Goal: Task Accomplishment & Management: Manage account settings

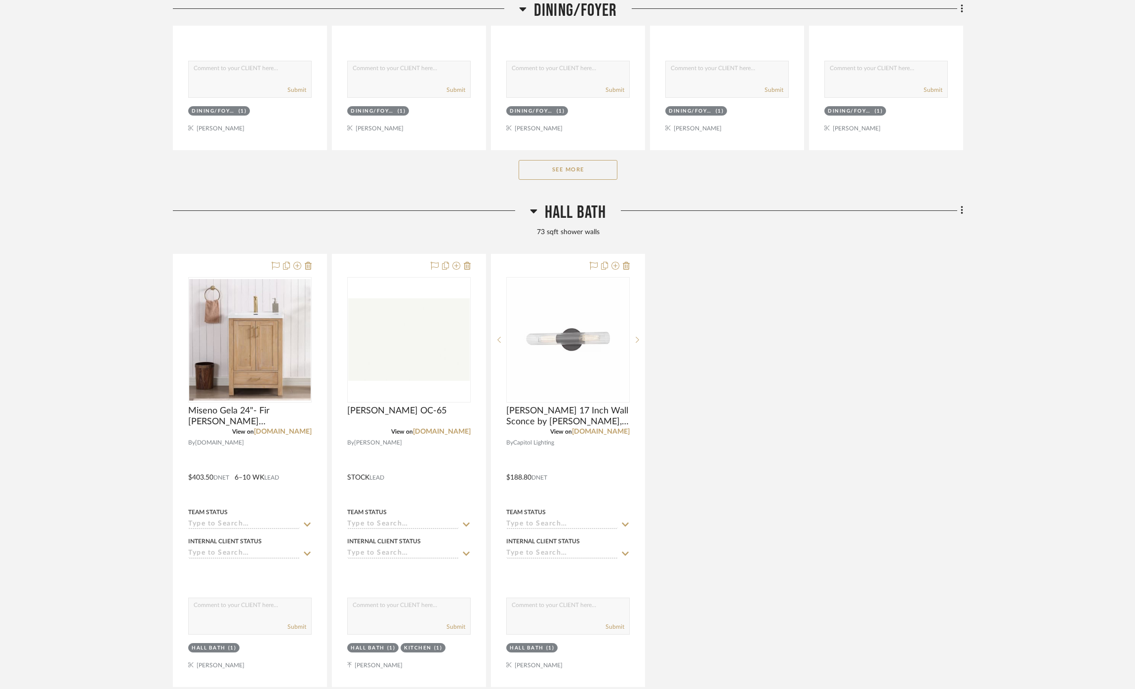
scroll to position [1185, 0]
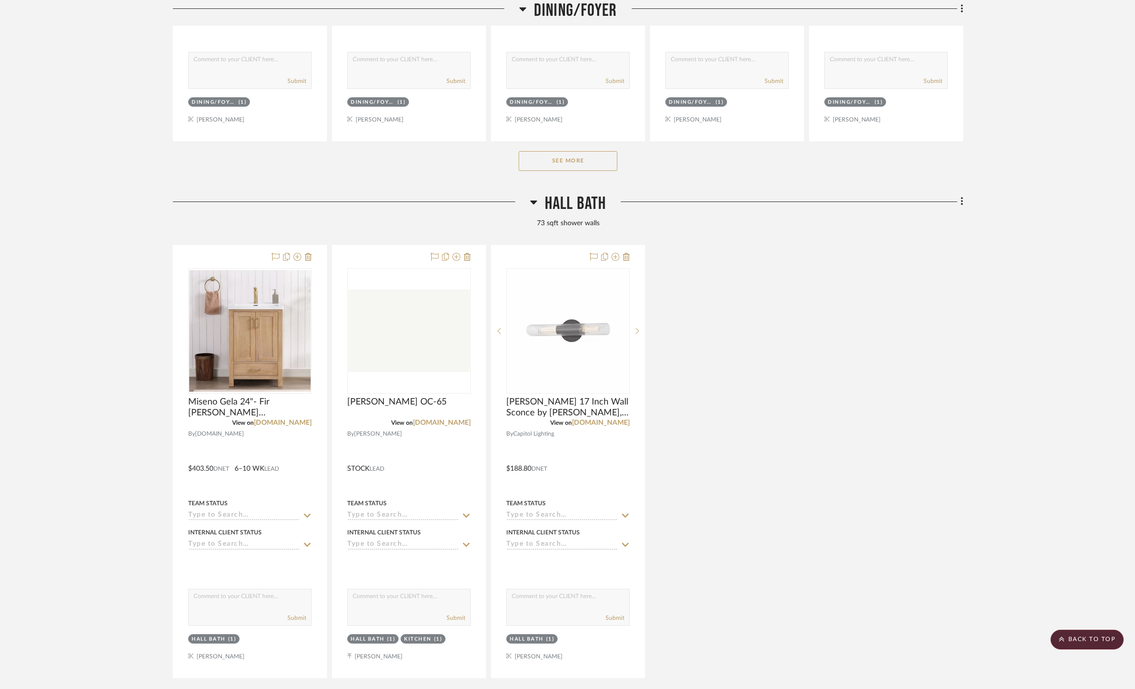
click at [583, 203] on span "Hall Bath" at bounding box center [576, 203] width 62 height 21
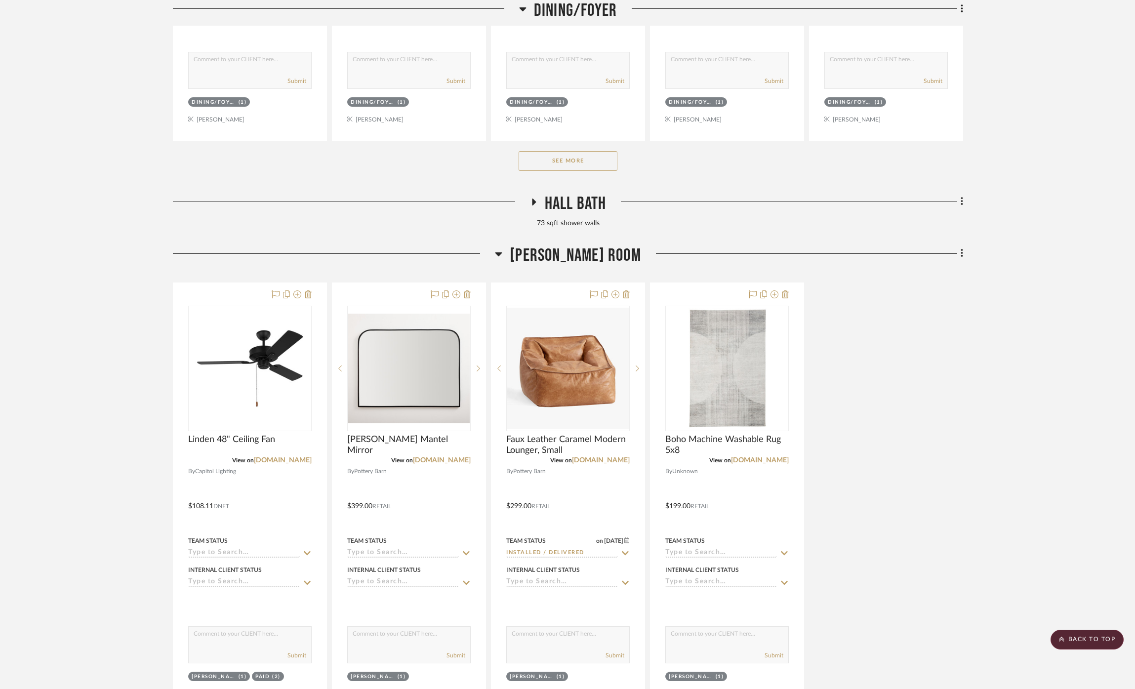
click at [598, 255] on span "Williams Room" at bounding box center [575, 255] width 131 height 21
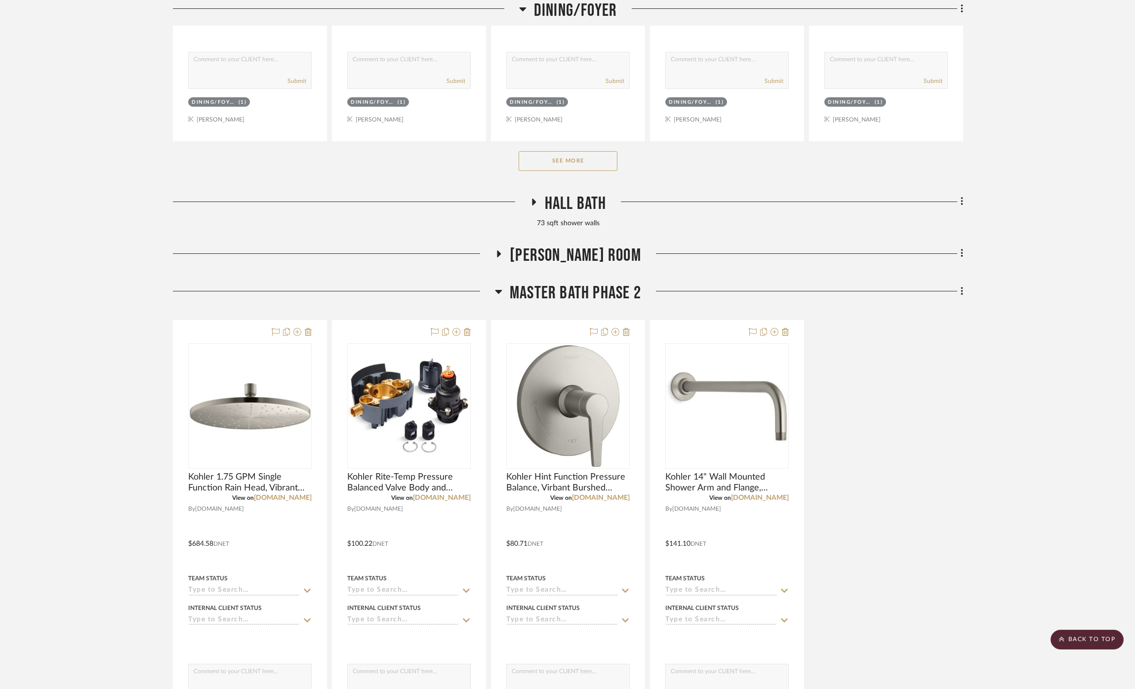
click at [602, 297] on span "Master Bath Phase 2" at bounding box center [575, 292] width 131 height 21
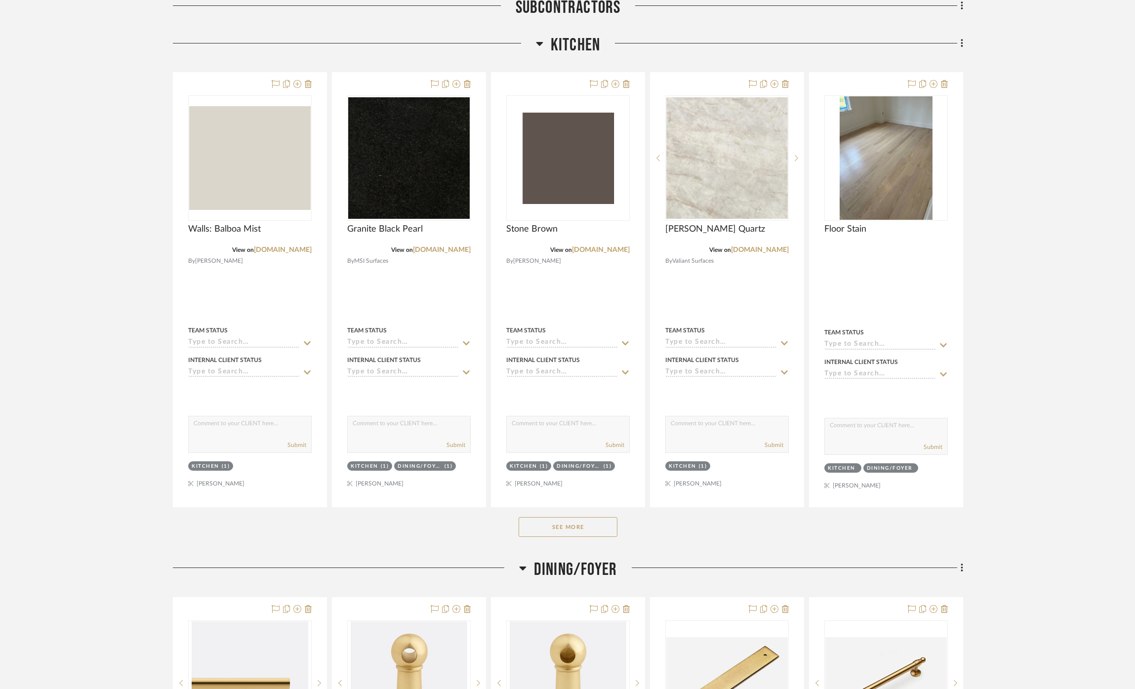
scroll to position [303, 0]
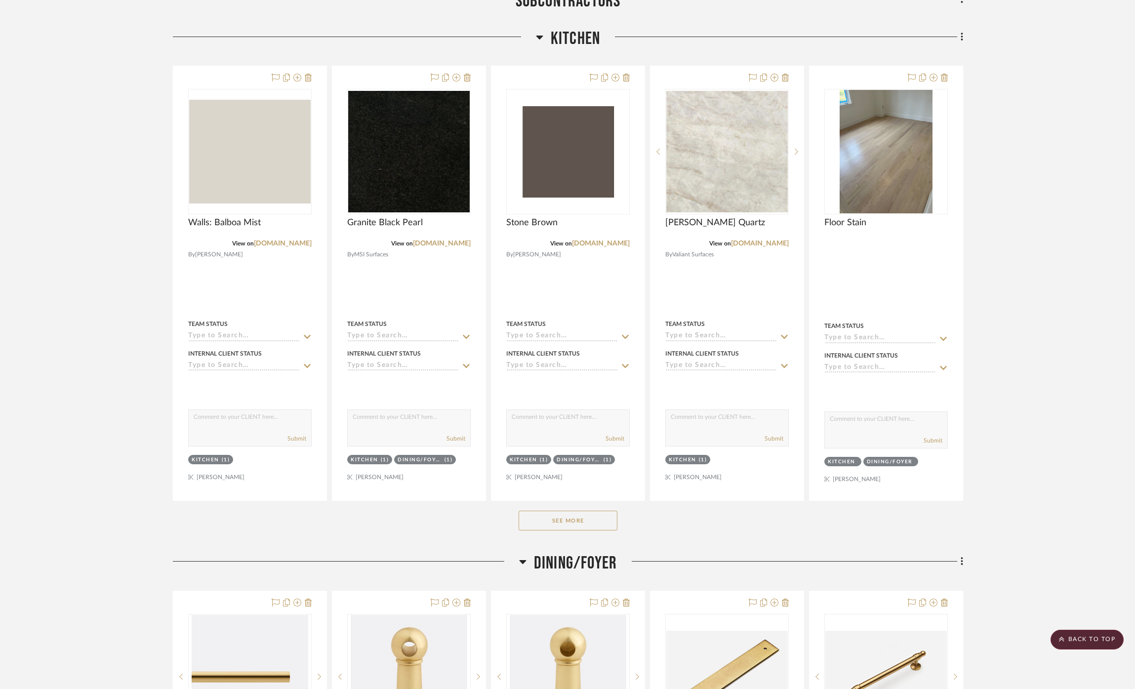
click at [604, 524] on button "See More" at bounding box center [568, 521] width 99 height 20
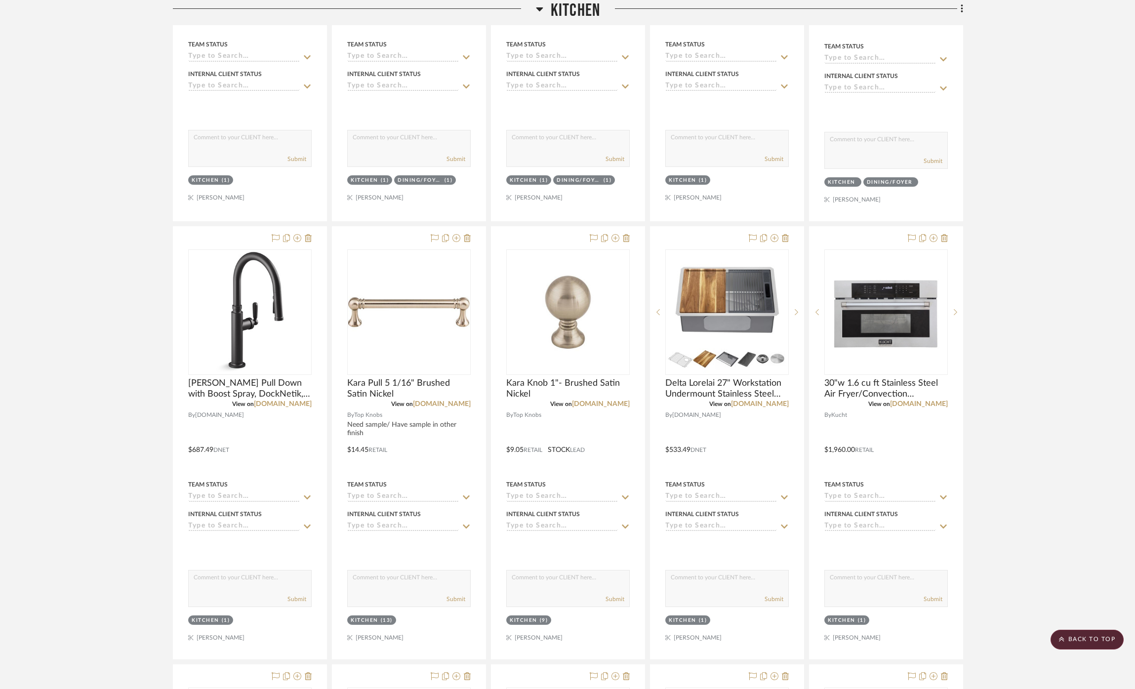
scroll to position [599, 0]
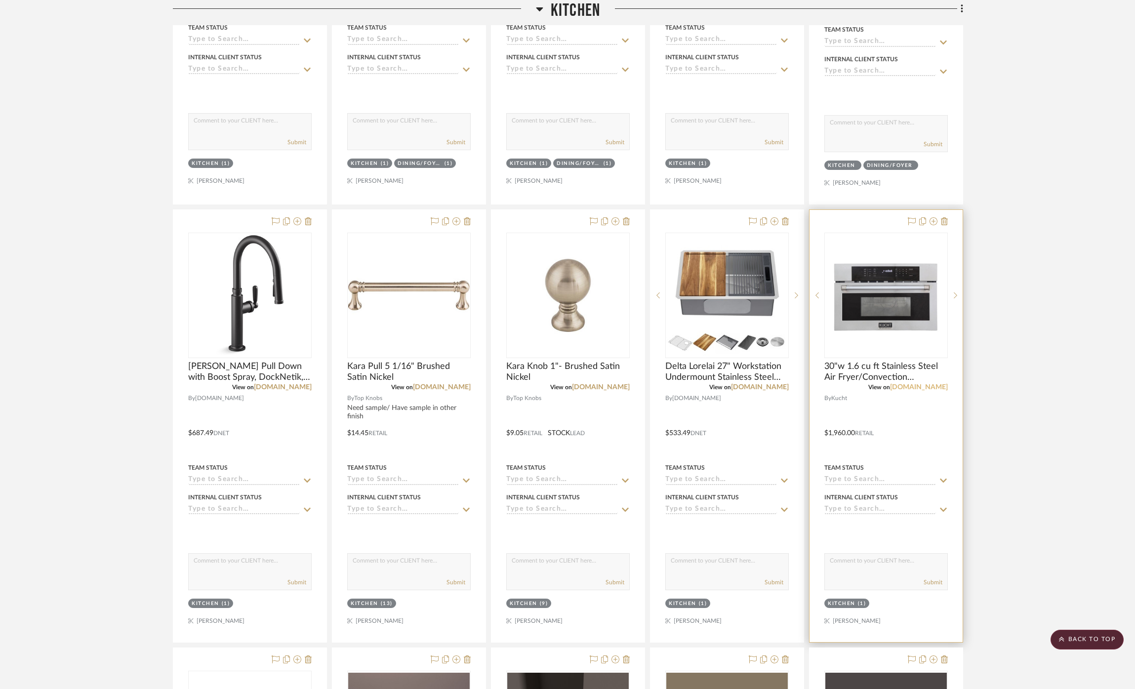
click at [944, 391] on link "homedepot.com" at bounding box center [919, 387] width 58 height 7
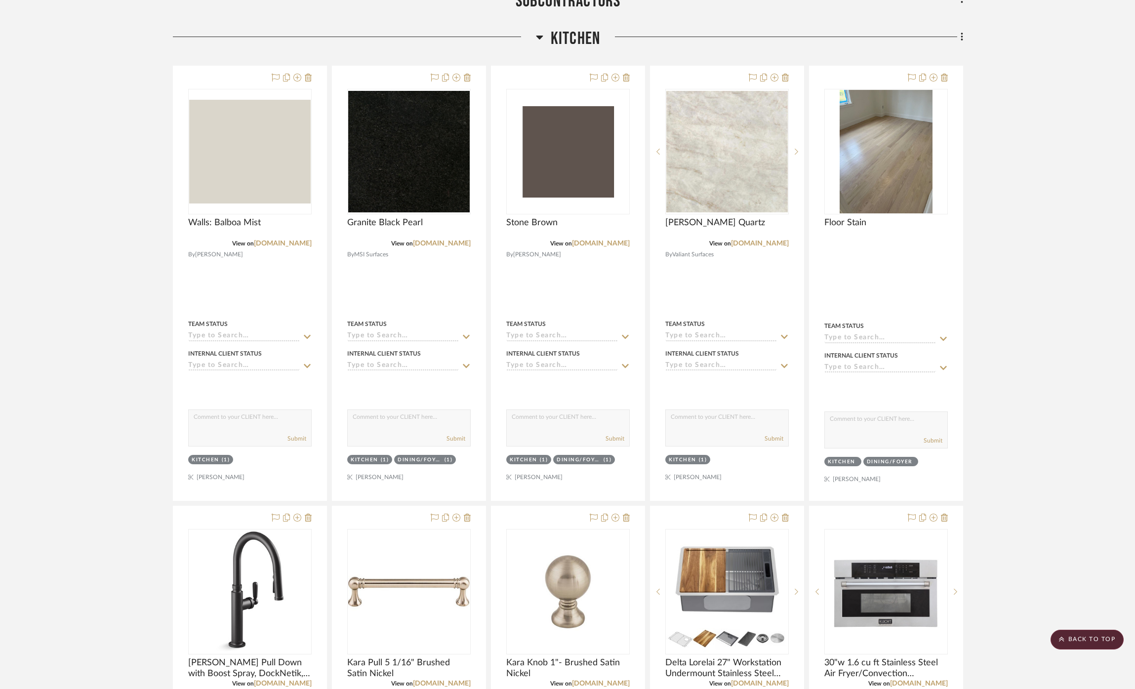
scroll to position [525, 0]
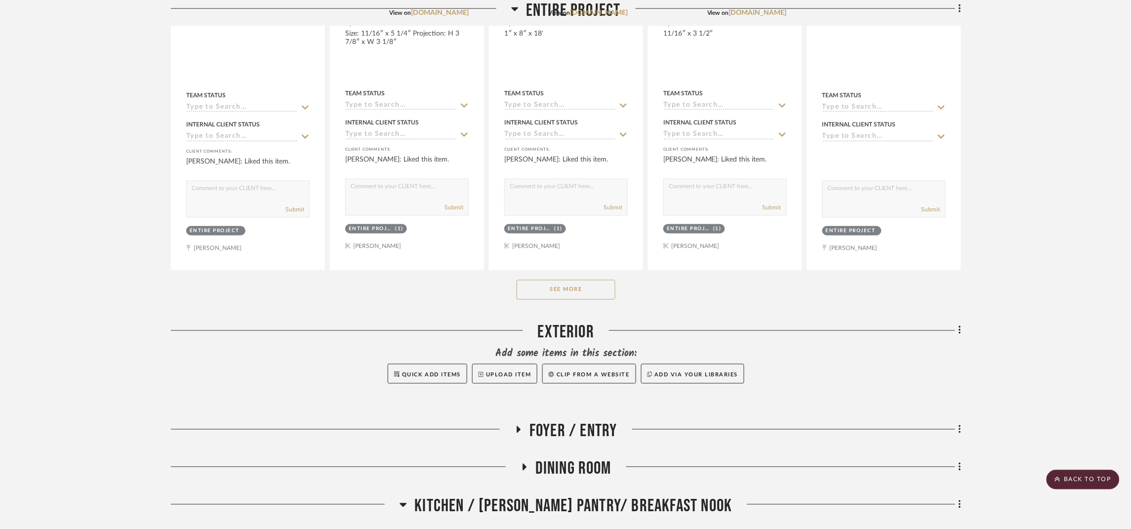
scroll to position [519, 0]
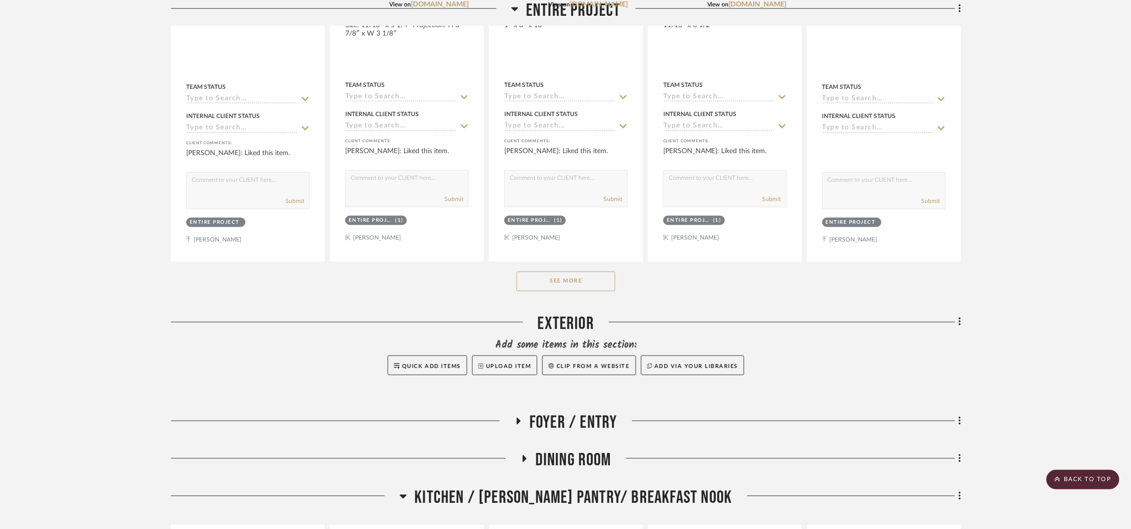
click at [540, 418] on span "Foyer / Entry" at bounding box center [573, 422] width 88 height 21
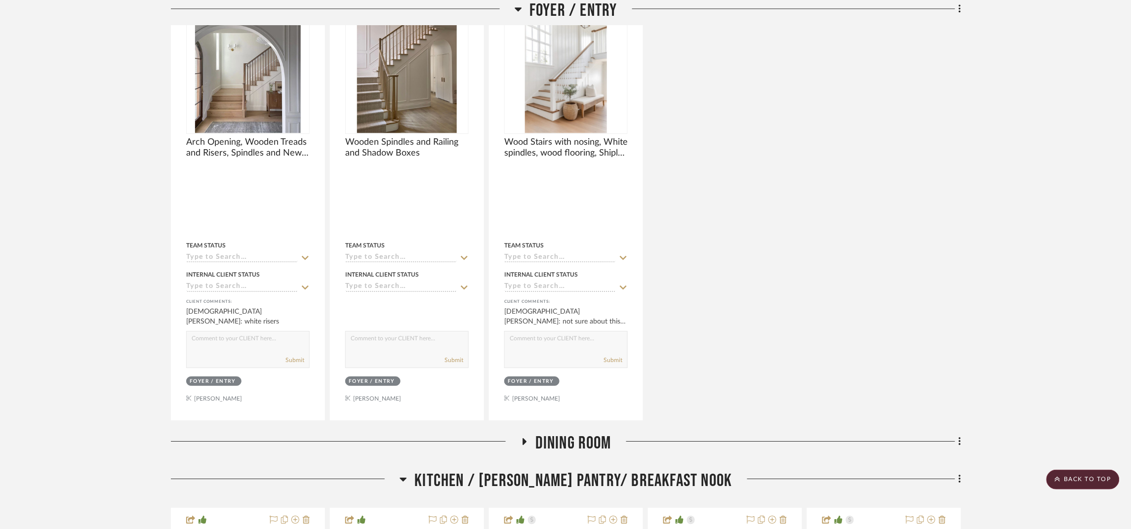
scroll to position [1037, 0]
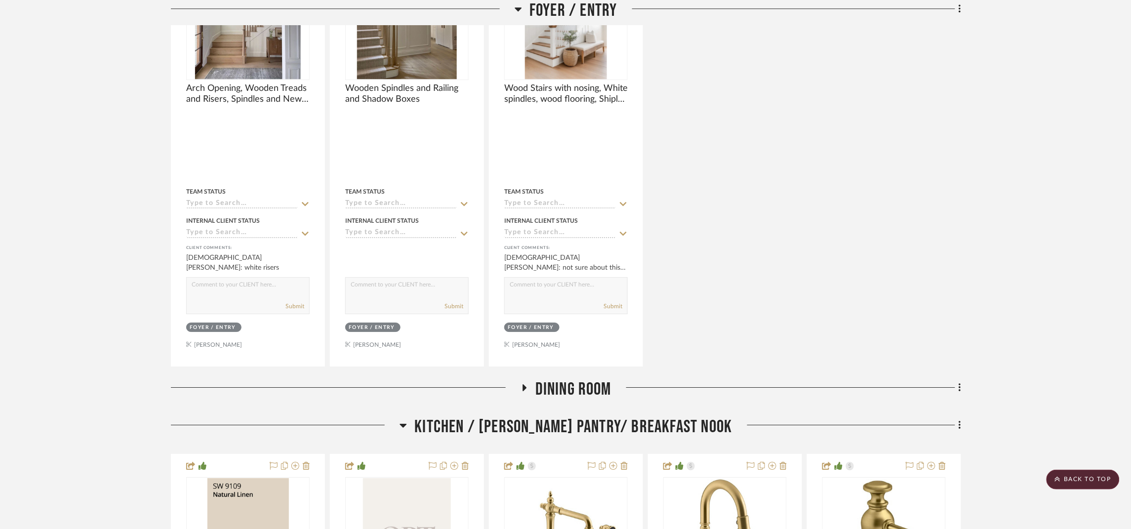
click at [568, 392] on span "Dining Room" at bounding box center [573, 389] width 76 height 21
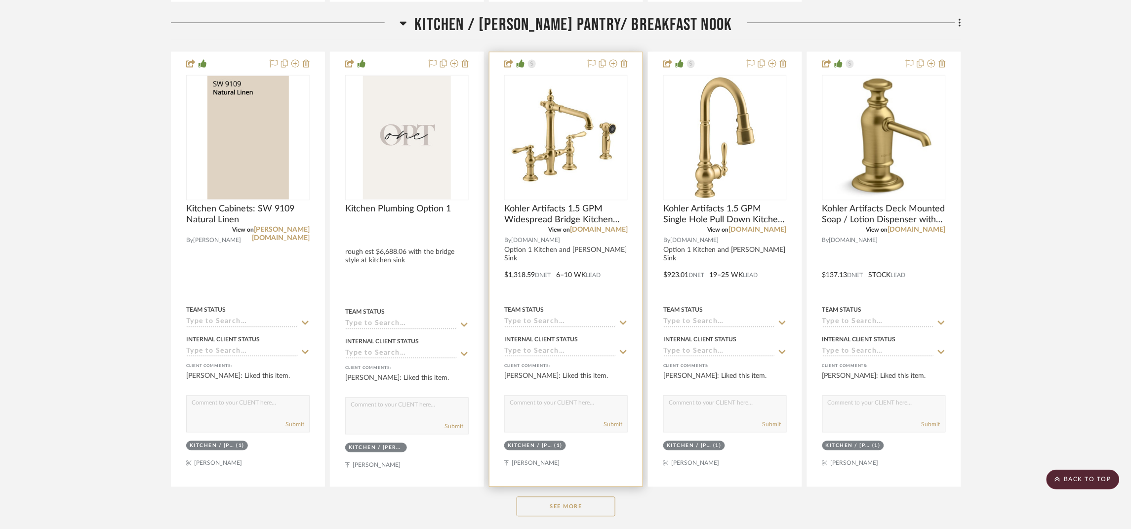
scroll to position [2000, 0]
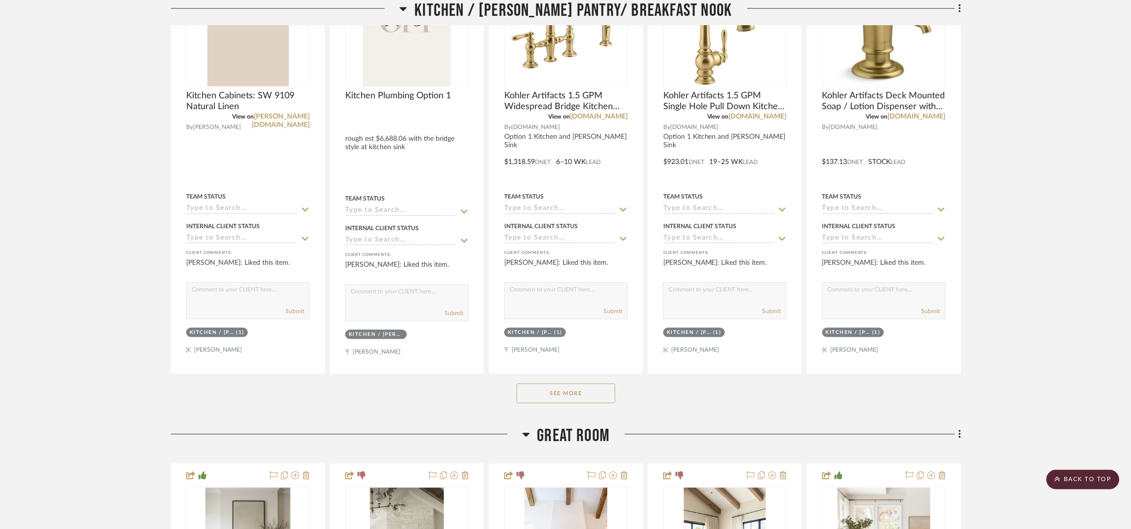
drag, startPoint x: 564, startPoint y: 405, endPoint x: 580, endPoint y: 392, distance: 20.3
click at [564, 403] on button "See More" at bounding box center [566, 394] width 99 height 20
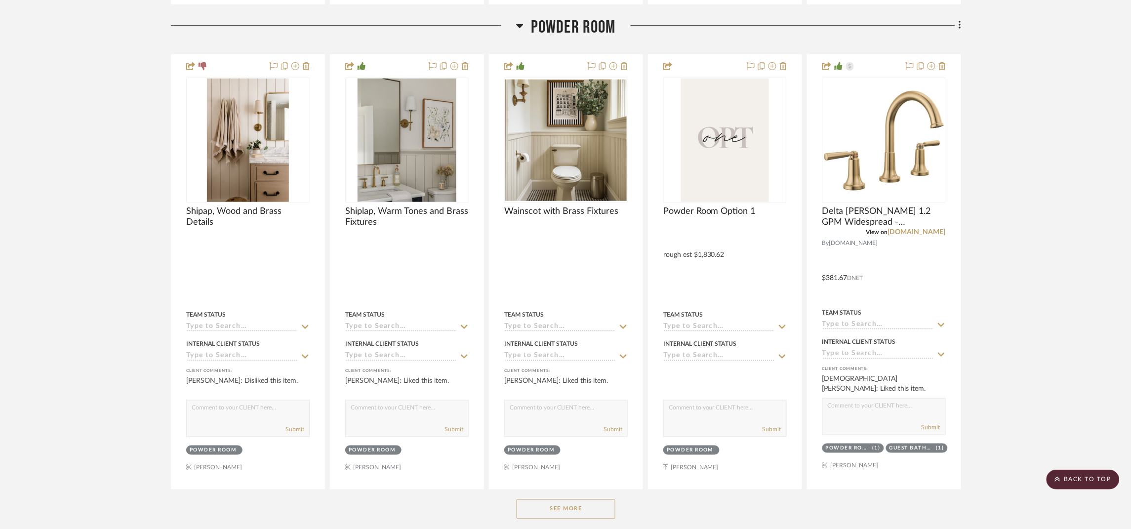
scroll to position [7334, 0]
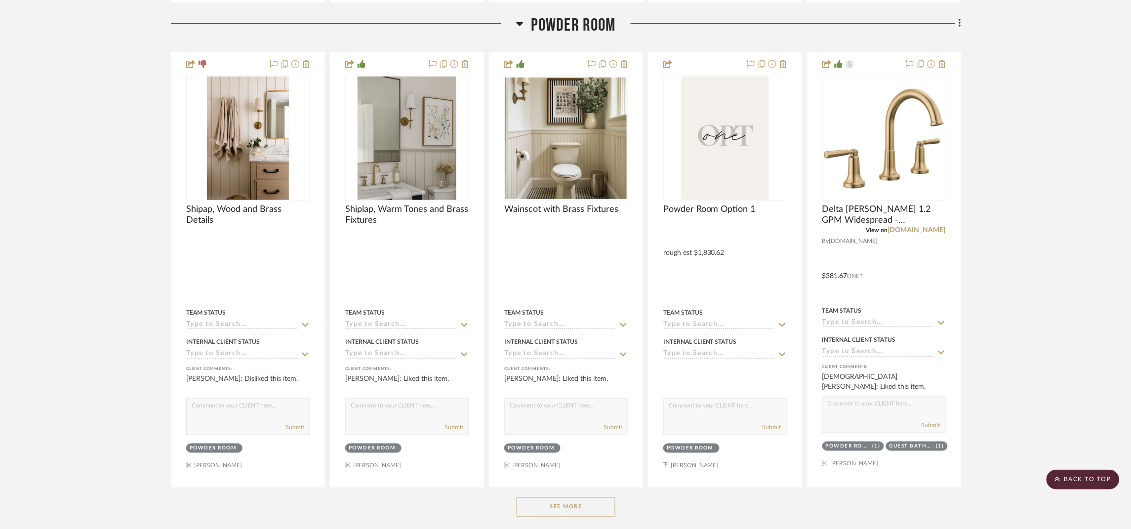
click at [558, 517] on button "See More" at bounding box center [566, 507] width 99 height 20
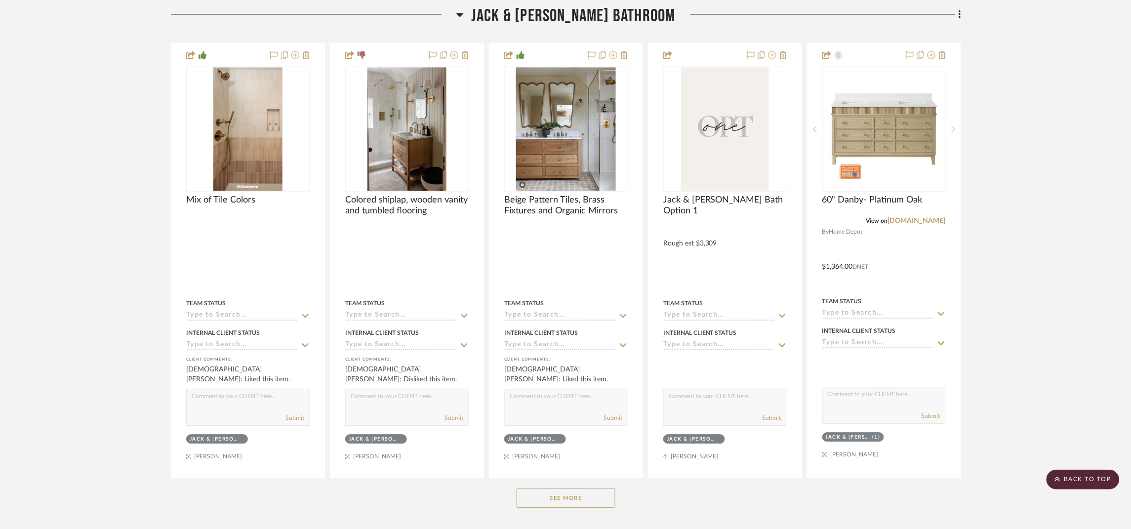
scroll to position [12149, 0]
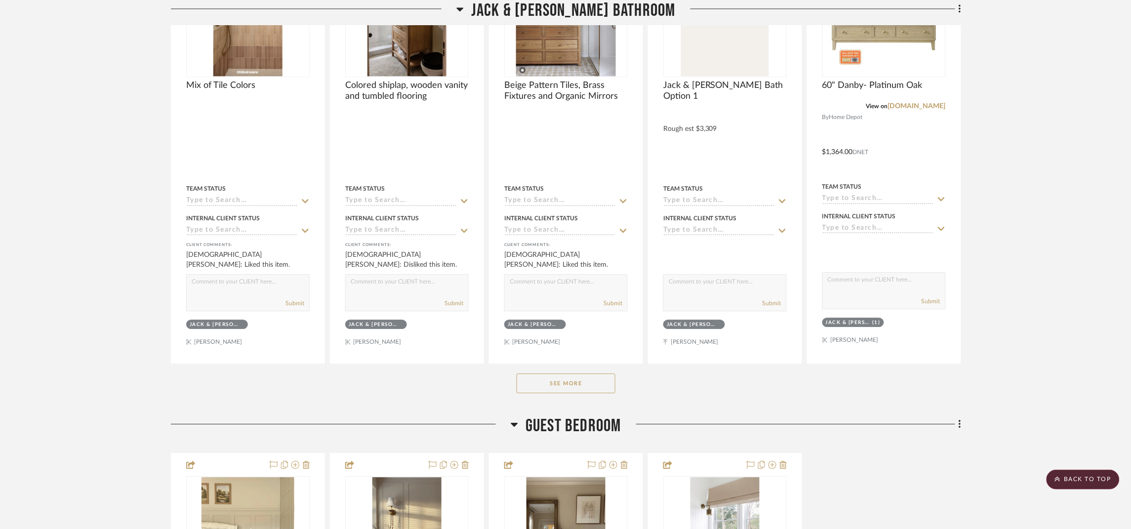
click at [600, 393] on button "See More" at bounding box center [566, 383] width 99 height 20
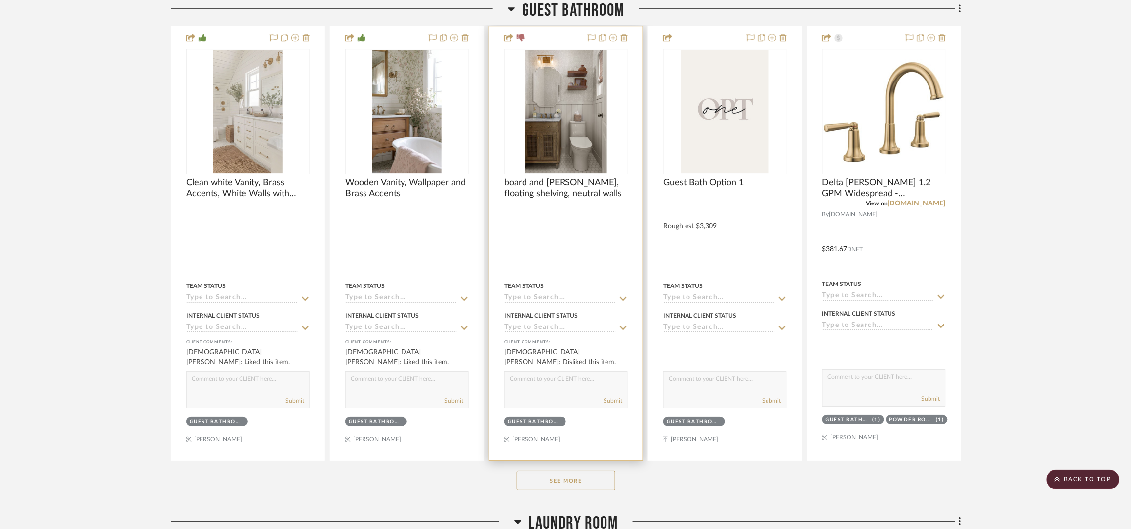
scroll to position [15334, 0]
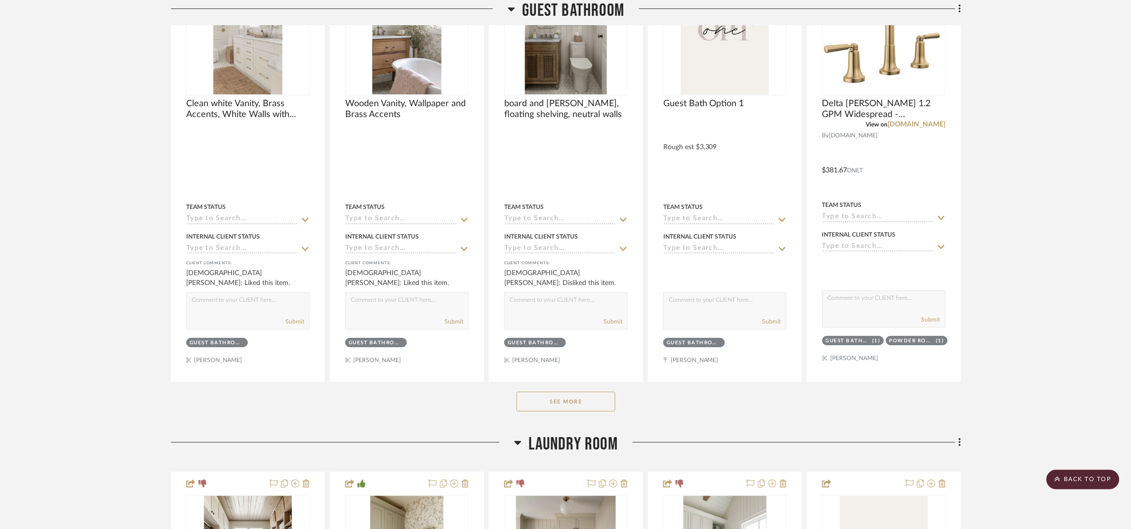
click at [537, 411] on button "See More" at bounding box center [566, 402] width 99 height 20
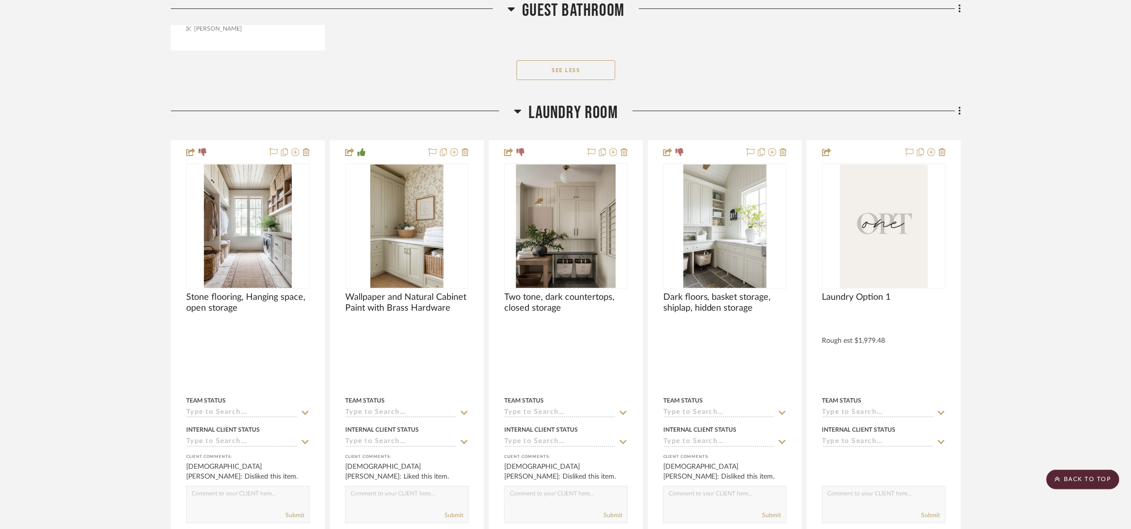
scroll to position [18594, 0]
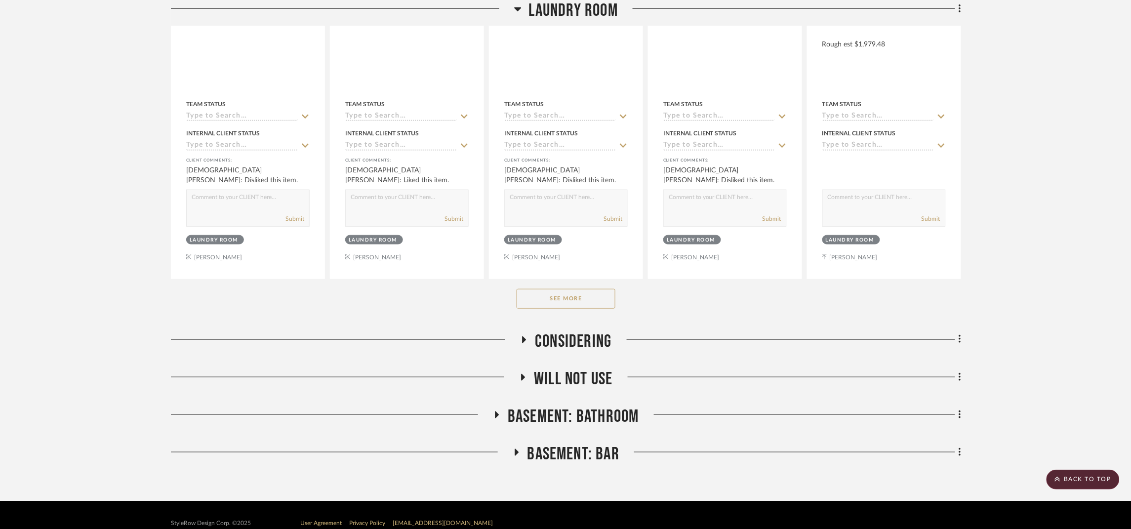
click at [575, 309] on button "See More" at bounding box center [566, 299] width 99 height 20
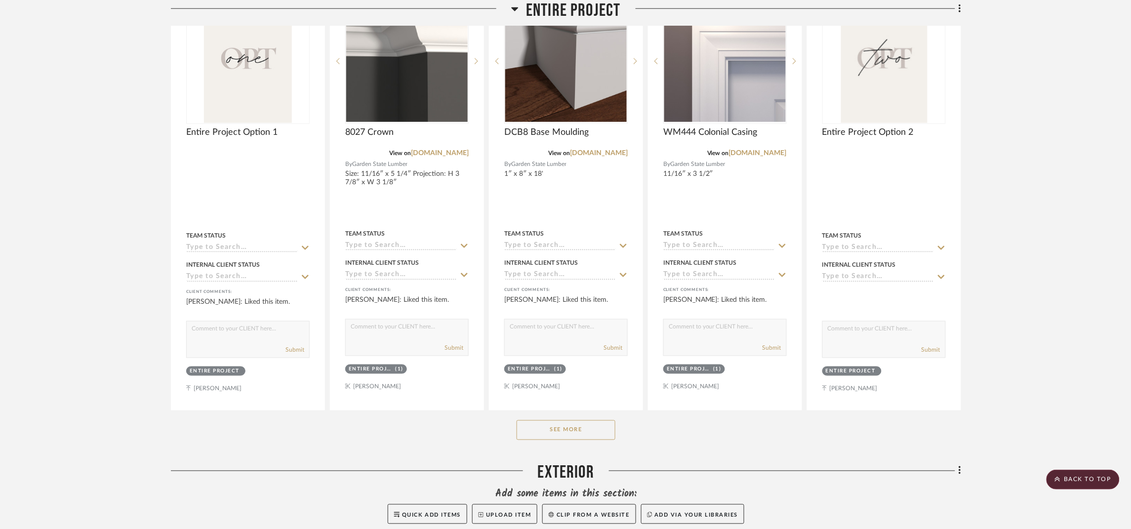
scroll to position [0, 0]
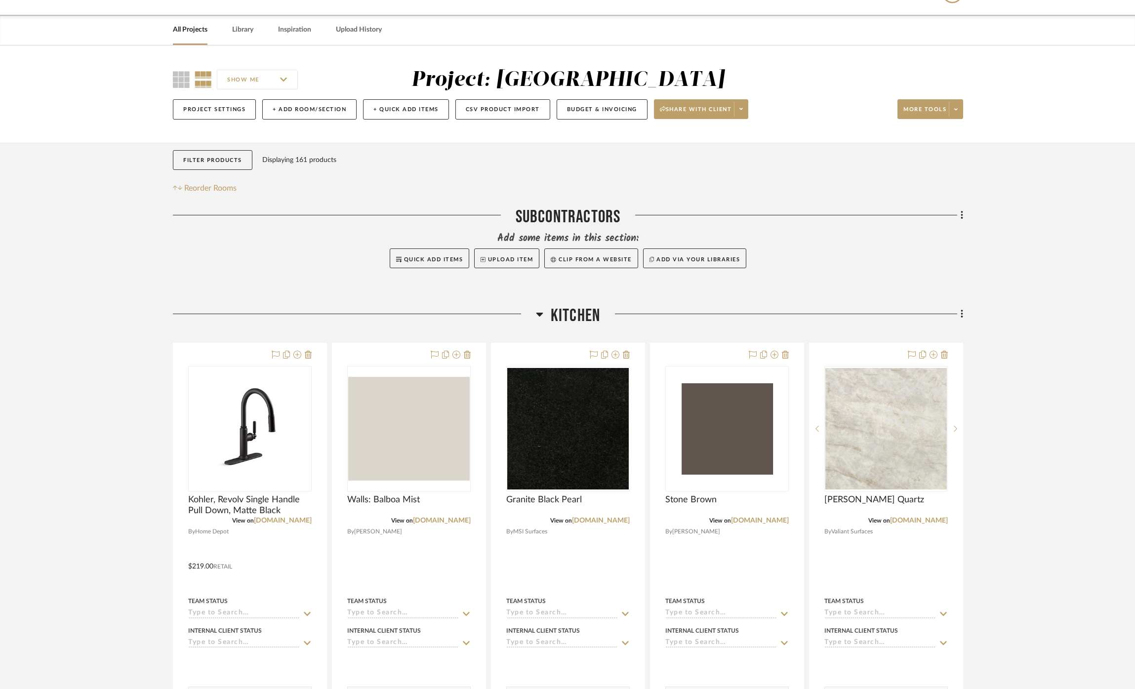
scroll to position [222, 0]
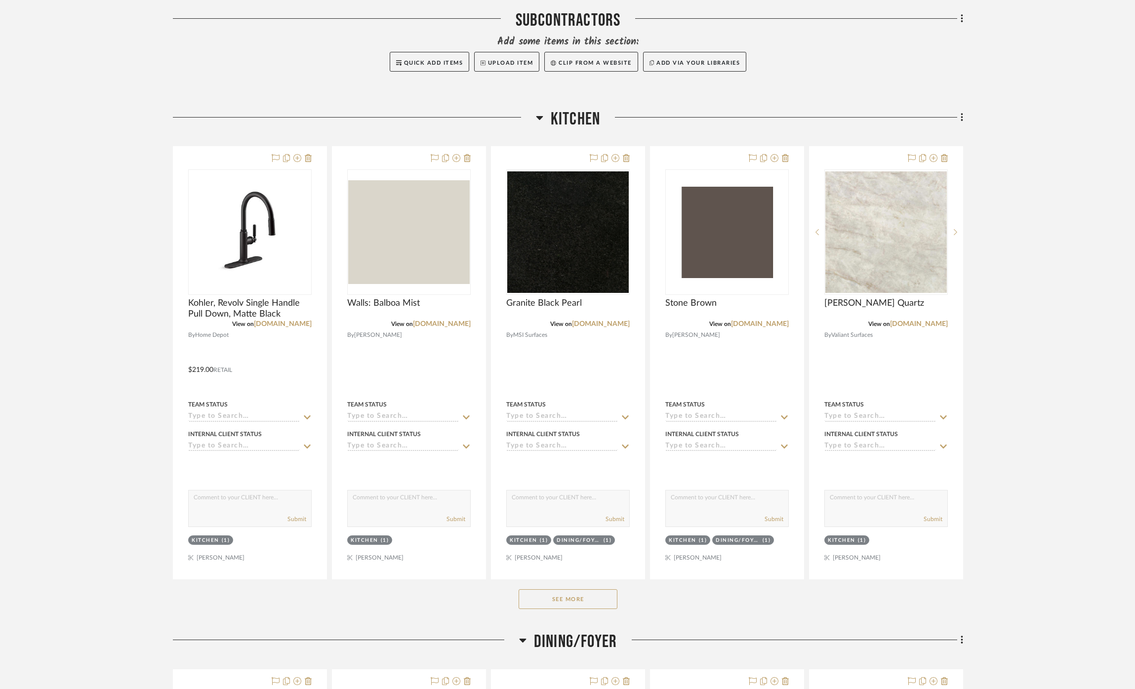
click at [592, 606] on button "See More" at bounding box center [568, 599] width 99 height 20
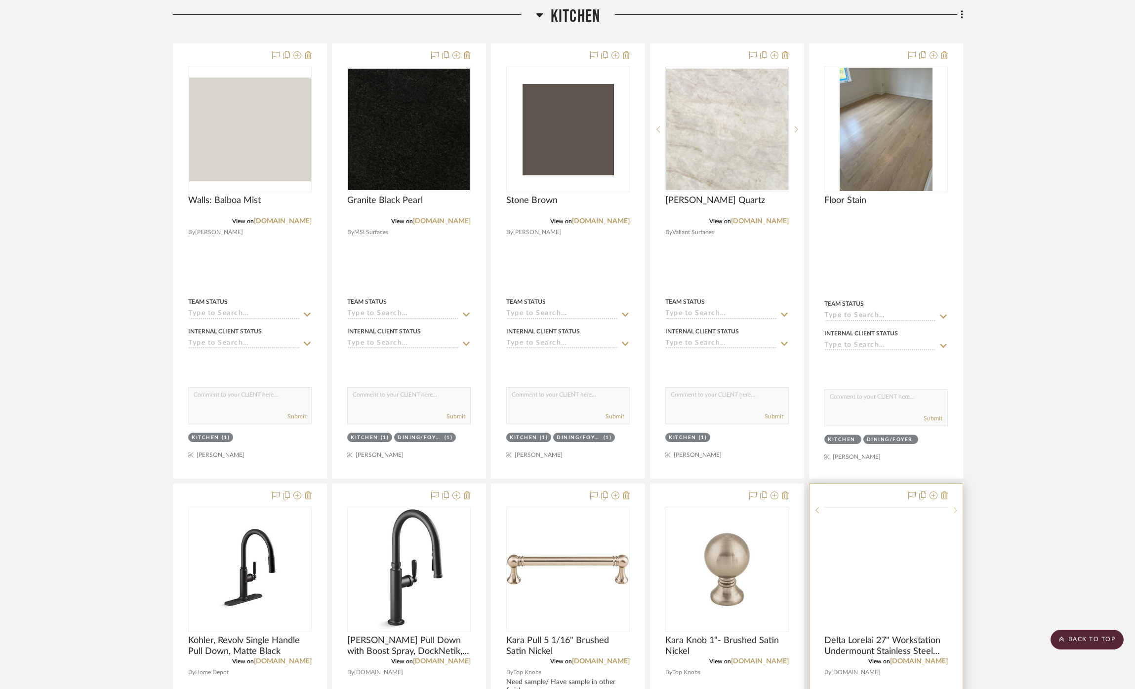
scroll to position [370, 0]
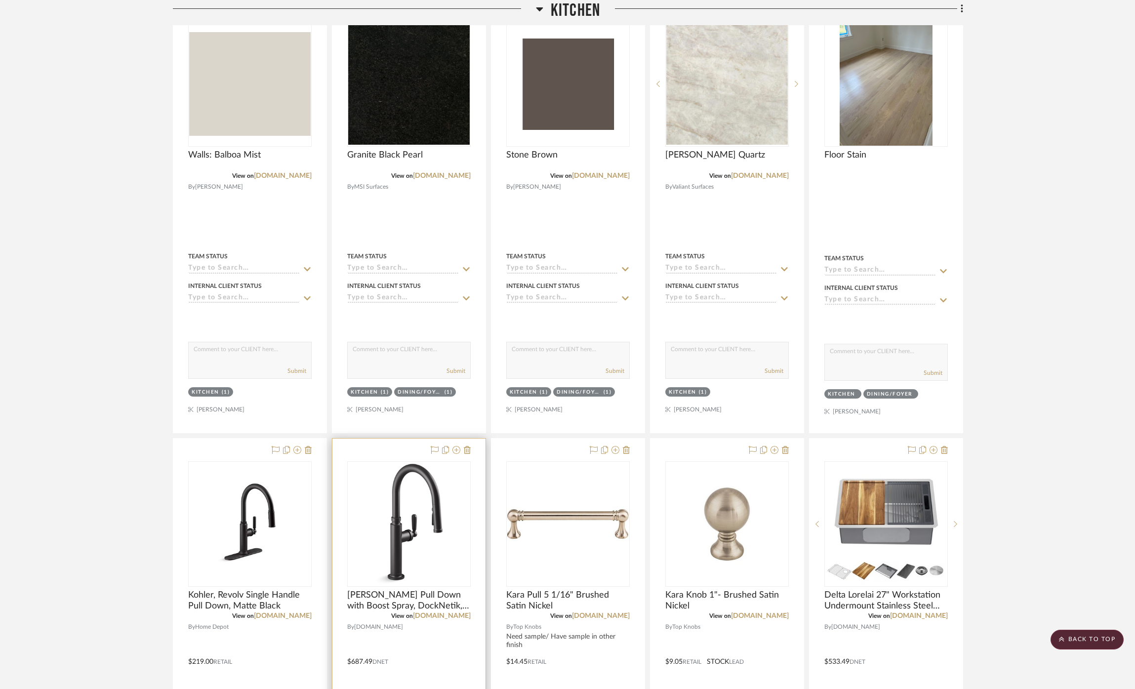
click at [454, 620] on div "View on build.com" at bounding box center [408, 615] width 123 height 9
click at [459, 618] on link "[DOMAIN_NAME]" at bounding box center [442, 615] width 58 height 7
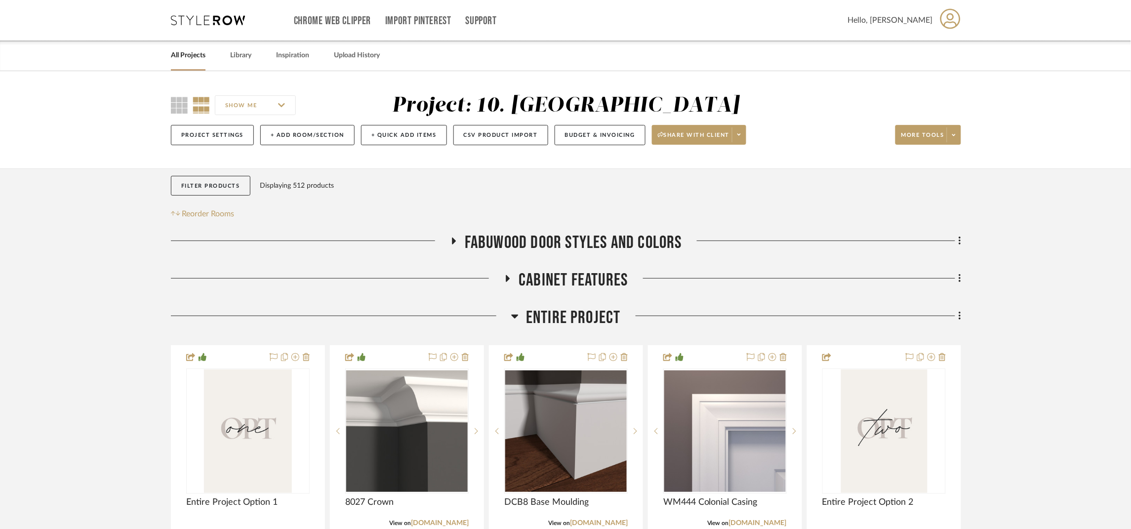
click at [598, 313] on span "Entire Project" at bounding box center [573, 317] width 95 height 21
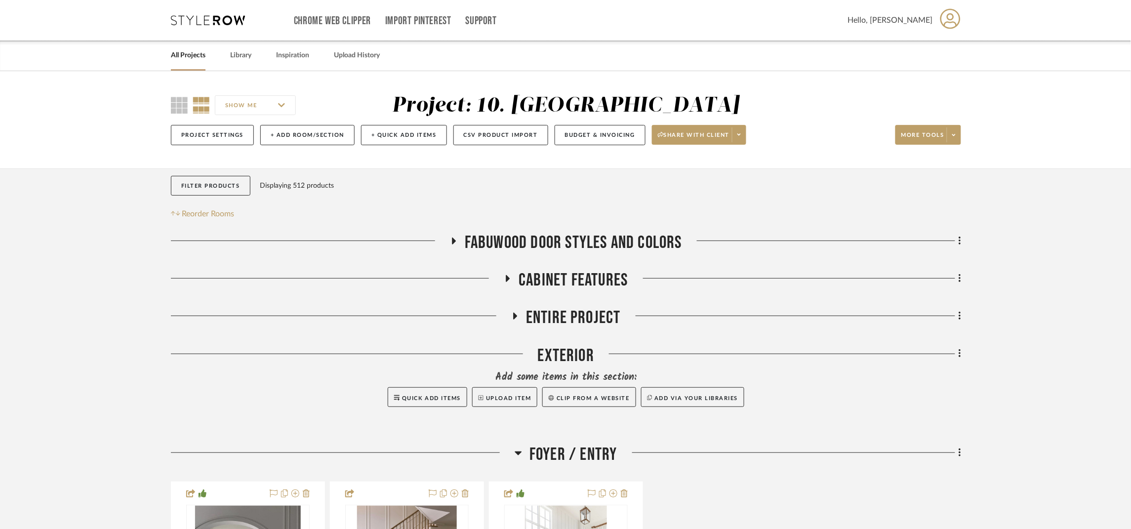
click at [576, 320] on span "Entire Project" at bounding box center [573, 317] width 95 height 21
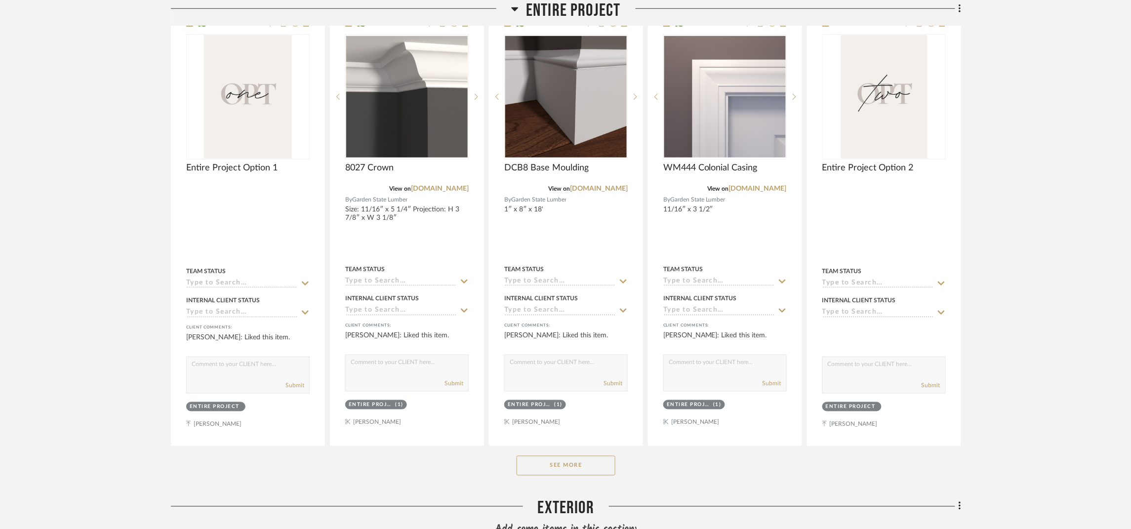
scroll to position [444, 0]
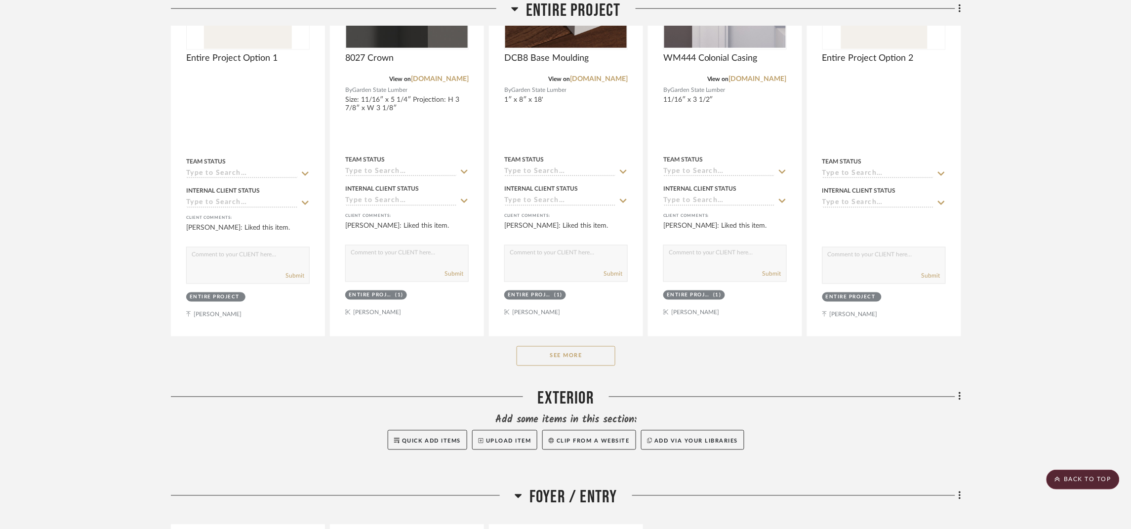
click at [576, 359] on button "See More" at bounding box center [566, 356] width 99 height 20
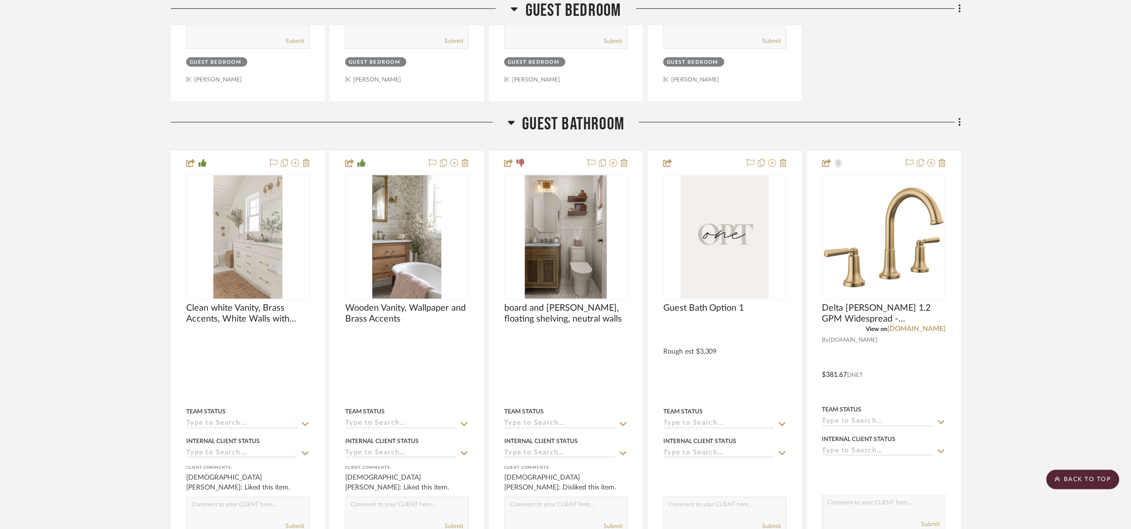
scroll to position [7334, 0]
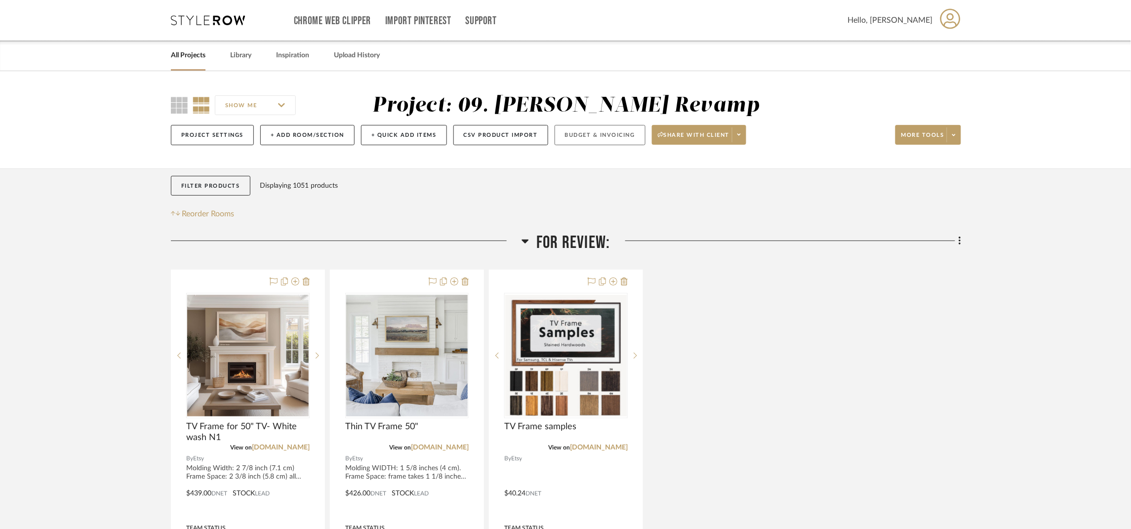
click at [587, 141] on button "Budget & Invoicing" at bounding box center [600, 135] width 91 height 20
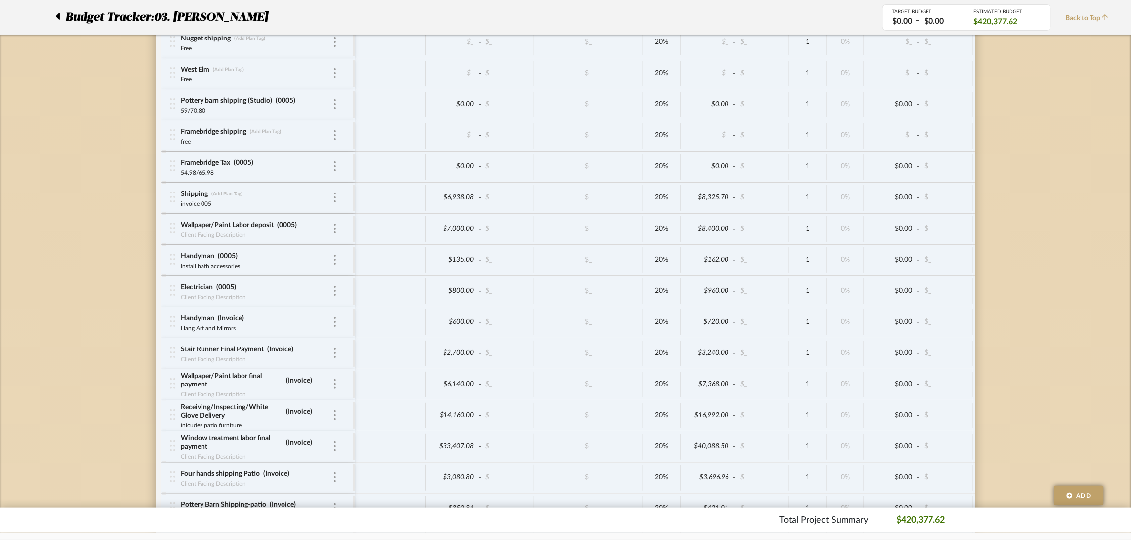
scroll to position [4075, 0]
type input "660"
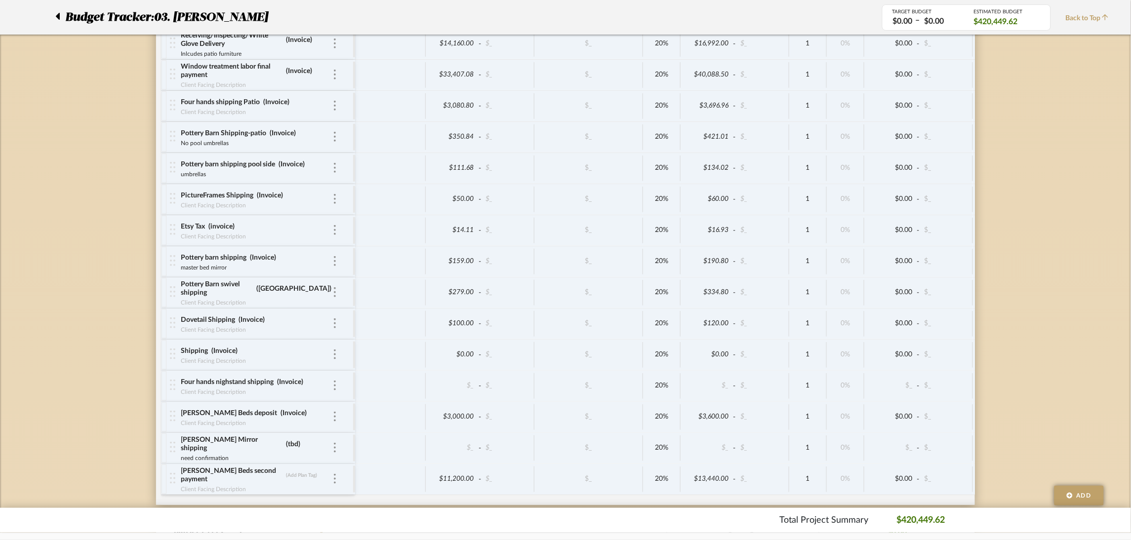
scroll to position [4519, 0]
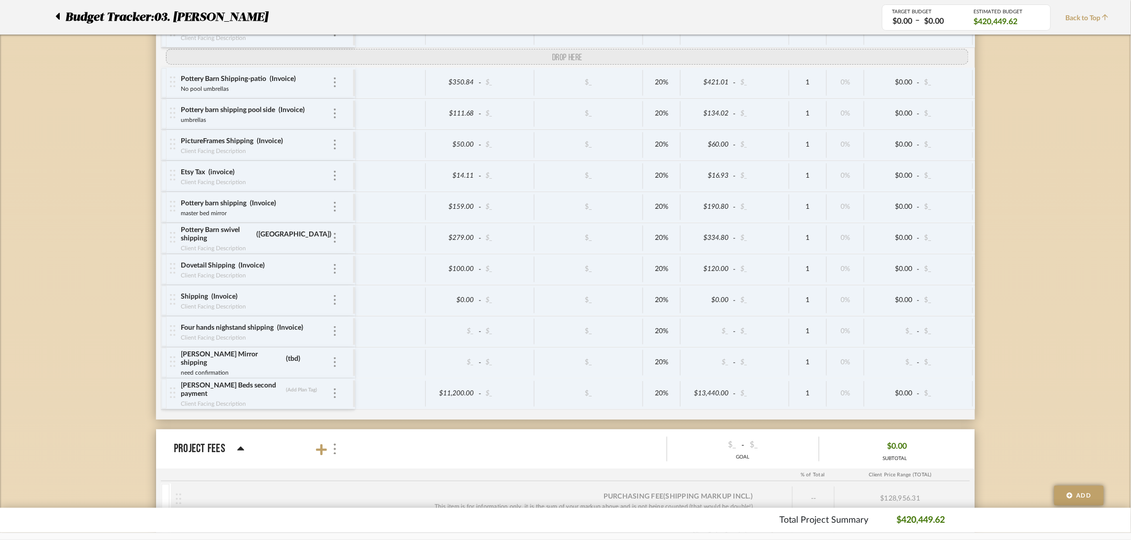
drag, startPoint x: 173, startPoint y: 351, endPoint x: 167, endPoint y: 72, distance: 278.6
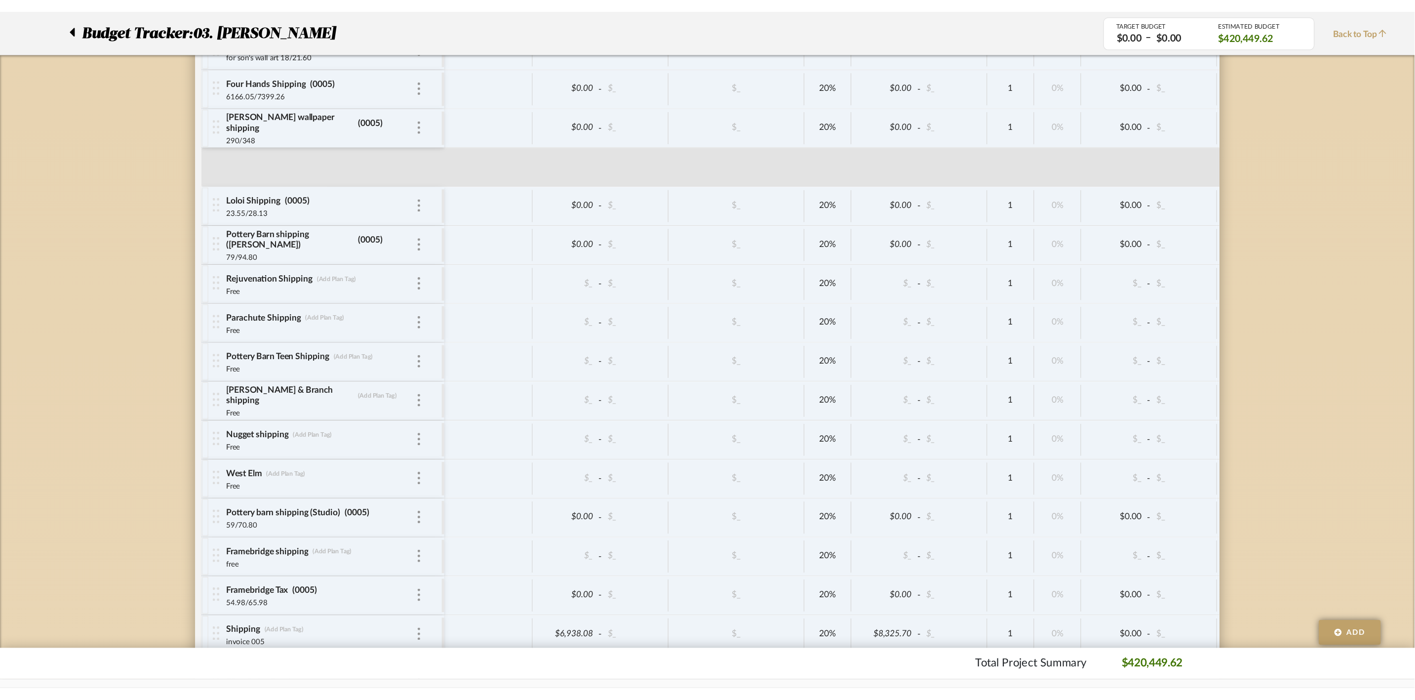
scroll to position [0, 0]
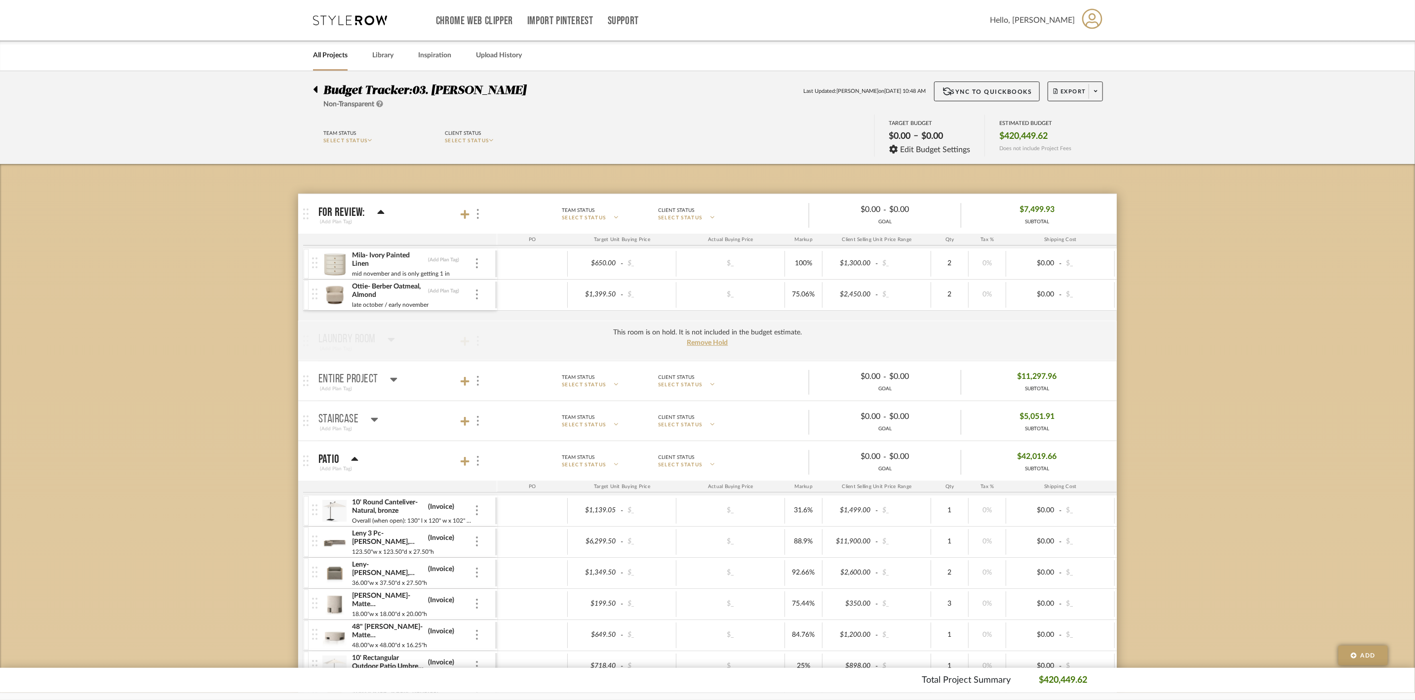
click at [393, 376] on icon at bounding box center [393, 379] width 7 height 12
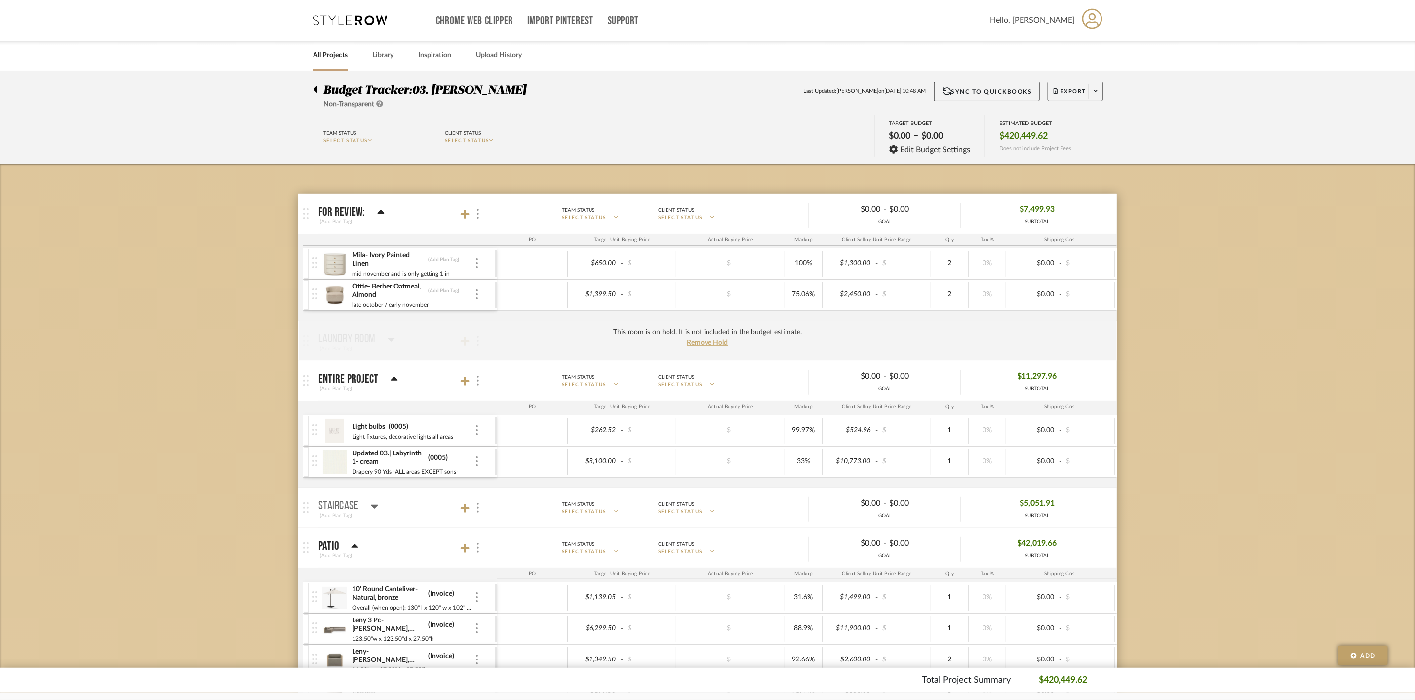
click at [393, 380] on icon at bounding box center [394, 379] width 7 height 4
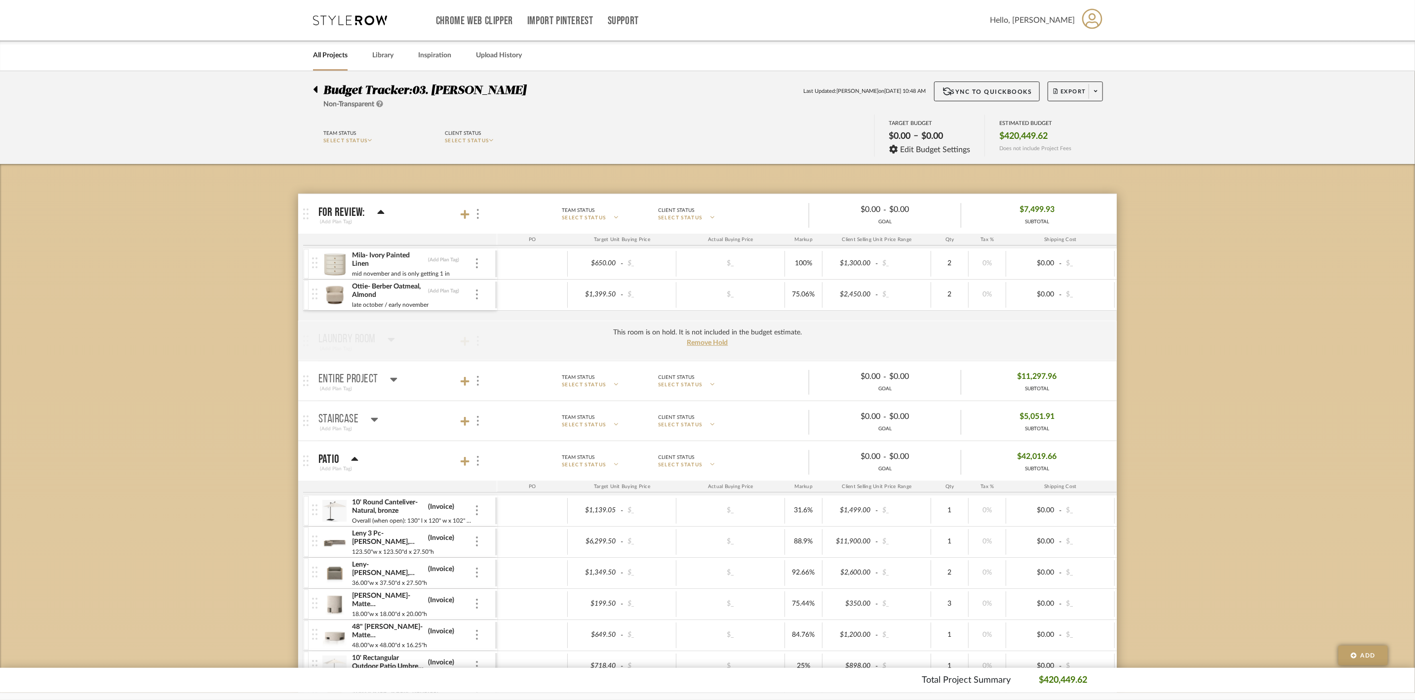
click at [375, 418] on icon at bounding box center [374, 419] width 7 height 12
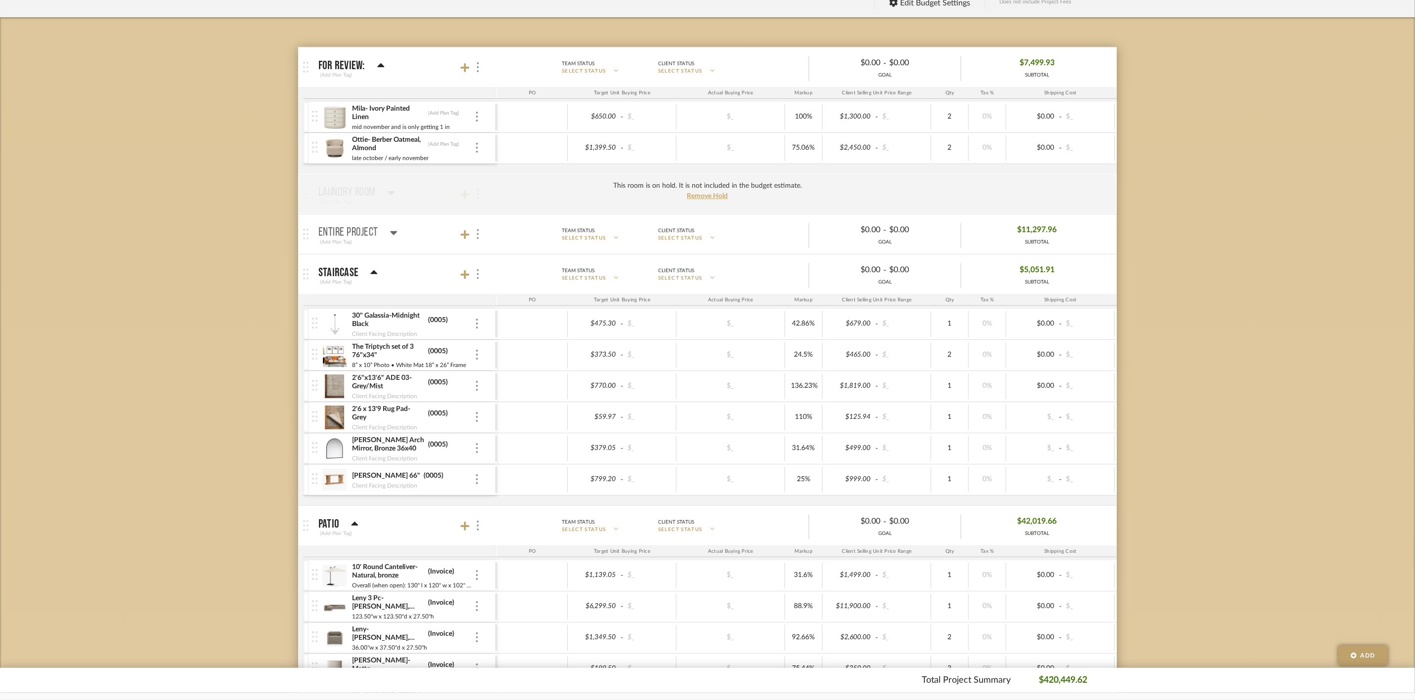
scroll to position [148, 0]
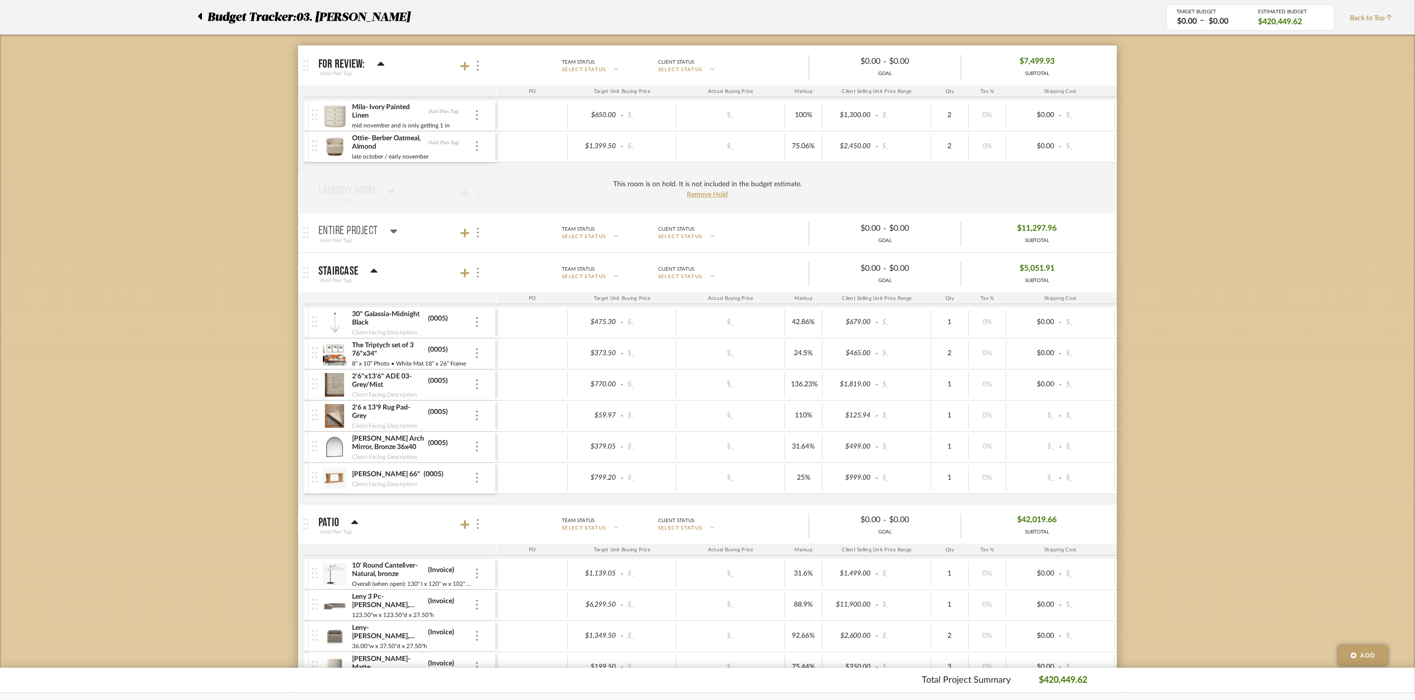
click at [375, 273] on icon at bounding box center [374, 271] width 7 height 4
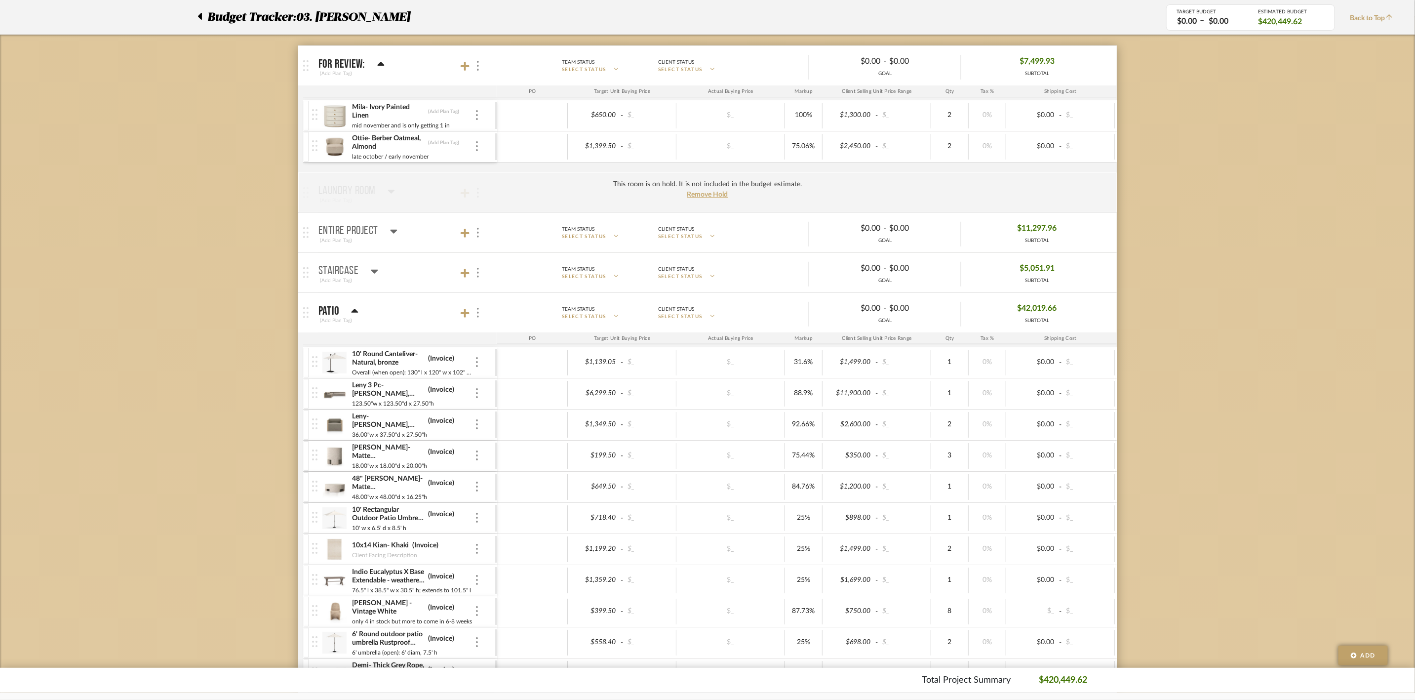
click at [376, 273] on icon at bounding box center [374, 272] width 7 height 4
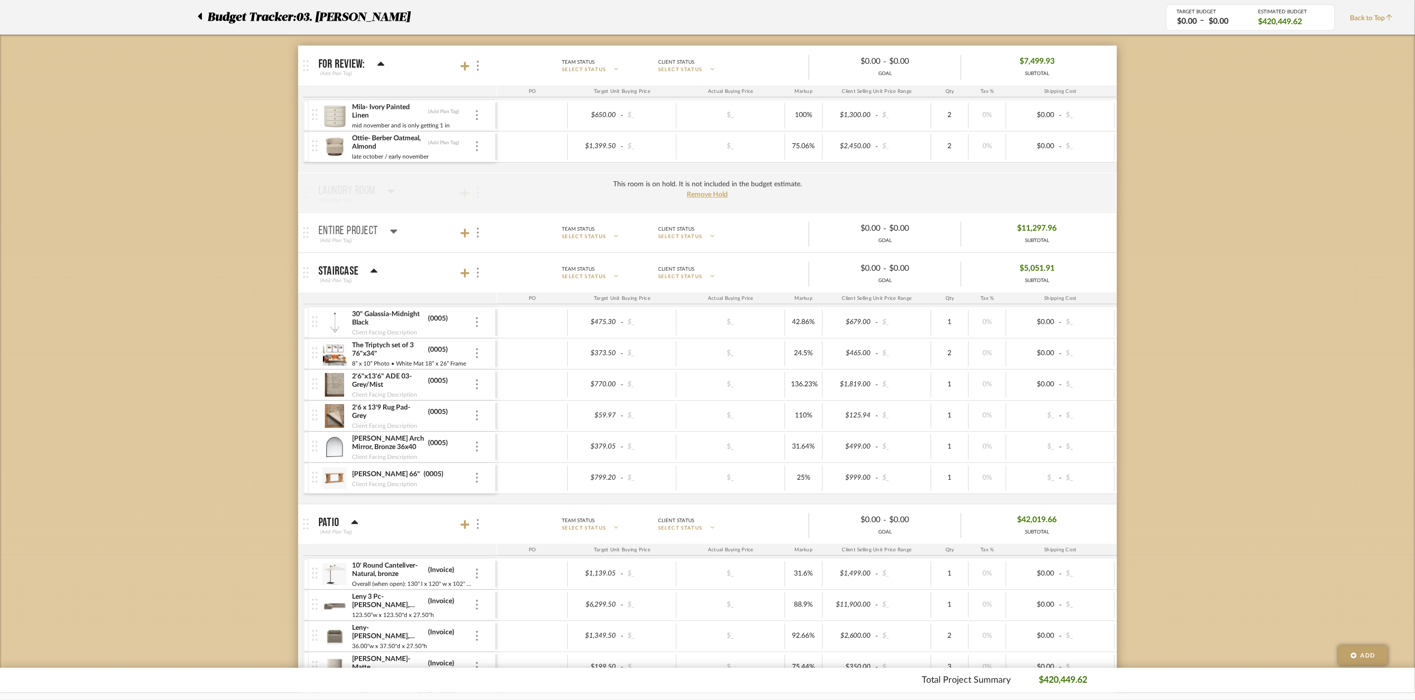
click at [374, 270] on icon at bounding box center [374, 271] width 7 height 4
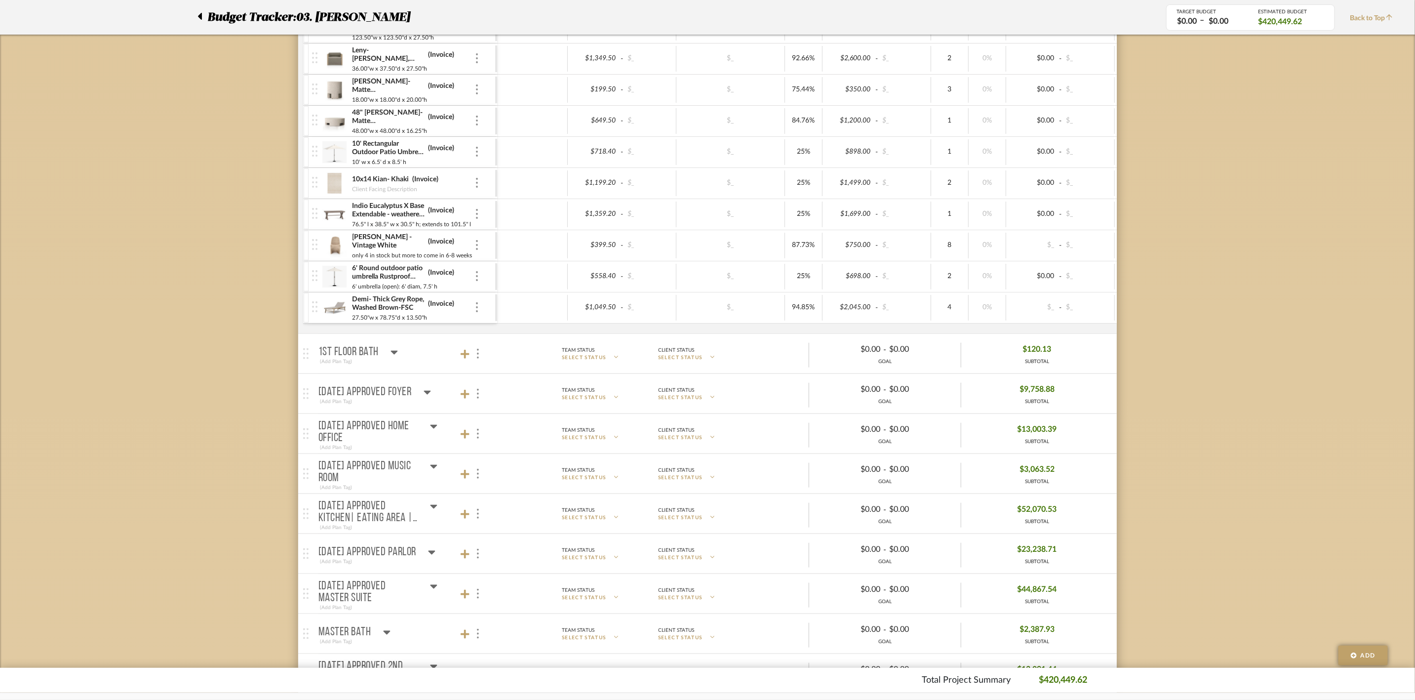
scroll to position [519, 0]
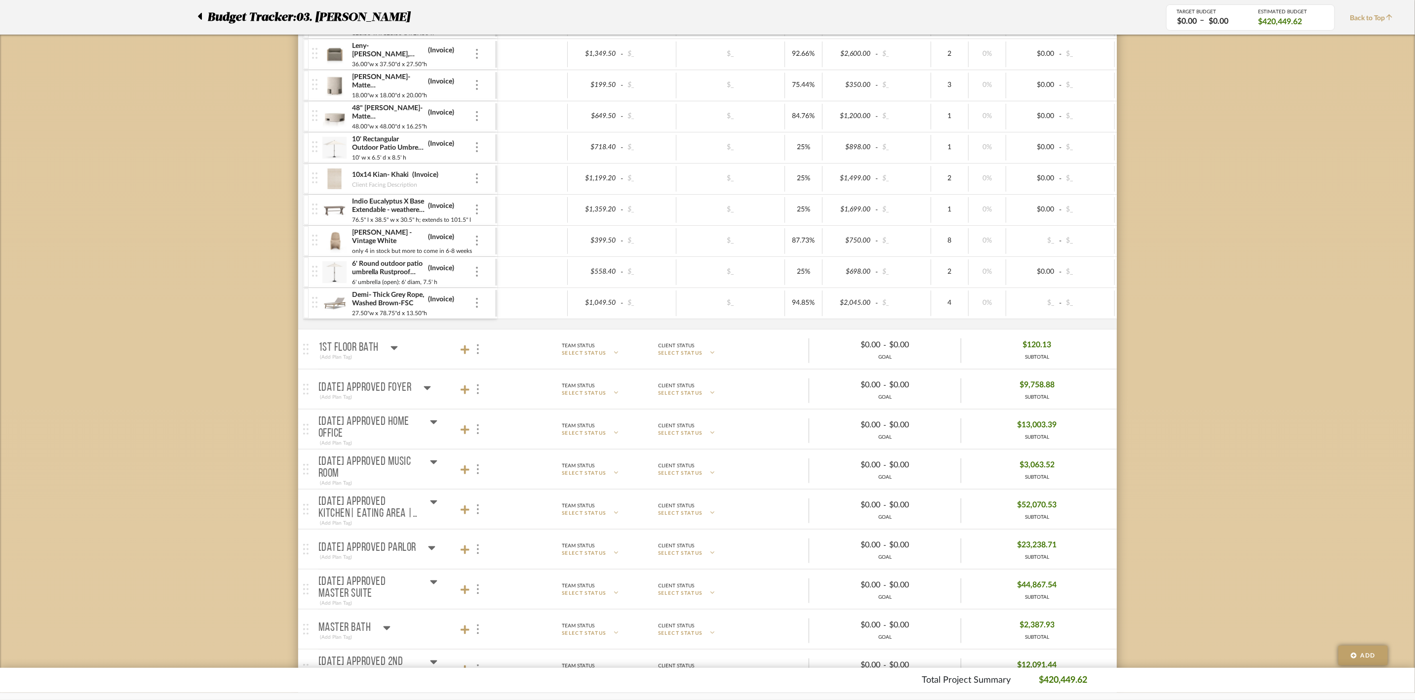
click at [393, 353] on icon at bounding box center [394, 348] width 7 height 12
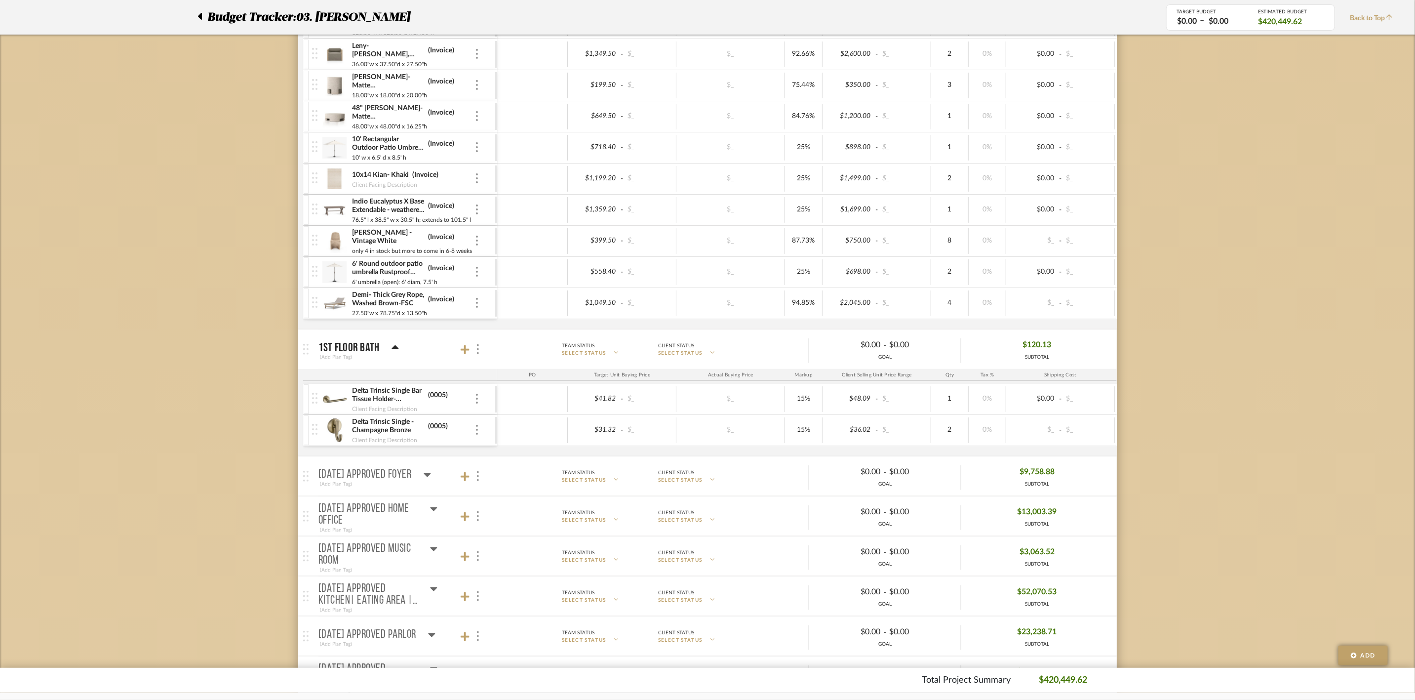
click at [393, 349] on icon at bounding box center [395, 347] width 7 height 4
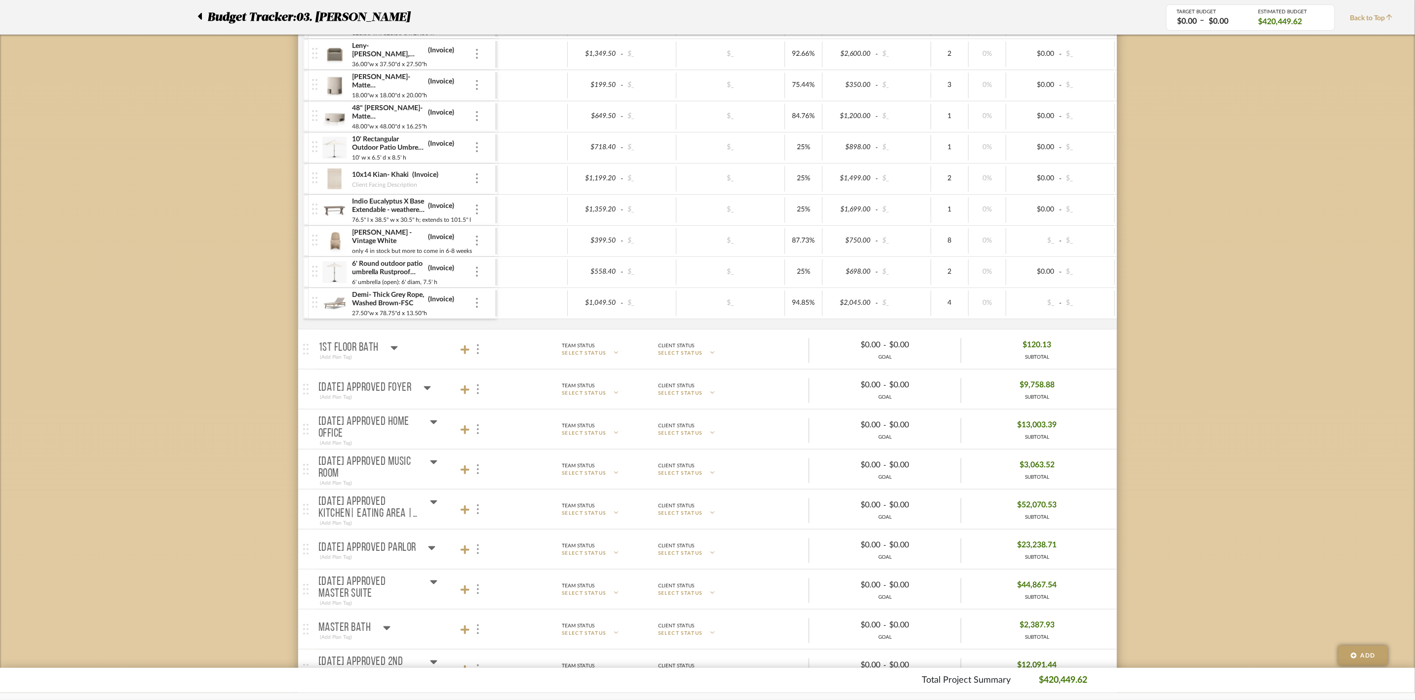
click at [431, 387] on icon at bounding box center [427, 388] width 7 height 12
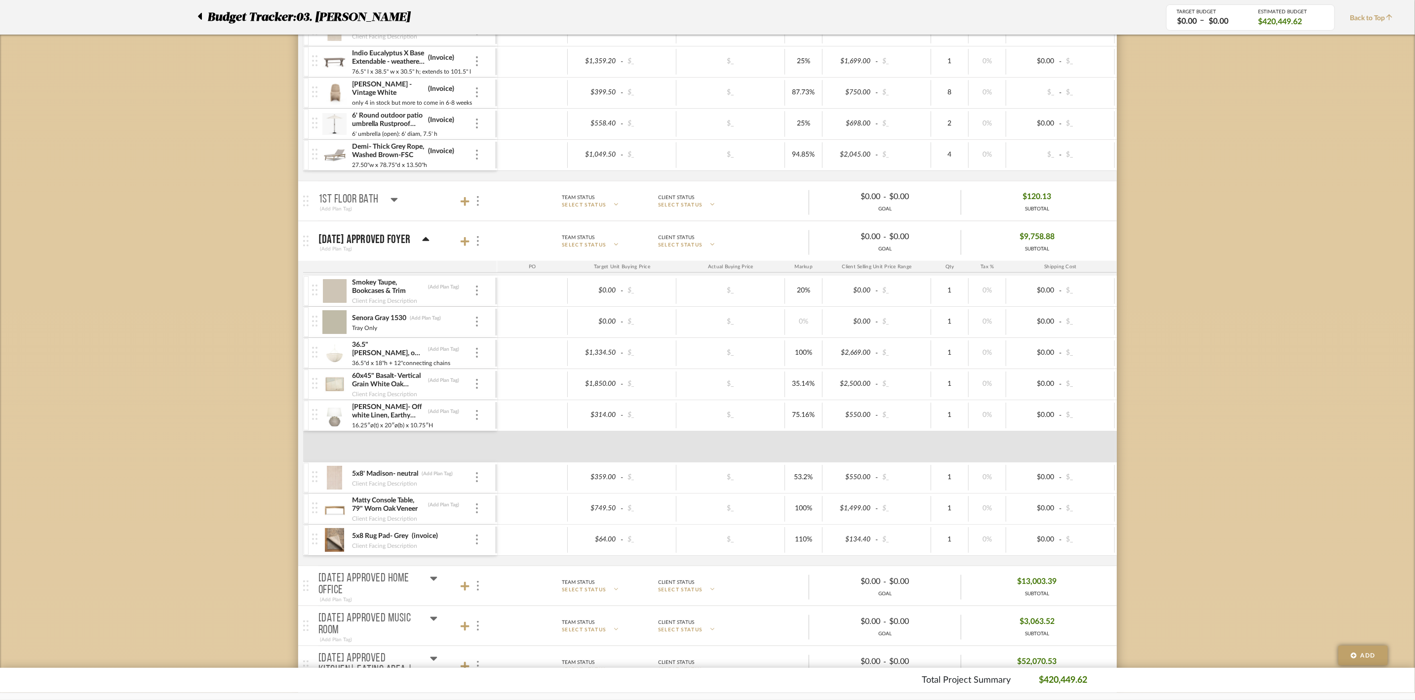
scroll to position [741, 0]
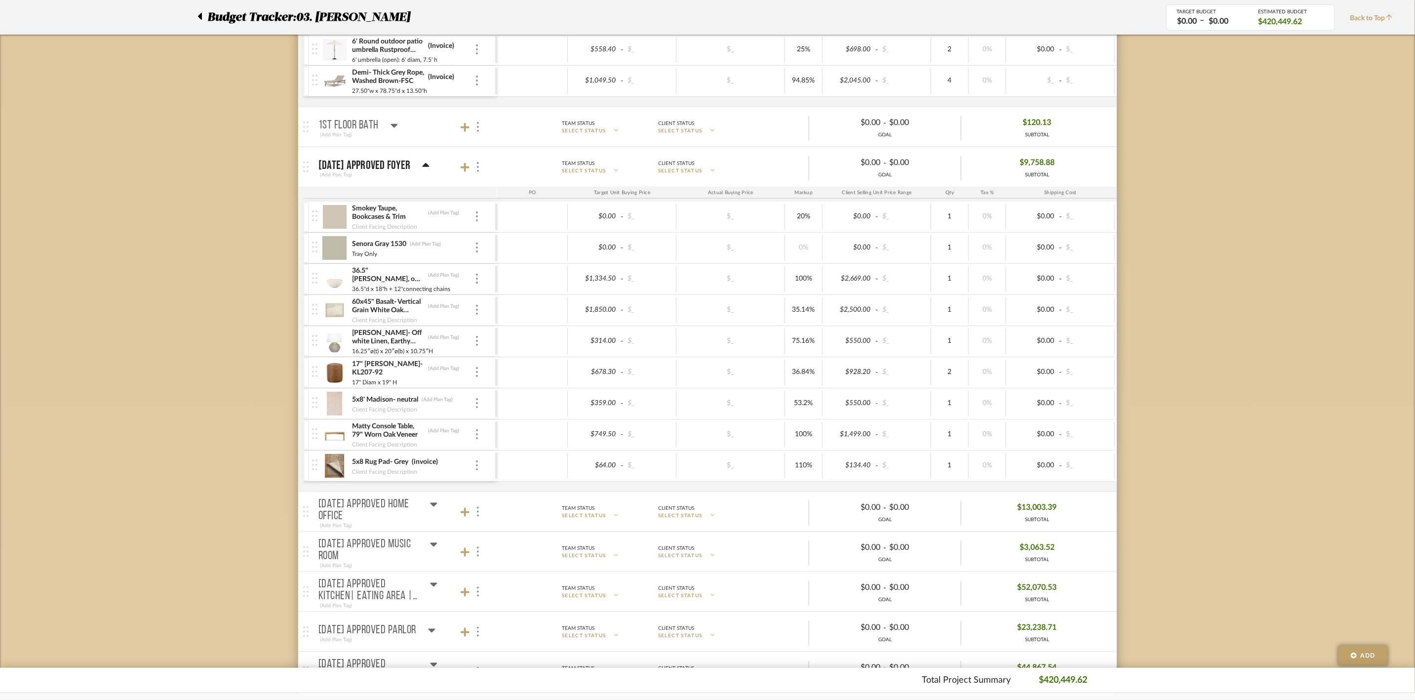
click at [430, 166] on icon at bounding box center [425, 166] width 7 height 12
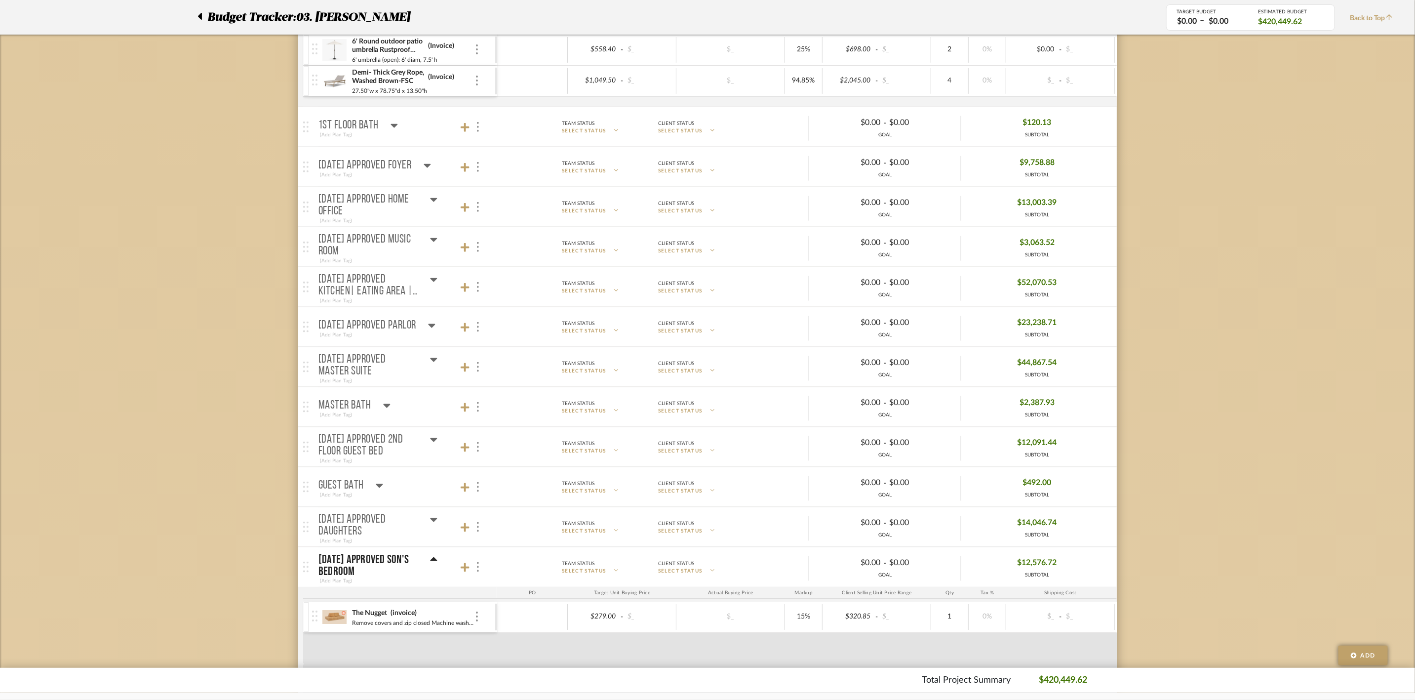
click at [432, 202] on icon at bounding box center [433, 200] width 7 height 12
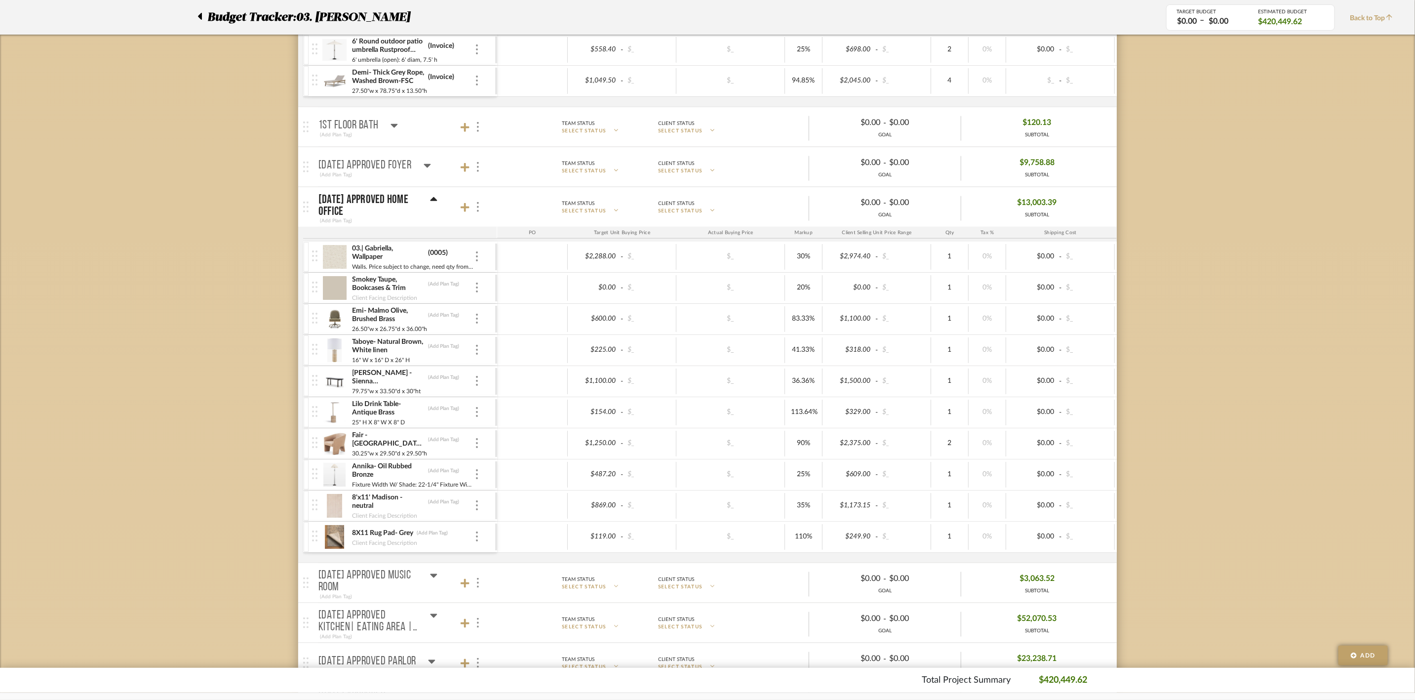
click at [435, 201] on icon at bounding box center [434, 199] width 7 height 4
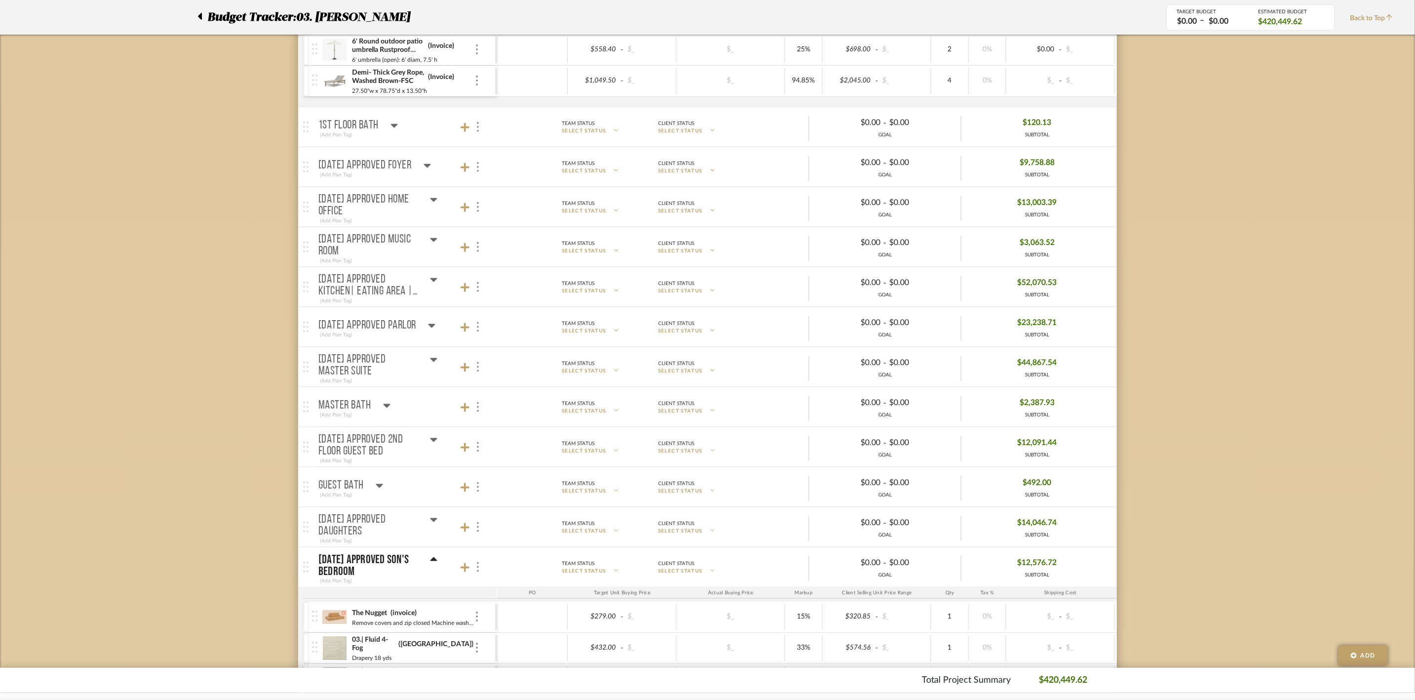
click at [435, 242] on icon at bounding box center [434, 240] width 7 height 4
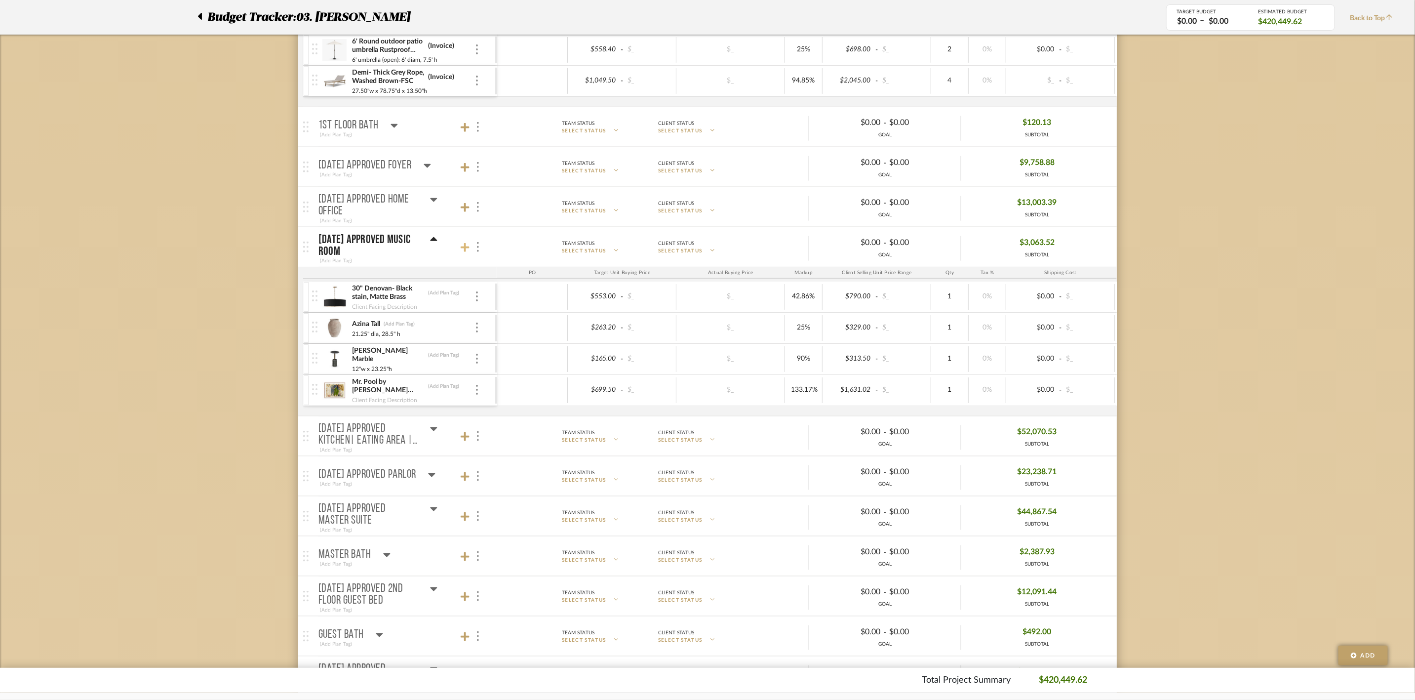
click at [461, 252] on icon at bounding box center [465, 247] width 9 height 10
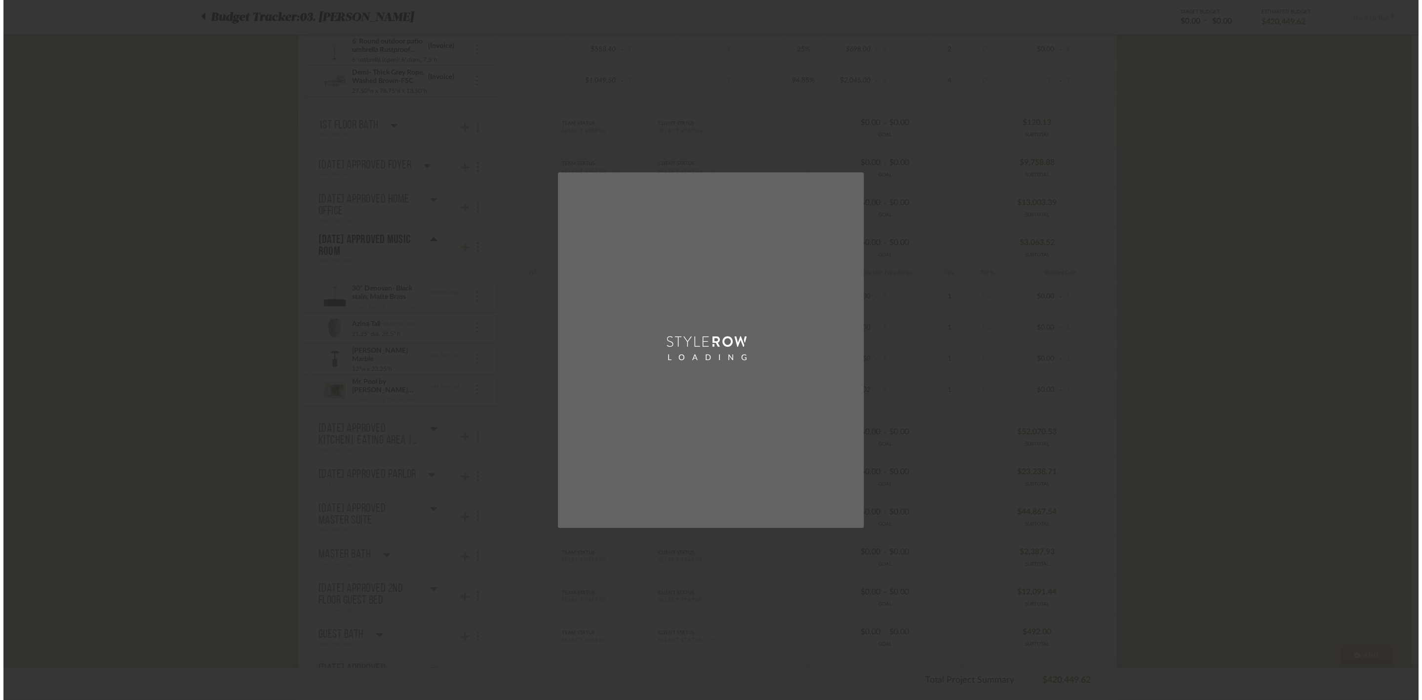
scroll to position [0, 0]
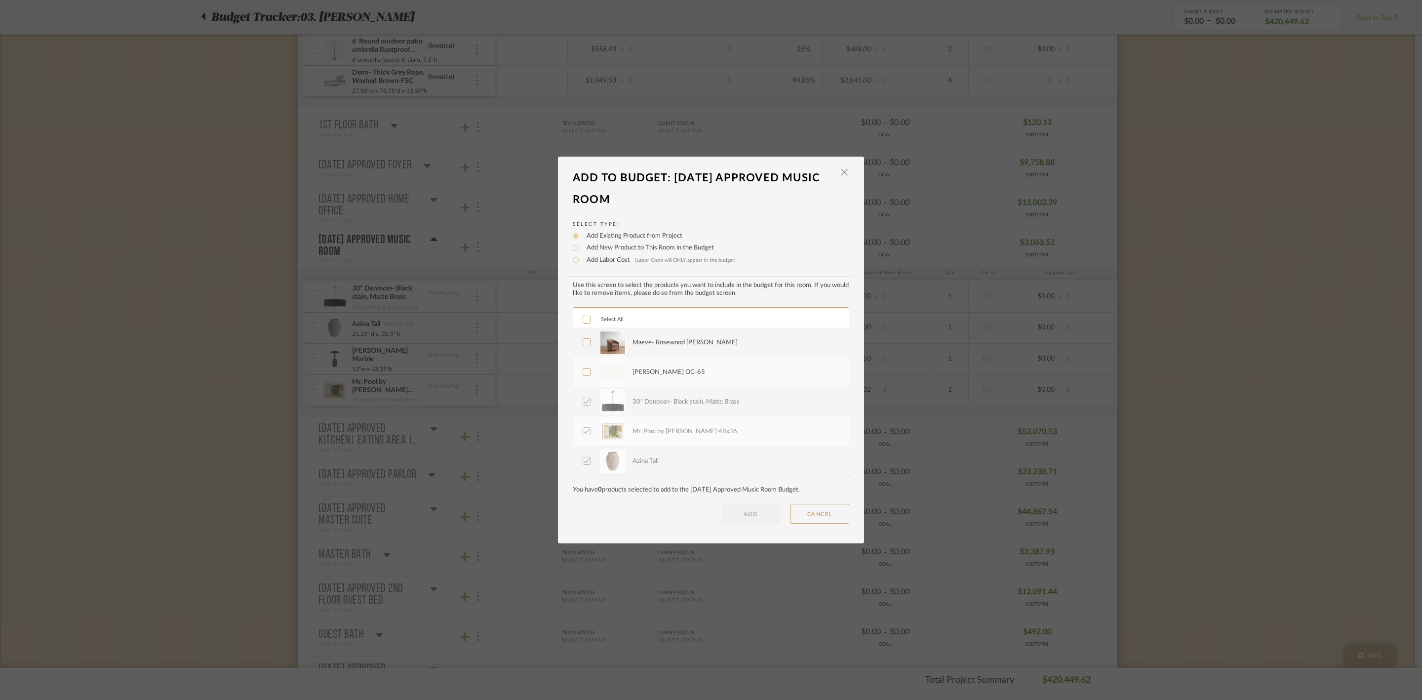
click at [651, 344] on div "Maeve- Rosewood [PERSON_NAME]" at bounding box center [685, 343] width 105 height 10
click at [742, 514] on button "ADD" at bounding box center [750, 514] width 59 height 20
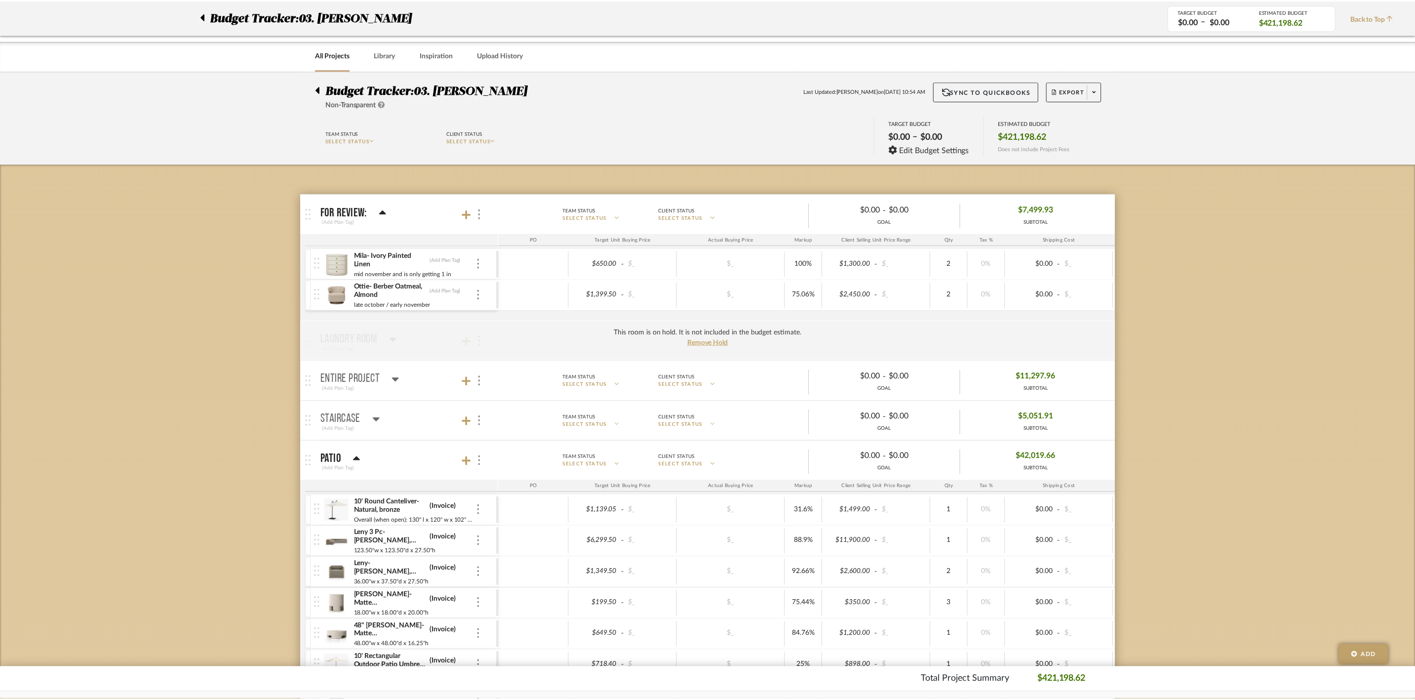
scroll to position [741, 0]
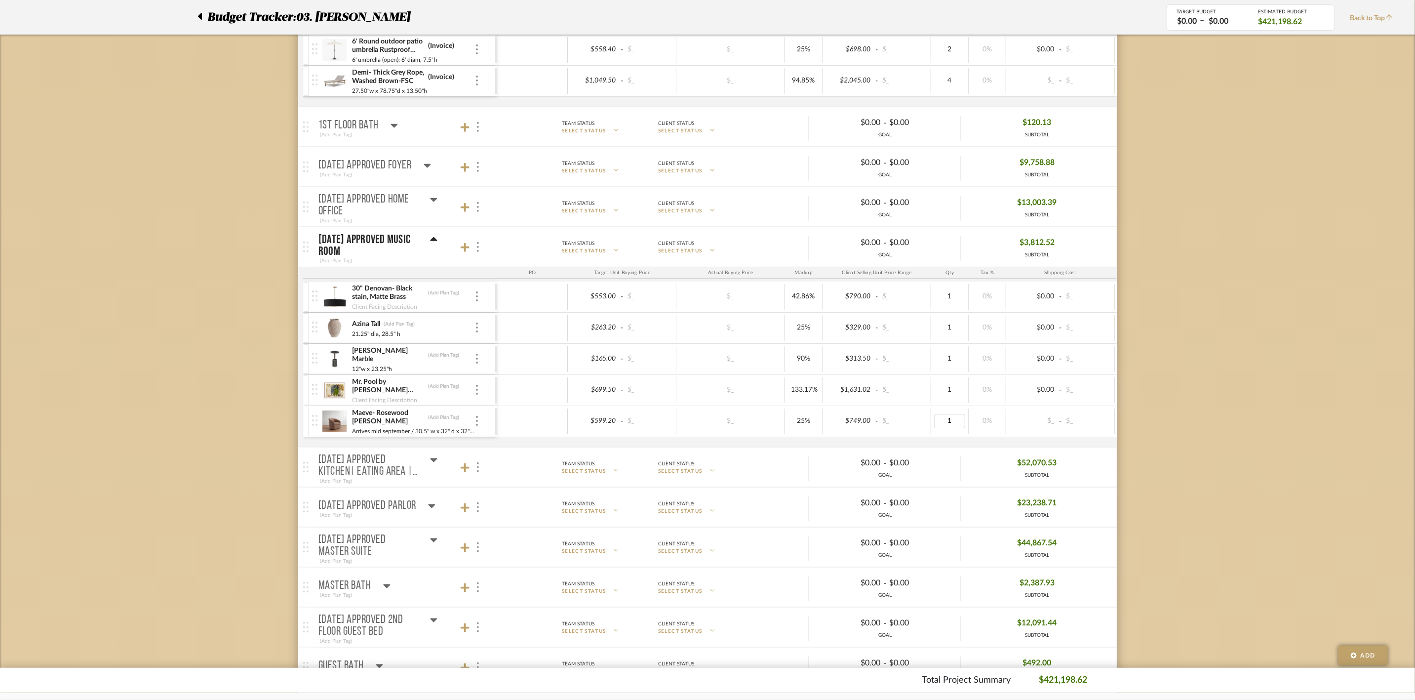
type input "2"
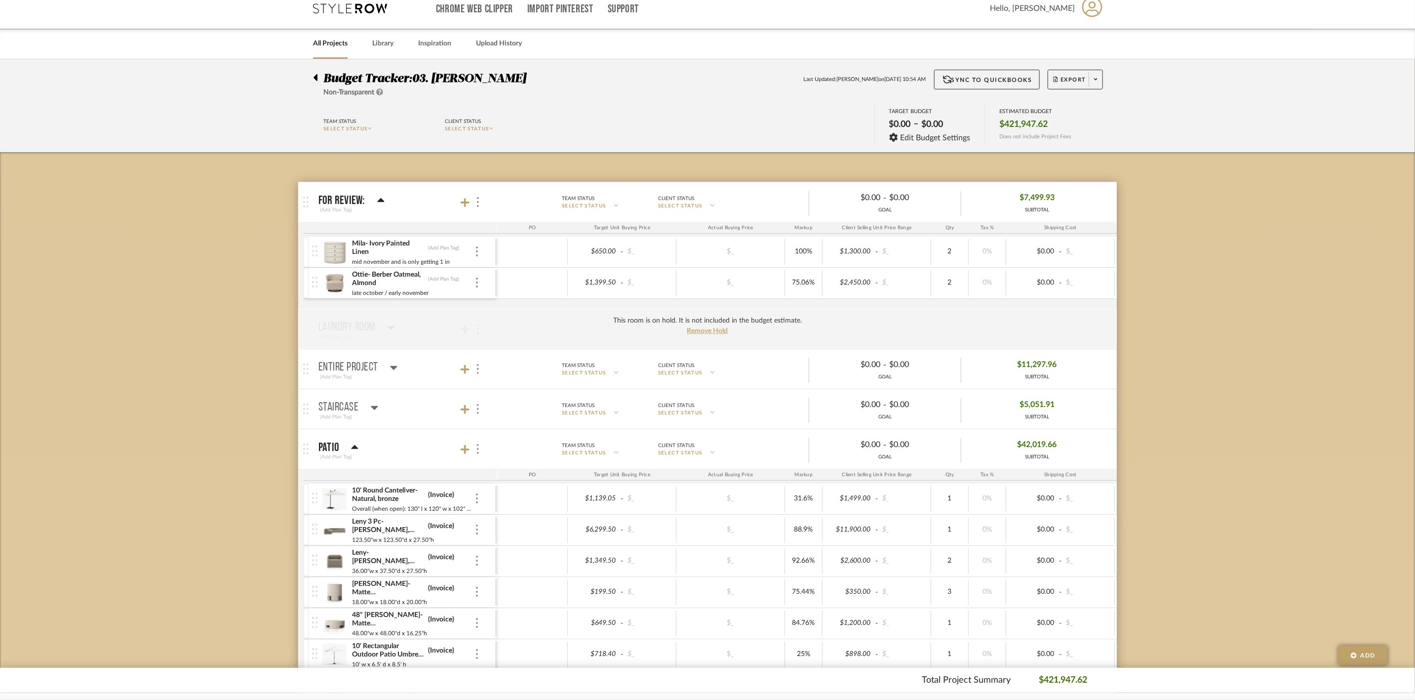
scroll to position [0, 0]
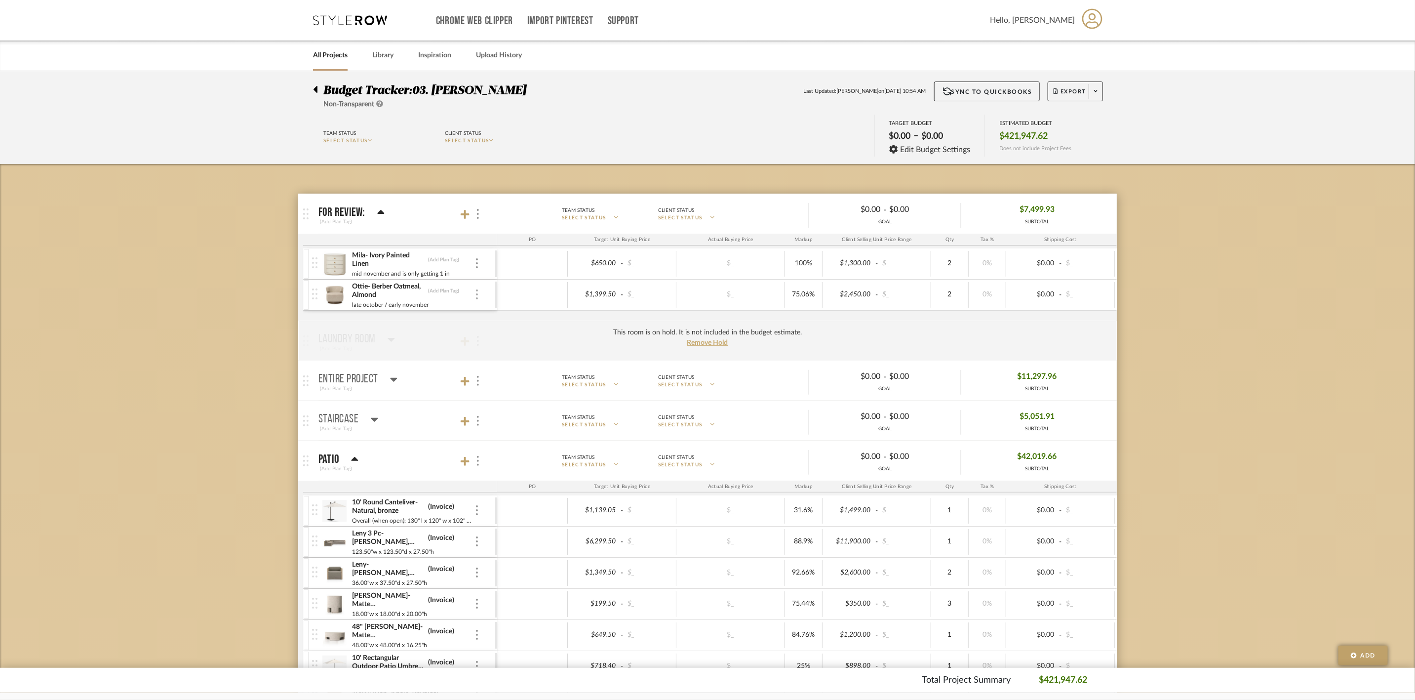
click at [478, 291] on img at bounding box center [477, 294] width 2 height 10
click at [534, 364] on span "Remove Item" at bounding box center [519, 368] width 73 height 9
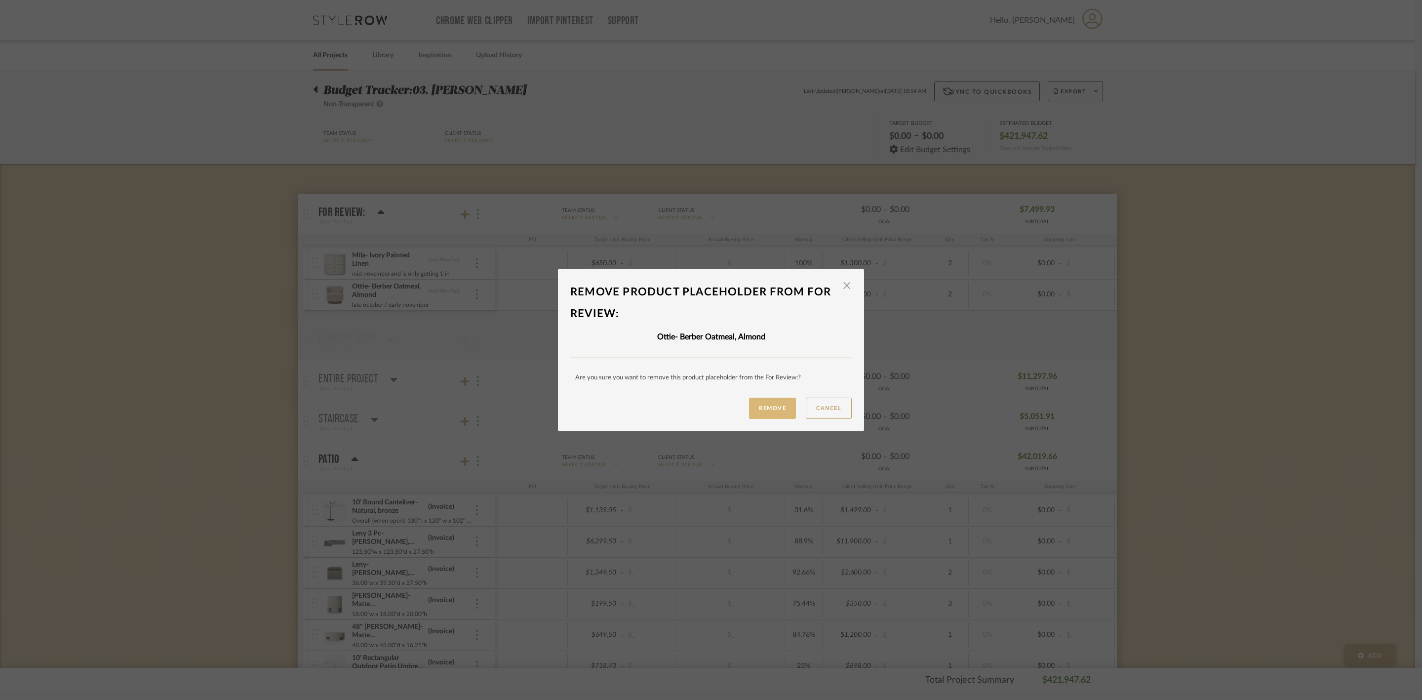
click at [766, 405] on button "Remove" at bounding box center [772, 408] width 47 height 21
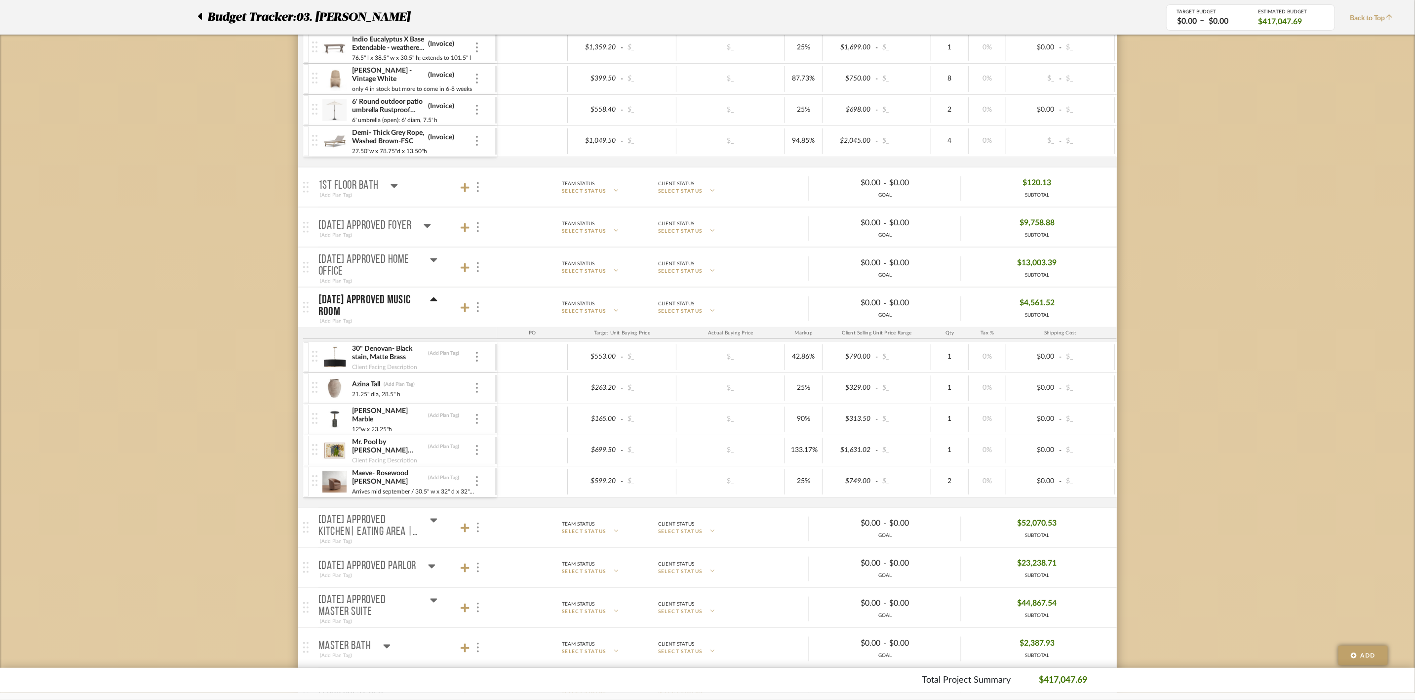
scroll to position [667, 0]
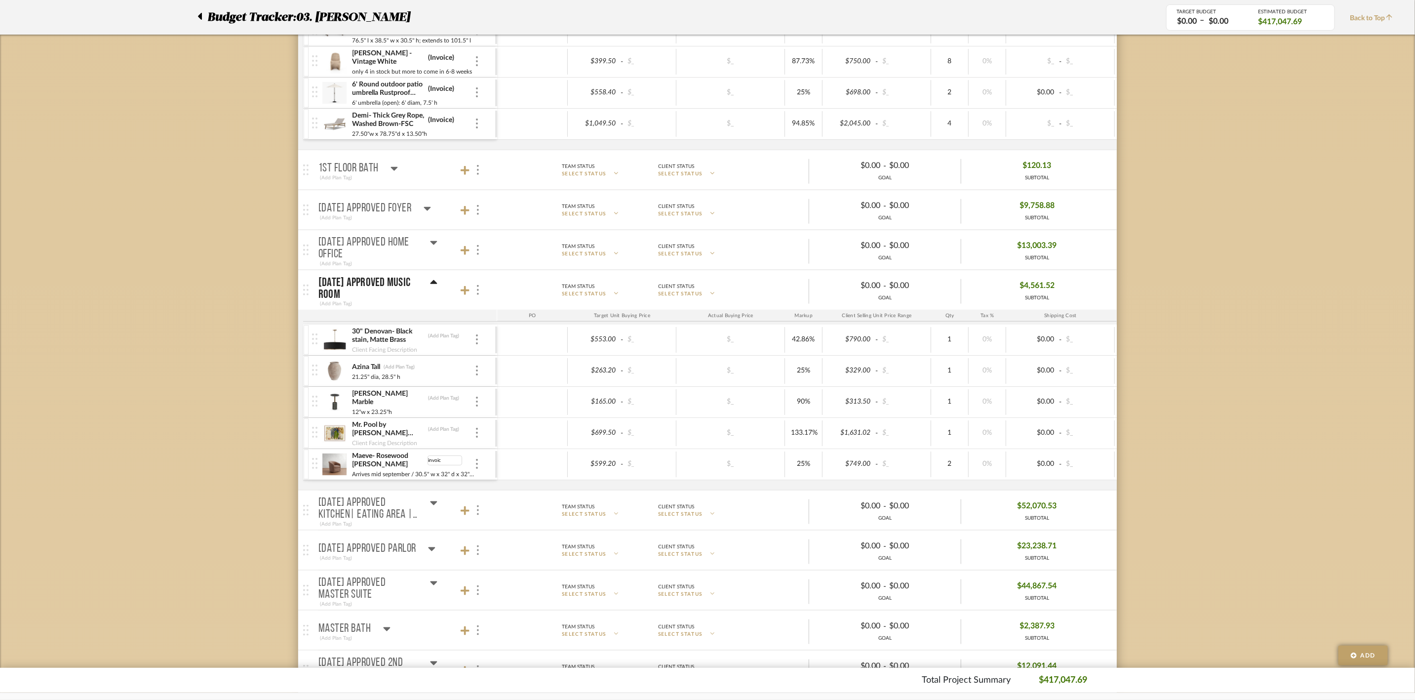
type input "invoice"
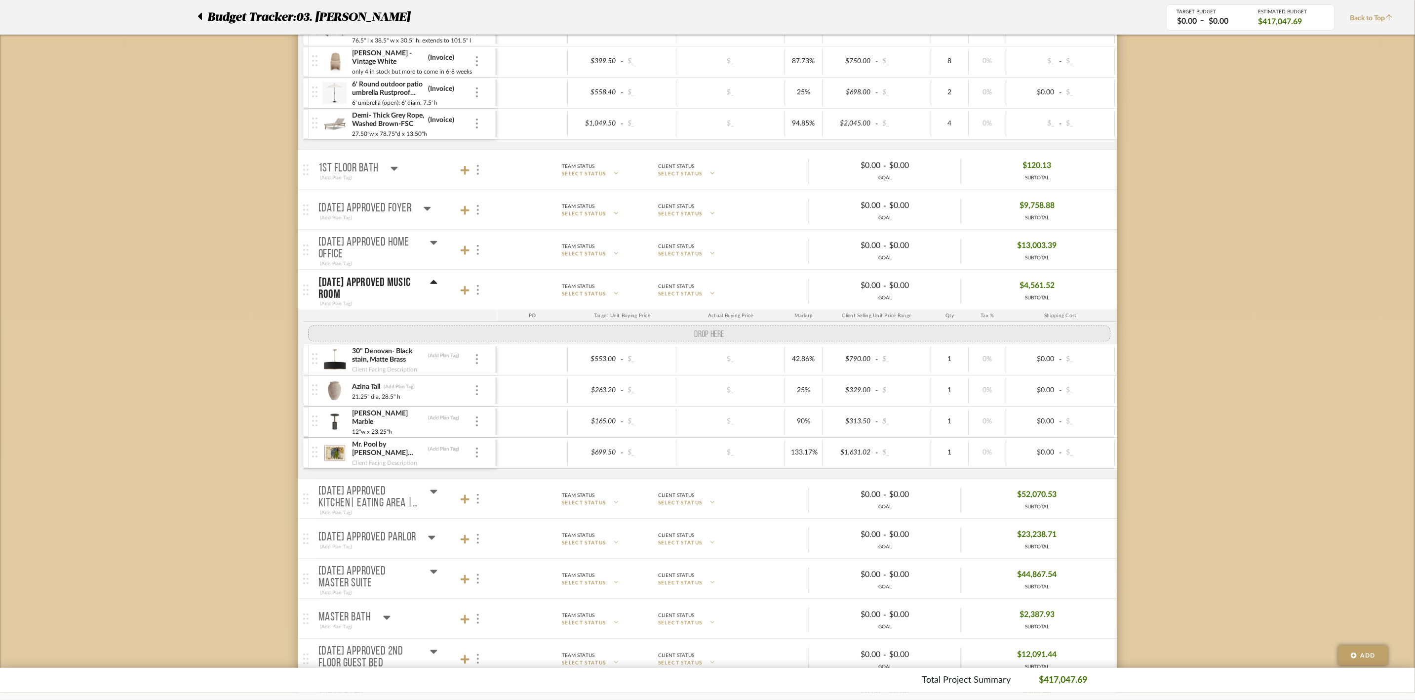
drag, startPoint x: 315, startPoint y: 476, endPoint x: 322, endPoint y: 349, distance: 127.1
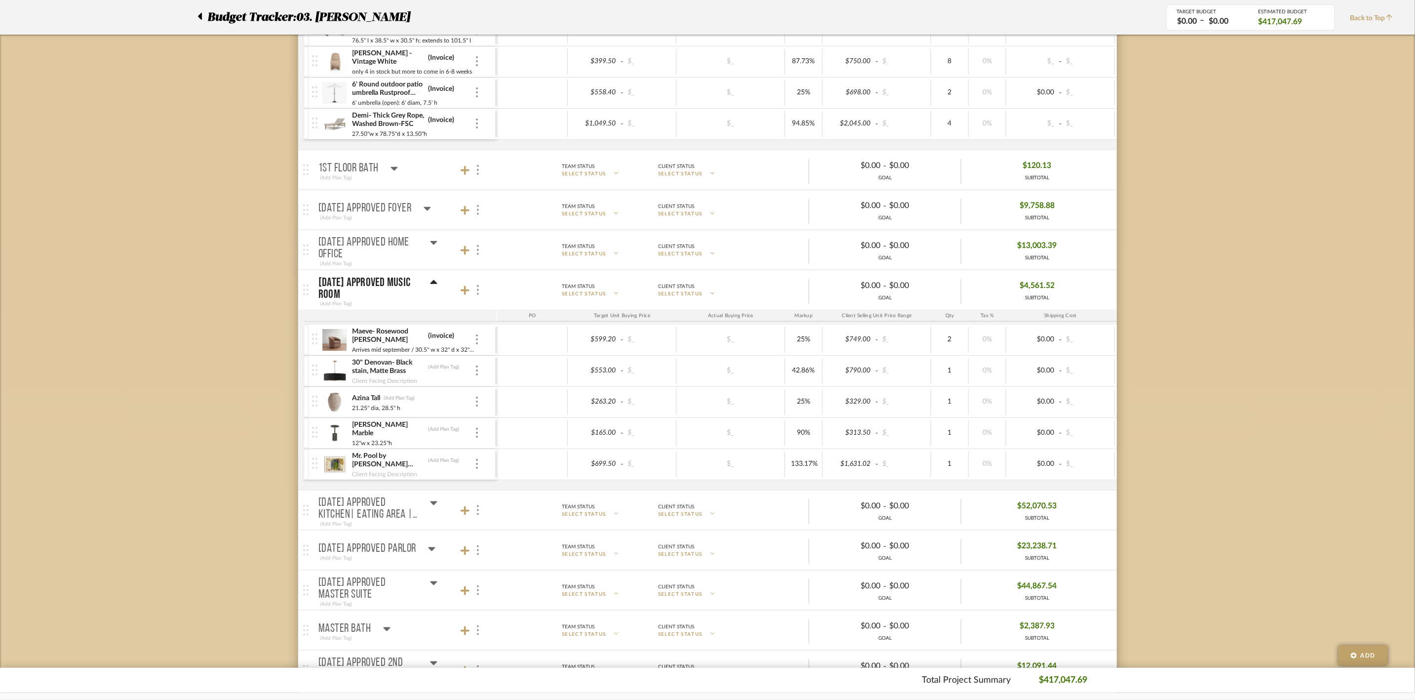
scroll to position [815, 0]
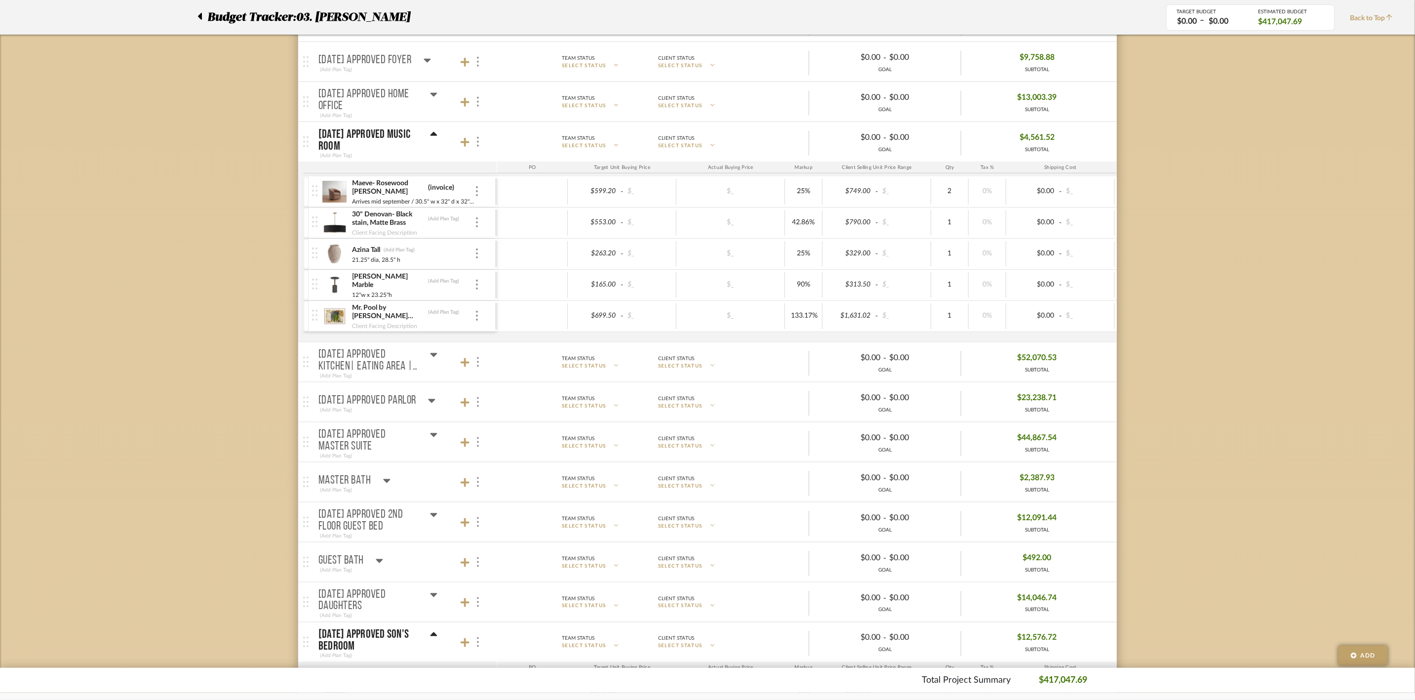
click at [436, 361] on icon at bounding box center [433, 355] width 7 height 12
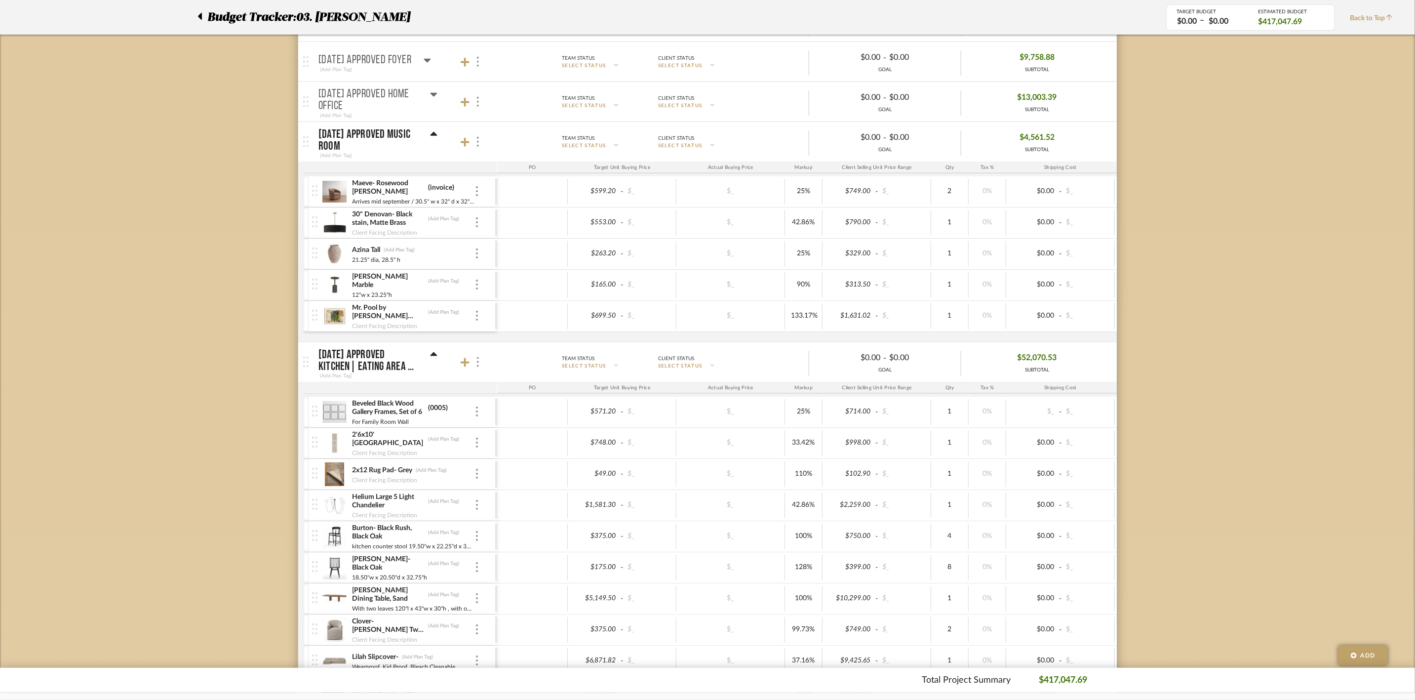
click at [432, 359] on icon at bounding box center [433, 355] width 7 height 12
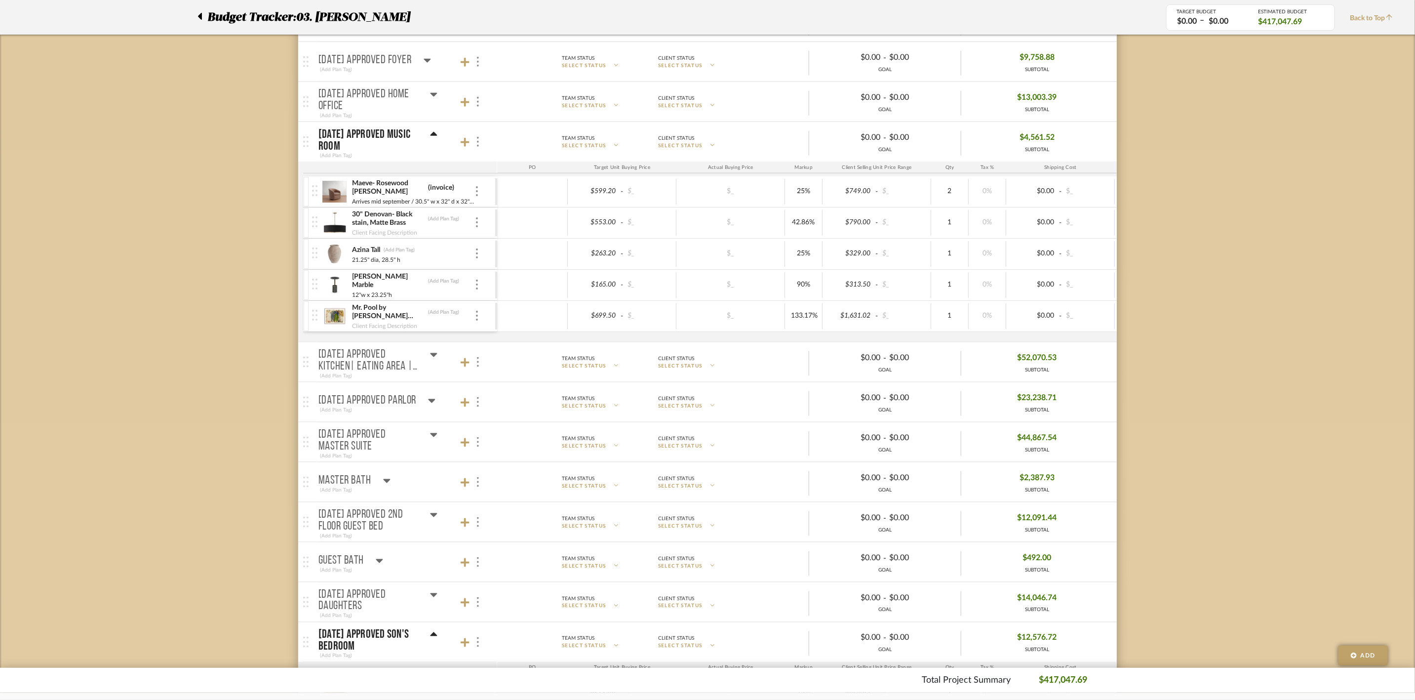
click at [432, 401] on icon at bounding box center [431, 401] width 7 height 12
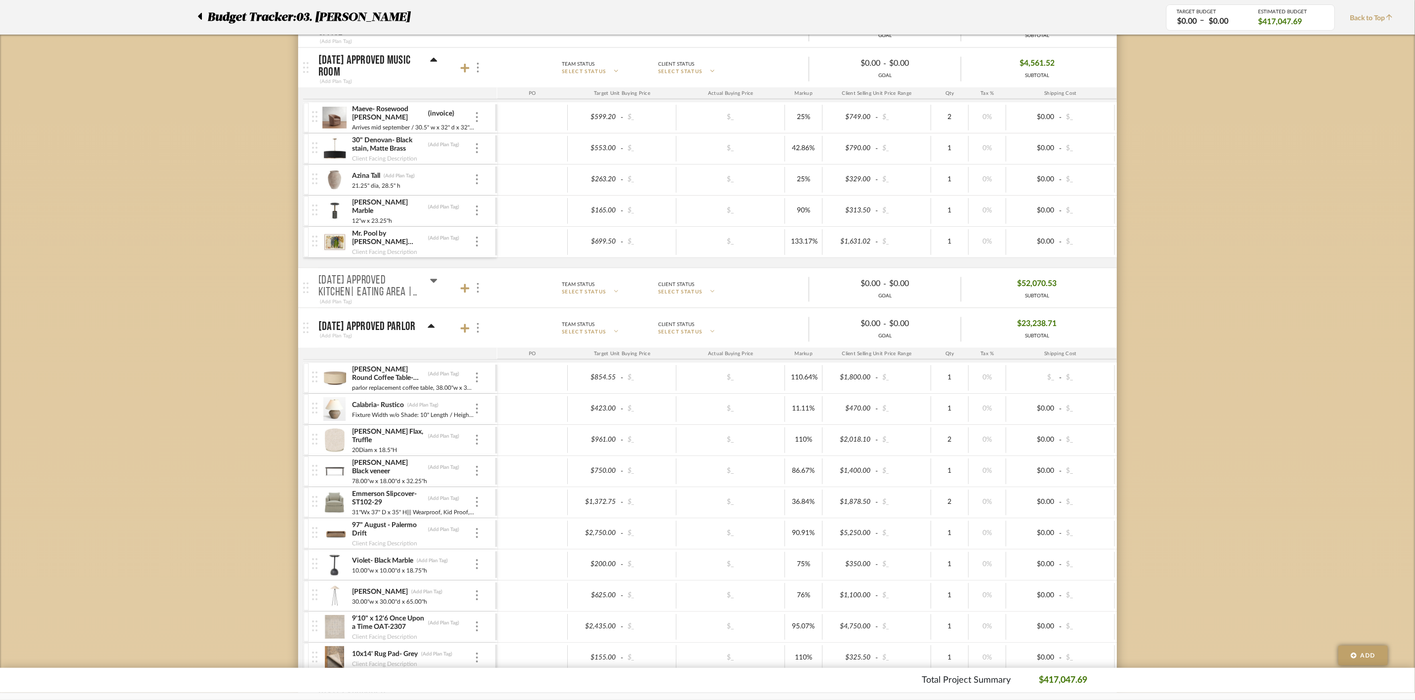
scroll to position [963, 0]
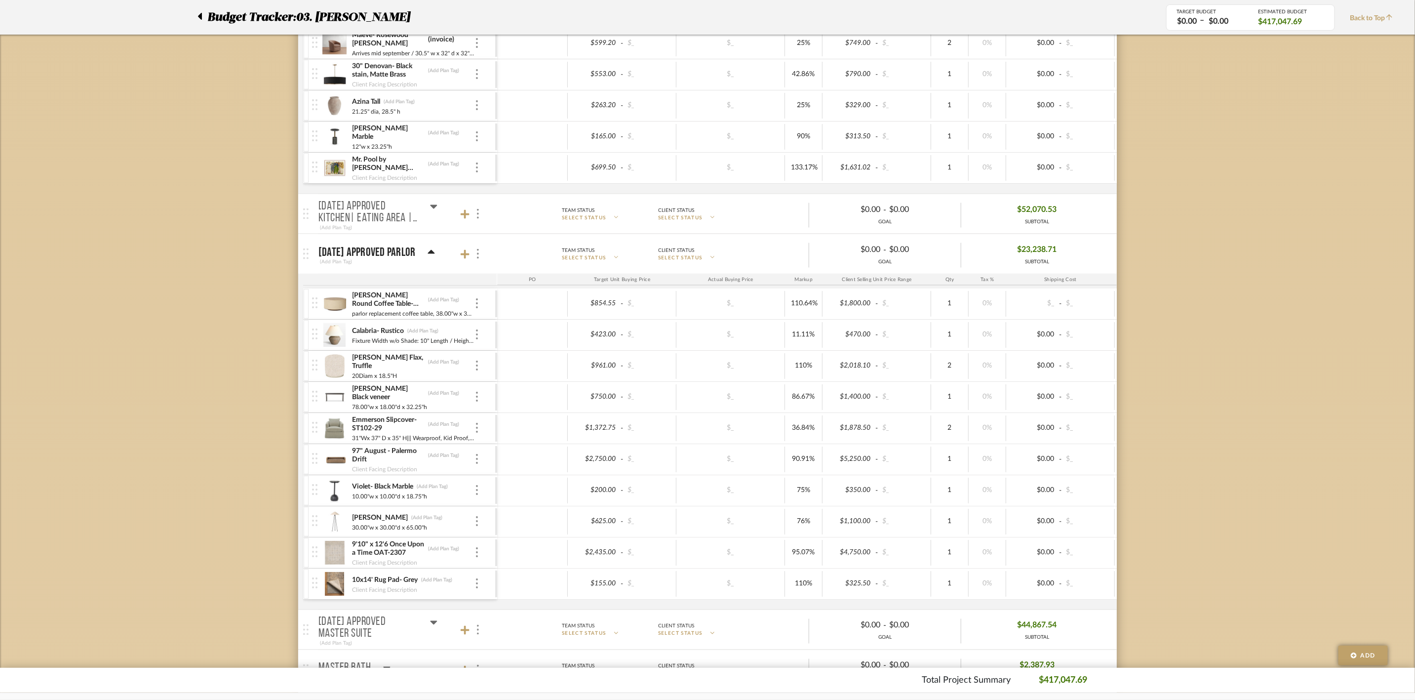
click at [433, 251] on icon at bounding box center [431, 252] width 7 height 12
click at [435, 252] on icon at bounding box center [431, 252] width 7 height 12
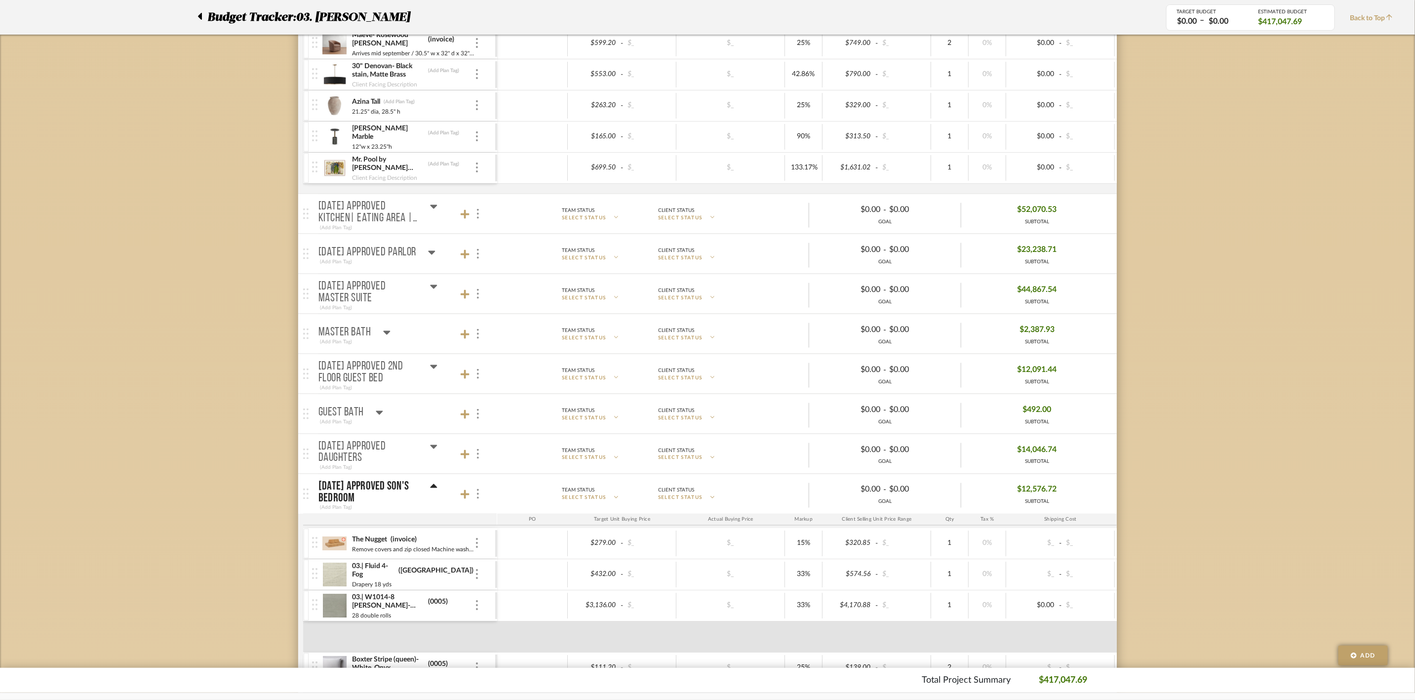
click at [432, 290] on icon at bounding box center [433, 287] width 7 height 12
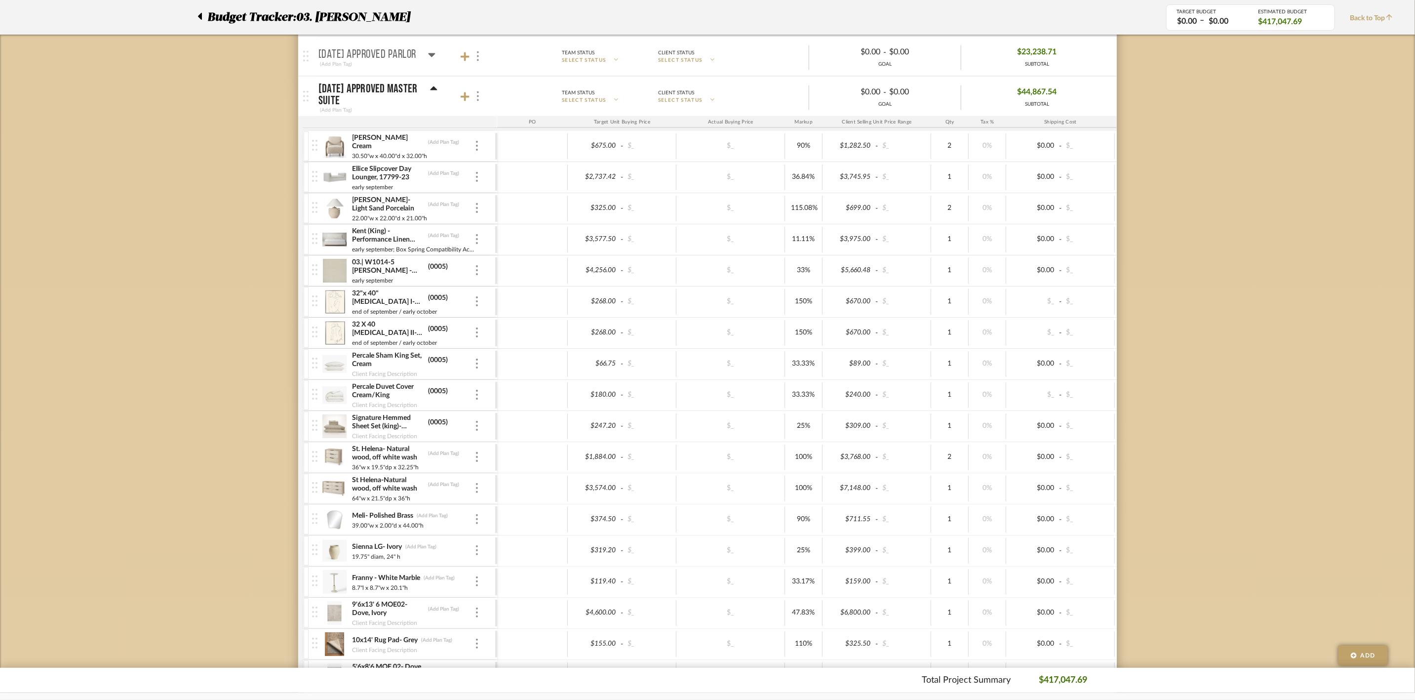
scroll to position [1111, 0]
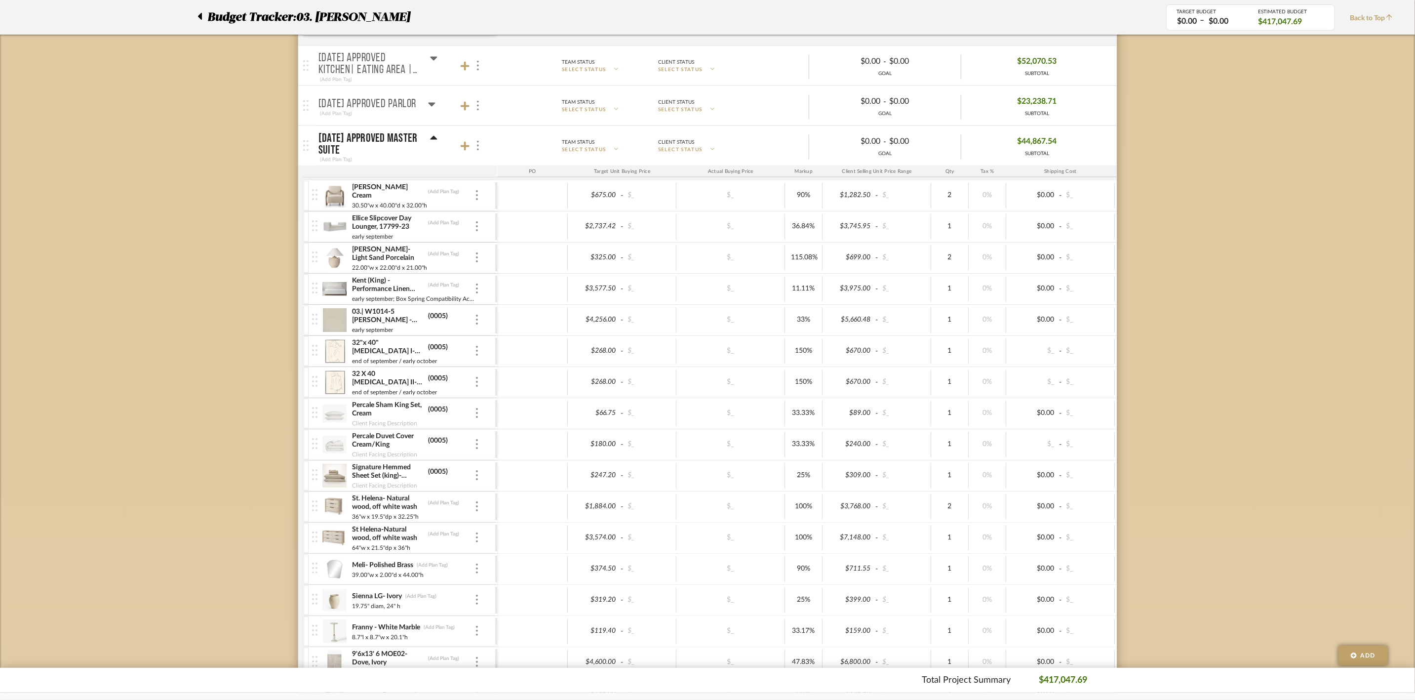
click at [464, 147] on div at bounding box center [472, 145] width 22 height 13
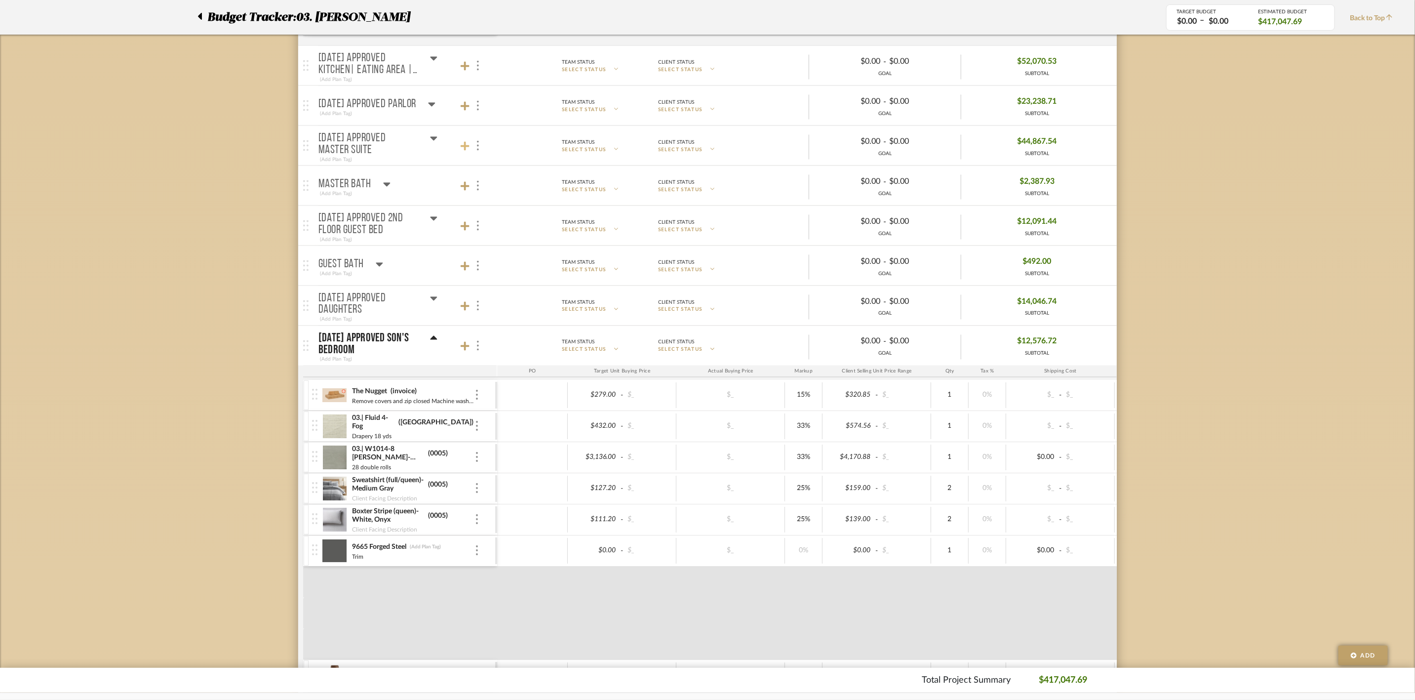
click at [463, 151] on icon at bounding box center [465, 146] width 9 height 9
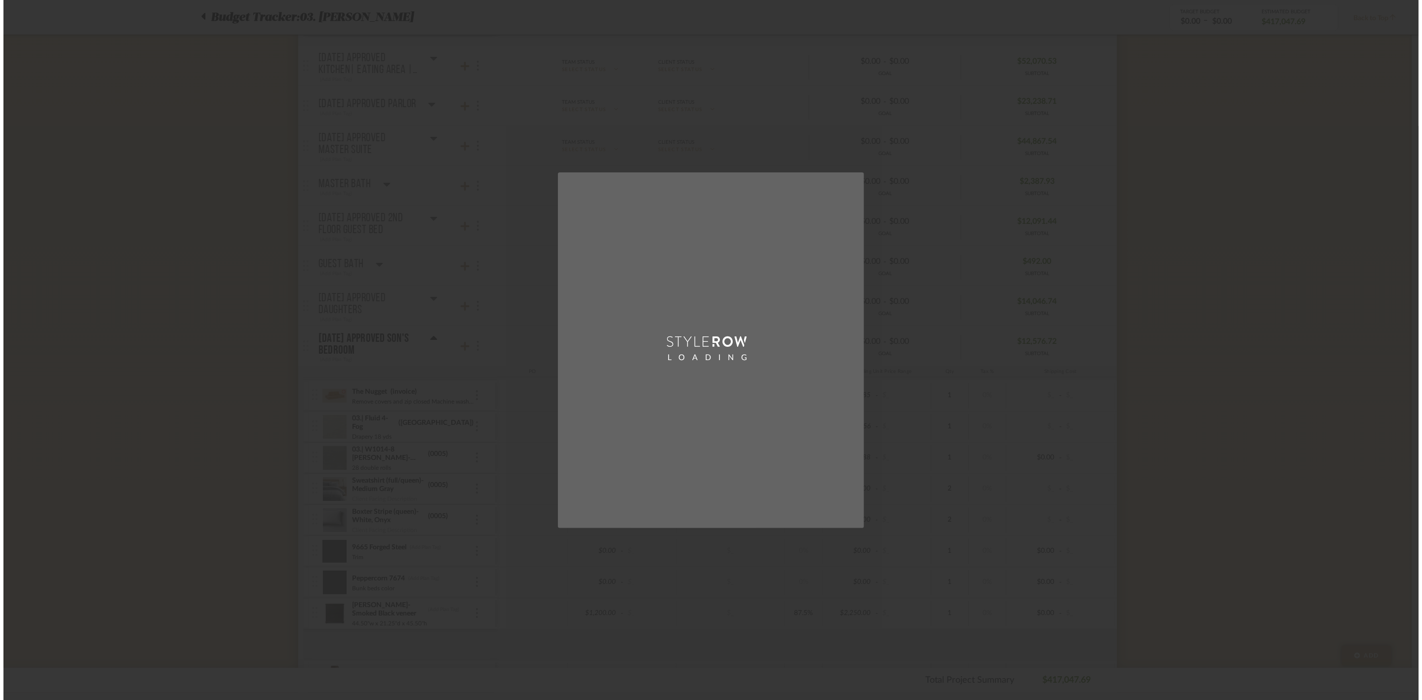
scroll to position [0, 0]
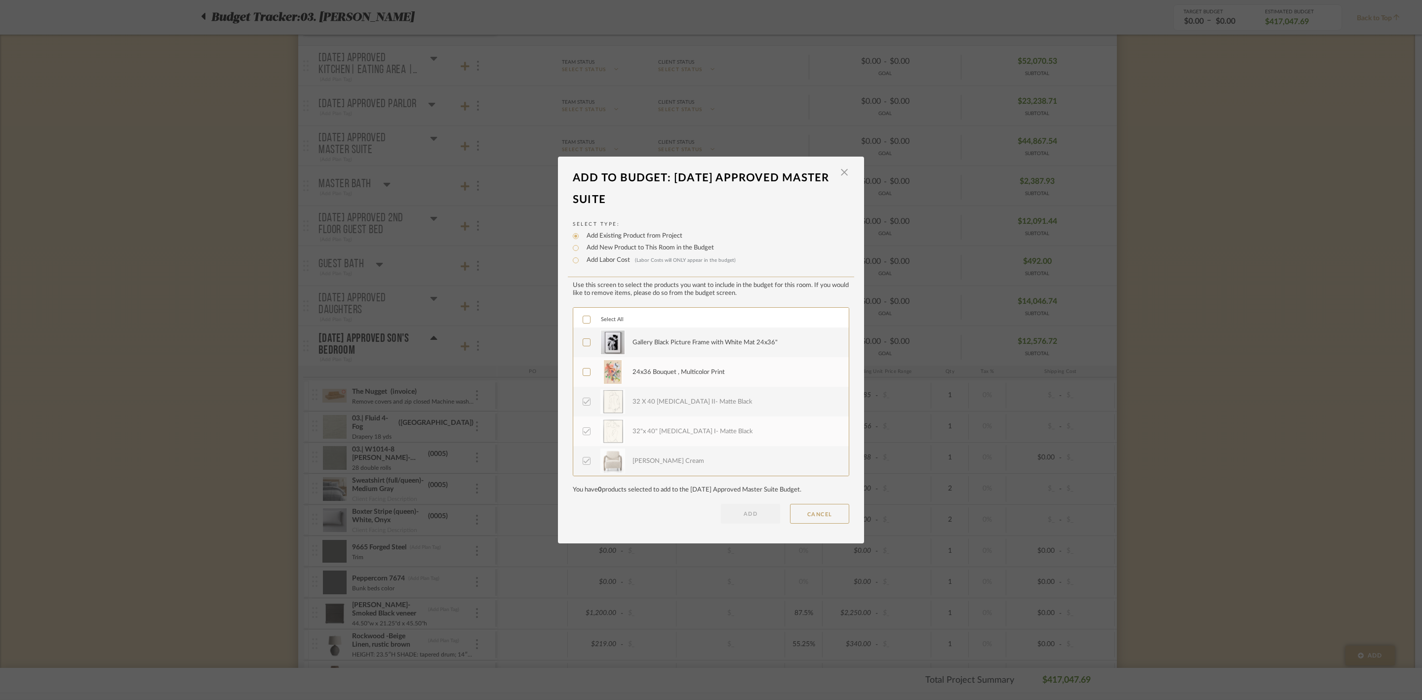
click at [661, 369] on div "24x36 Bouquet , Multicolor Print" at bounding box center [679, 372] width 92 height 10
click at [674, 343] on div "Gallery Black Picture Frame with White Mat 24x36"" at bounding box center [705, 343] width 145 height 10
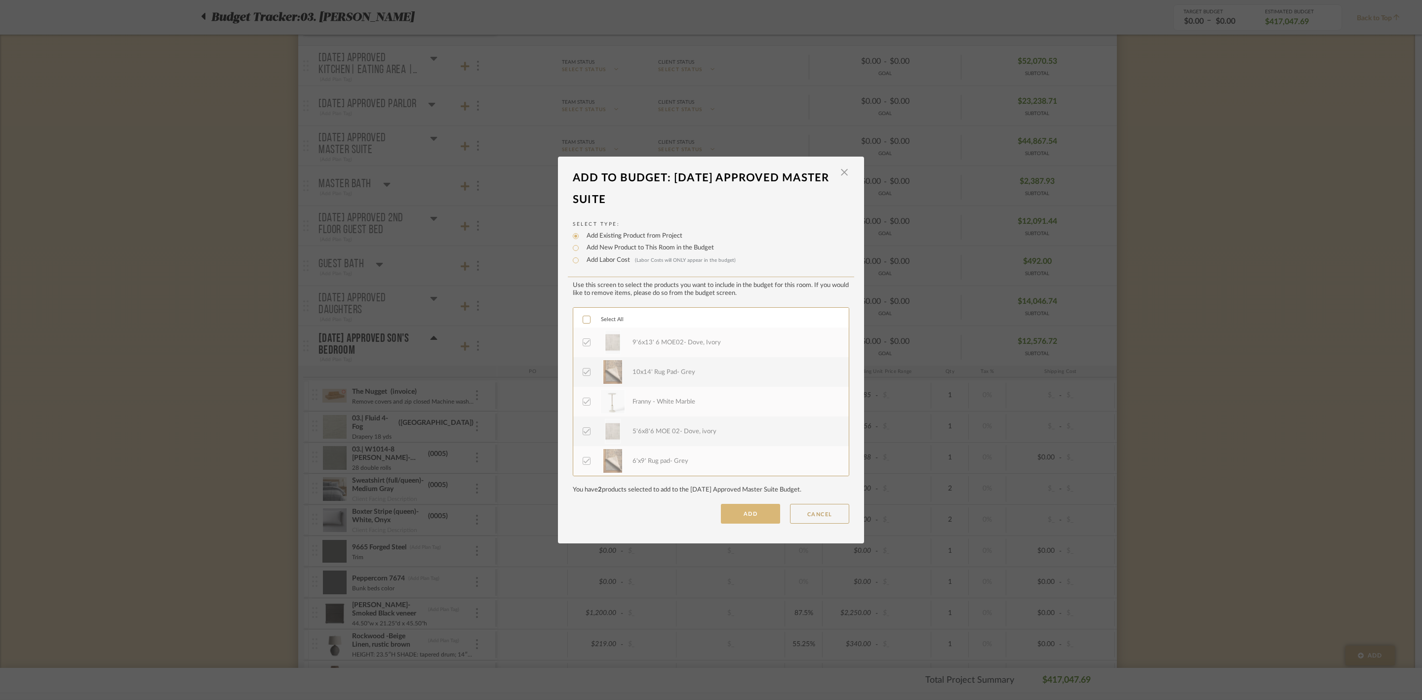
click at [751, 508] on button "ADD" at bounding box center [750, 514] width 59 height 20
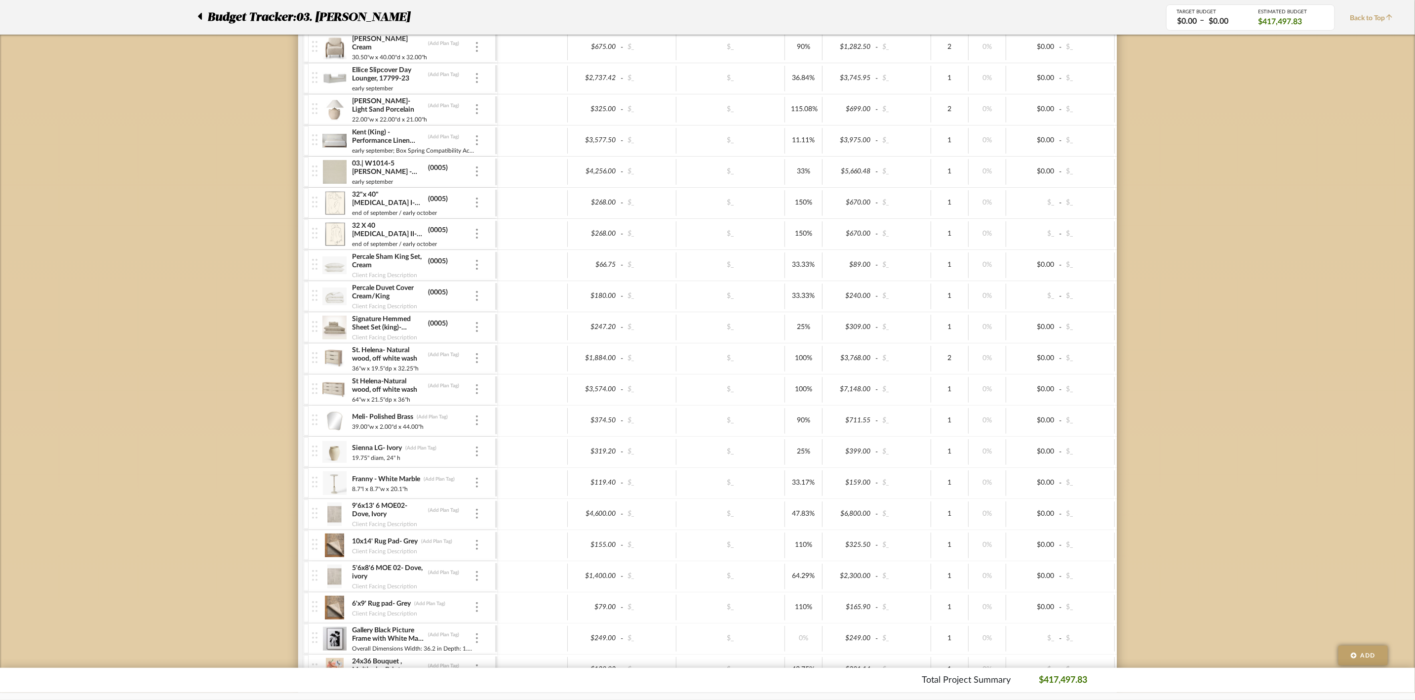
scroll to position [1333, 0]
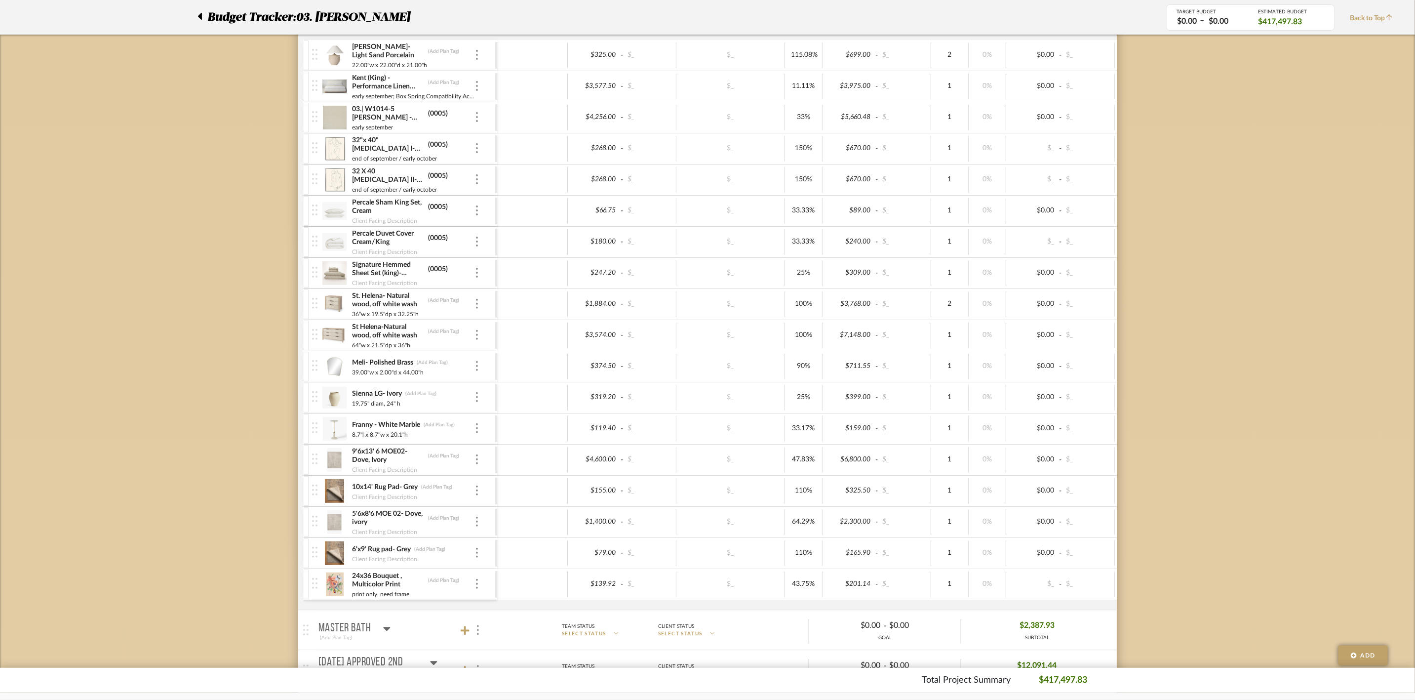
drag, startPoint x: 316, startPoint y: 572, endPoint x: 313, endPoint y: 48, distance: 524.5
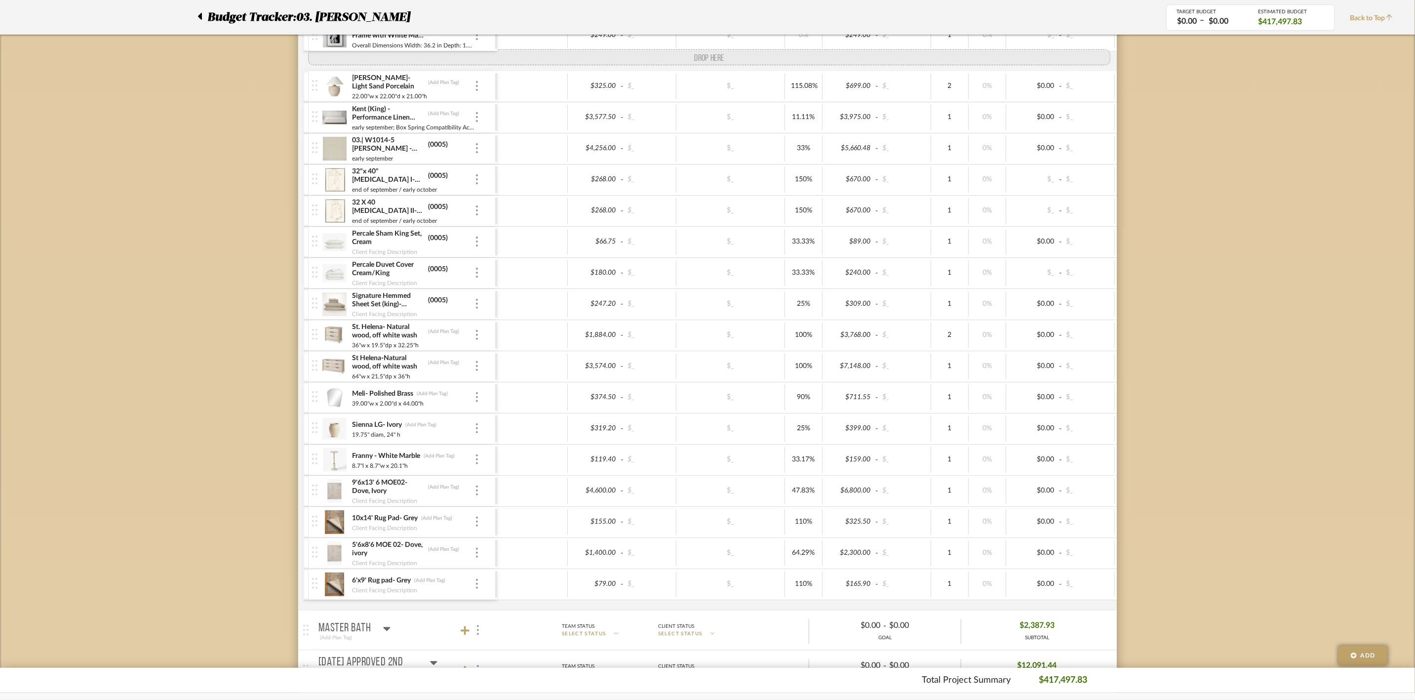
drag, startPoint x: 320, startPoint y: 606, endPoint x: 327, endPoint y: 77, distance: 529.0
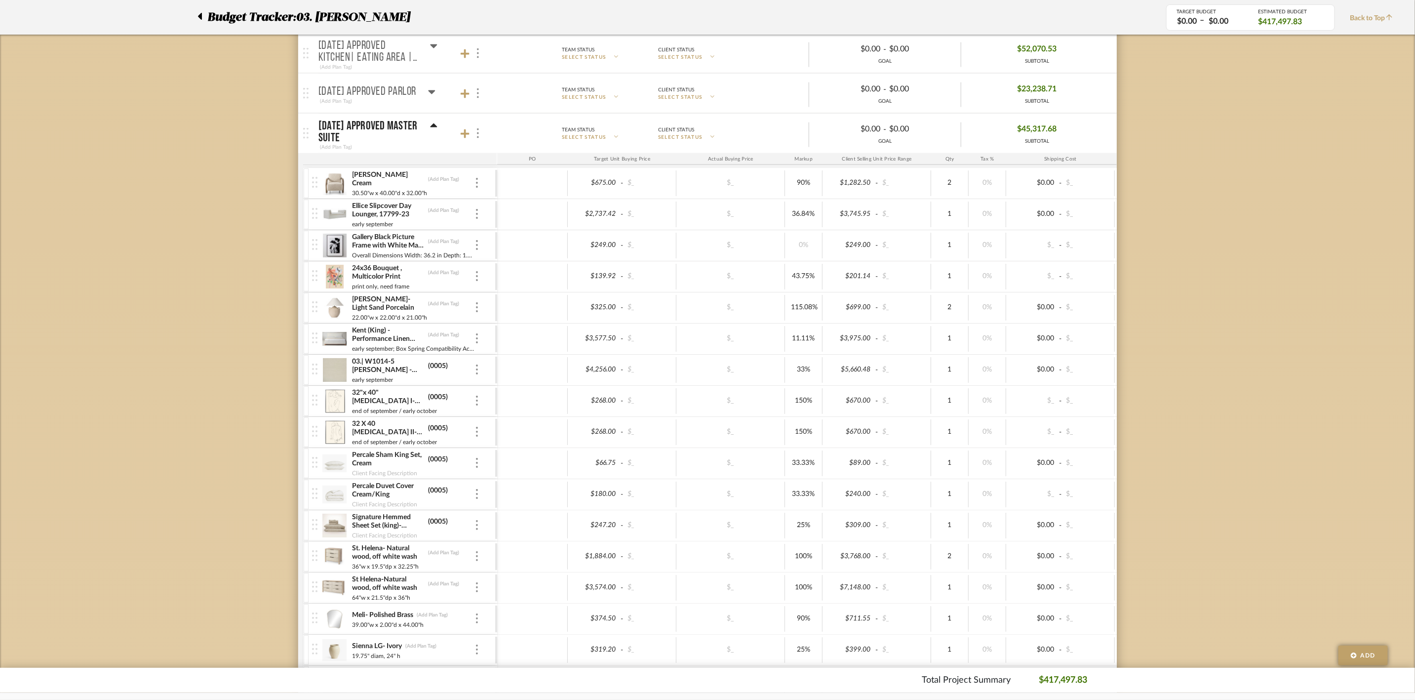
scroll to position [1111, 0]
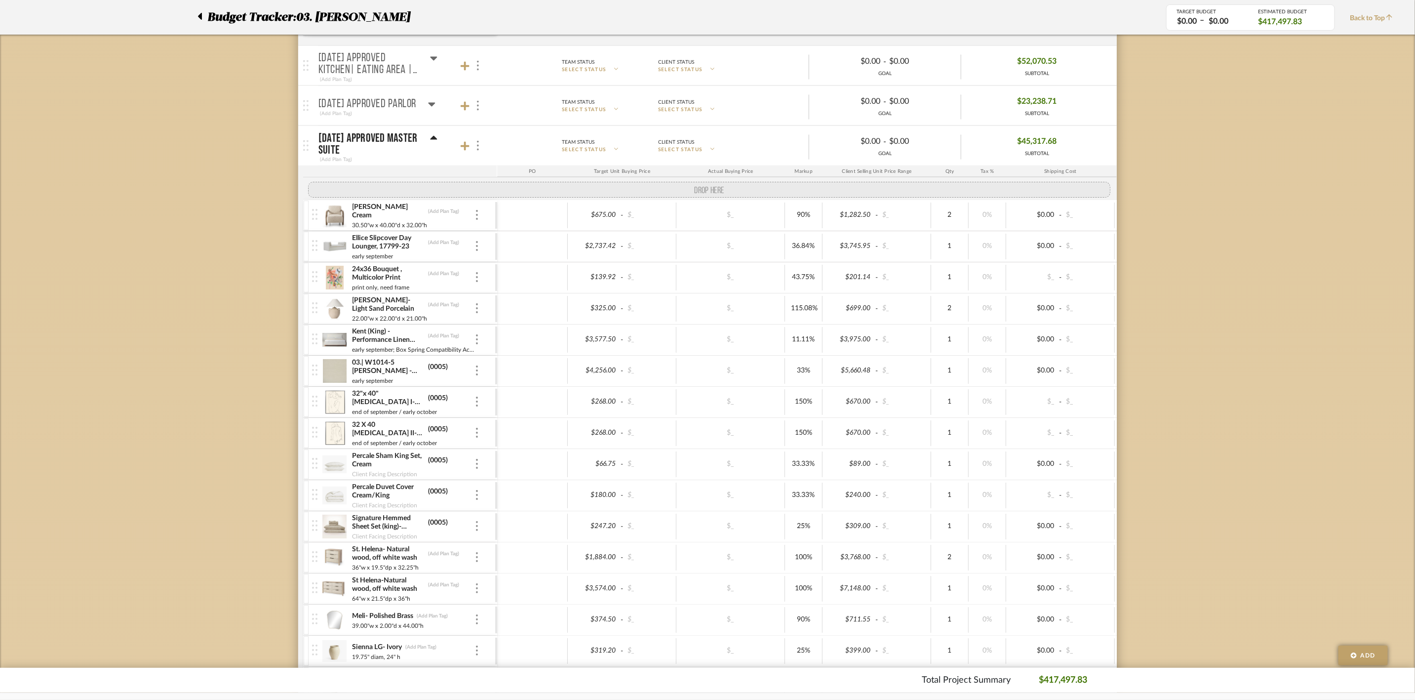
drag, startPoint x: 318, startPoint y: 265, endPoint x: 319, endPoint y: 203, distance: 62.2
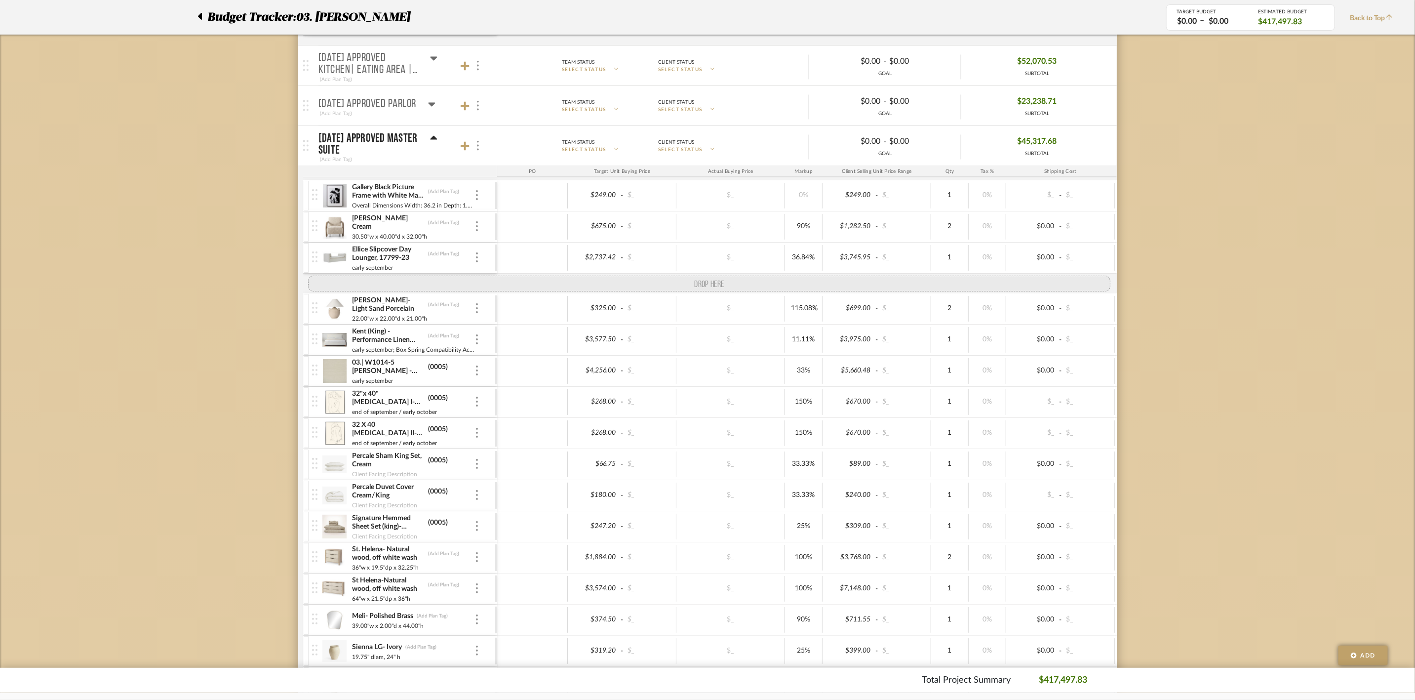
drag, startPoint x: 316, startPoint y: 296, endPoint x: 319, endPoint y: 227, distance: 69.7
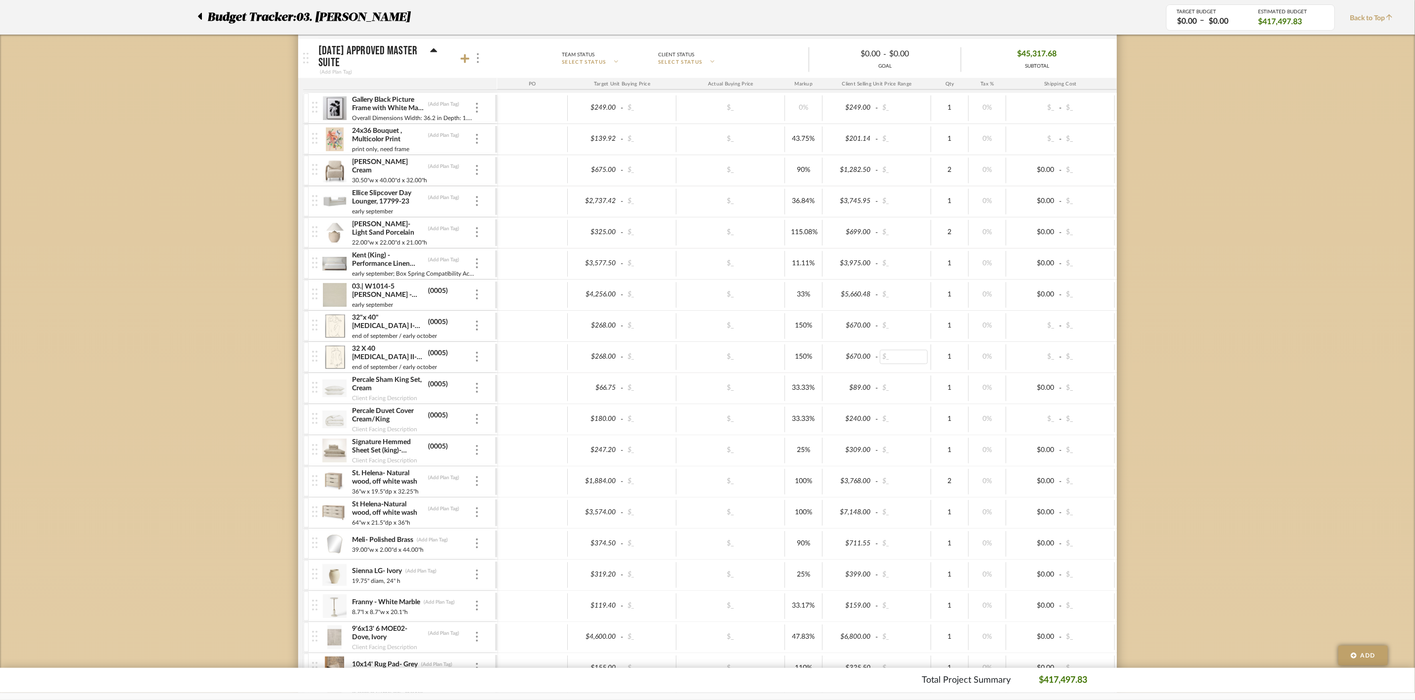
scroll to position [1185, 0]
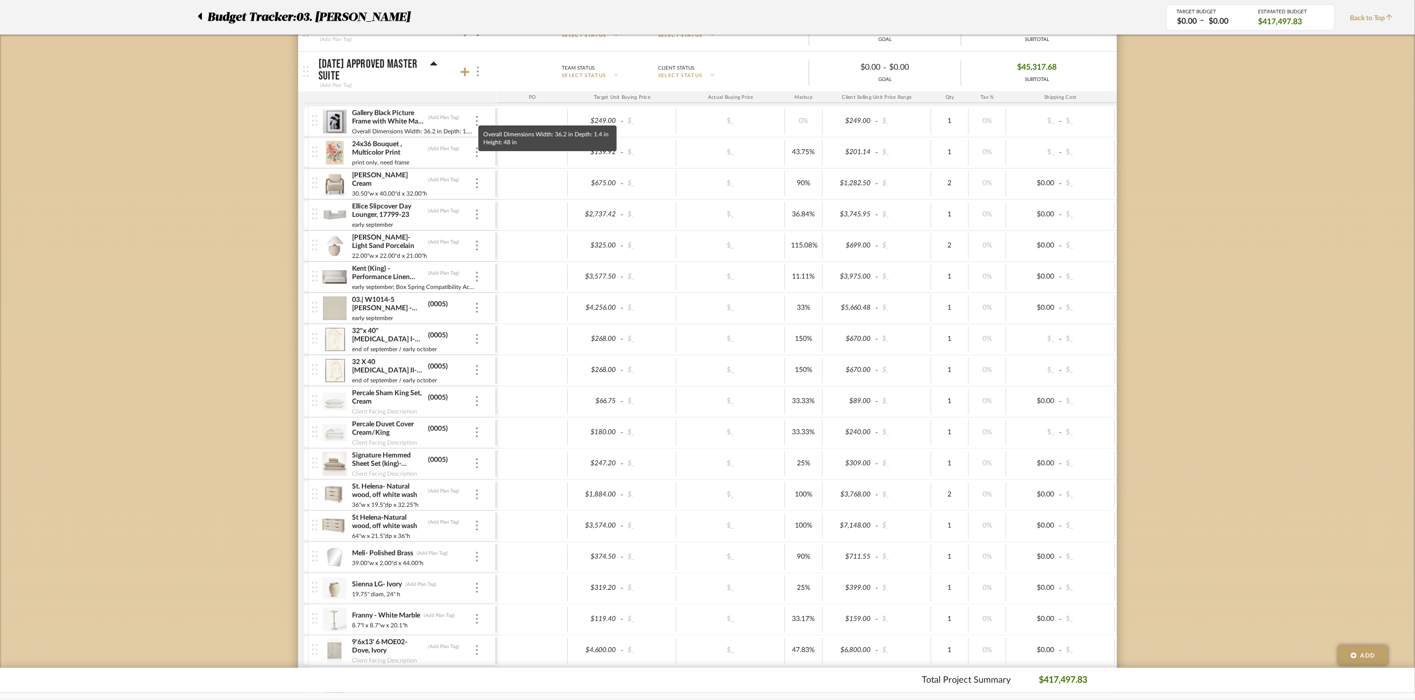
click at [449, 123] on mat-tooltip-component "Gallery Black Picture Frame with White Mat 24x36"" at bounding box center [498, 125] width 138 height 26
type input "invoice"
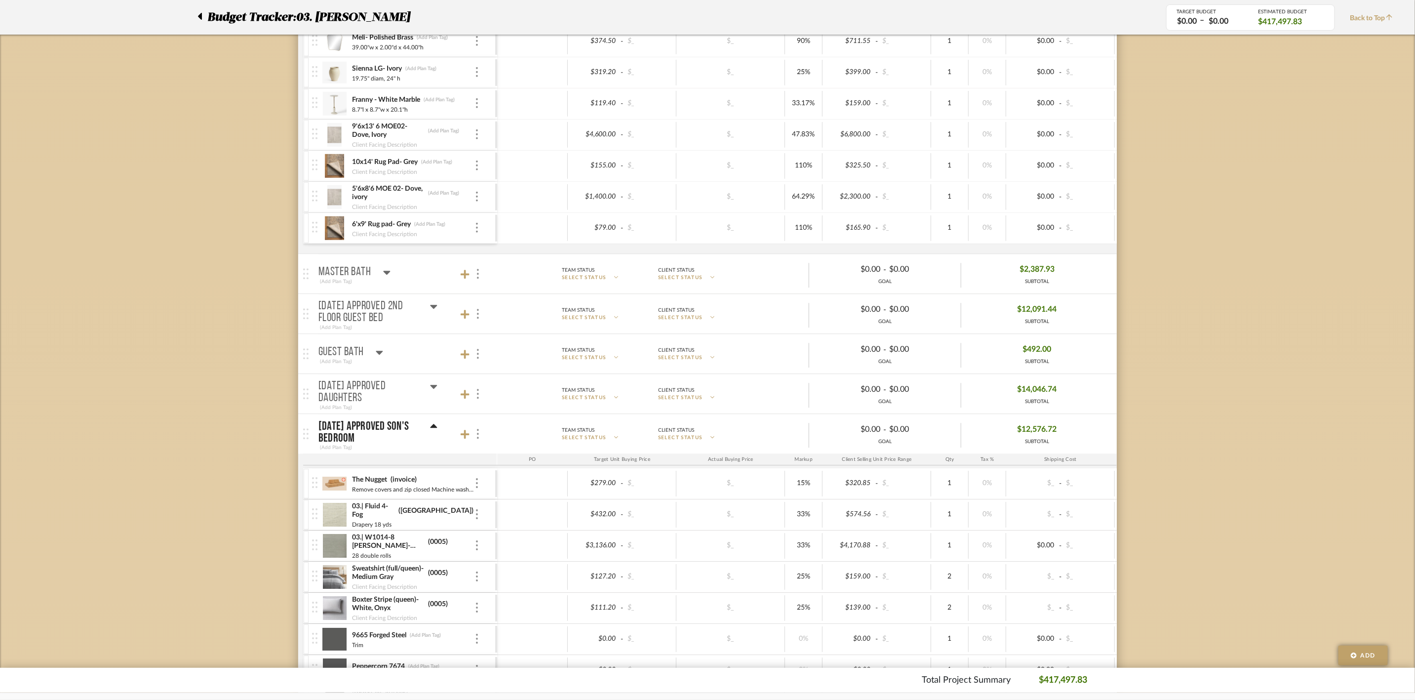
scroll to position [1704, 0]
click at [387, 276] on icon at bounding box center [386, 270] width 7 height 12
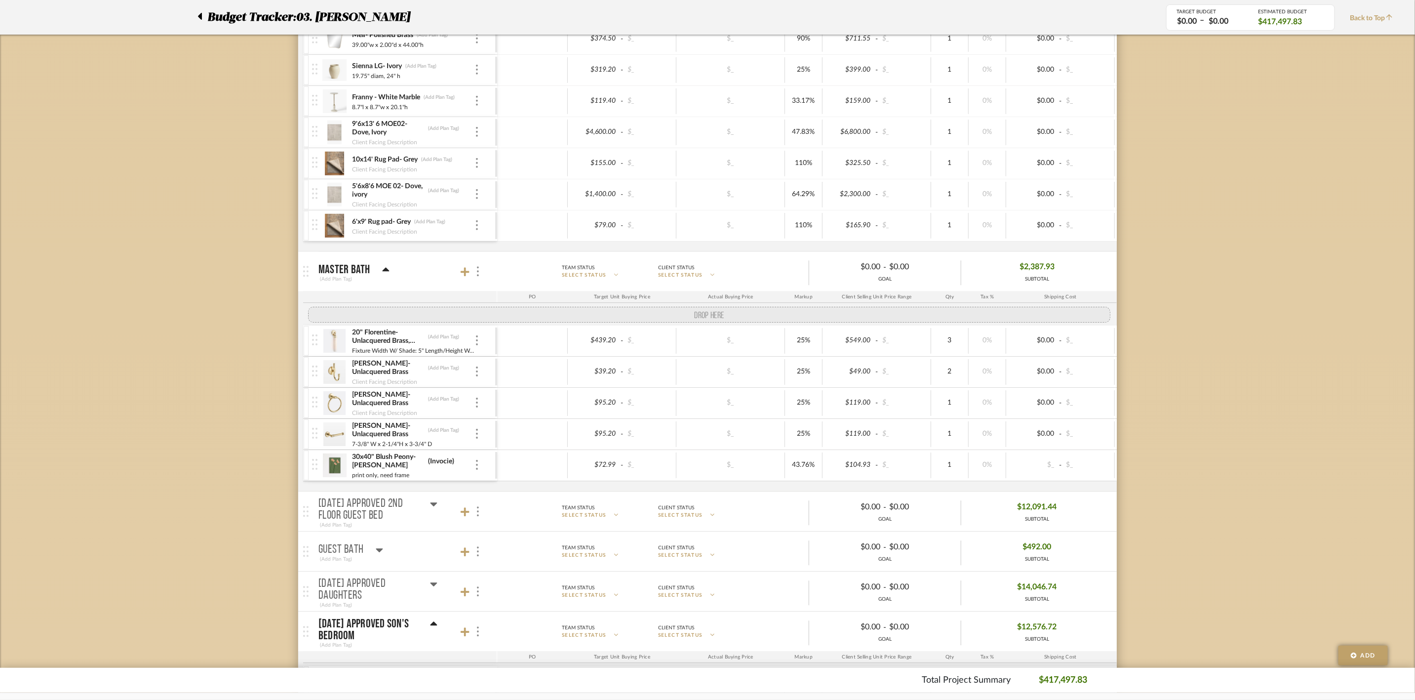
drag, startPoint x: 319, startPoint y: 461, endPoint x: 322, endPoint y: 345, distance: 115.6
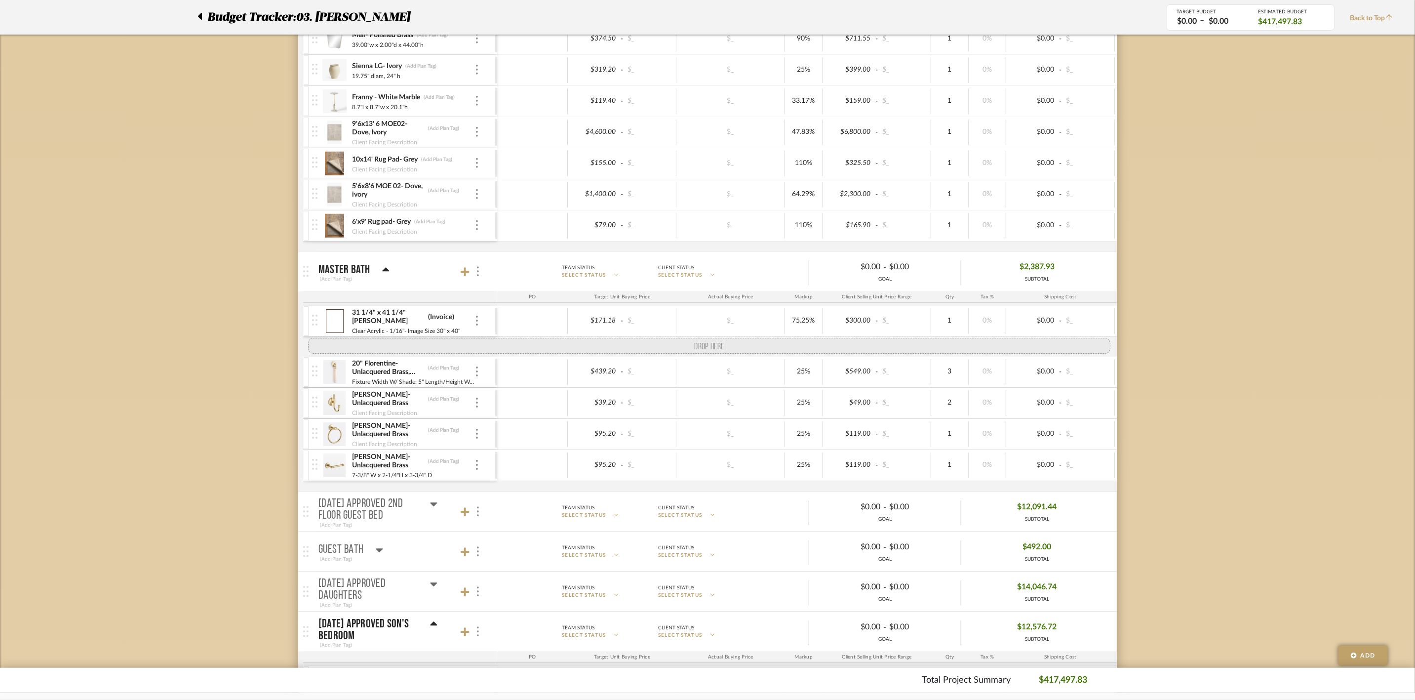
drag, startPoint x: 319, startPoint y: 492, endPoint x: 321, endPoint y: 368, distance: 124.5
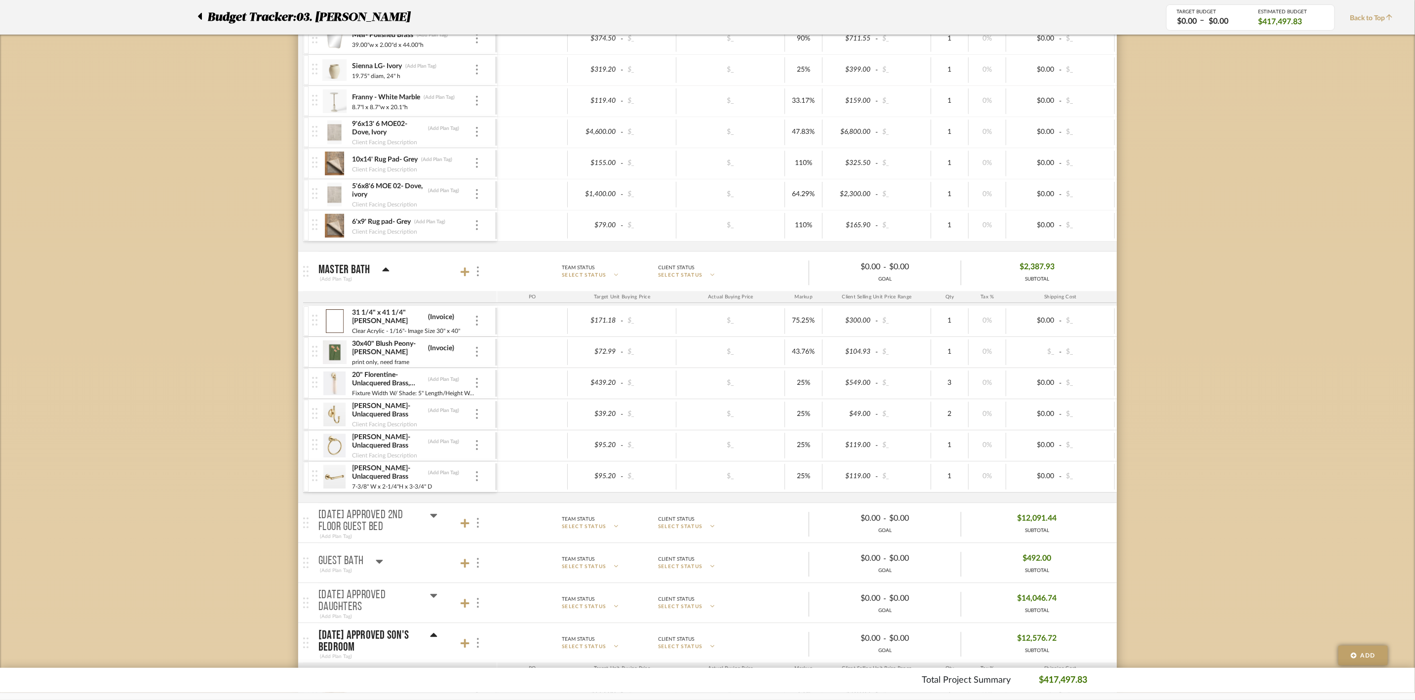
scroll to position [1852, 0]
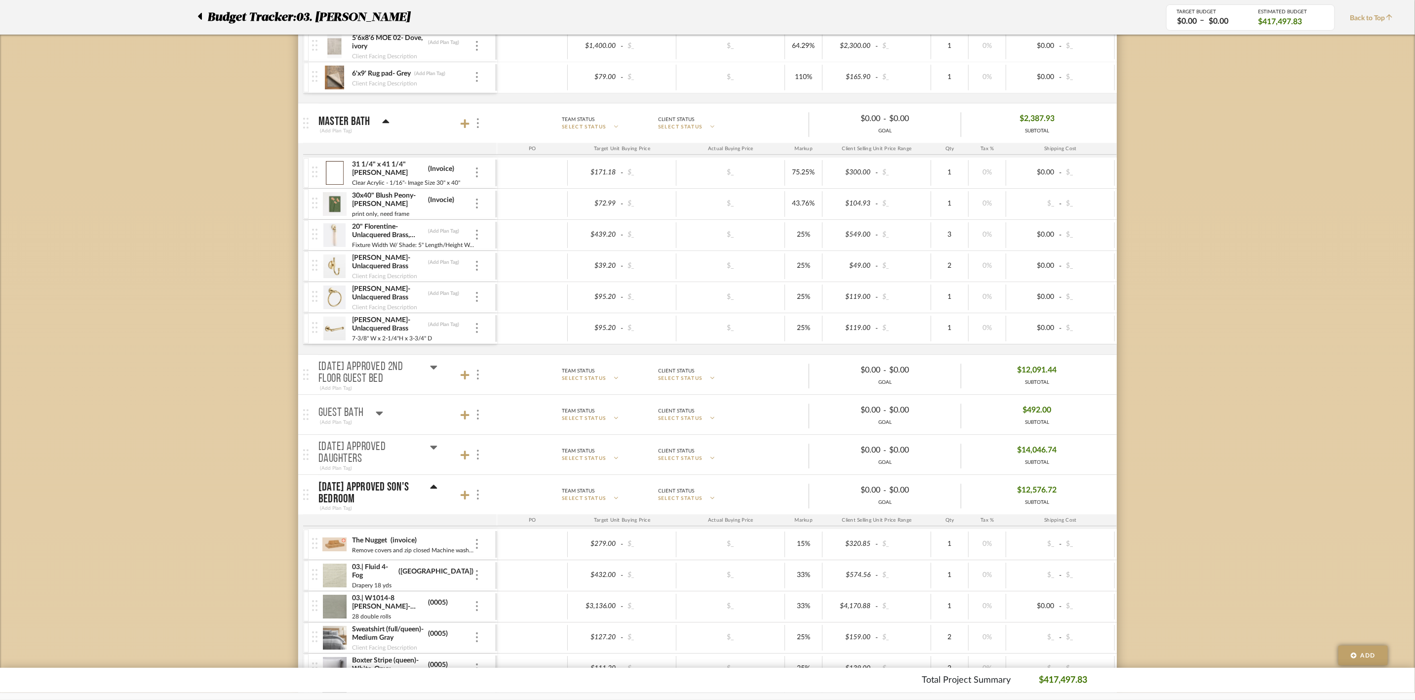
click at [436, 369] on icon at bounding box center [434, 367] width 7 height 4
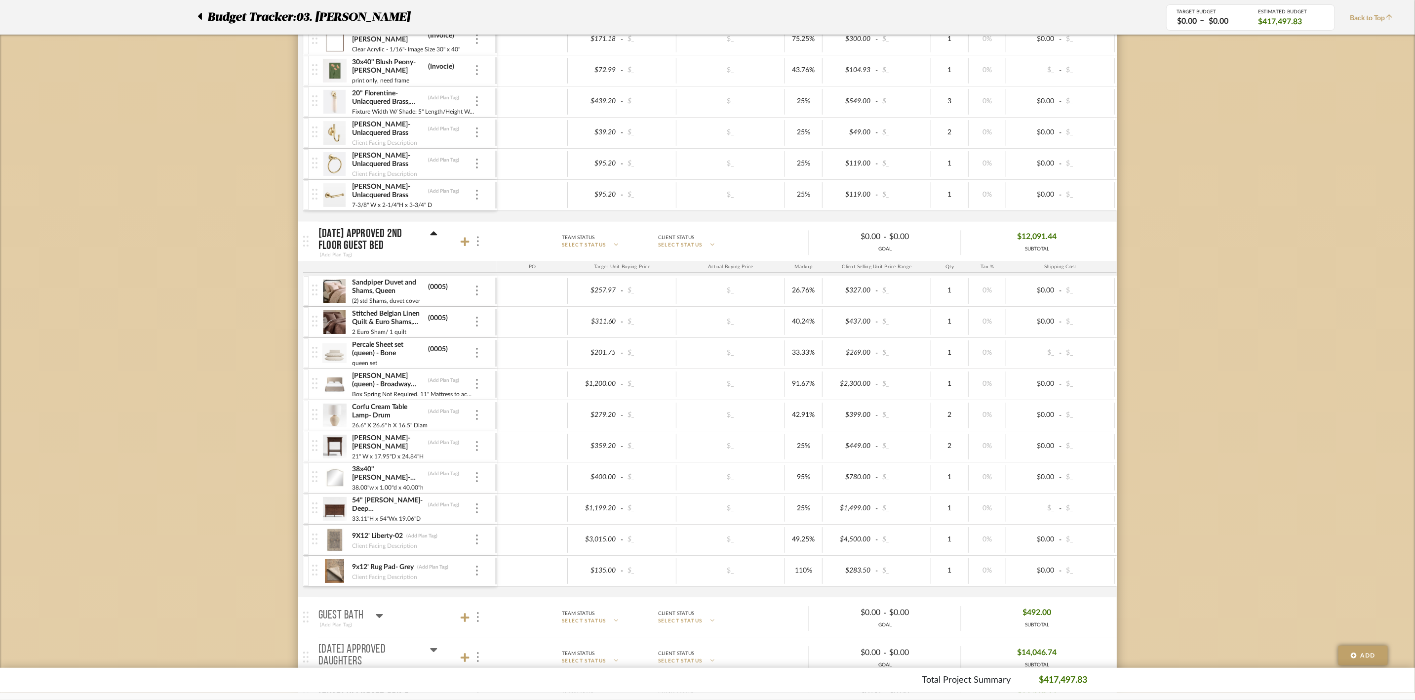
scroll to position [2000, 0]
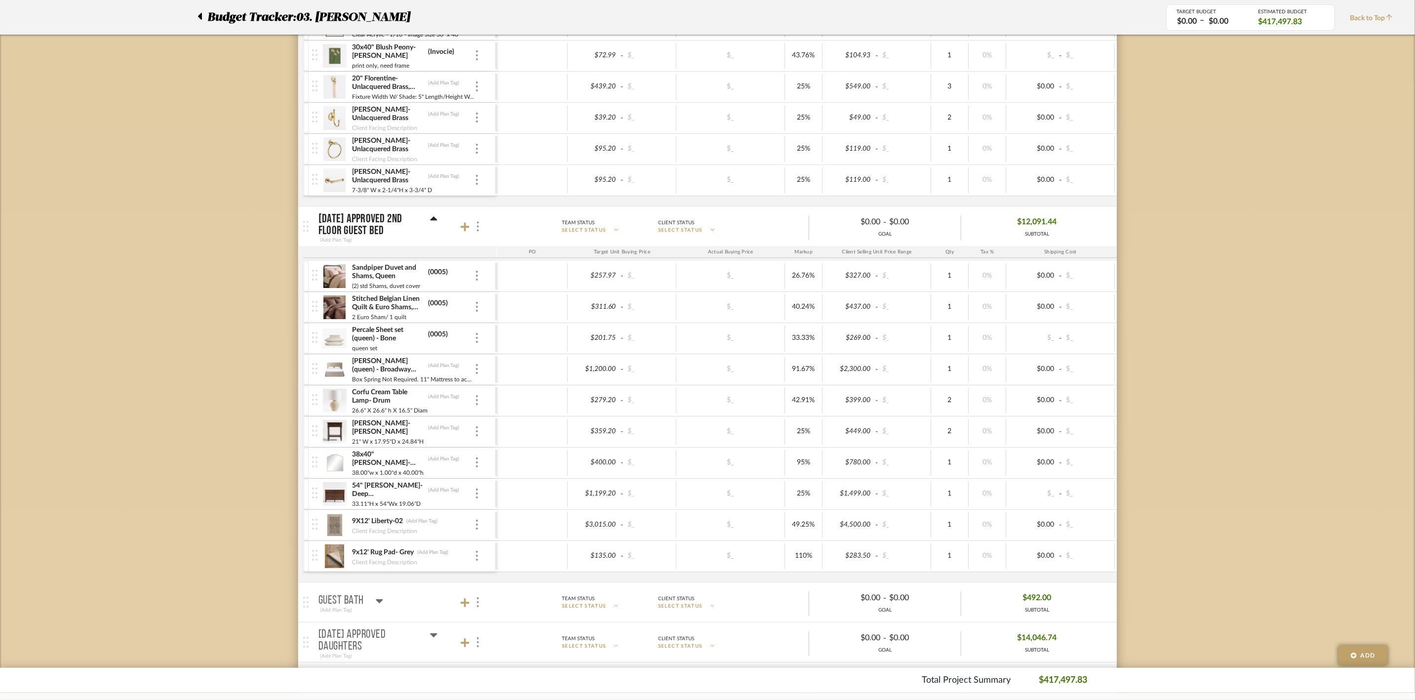
click at [436, 225] on icon at bounding box center [433, 219] width 7 height 12
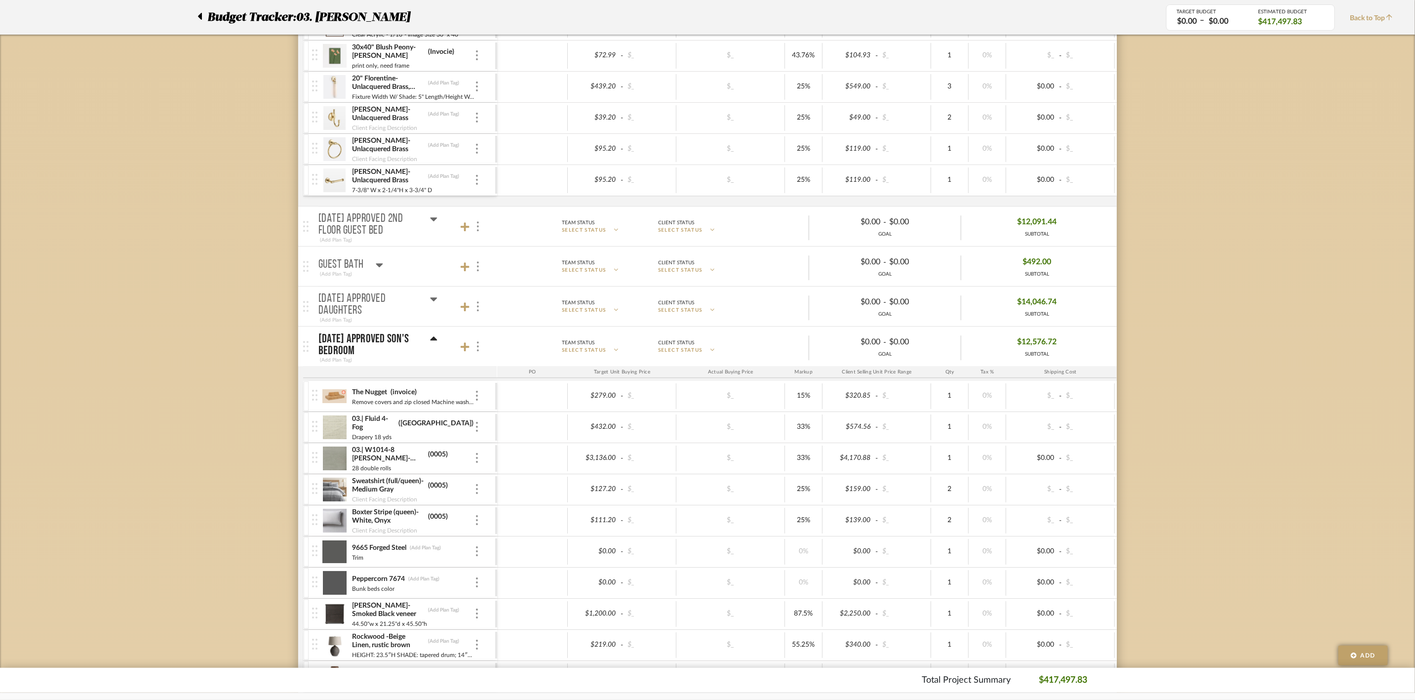
click at [372, 271] on div "Guest Bath" at bounding box center [351, 265] width 65 height 12
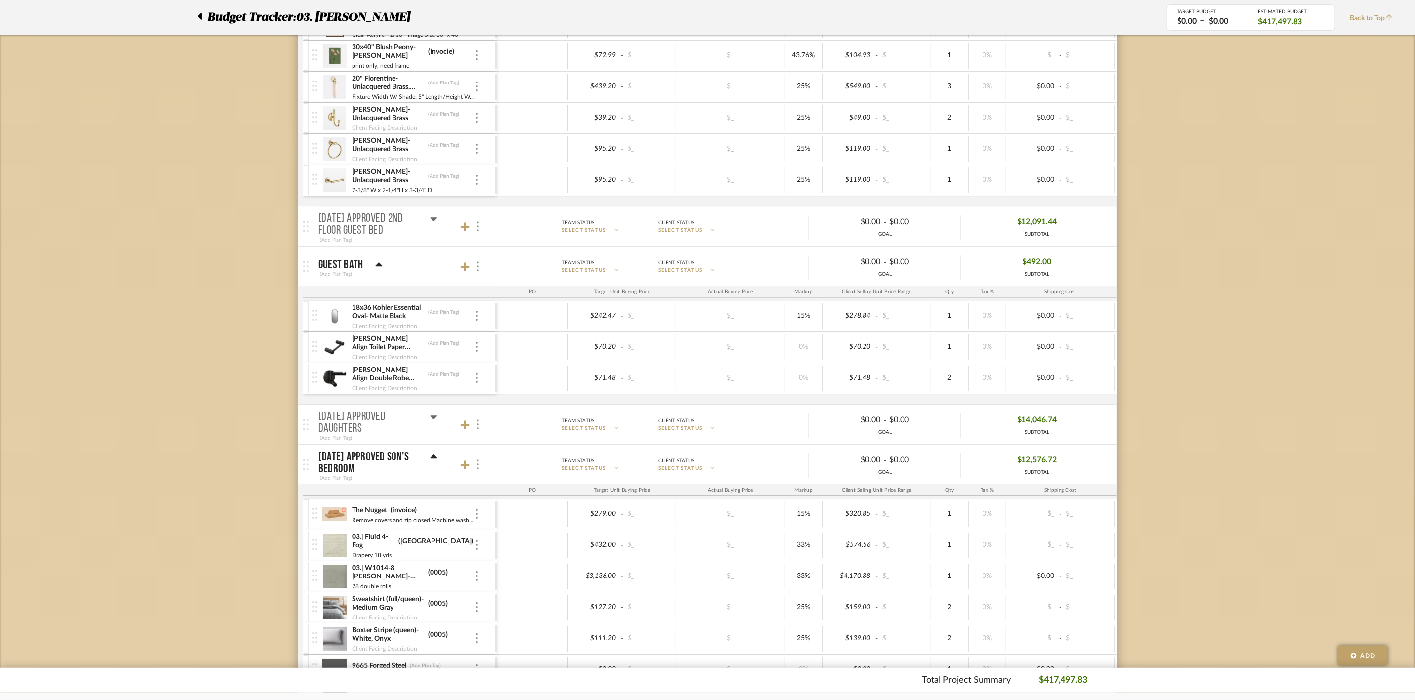
click at [379, 266] on icon at bounding box center [378, 264] width 7 height 4
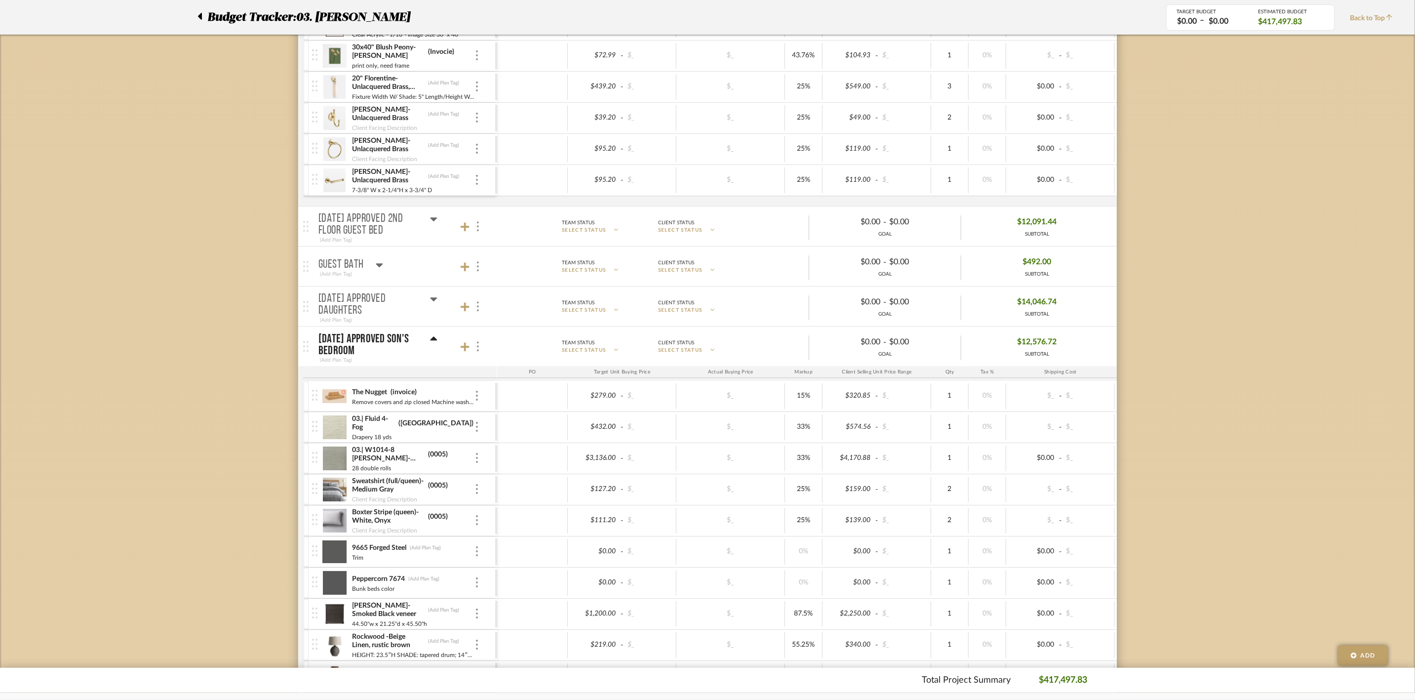
click at [430, 305] on icon at bounding box center [433, 299] width 7 height 12
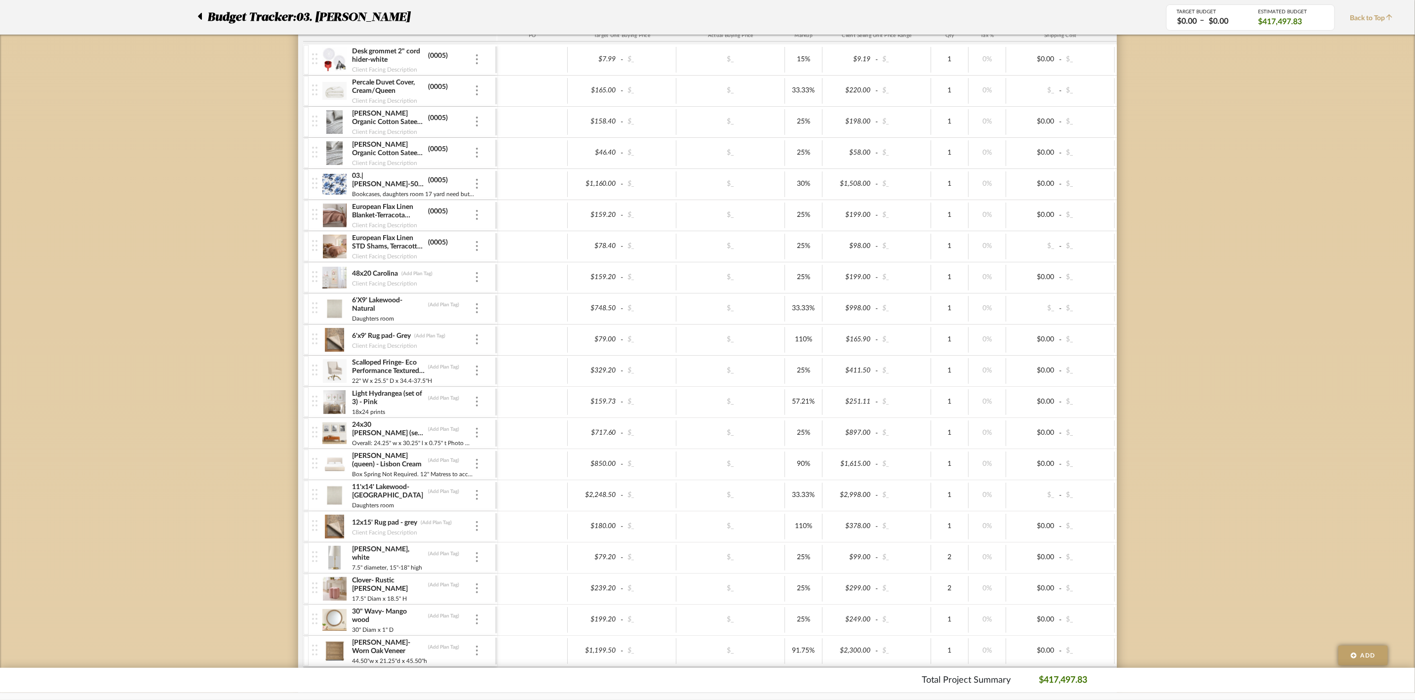
scroll to position [2445, 0]
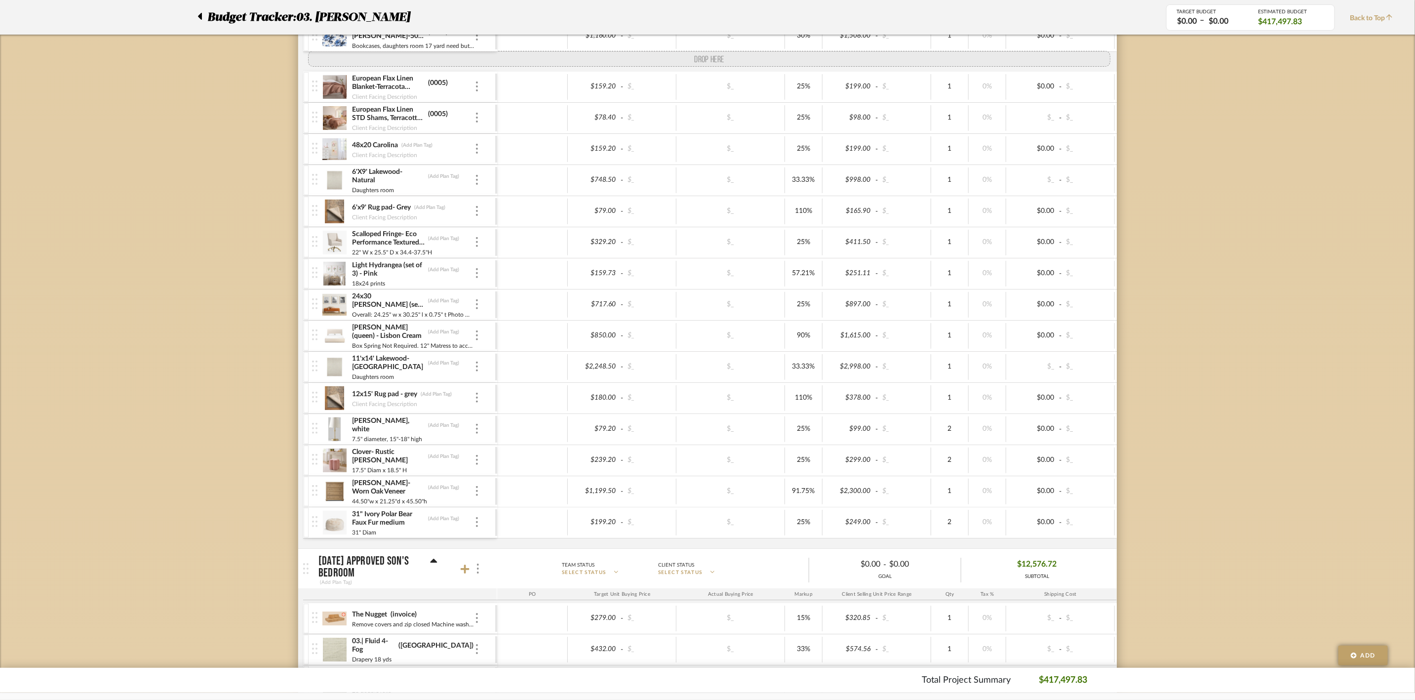
drag, startPoint x: 317, startPoint y: 493, endPoint x: 321, endPoint y: 95, distance: 398.6
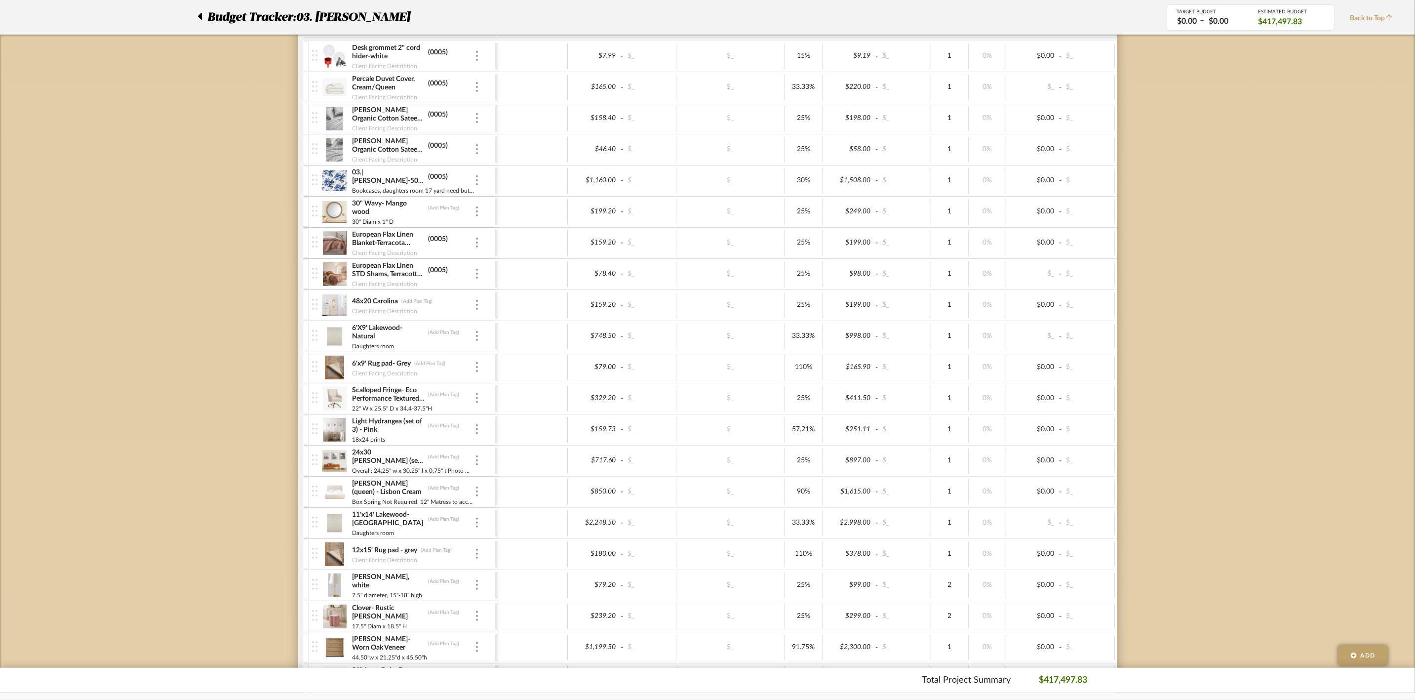
scroll to position [2297, 0]
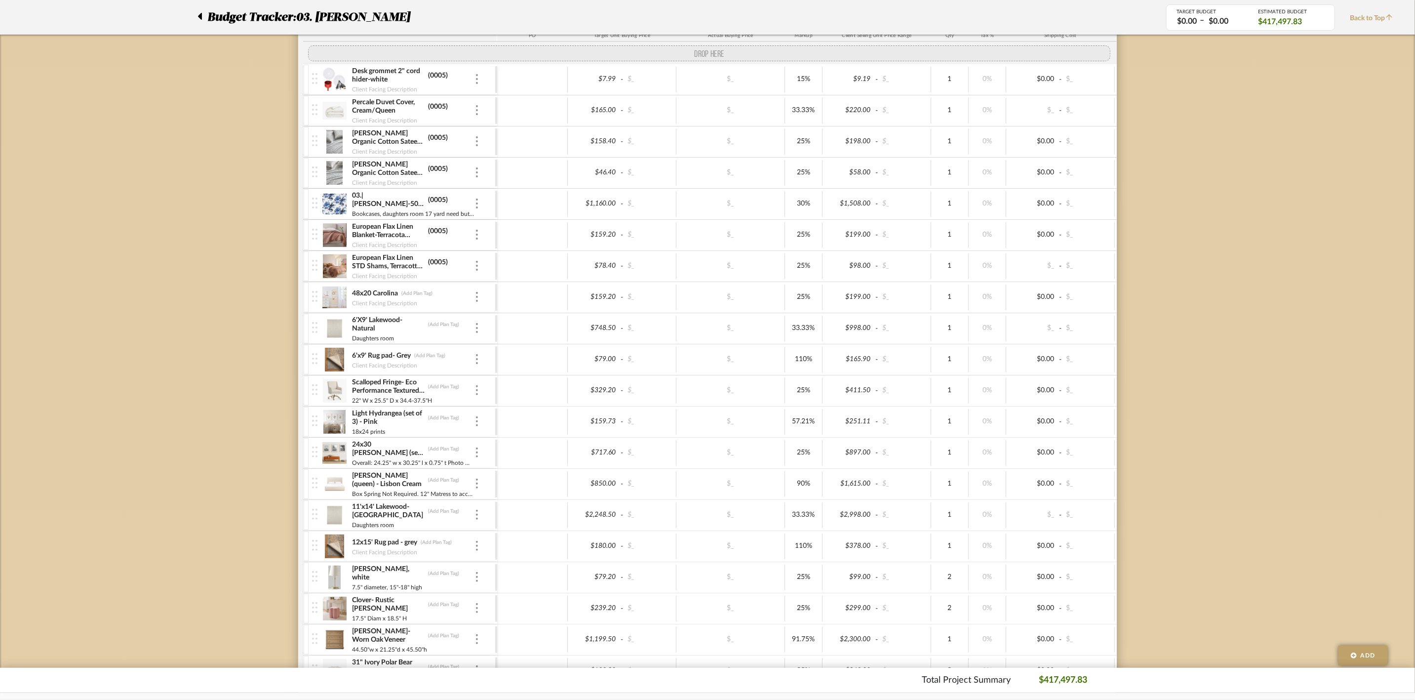
drag, startPoint x: 316, startPoint y: 232, endPoint x: 311, endPoint y: 87, distance: 144.3
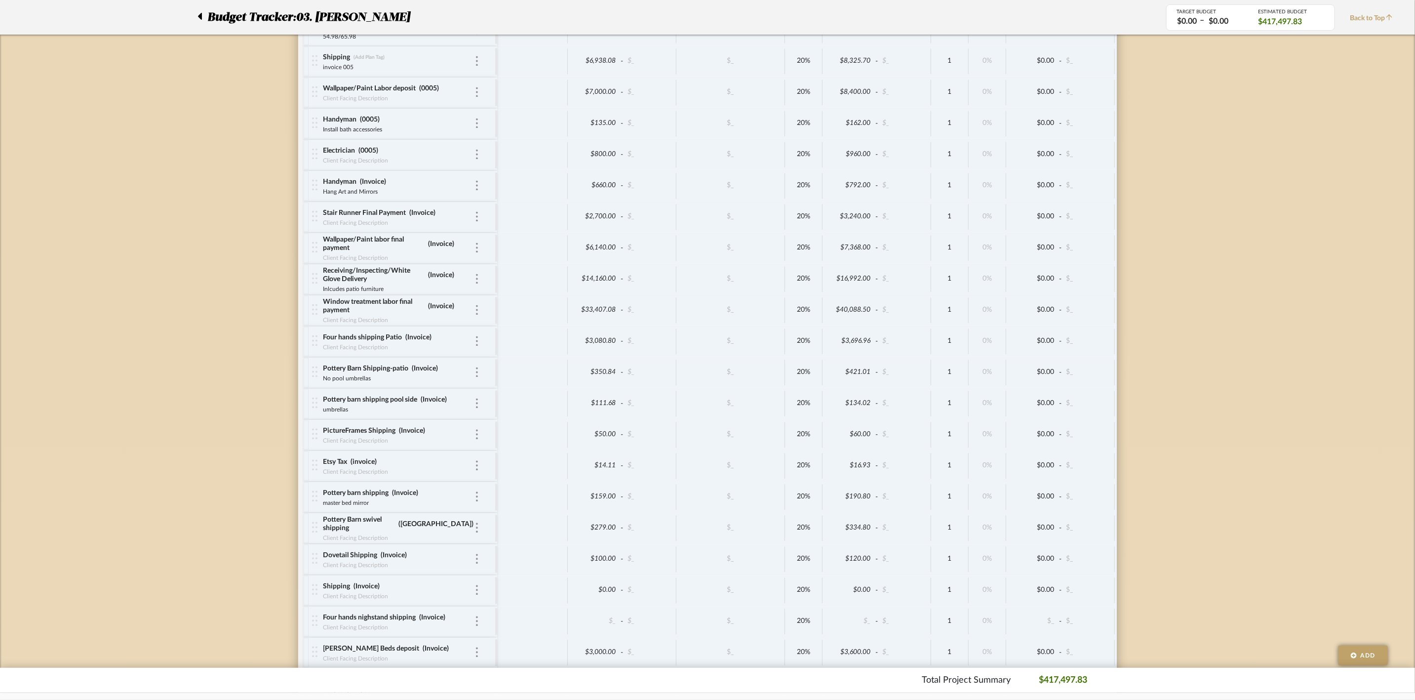
scroll to position [6001, 0]
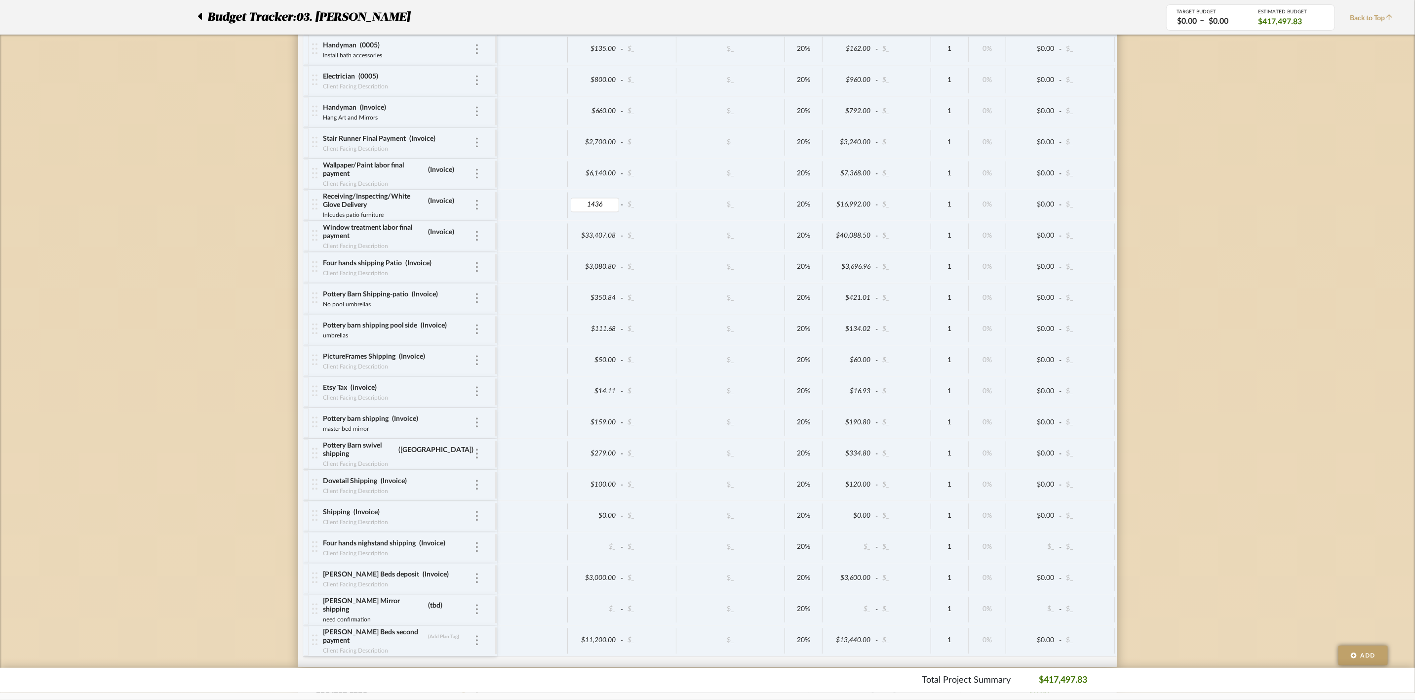
type input "14360"
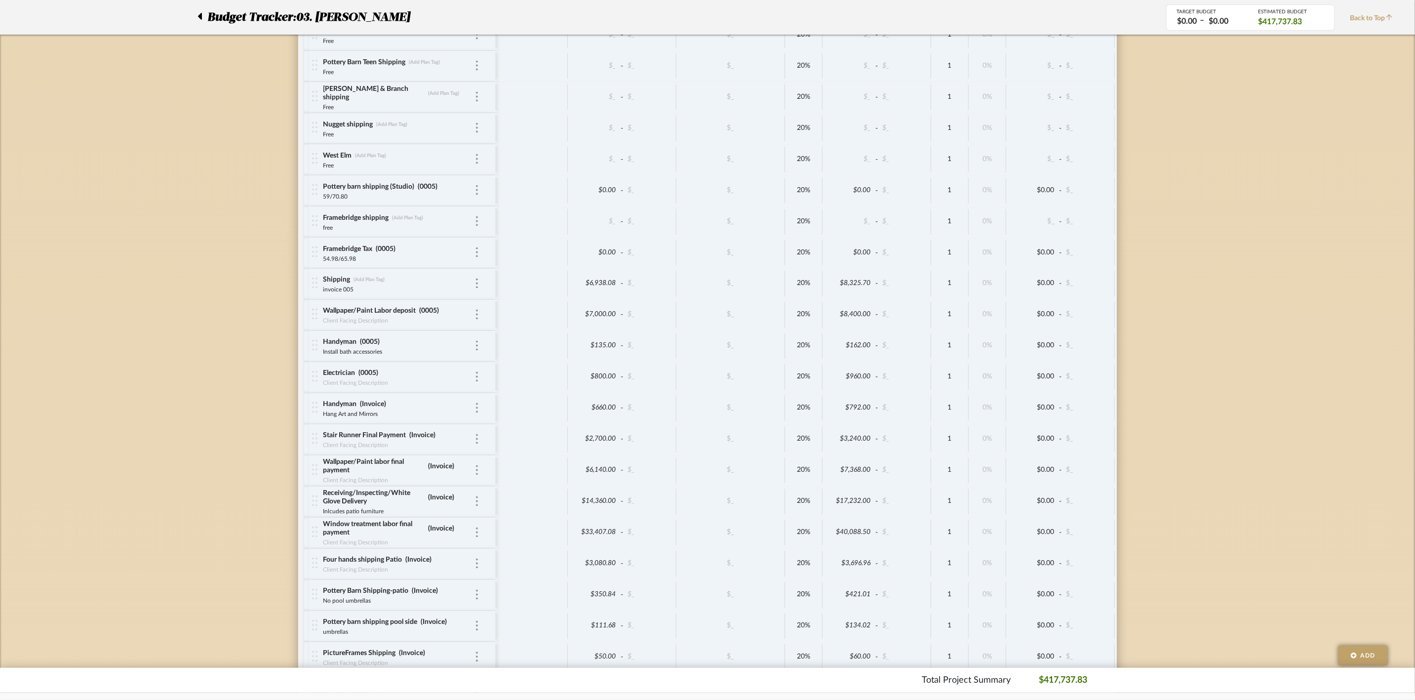
scroll to position [5778, 0]
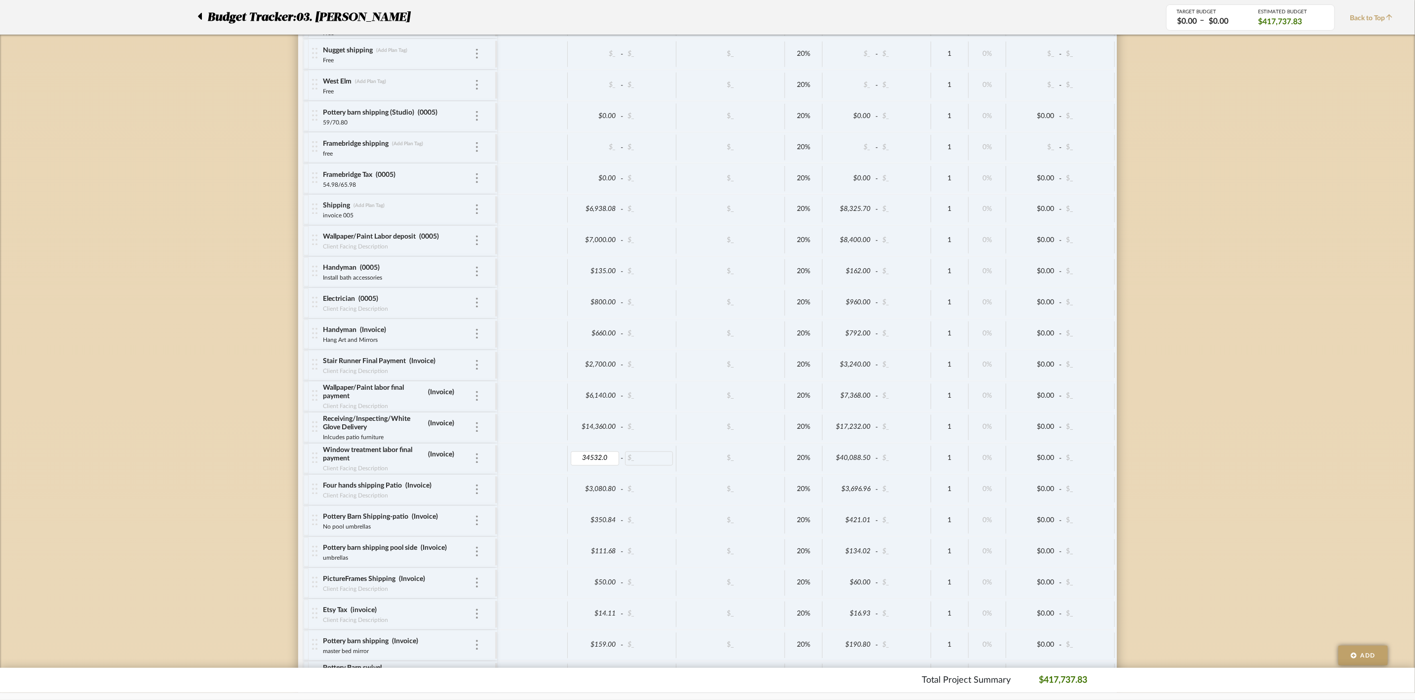
type input "34532.08"
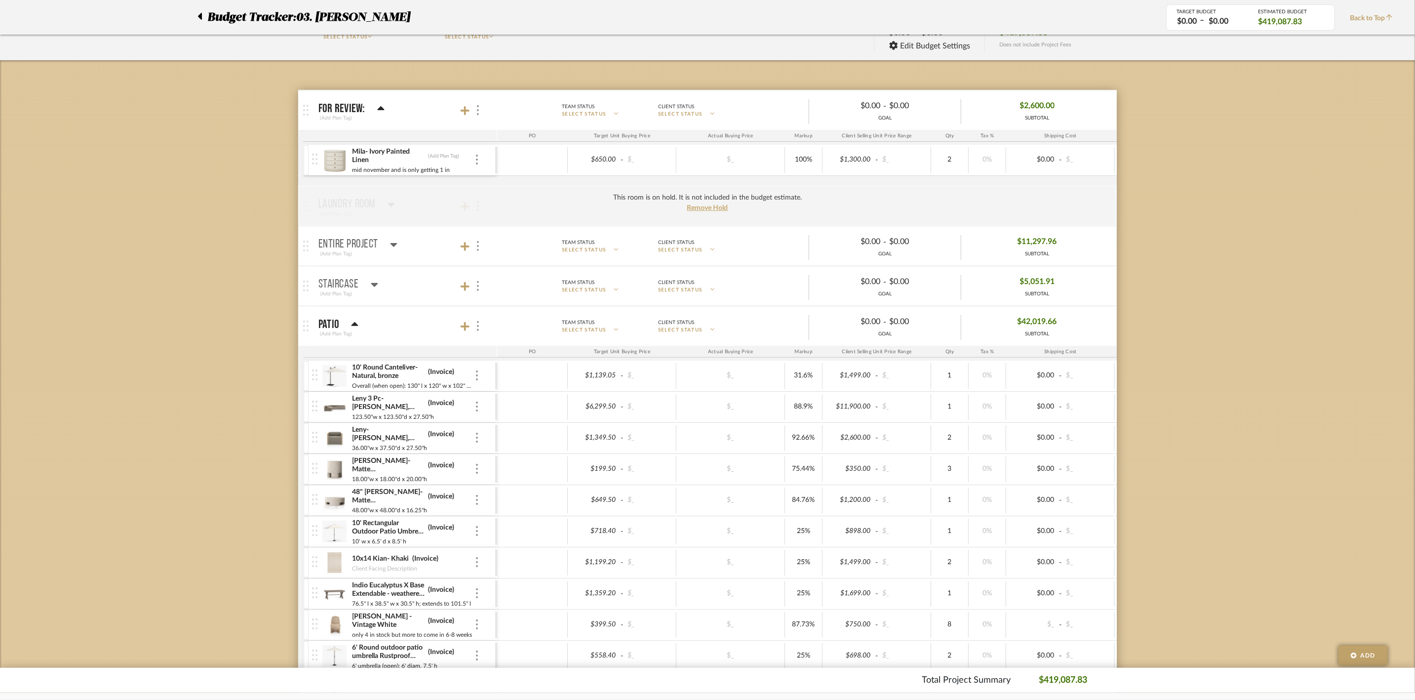
scroll to position [74, 0]
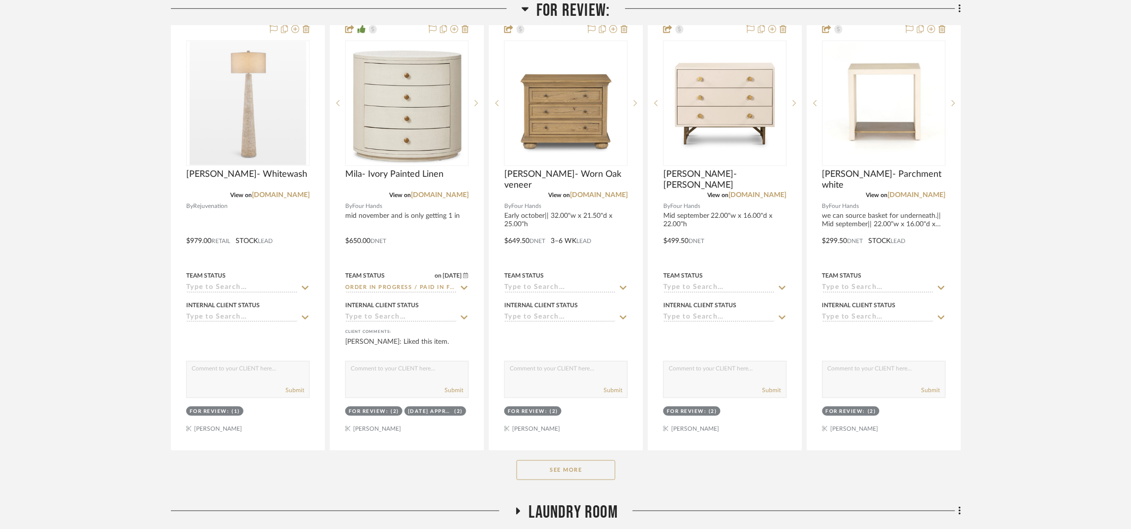
scroll to position [296, 0]
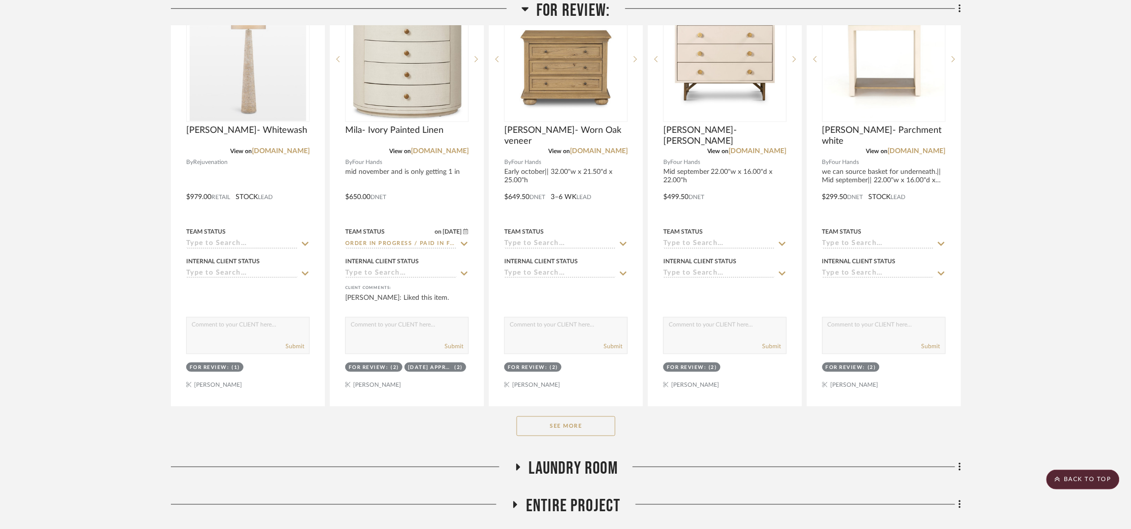
click at [551, 427] on button "See More" at bounding box center [566, 426] width 99 height 20
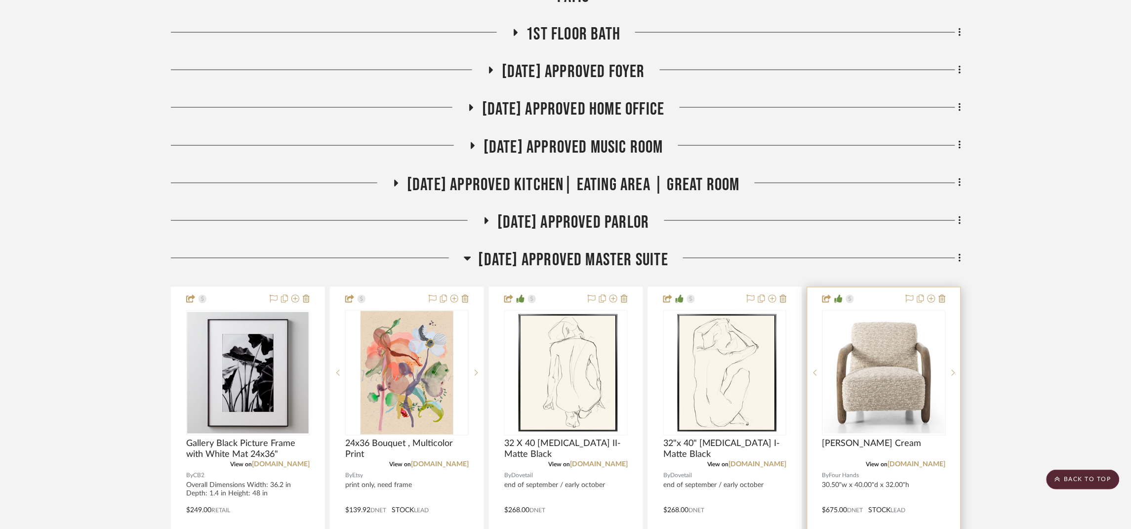
scroll to position [1777, 0]
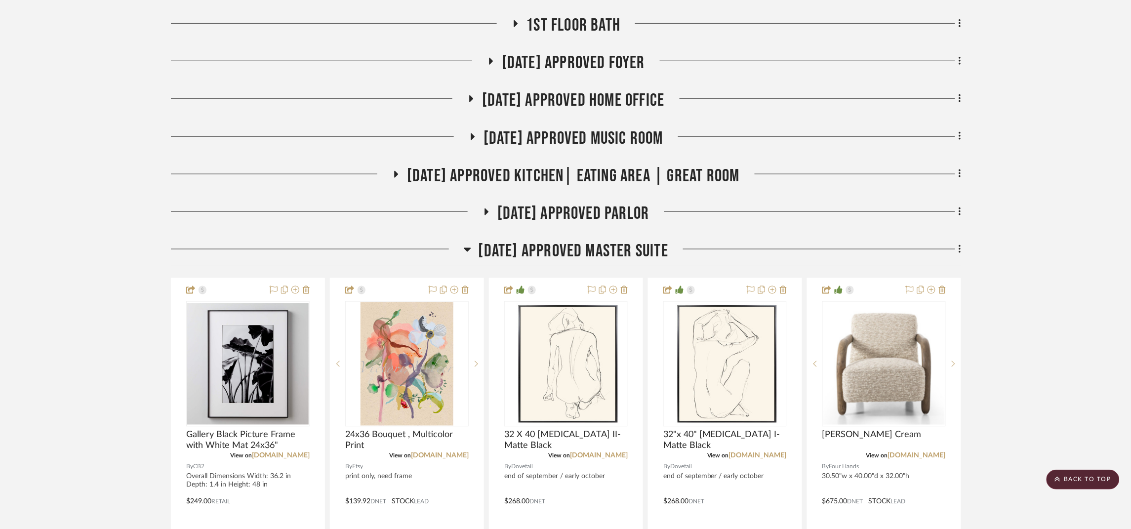
click at [641, 142] on span "[DATE] Approved Music Room" at bounding box center [574, 138] width 180 height 21
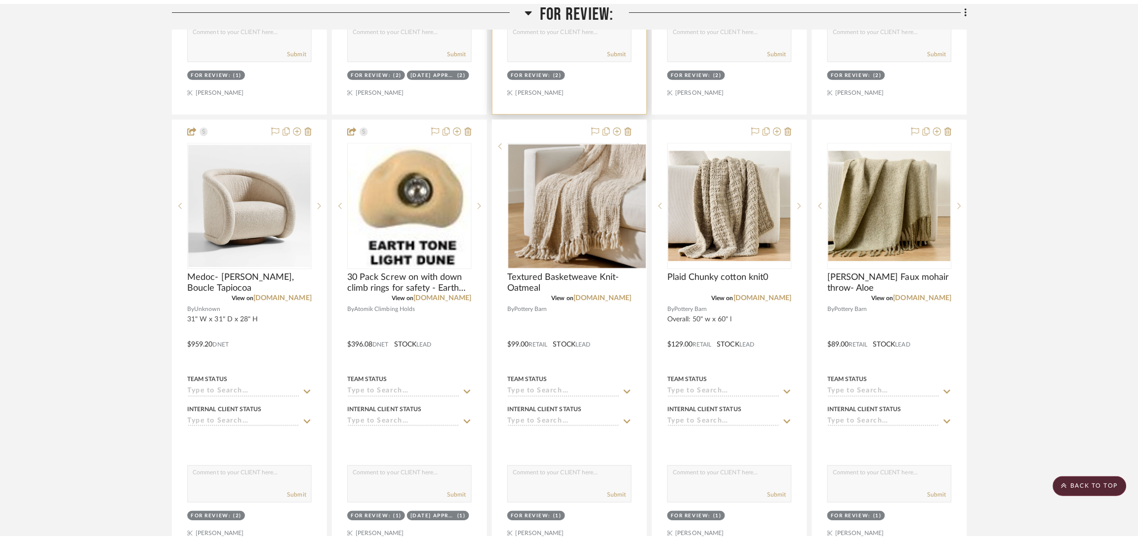
scroll to position [0, 0]
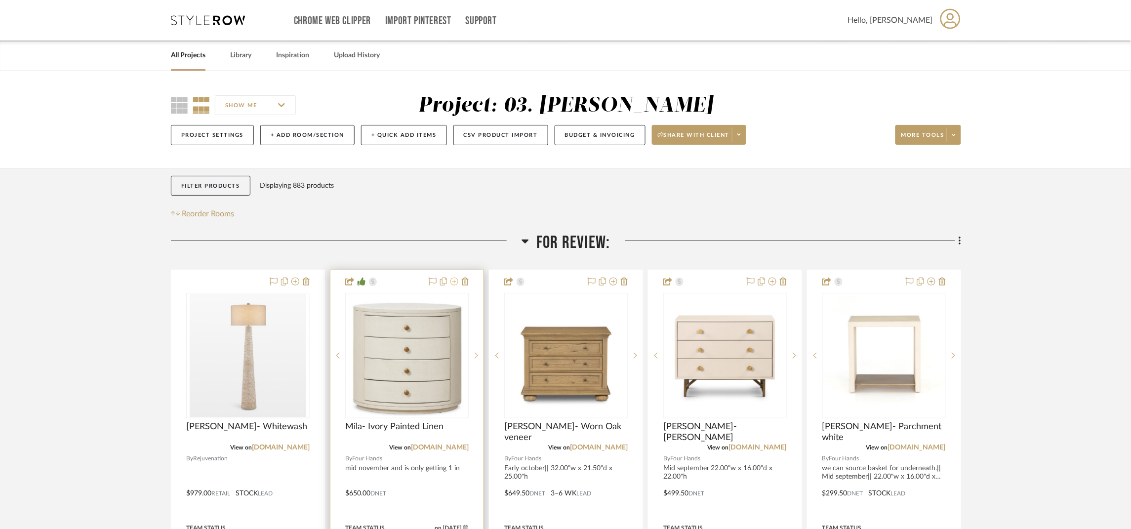
click at [452, 282] on icon at bounding box center [454, 282] width 8 height 8
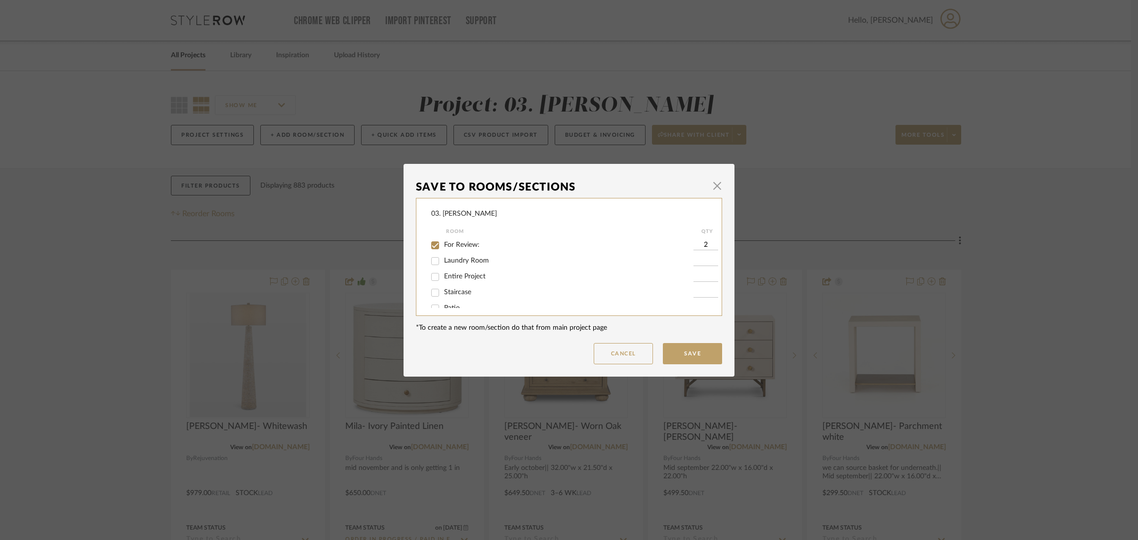
click at [470, 241] on div "For Review:" at bounding box center [562, 246] width 262 height 16
click at [469, 243] on span "For Review:" at bounding box center [462, 245] width 36 height 7
click at [443, 243] on input "For Review:" at bounding box center [435, 246] width 16 height 16
checkbox input "false"
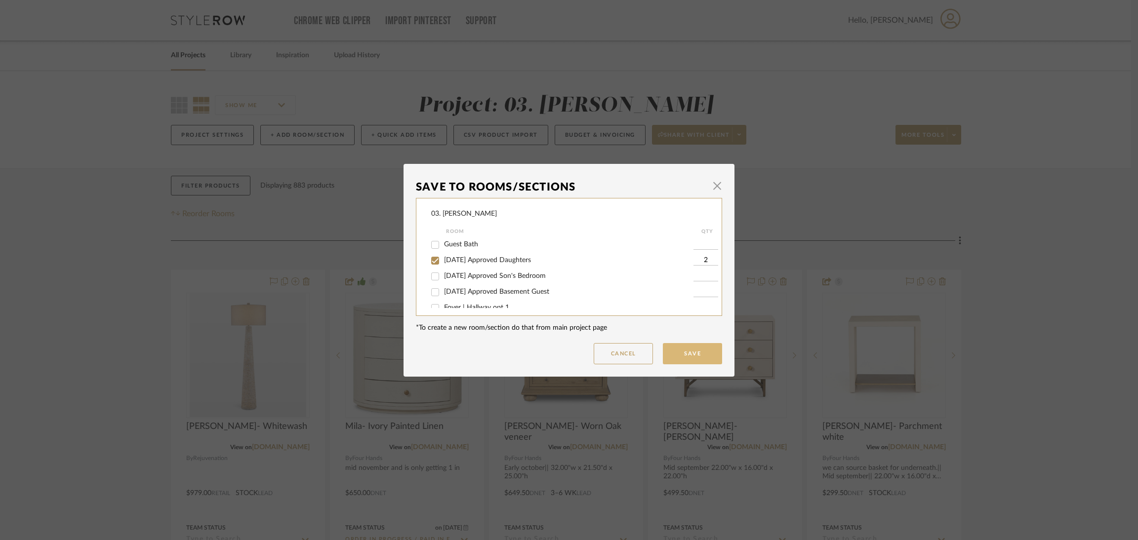
click at [688, 357] on button "Save" at bounding box center [692, 353] width 59 height 21
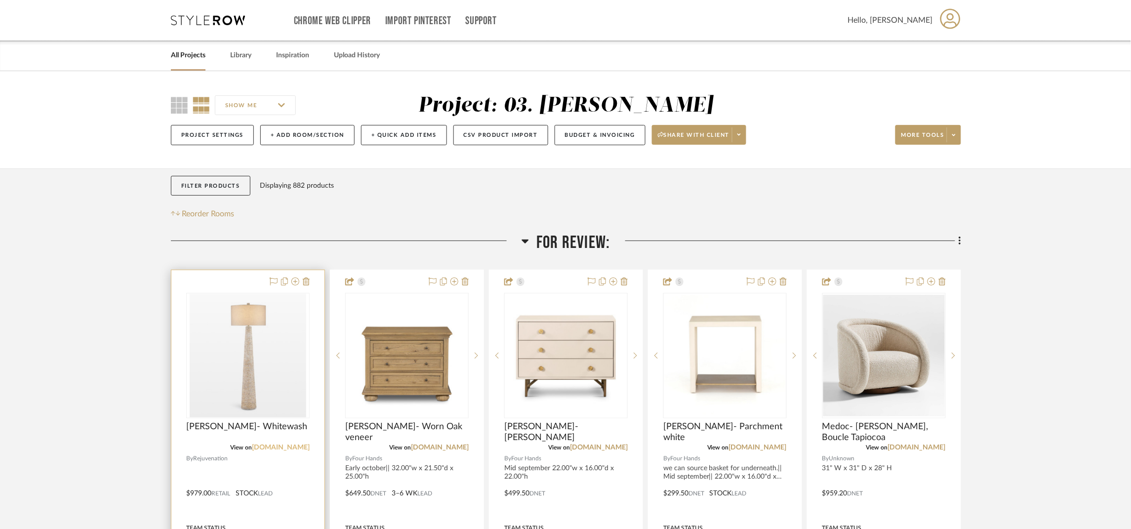
click at [298, 448] on link "rejuvenation.com" at bounding box center [281, 447] width 58 height 7
click at [453, 282] on icon at bounding box center [454, 282] width 8 height 8
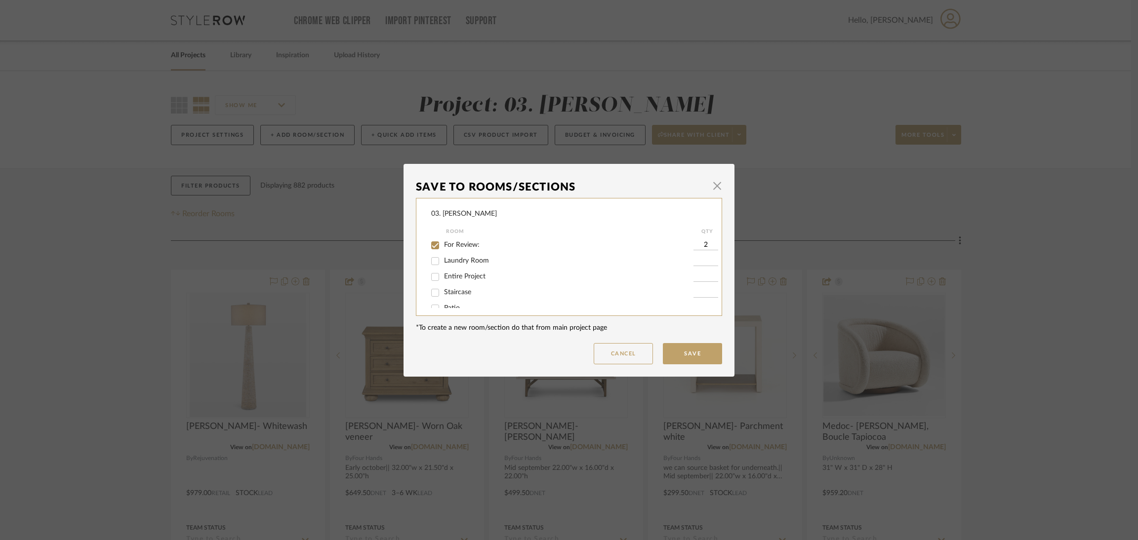
click at [452, 240] on div "For Review:" at bounding box center [562, 246] width 262 height 16
click at [455, 245] on span "For Review:" at bounding box center [462, 245] width 36 height 7
click at [443, 245] on input "For Review:" at bounding box center [435, 246] width 16 height 16
checkbox input "false"
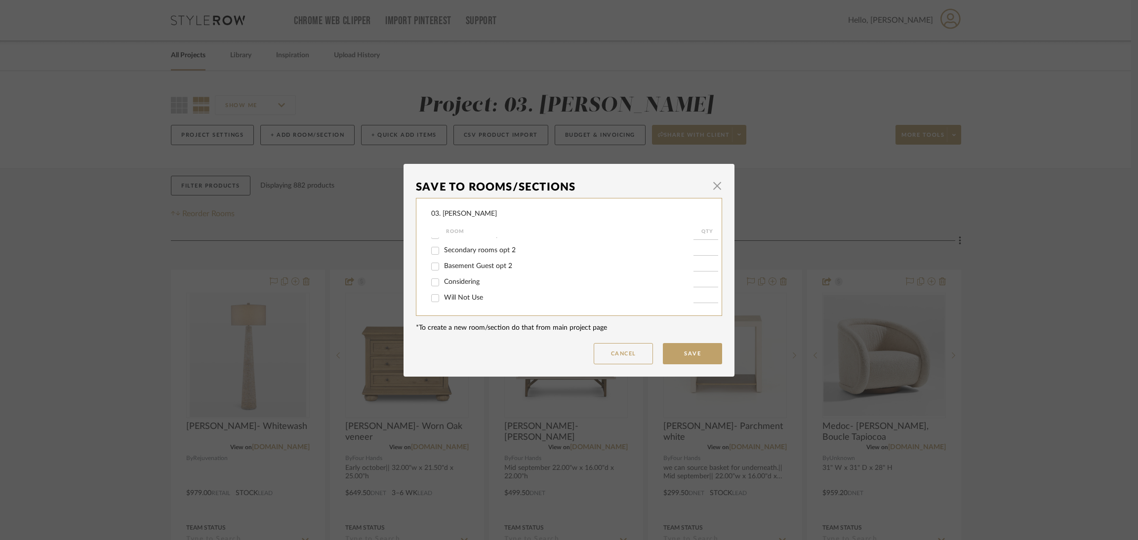
click at [464, 279] on span "Considering" at bounding box center [462, 282] width 36 height 7
click at [443, 279] on input "Considering" at bounding box center [435, 283] width 16 height 16
checkbox input "true"
type input "1"
click at [675, 350] on button "Save" at bounding box center [692, 353] width 59 height 21
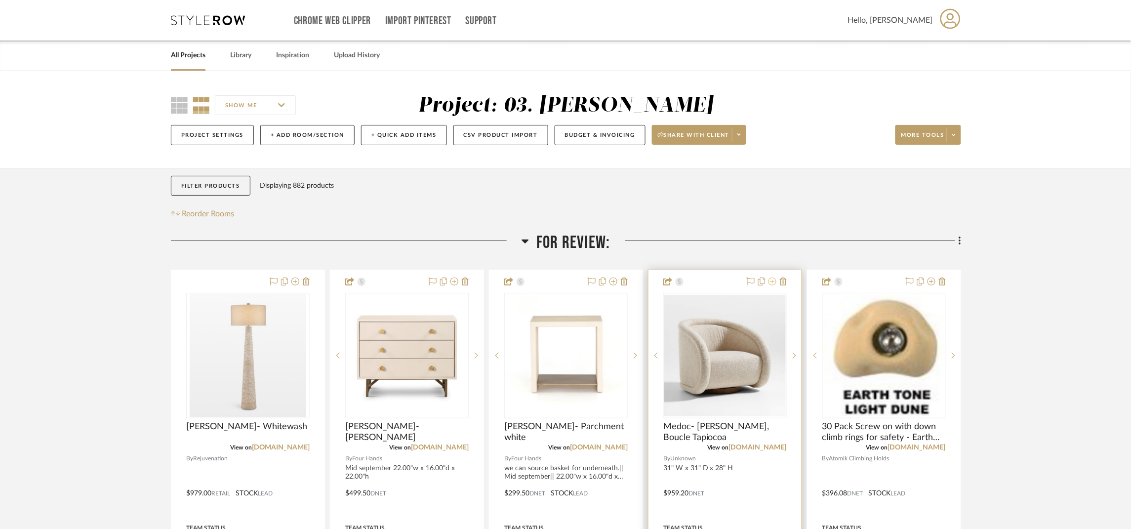
click at [771, 281] on icon at bounding box center [772, 282] width 8 height 8
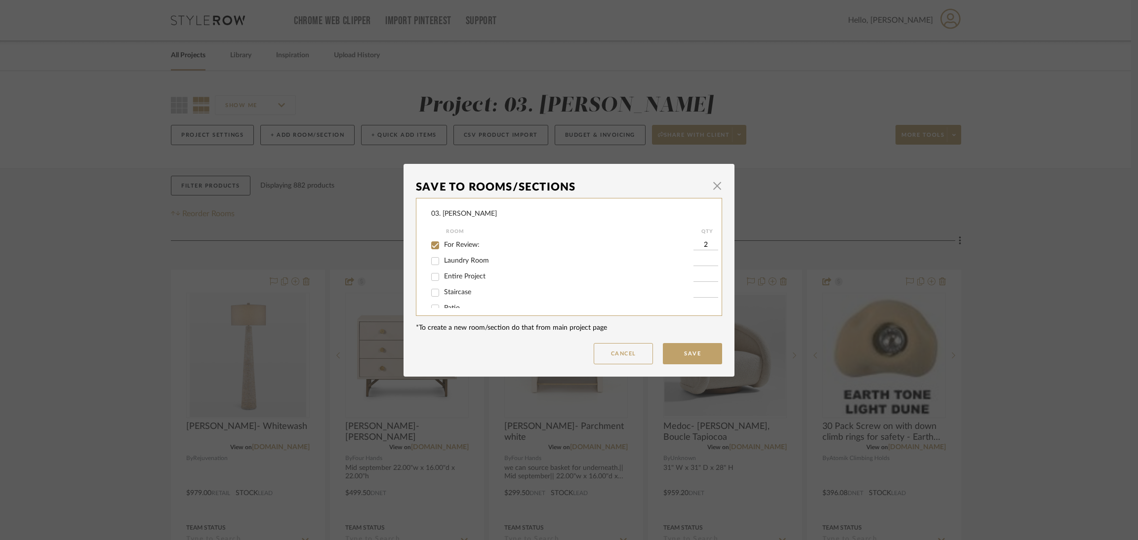
click at [469, 242] on span "For Review:" at bounding box center [462, 245] width 36 height 7
click at [443, 242] on input "For Review:" at bounding box center [435, 246] width 16 height 16
checkbox input "false"
click at [461, 295] on span "Will Not Use" at bounding box center [463, 297] width 39 height 7
click at [443, 295] on input "Will Not Use" at bounding box center [435, 298] width 16 height 16
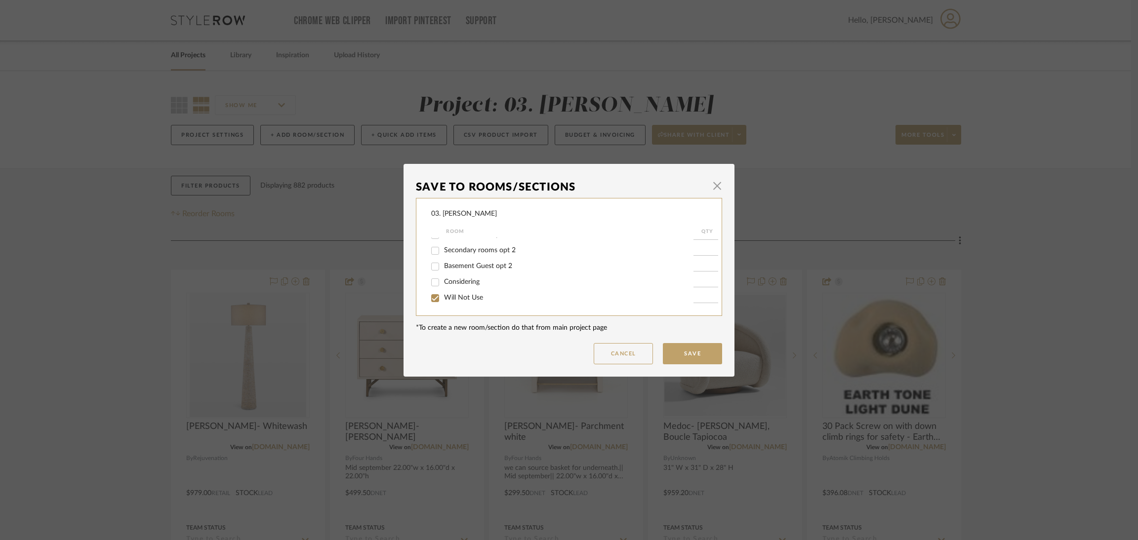
checkbox input "true"
type input "1"
click at [705, 353] on button "Save" at bounding box center [692, 353] width 59 height 21
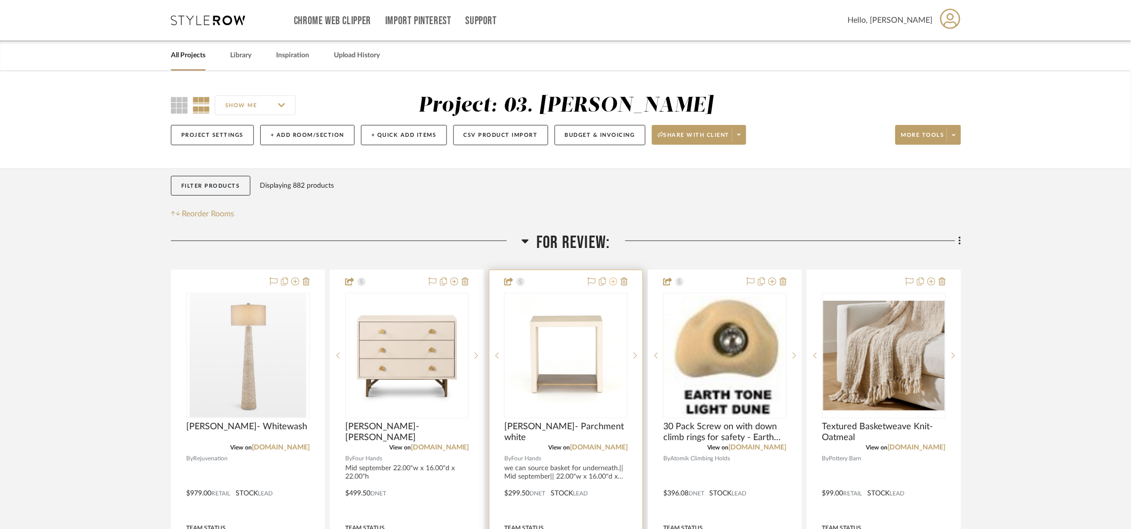
click at [611, 279] on icon at bounding box center [613, 282] width 8 height 8
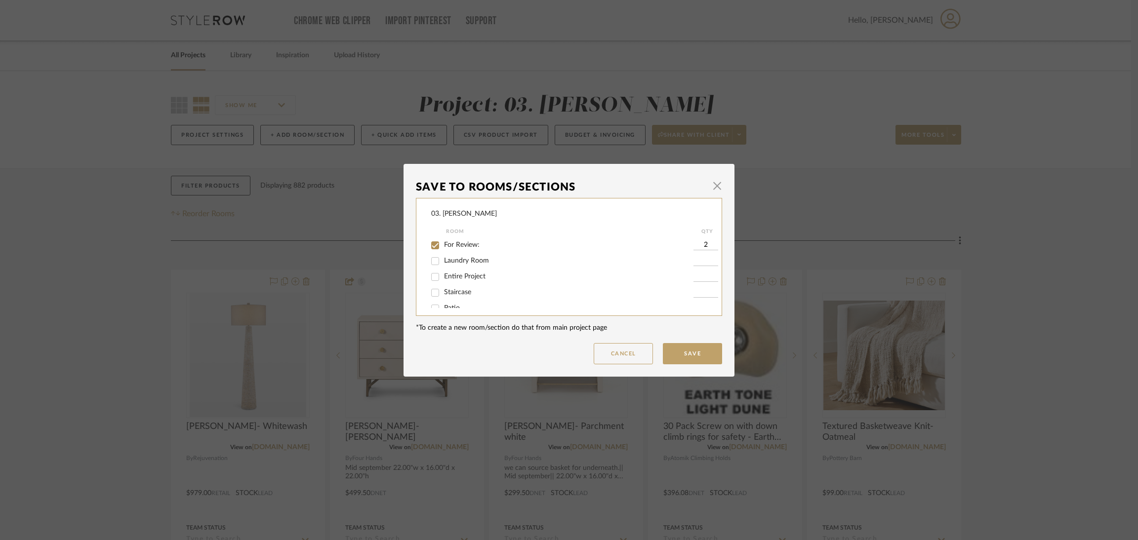
click at [475, 245] on span "For Review:" at bounding box center [462, 245] width 36 height 7
click at [443, 245] on input "For Review:" at bounding box center [435, 246] width 16 height 16
checkbox input "false"
click at [467, 282] on span "Considering" at bounding box center [462, 282] width 36 height 7
click at [443, 282] on input "Considering" at bounding box center [435, 283] width 16 height 16
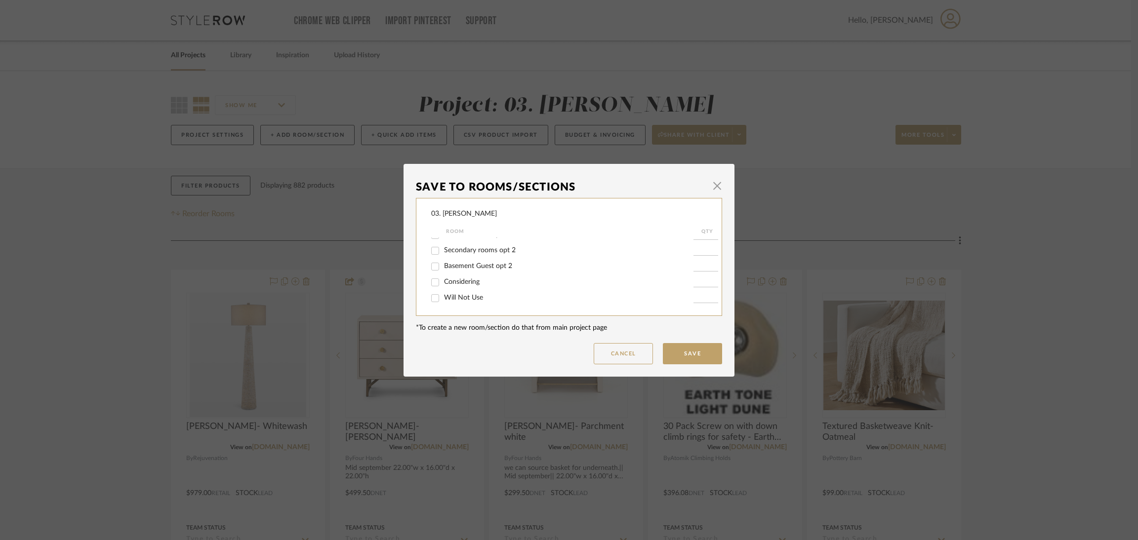
checkbox input "true"
type input "1"
click at [674, 352] on button "Save" at bounding box center [692, 353] width 59 height 21
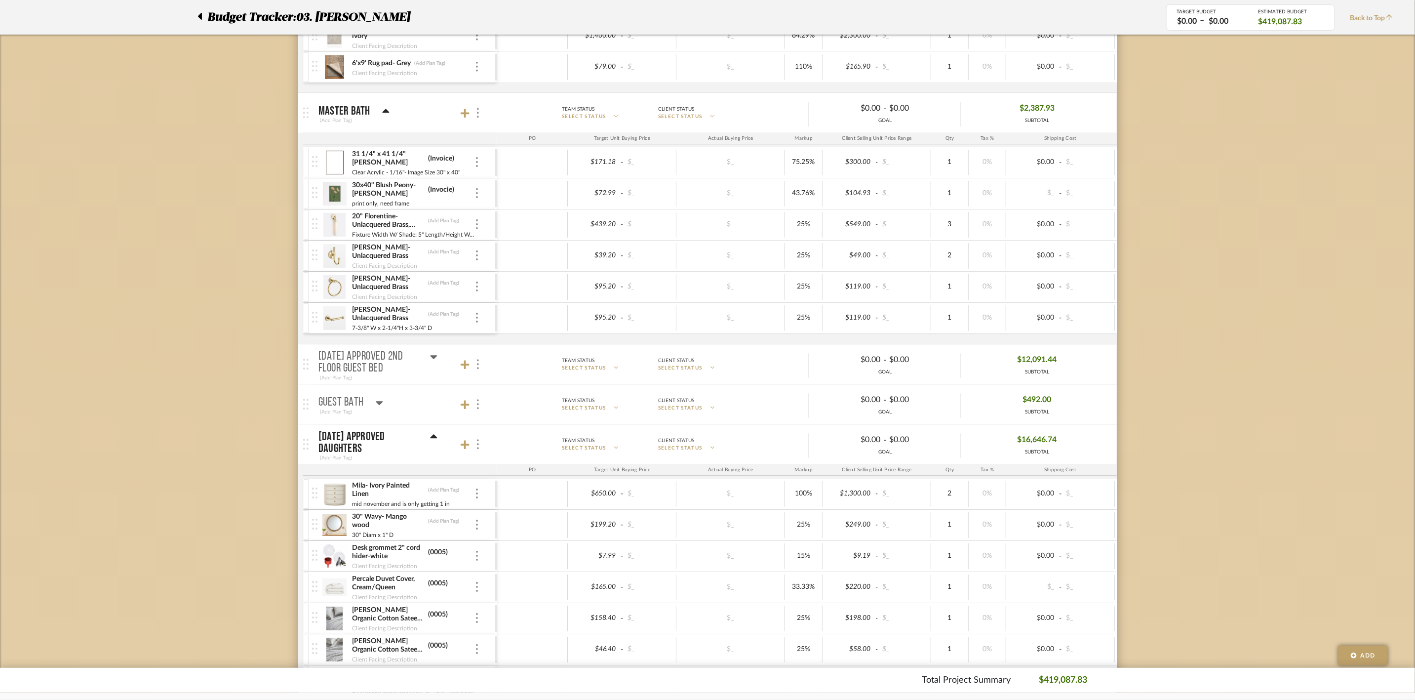
scroll to position [1970, 0]
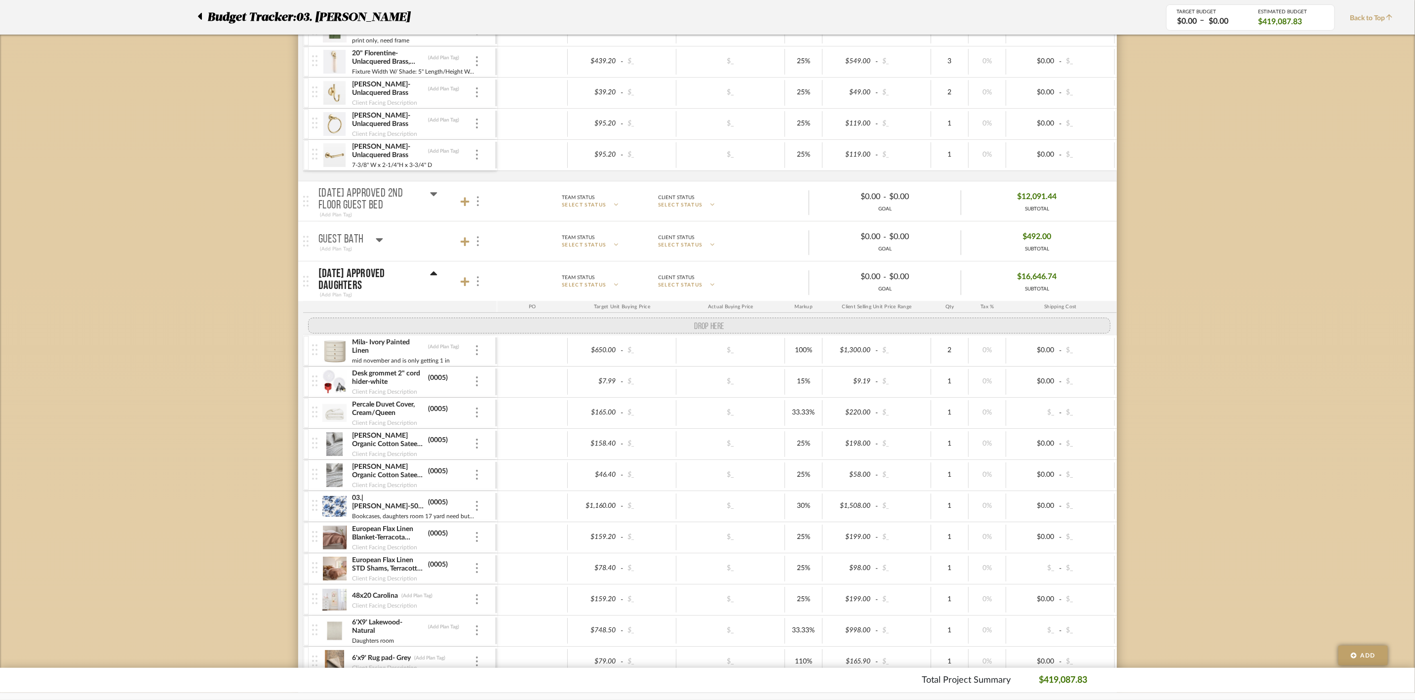
drag, startPoint x: 314, startPoint y: 372, endPoint x: 319, endPoint y: 342, distance: 30.0
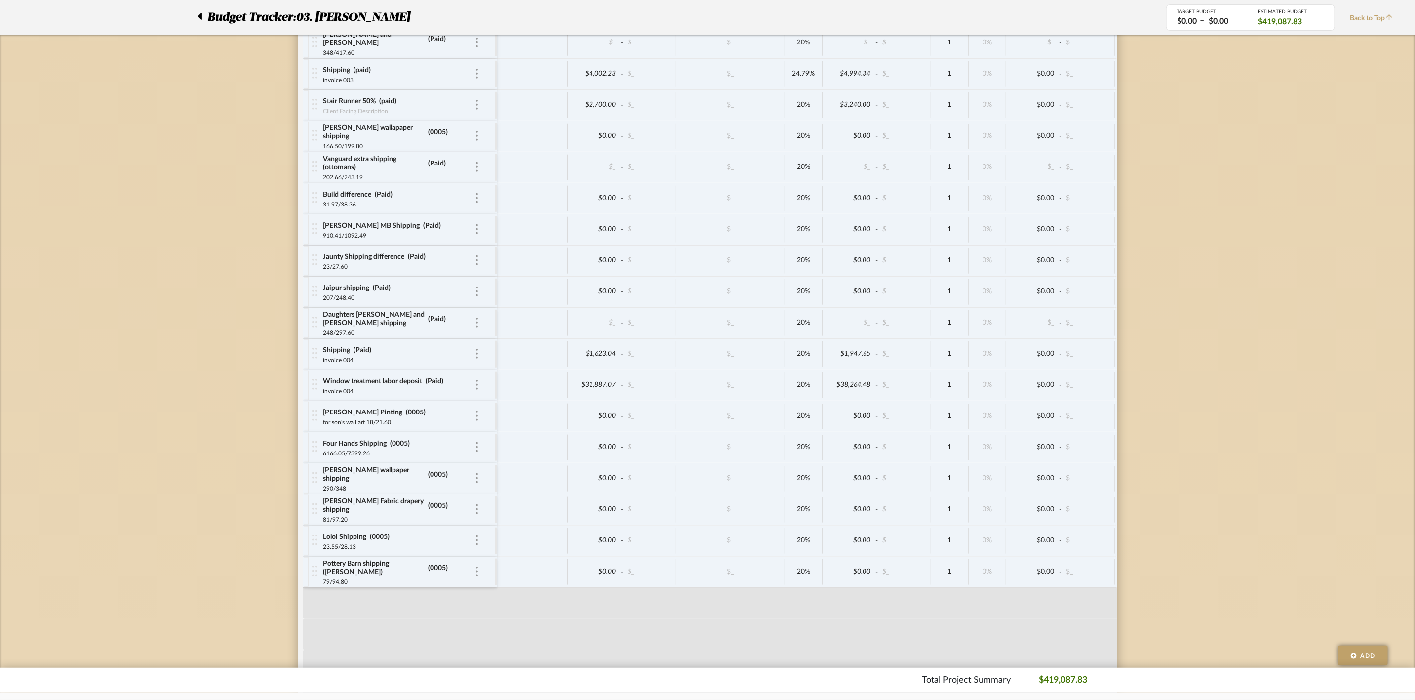
scroll to position [5155, 0]
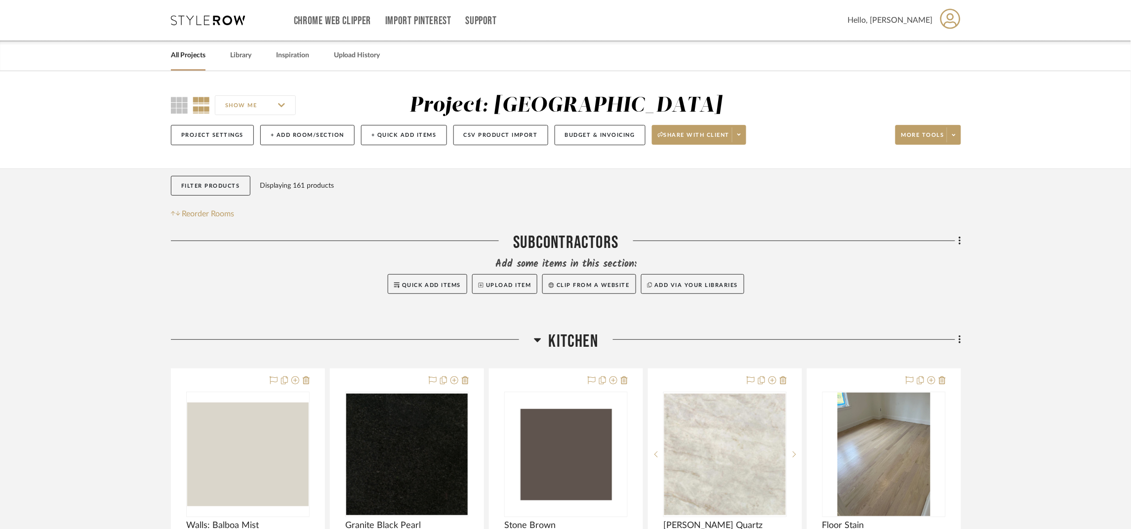
click at [189, 58] on link "All Projects" at bounding box center [188, 55] width 35 height 13
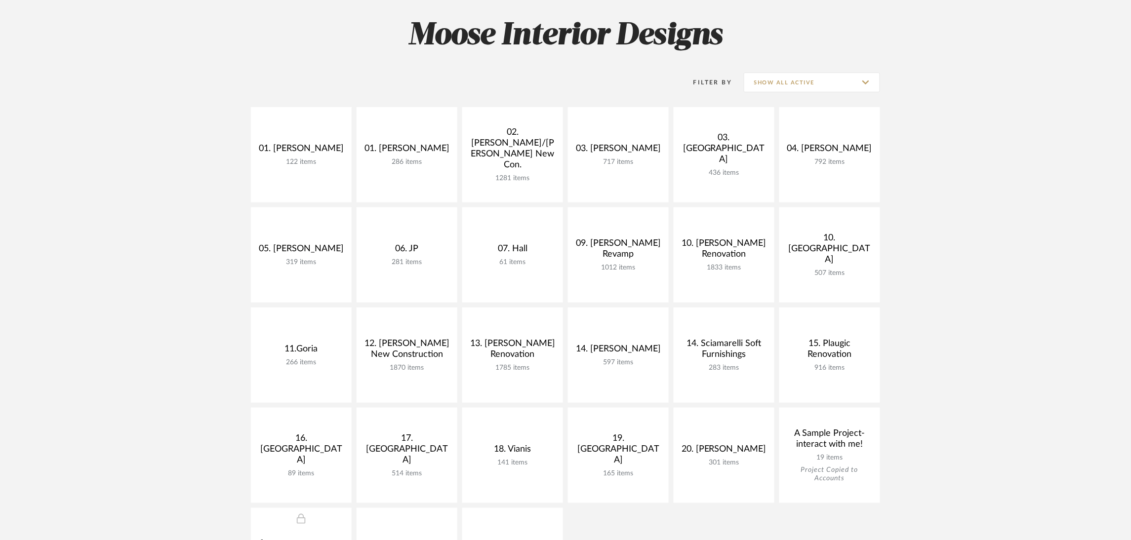
scroll to position [148, 0]
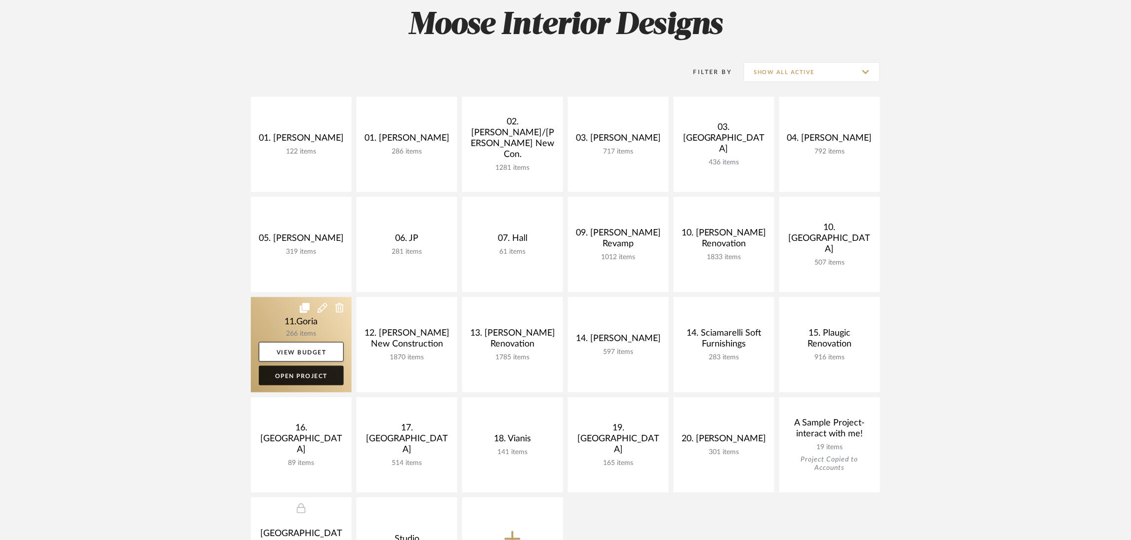
click at [309, 379] on link "Open Project" at bounding box center [301, 376] width 85 height 20
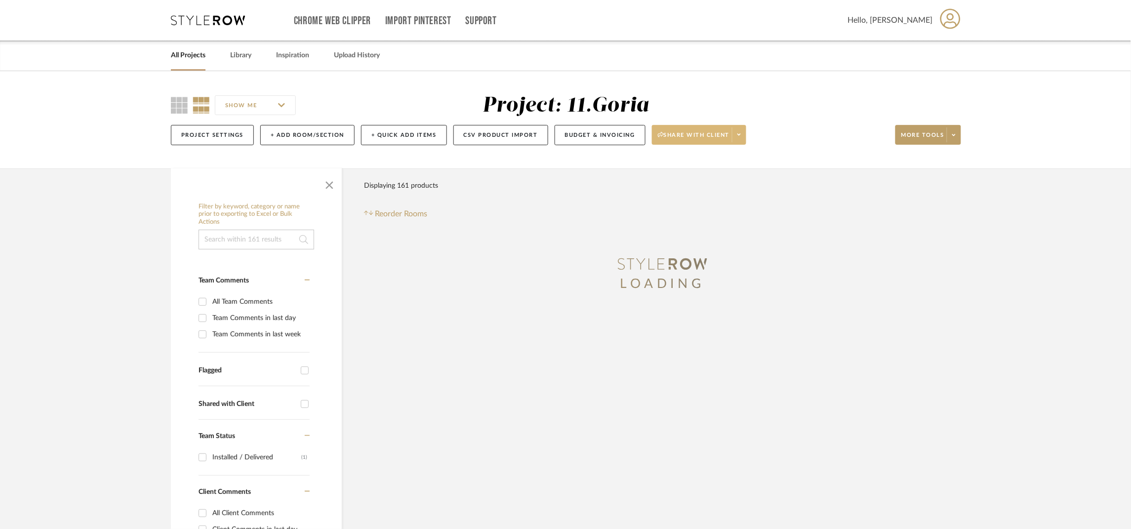
click at [725, 133] on span "Share with client" at bounding box center [694, 138] width 72 height 15
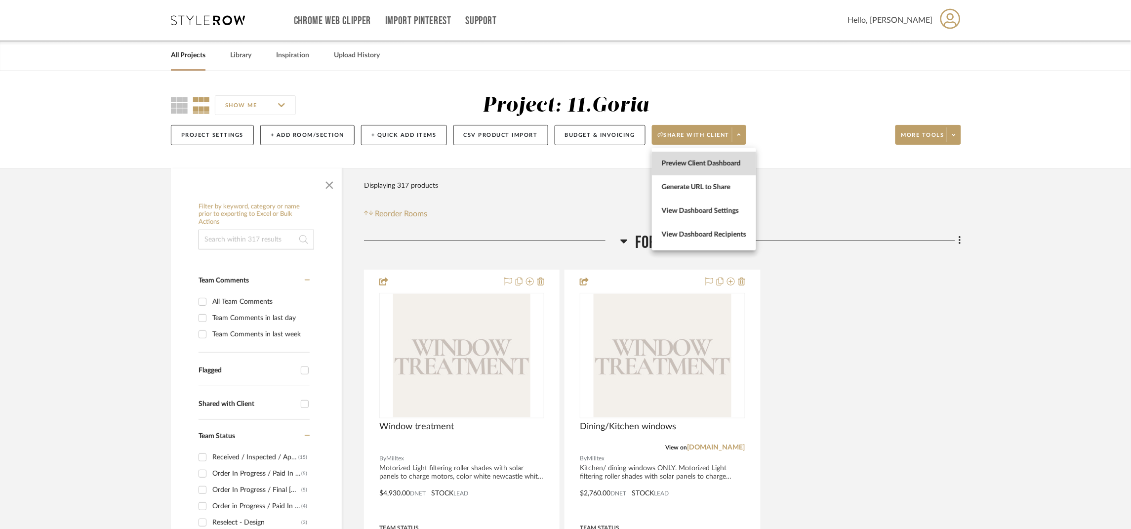
click at [734, 164] on span "Preview Client Dashboard" at bounding box center [704, 163] width 84 height 8
click at [192, 51] on link "All Projects" at bounding box center [188, 55] width 35 height 13
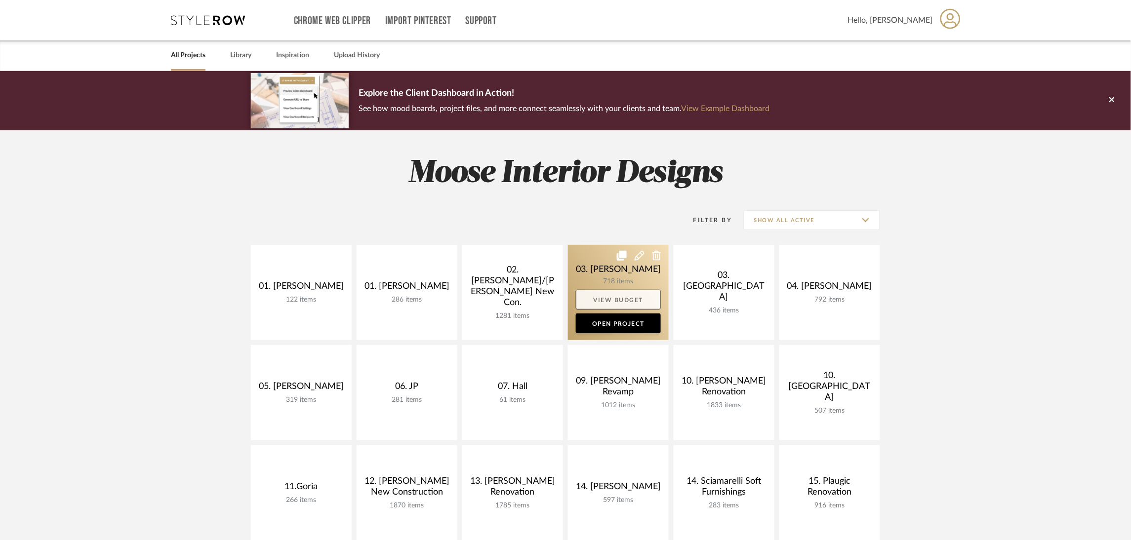
click at [647, 297] on link "View Budget" at bounding box center [618, 300] width 85 height 20
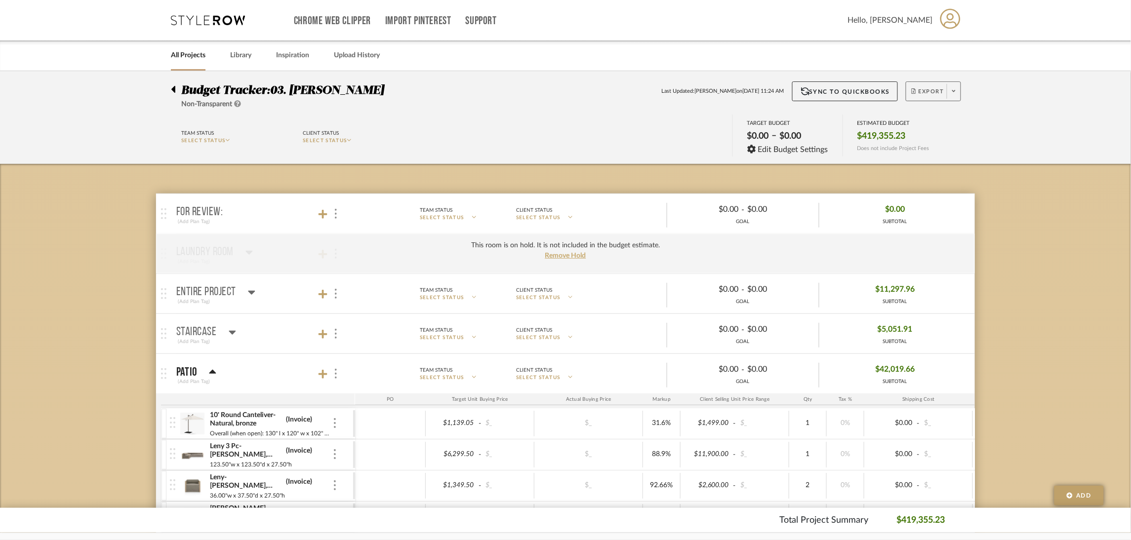
click at [935, 88] on span "Export" at bounding box center [928, 95] width 33 height 15
click at [935, 119] on span "Export PDF" at bounding box center [951, 119] width 74 height 8
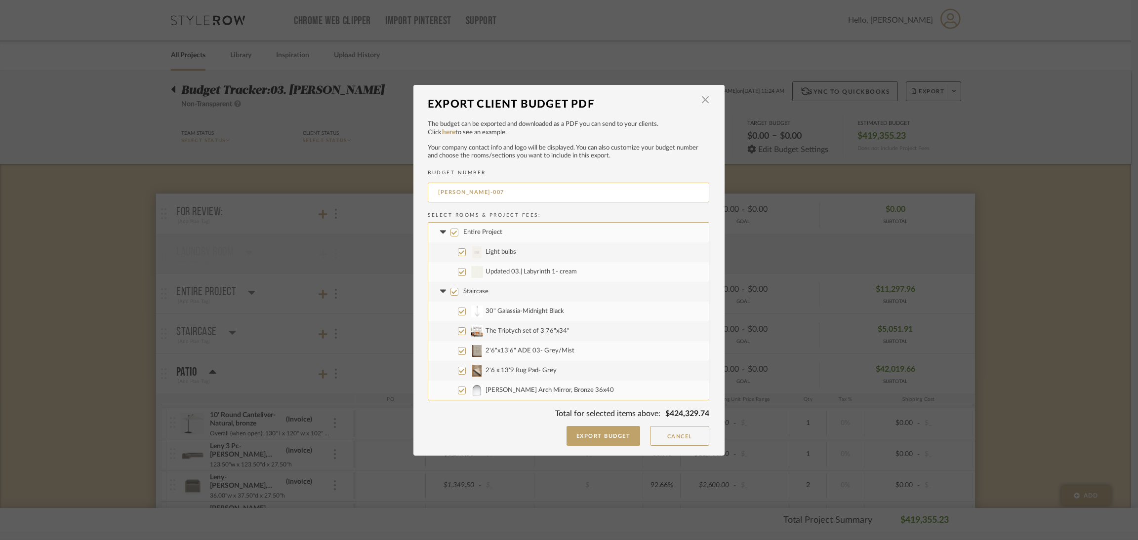
click at [517, 196] on input "JENNIF-007" at bounding box center [569, 193] width 282 height 20
type input "JENNIFER-0006"
click at [479, 229] on span "Entire Project" at bounding box center [482, 232] width 39 height 6
click at [458, 229] on input "Entire Project" at bounding box center [454, 233] width 8 height 8
checkbox input "false"
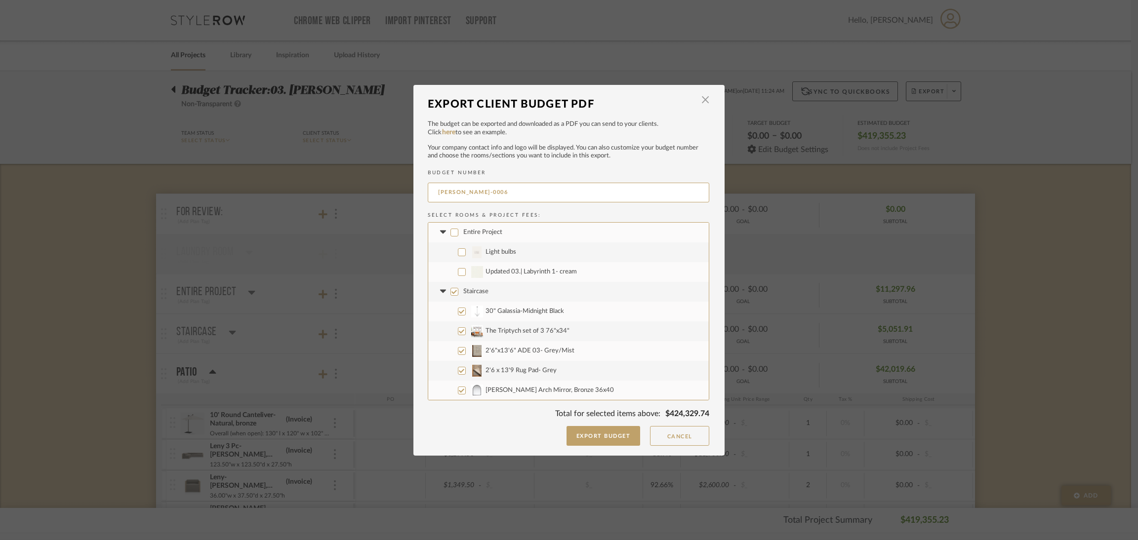
checkbox input "false"
click at [475, 291] on span "Staircase" at bounding box center [475, 291] width 25 height 6
click at [458, 291] on input "Staircase" at bounding box center [454, 292] width 8 height 8
checkbox input "false"
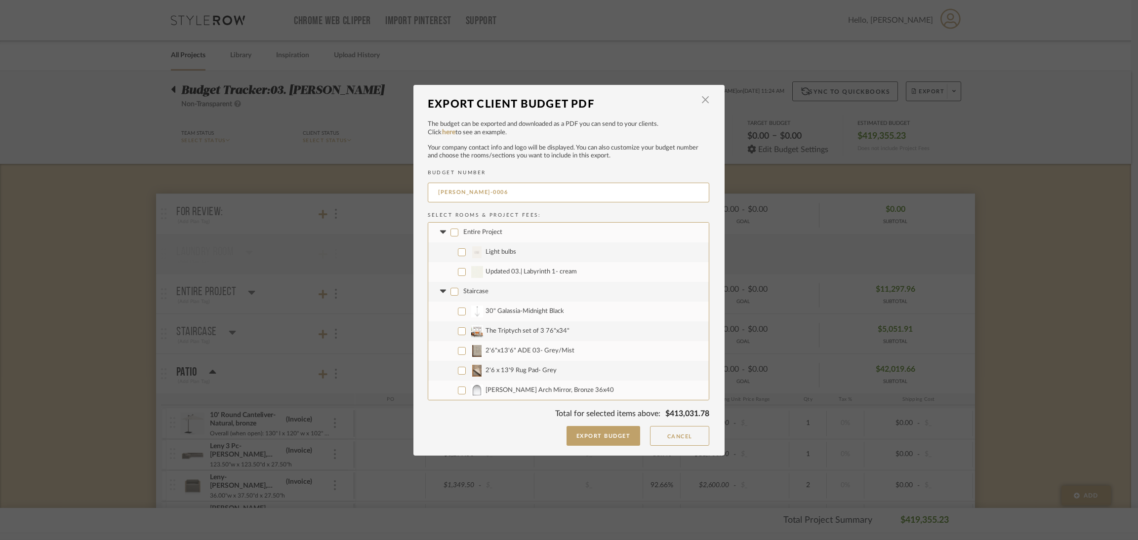
checkbox input "false"
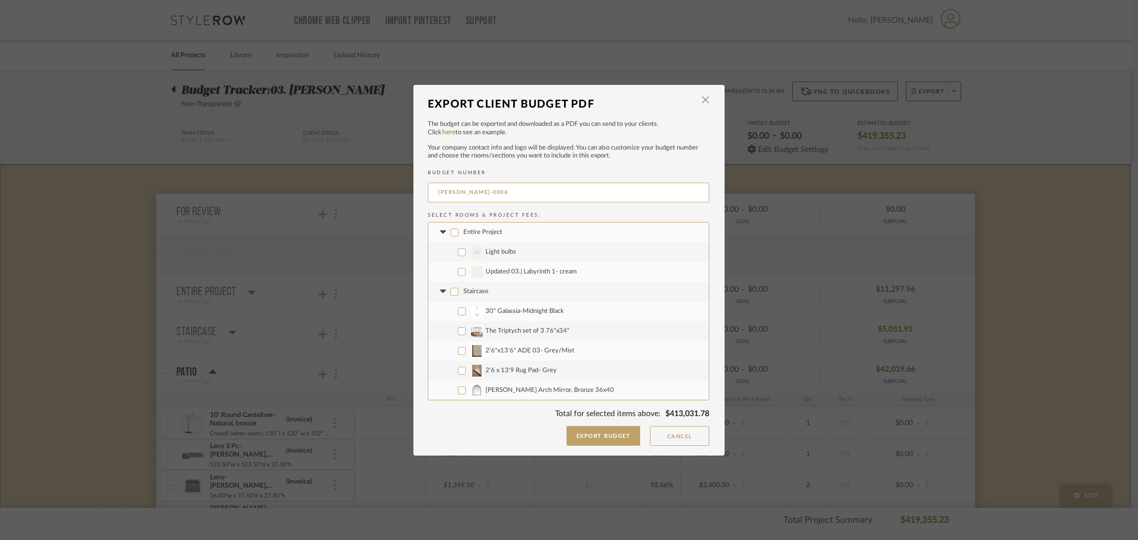
checkbox input "false"
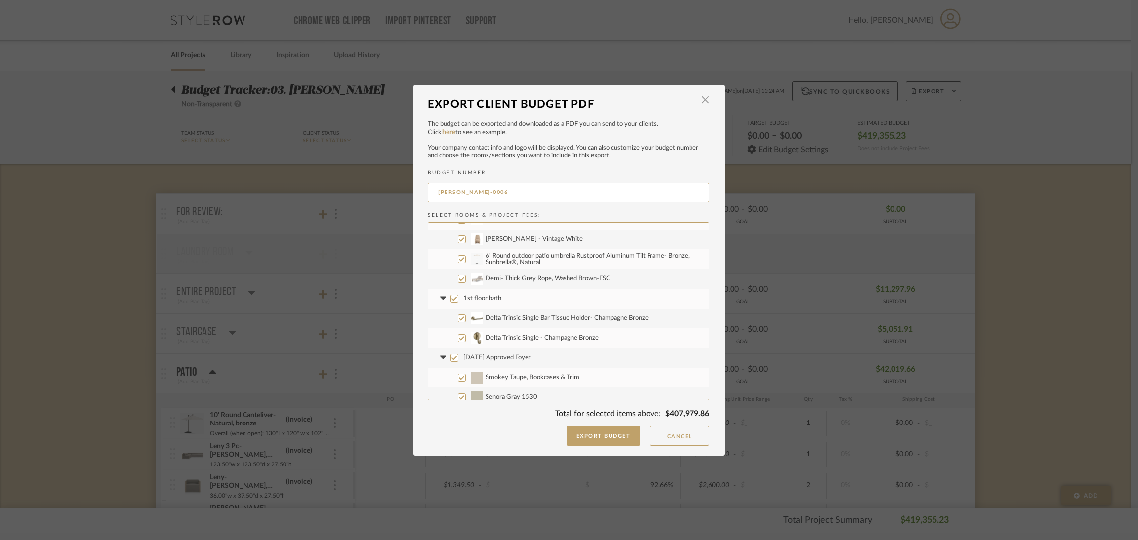
scroll to position [370, 0]
click at [488, 291] on label "1st floor bath" at bounding box center [568, 297] width 281 height 20
click at [458, 293] on input "1st floor bath" at bounding box center [454, 297] width 8 height 8
checkbox input "false"
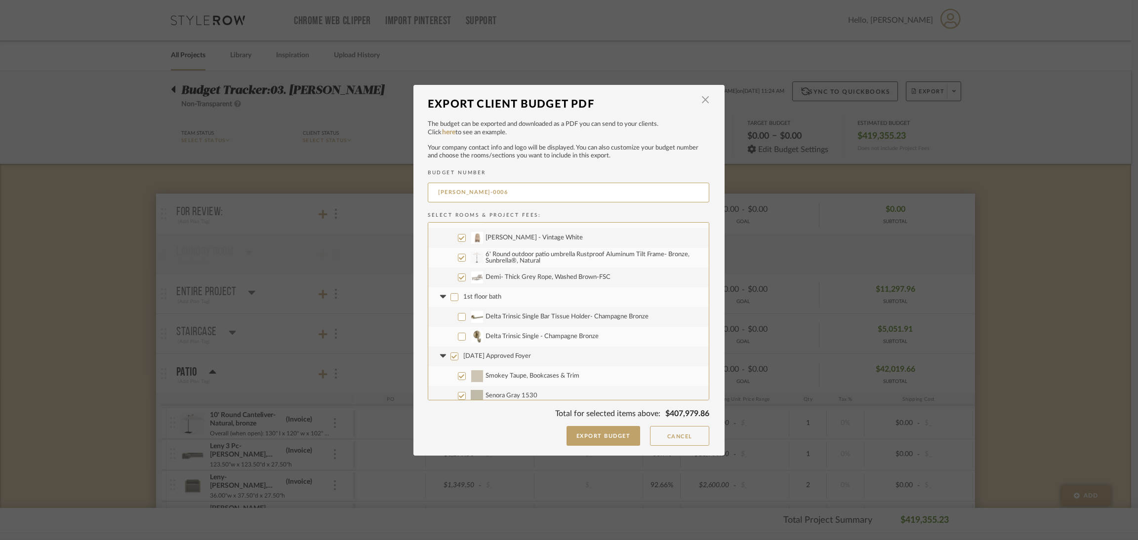
checkbox input "false"
click at [513, 357] on span "[DATE] Approved Foyer" at bounding box center [497, 356] width 68 height 6
click at [458, 357] on input "[DATE] Approved Foyer" at bounding box center [454, 357] width 8 height 8
checkbox input "false"
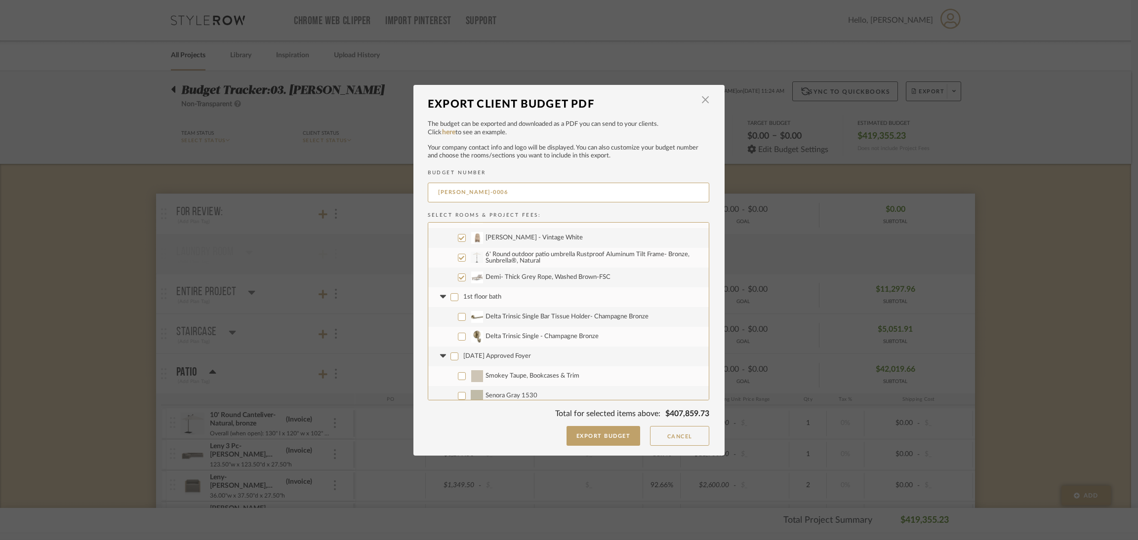
checkbox input "false"
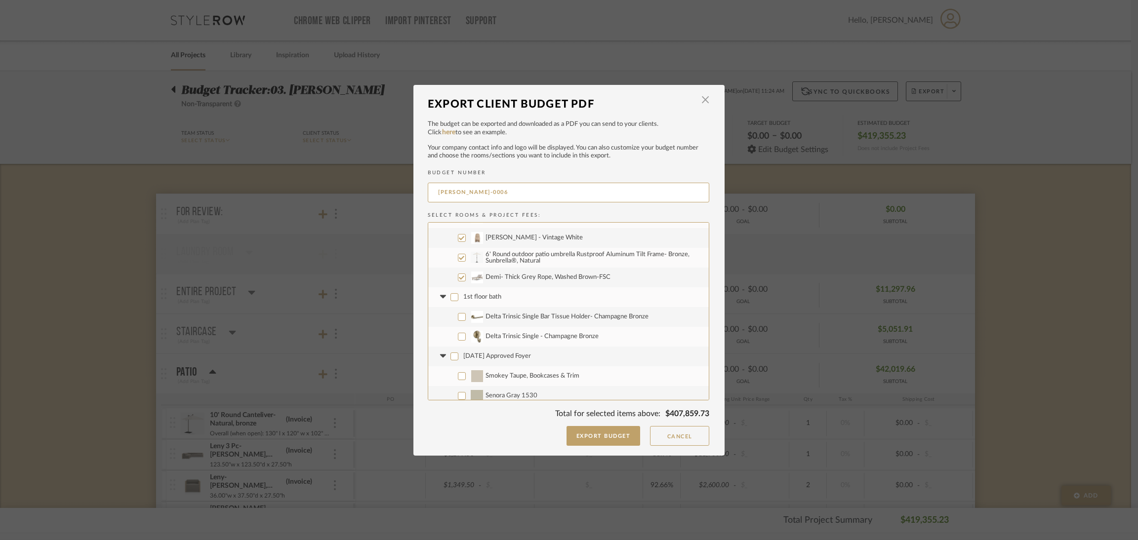
checkbox input "false"
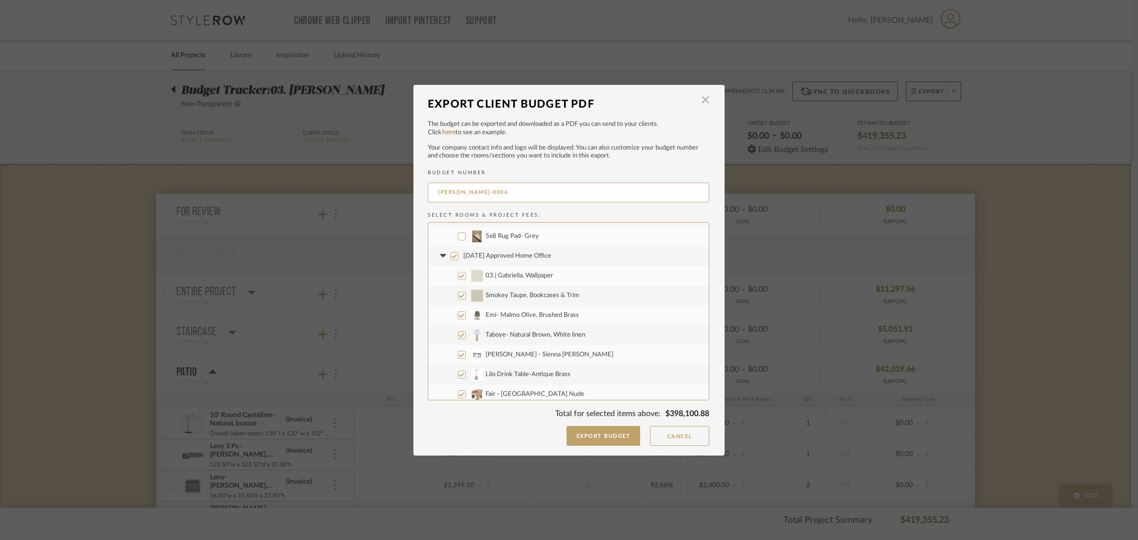
scroll to position [666, 0]
click at [514, 254] on span "[DATE] Approved Home Office" at bounding box center [507, 257] width 88 height 6
click at [458, 254] on input "[DATE] Approved Home Office" at bounding box center [454, 258] width 8 height 8
checkbox input "false"
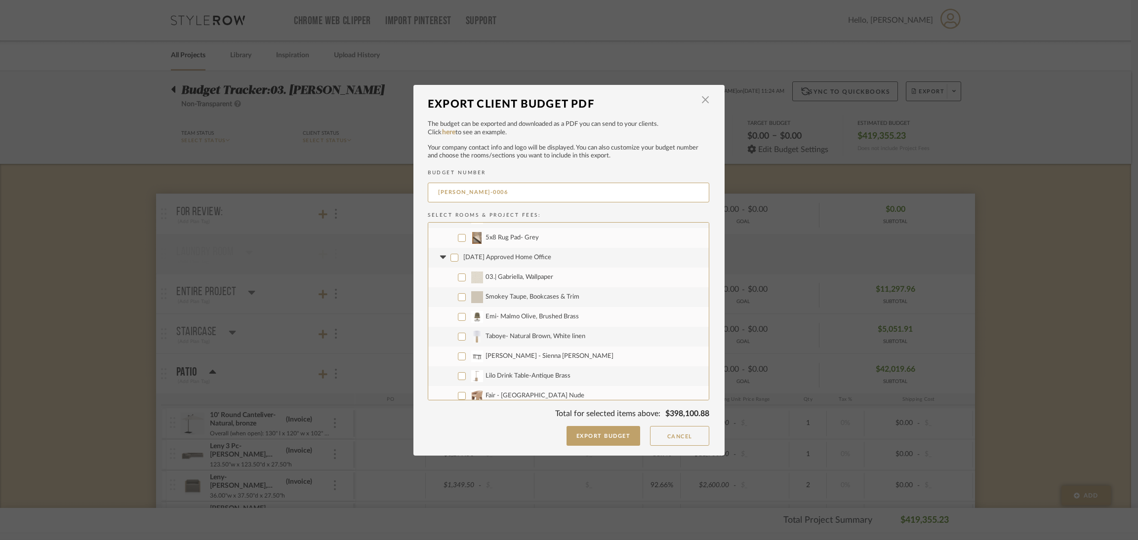
checkbox input "false"
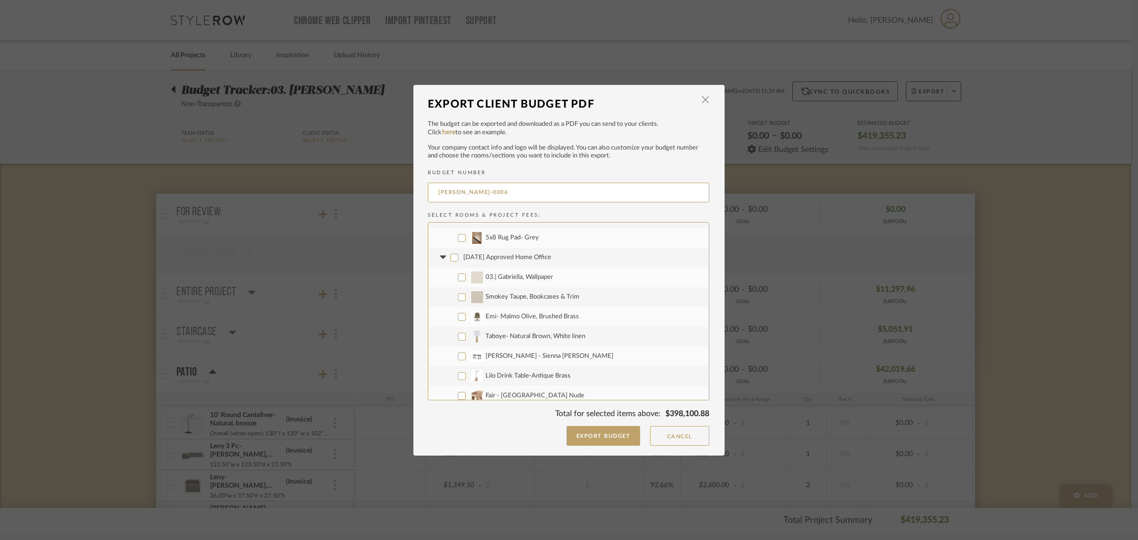
checkbox input "false"
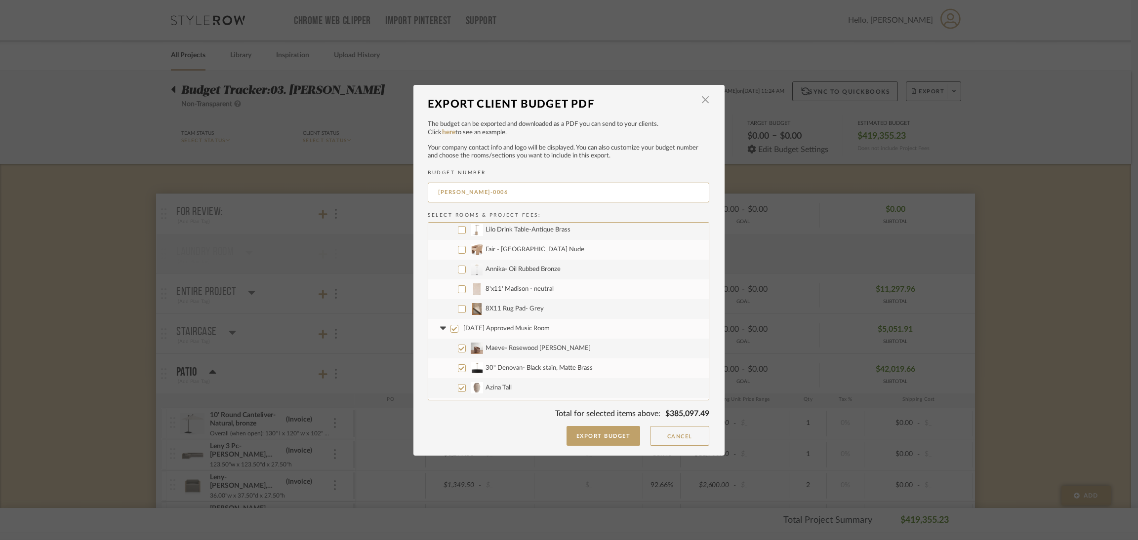
scroll to position [814, 0]
click at [532, 326] on span "[DATE] Approved Music Room" at bounding box center [506, 326] width 86 height 6
click at [458, 326] on input "[DATE] Approved Music Room" at bounding box center [454, 327] width 8 height 8
checkbox input "false"
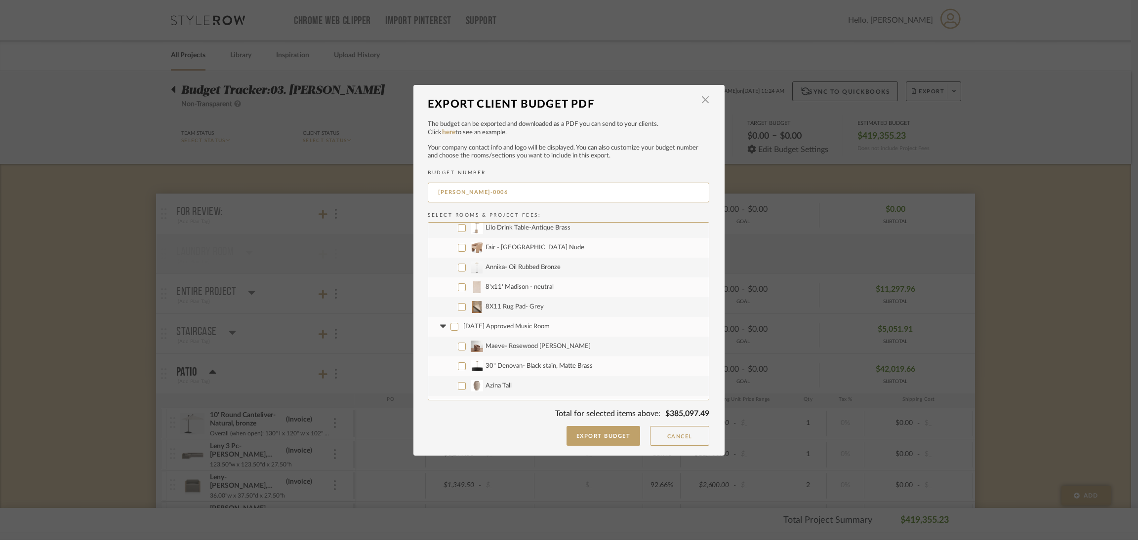
checkbox input "false"
click at [530, 345] on span "Maeve- Rosewood [PERSON_NAME]" at bounding box center [537, 346] width 105 height 6
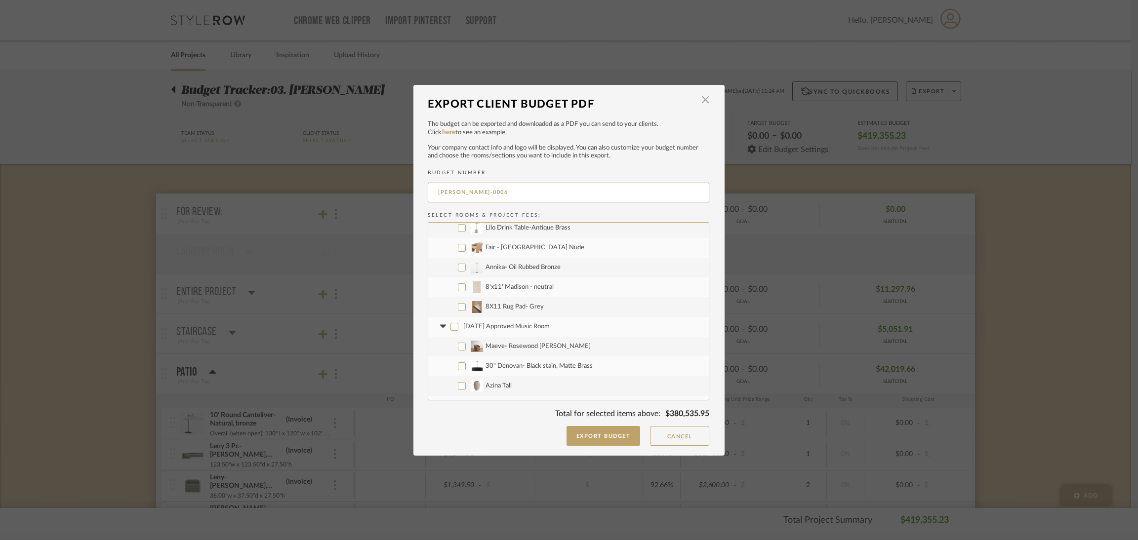
click at [466, 345] on input "Maeve- Rosewood [PERSON_NAME]" at bounding box center [462, 347] width 8 height 8
click at [564, 267] on label "Maeve- Rosewood [PERSON_NAME]" at bounding box center [568, 273] width 281 height 20
click at [466, 269] on input "Maeve- Rosewood [PERSON_NAME]" at bounding box center [462, 273] width 8 height 8
checkbox input "false"
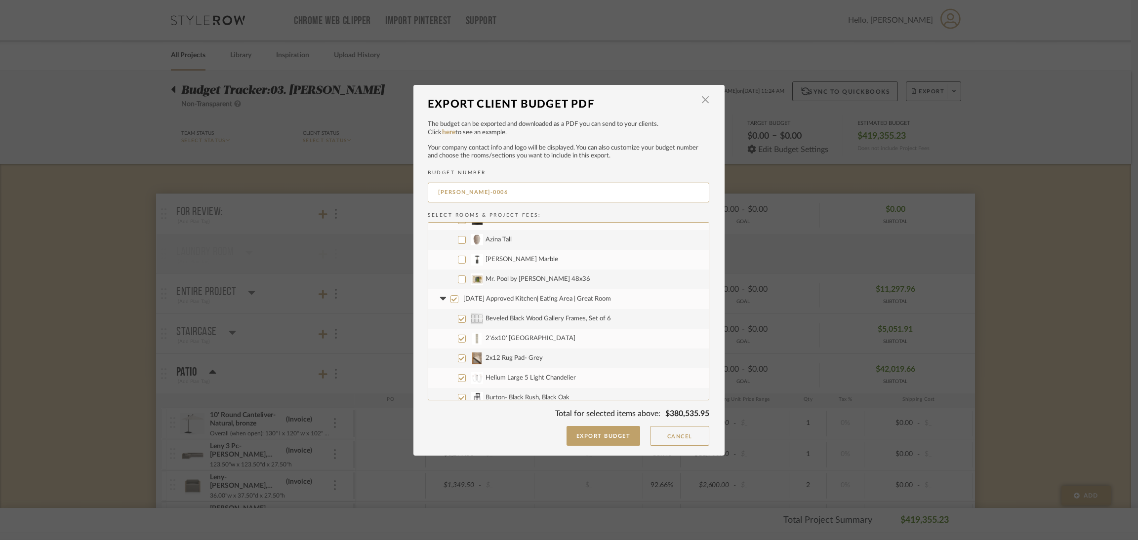
scroll to position [963, 0]
click at [570, 295] on span "[DATE] Approved Kitchen| Eating Area | Great Room" at bounding box center [537, 297] width 148 height 6
click at [458, 295] on input "[DATE] Approved Kitchen| Eating Area | Great Room" at bounding box center [454, 297] width 8 height 8
checkbox input "false"
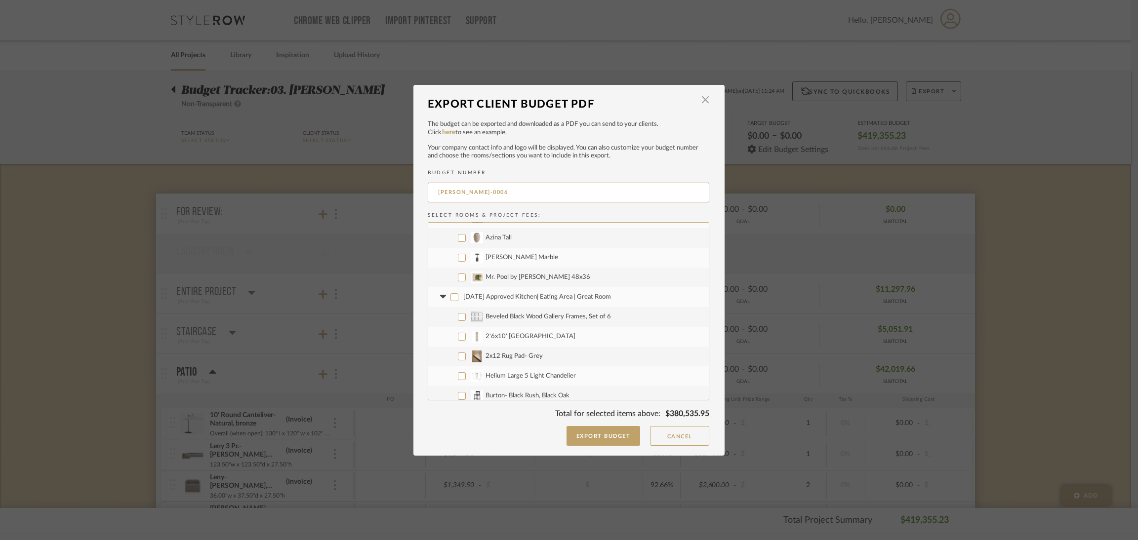
checkbox input "false"
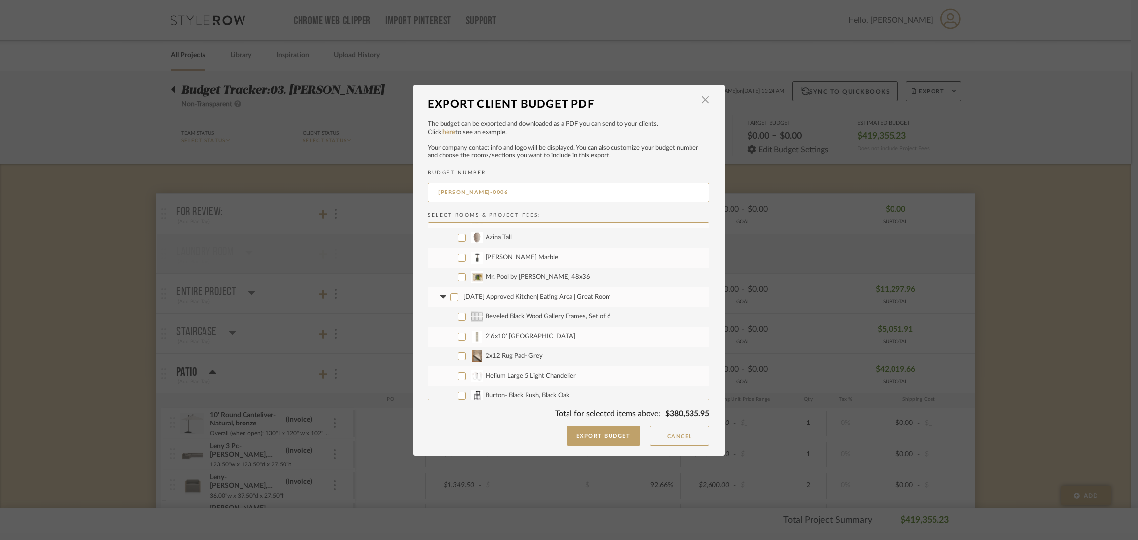
checkbox input "false"
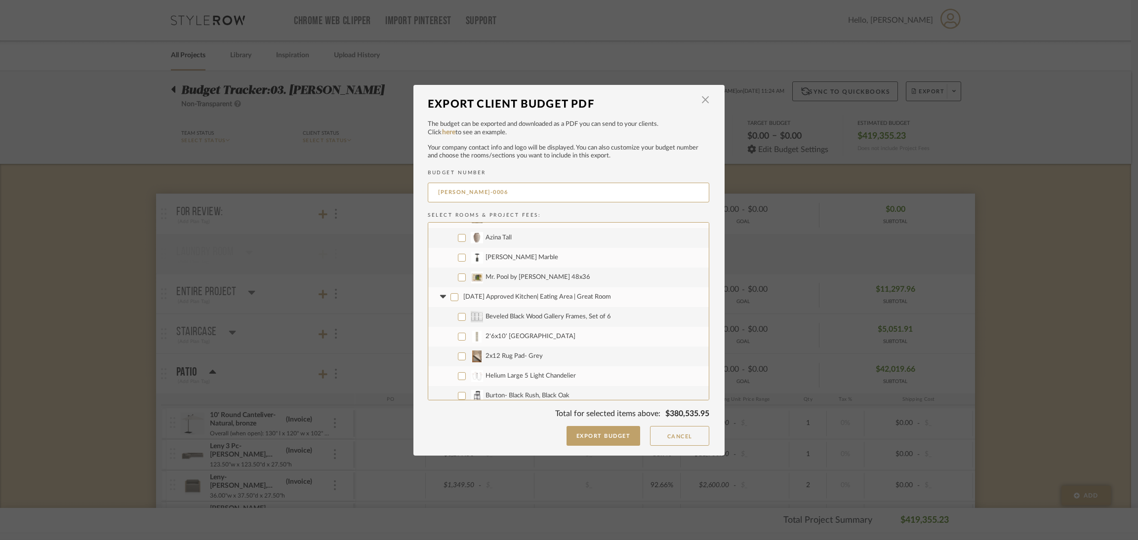
checkbox input "false"
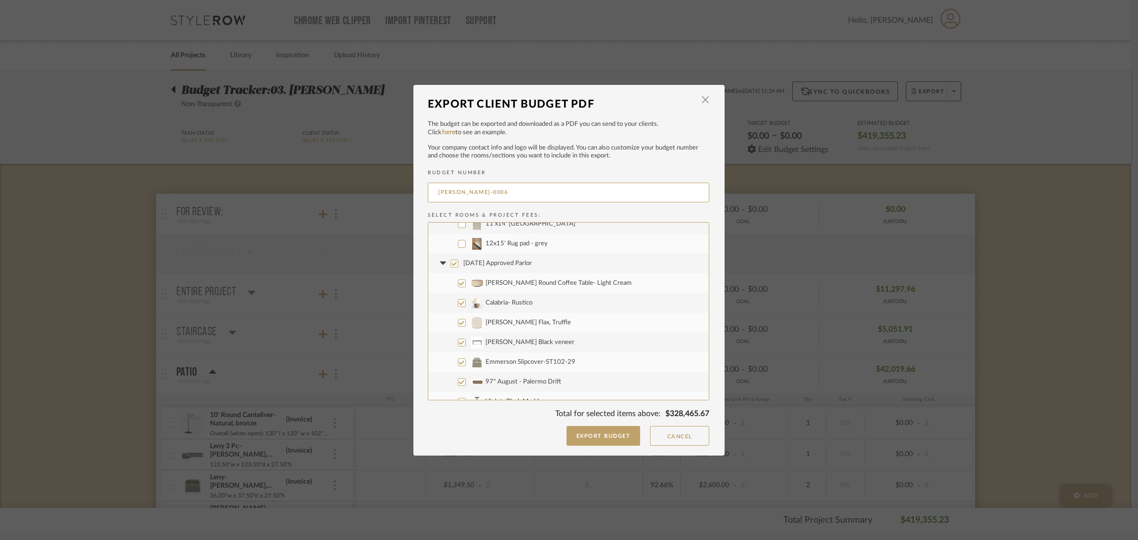
scroll to position [1333, 0]
click at [514, 261] on span "[DATE] Approved Parlor" at bounding box center [497, 262] width 69 height 6
click at [458, 261] on input "[DATE] Approved Parlor" at bounding box center [454, 263] width 8 height 8
checkbox input "false"
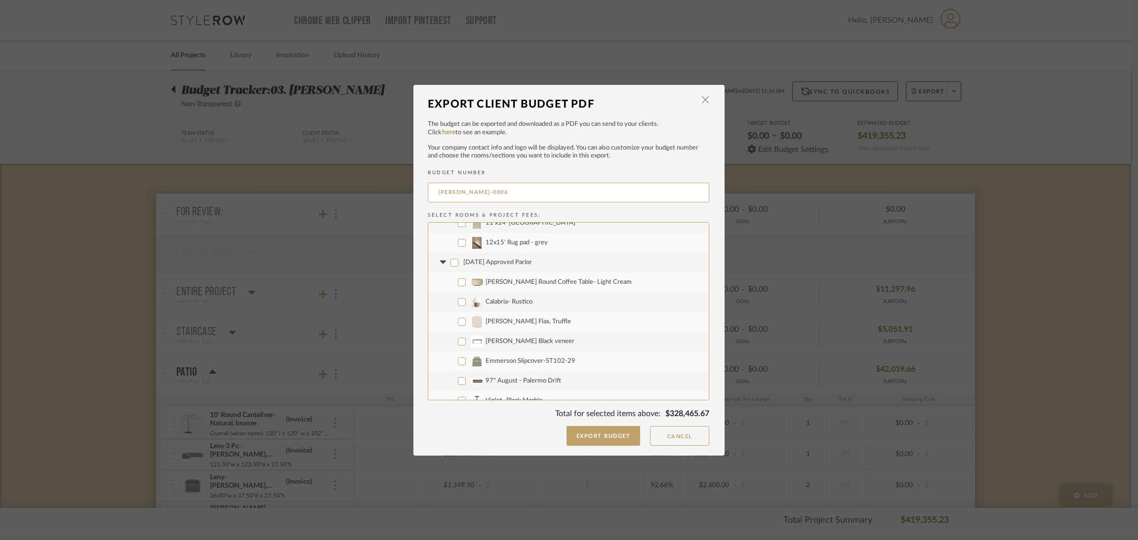
checkbox input "false"
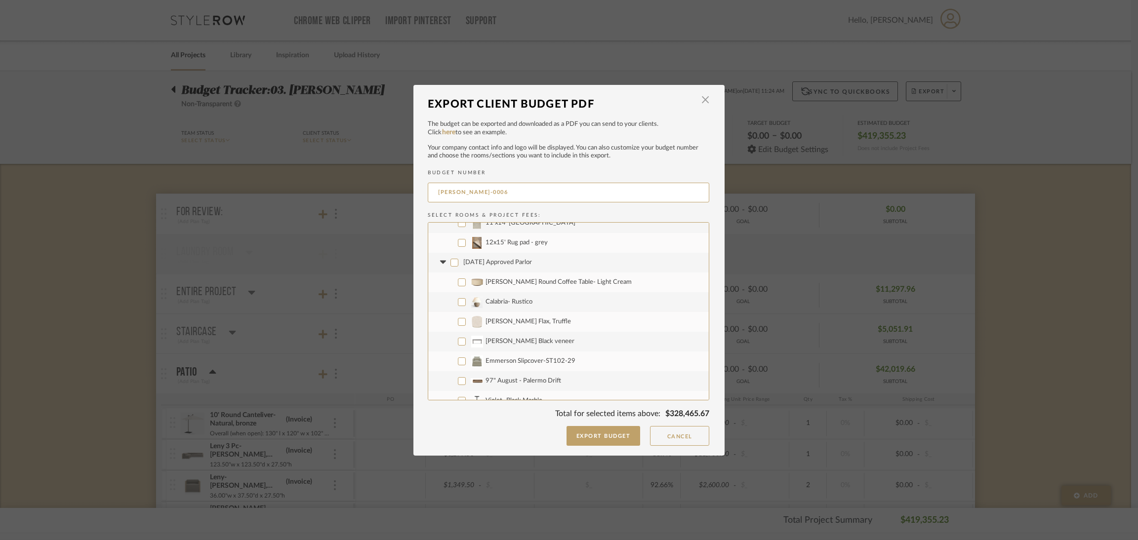
checkbox input "false"
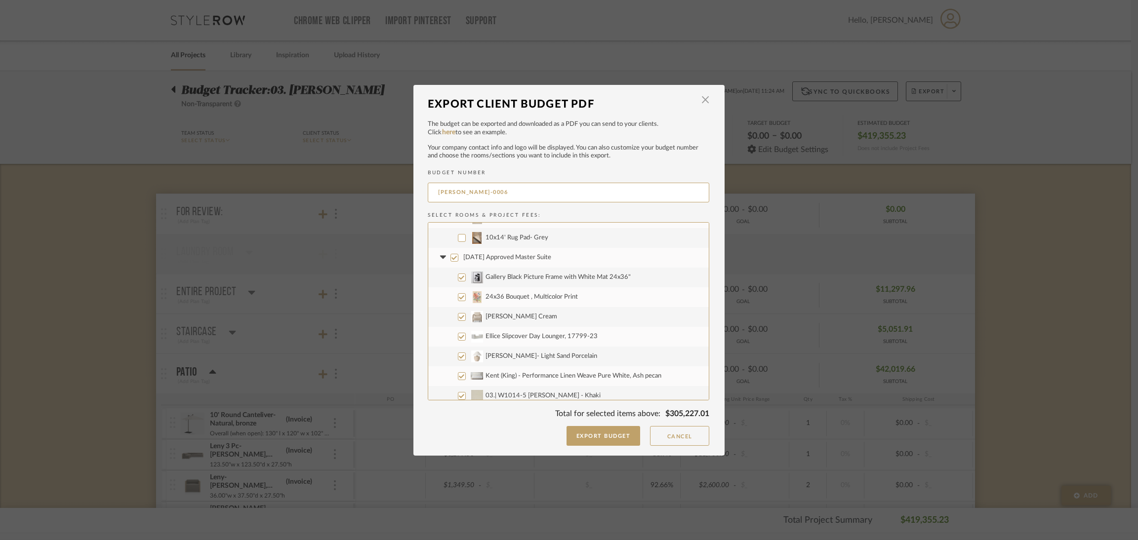
click at [525, 255] on span "[DATE] Approved Master Suite" at bounding box center [507, 257] width 88 height 6
click at [458, 255] on input "[DATE] Approved Master Suite" at bounding box center [454, 258] width 8 height 8
checkbox input "false"
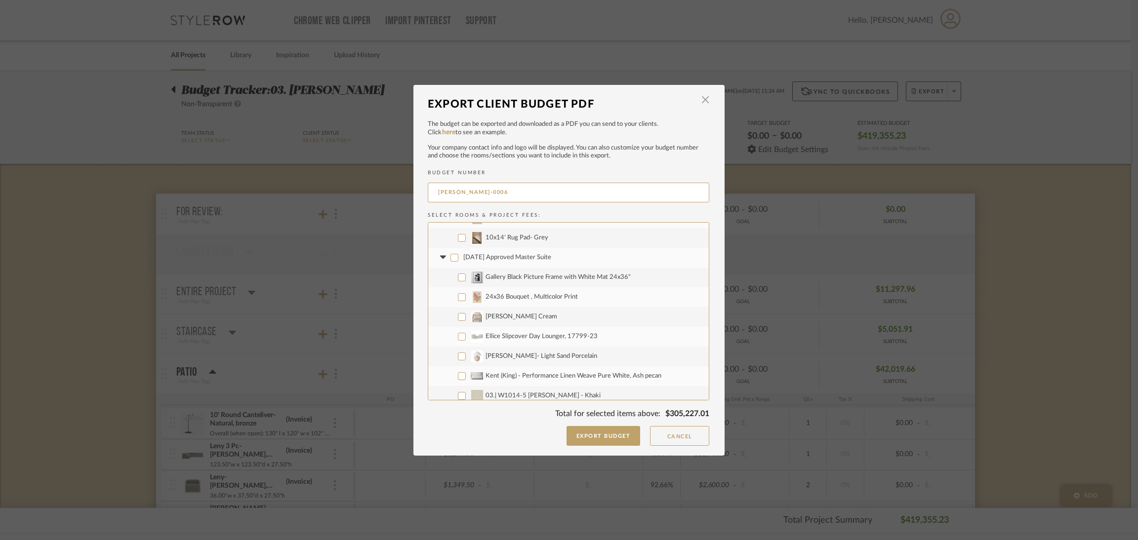
checkbox input "false"
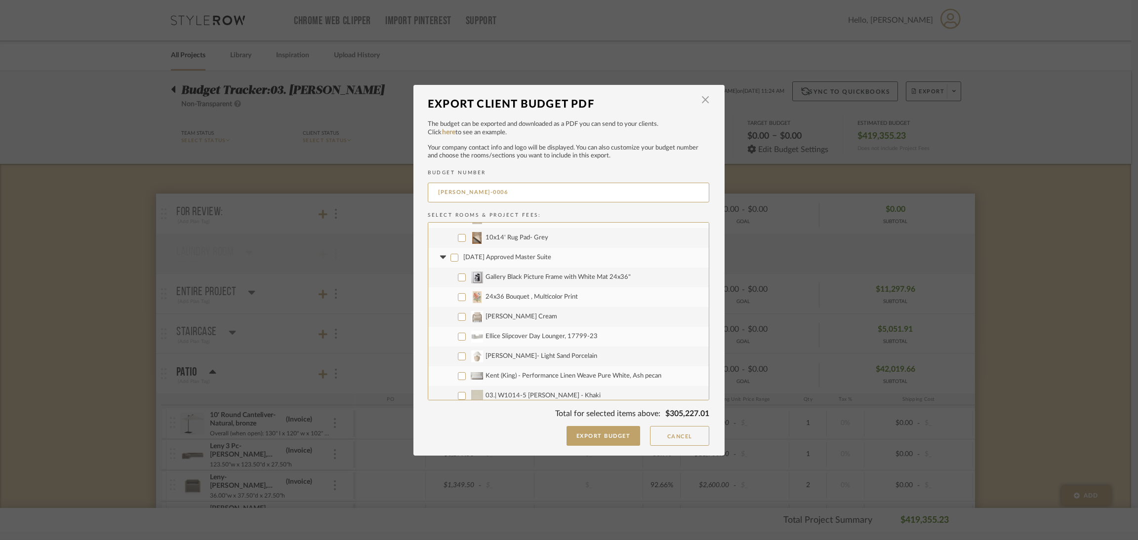
checkbox input "false"
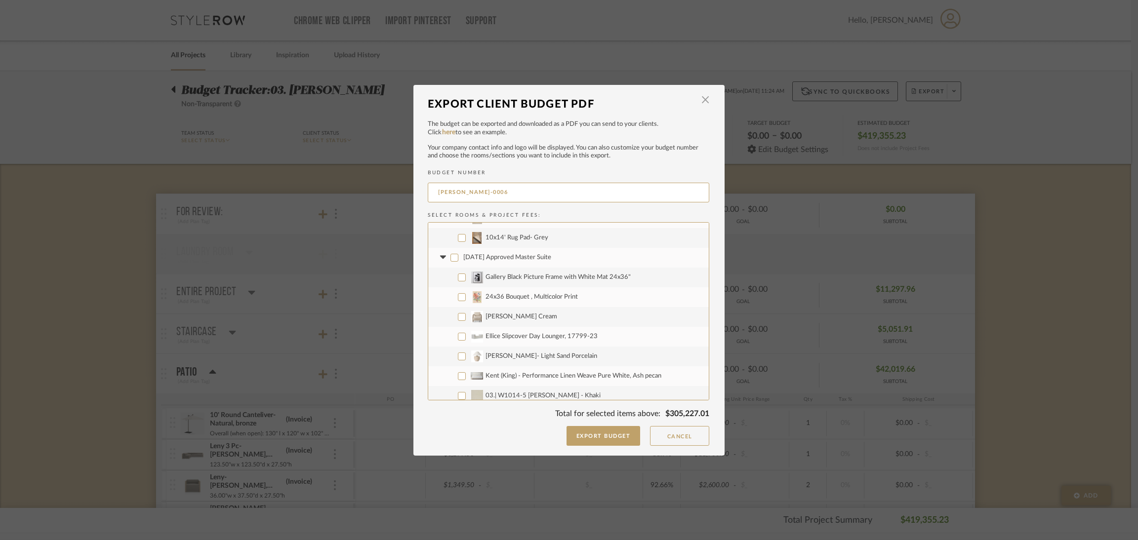
checkbox input "false"
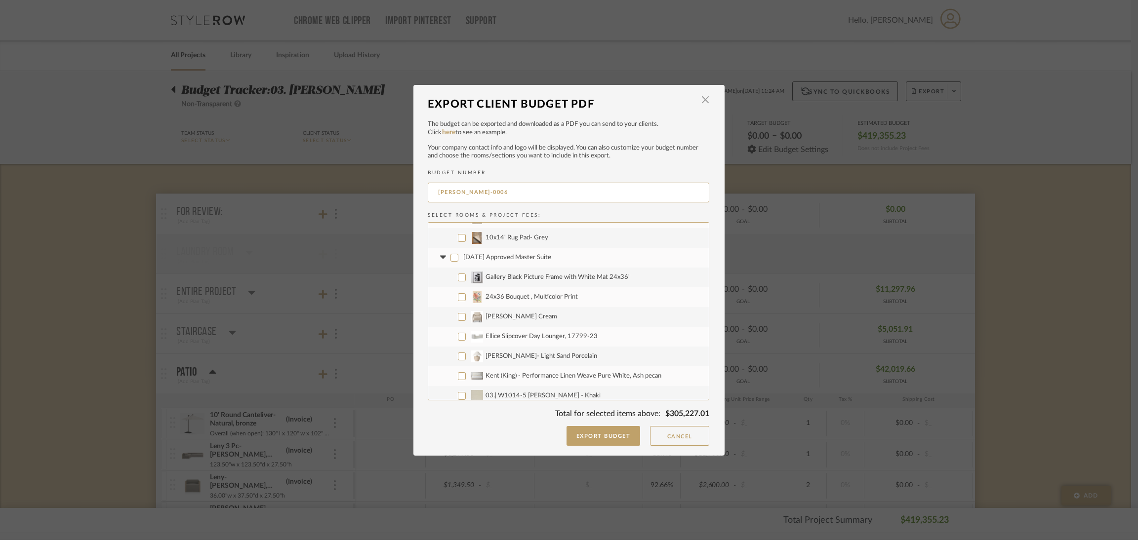
checkbox input "false"
click at [525, 278] on span "Gallery Black Picture Frame with White Mat 24x36"" at bounding box center [557, 277] width 145 height 6
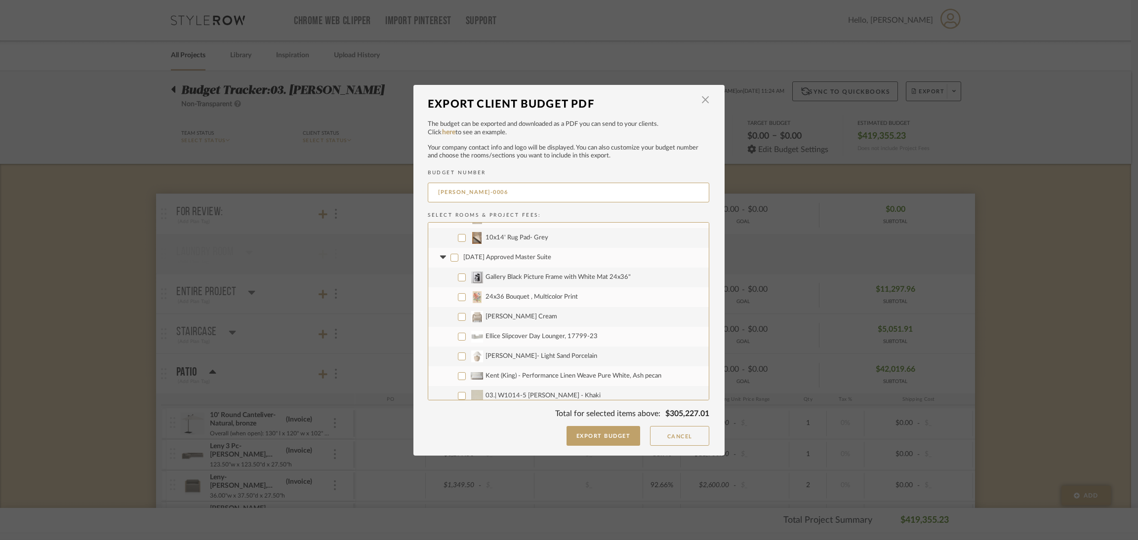
click at [466, 278] on input "Gallery Black Picture Frame with White Mat 24x36"" at bounding box center [462, 278] width 8 height 8
checkbox input "true"
click at [524, 297] on span "24x36 Bouquet , Multicolor Print" at bounding box center [531, 297] width 92 height 6
click at [466, 297] on input "24x36 Bouquet , Multicolor Print" at bounding box center [462, 297] width 8 height 8
checkbox input "true"
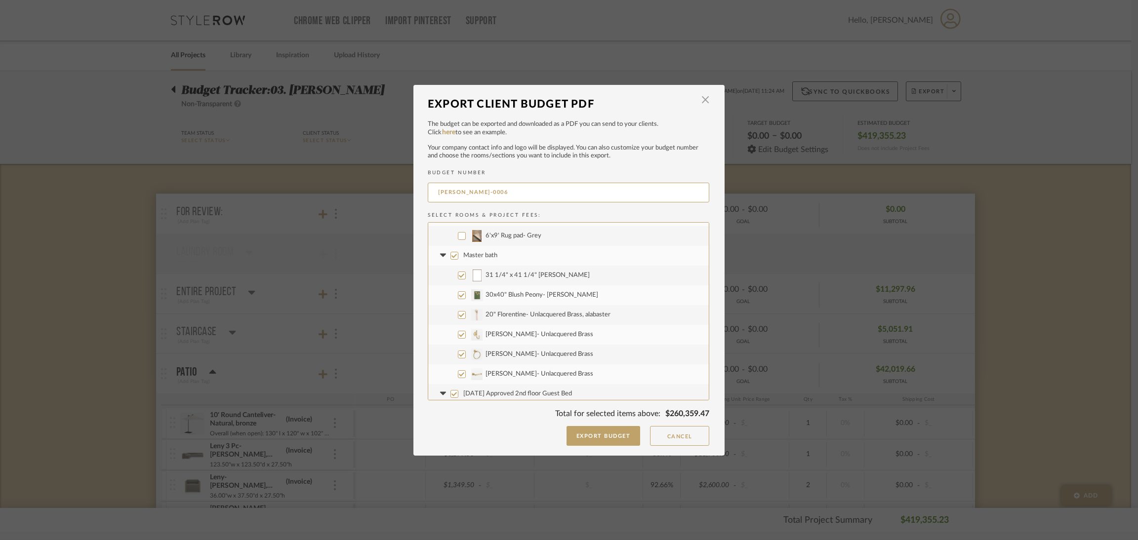
scroll to position [2000, 0]
click at [484, 247] on span "Master bath" at bounding box center [480, 247] width 34 height 6
click at [458, 247] on input "Master bath" at bounding box center [454, 248] width 8 height 8
checkbox input "false"
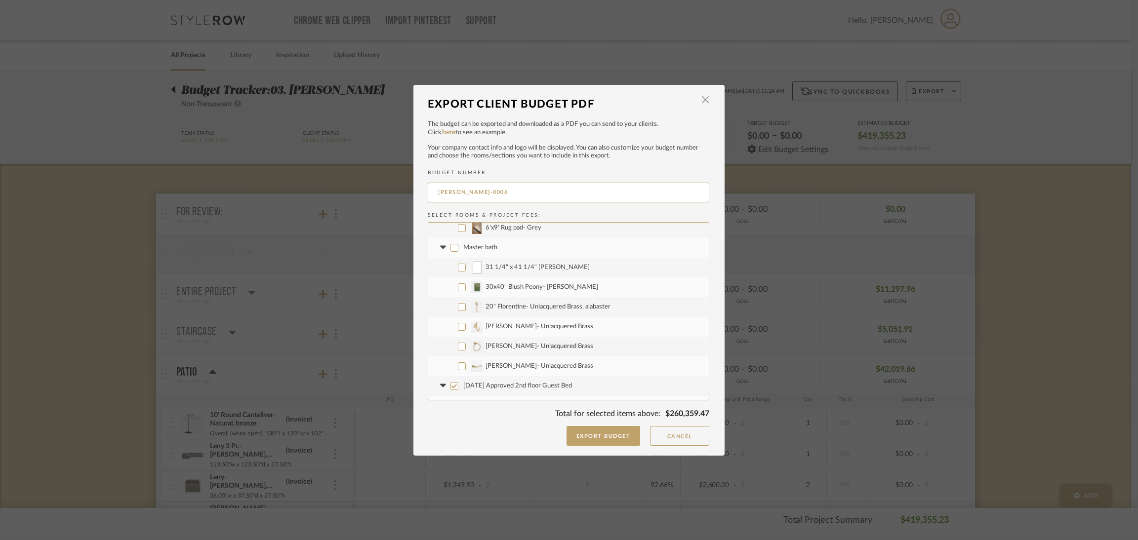
checkbox input "false"
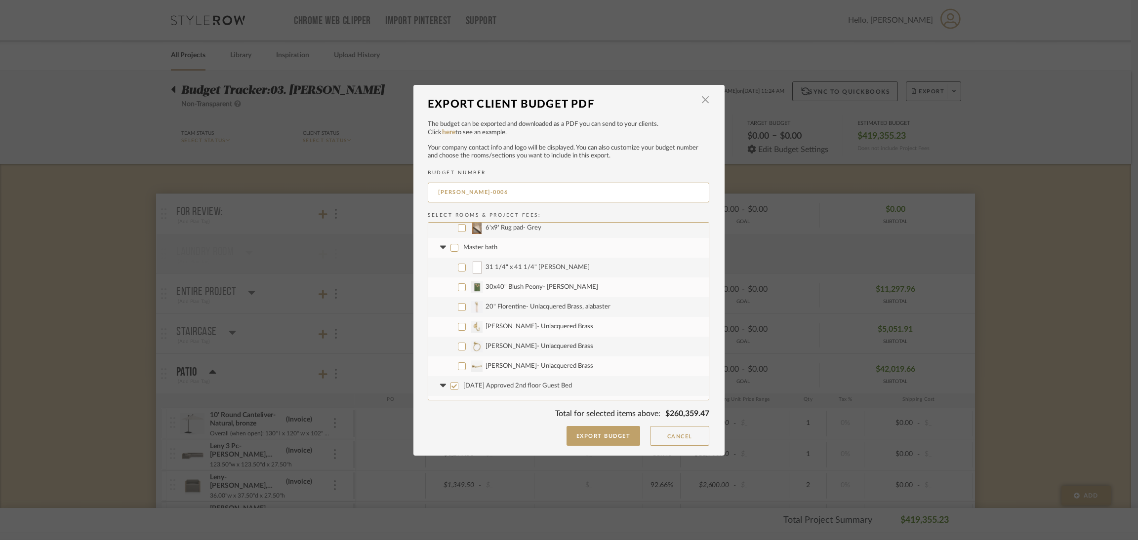
click at [508, 269] on span "31 1/4" x 41 1/4" Caterina- Walnut" at bounding box center [537, 267] width 104 height 6
click at [466, 269] on input "31 1/4" x 41 1/4" Caterina- Walnut" at bounding box center [462, 268] width 8 height 8
checkbox input "true"
click at [508, 285] on span "30x40" Blush Peony- Olive green" at bounding box center [541, 287] width 113 height 6
click at [466, 285] on input "30x40" Blush Peony- Olive green" at bounding box center [462, 287] width 8 height 8
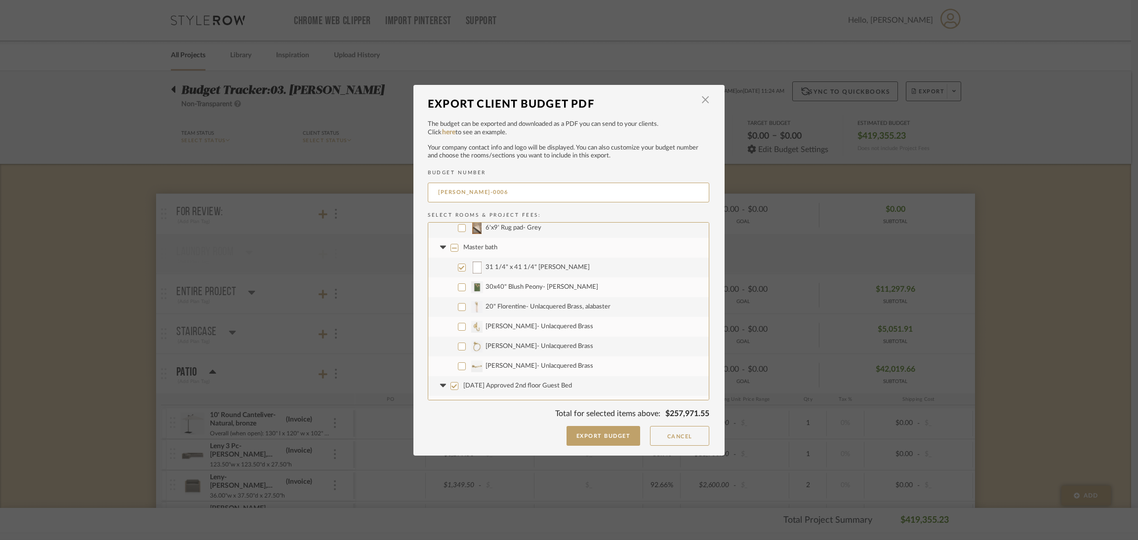
checkbox input "true"
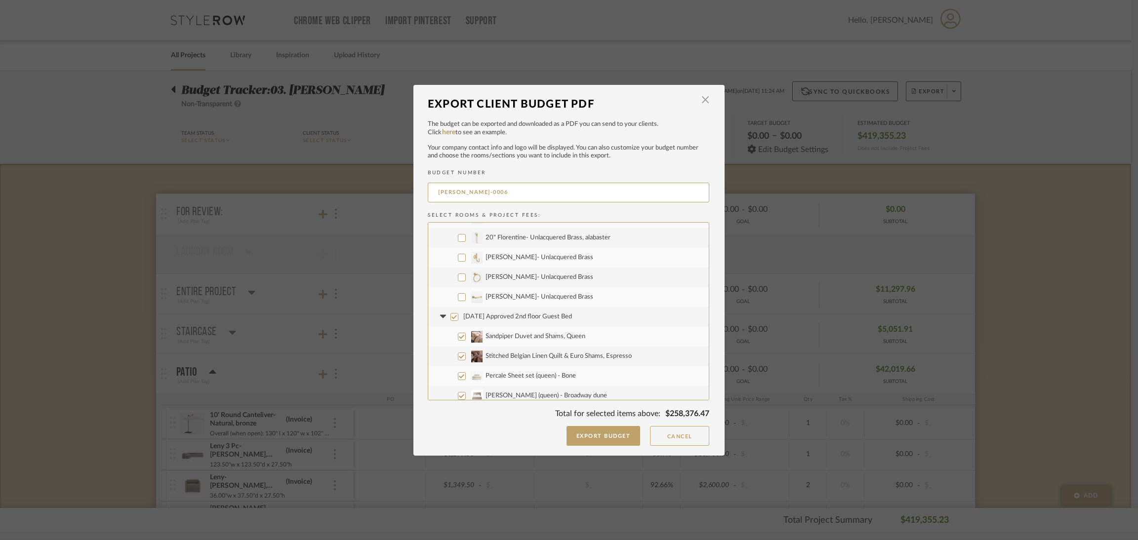
scroll to position [2074, 0]
click at [530, 311] on span "[DATE] Approved 2nd floor Guest Bed" at bounding box center [517, 311] width 109 height 6
click at [458, 311] on input "[DATE] Approved 2nd floor Guest Bed" at bounding box center [454, 312] width 8 height 8
checkbox input "false"
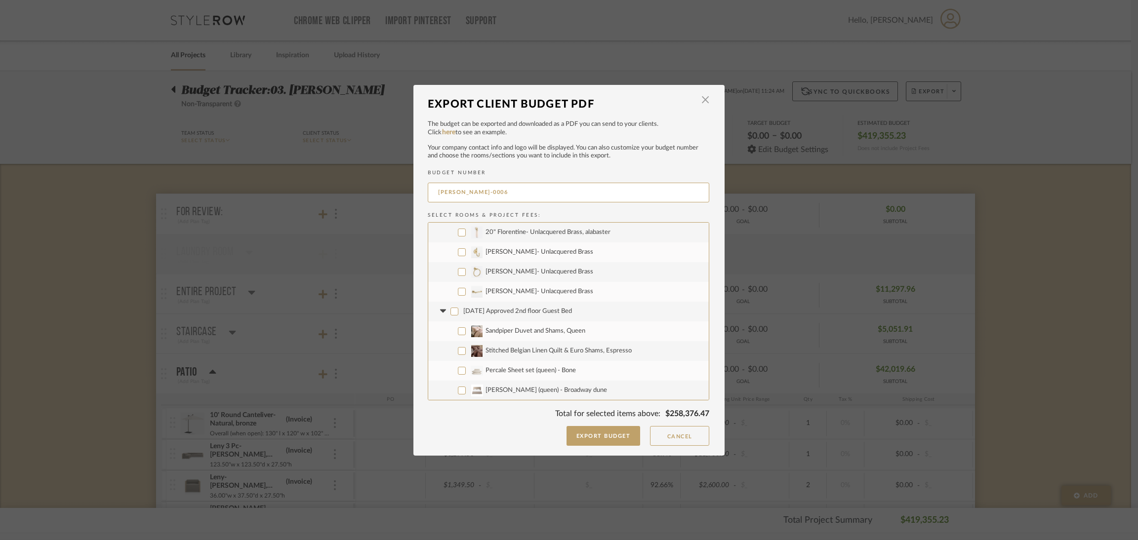
checkbox input "false"
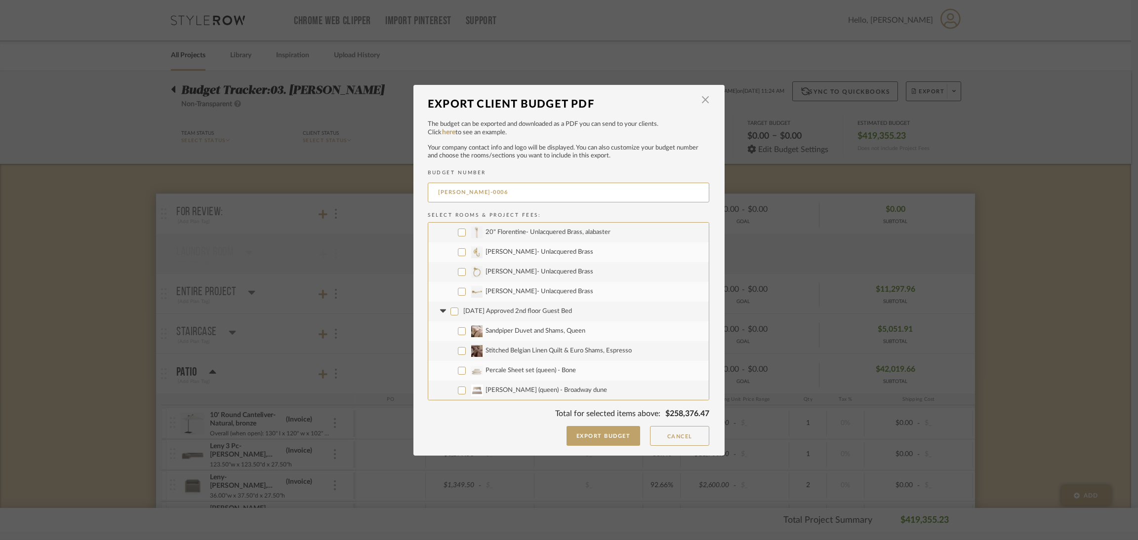
checkbox input "false"
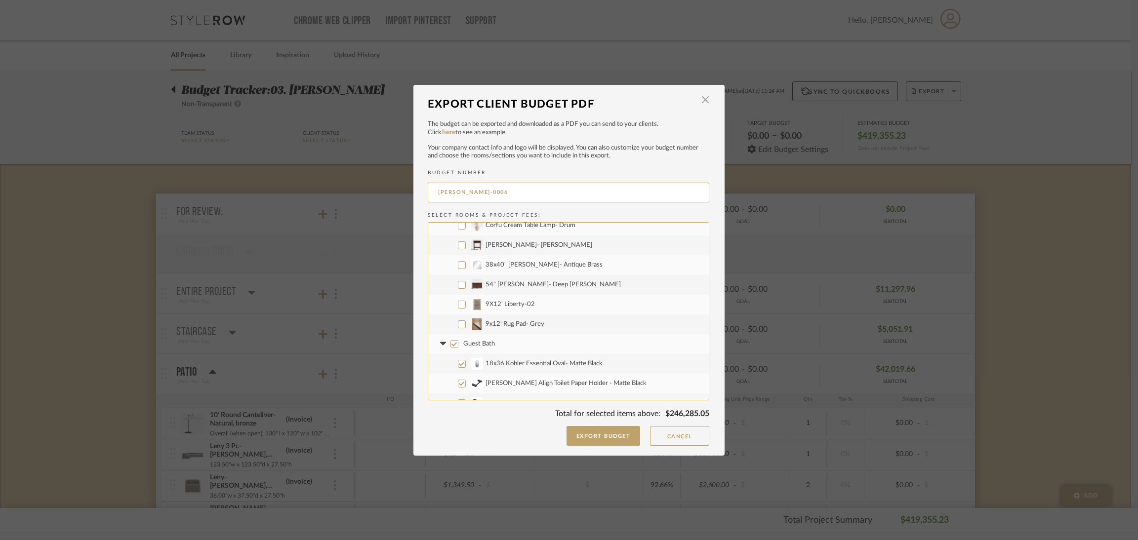
scroll to position [2297, 0]
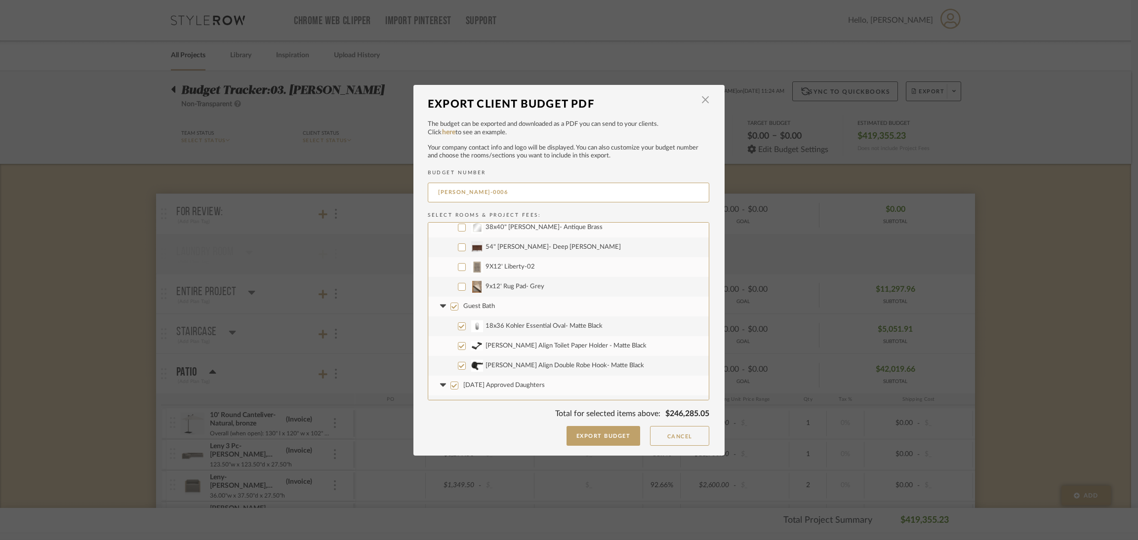
click at [485, 307] on span "Guest Bath" at bounding box center [479, 306] width 32 height 6
click at [458, 307] on input "Guest Bath" at bounding box center [454, 307] width 8 height 8
checkbox input "false"
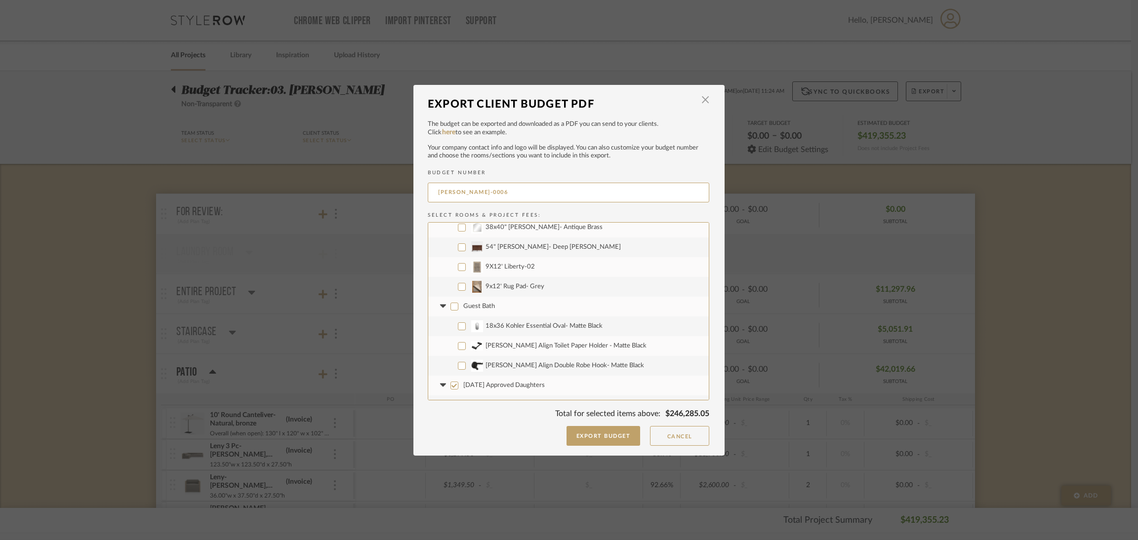
checkbox input "false"
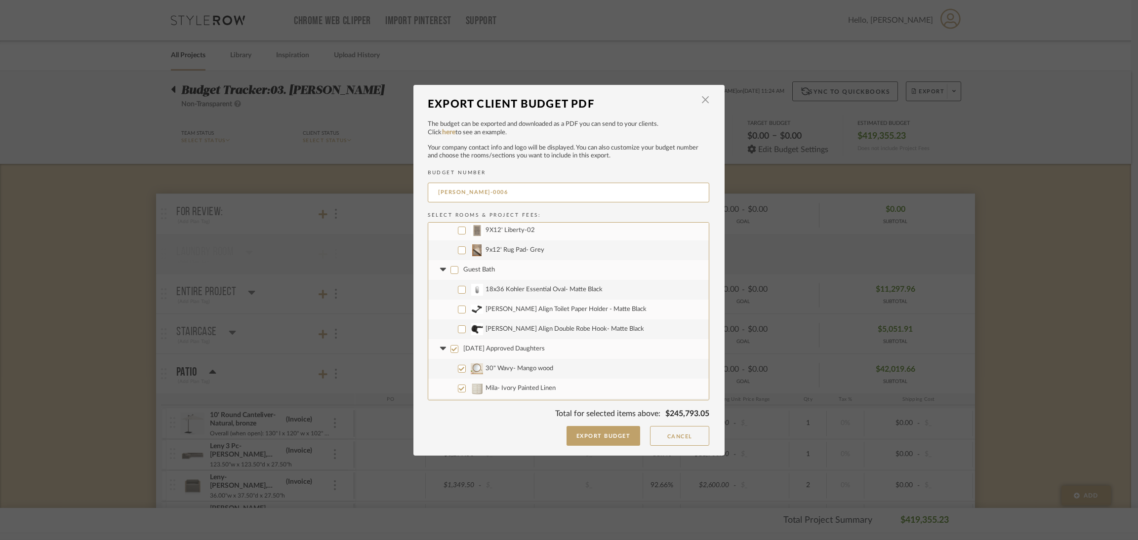
scroll to position [2371, 0]
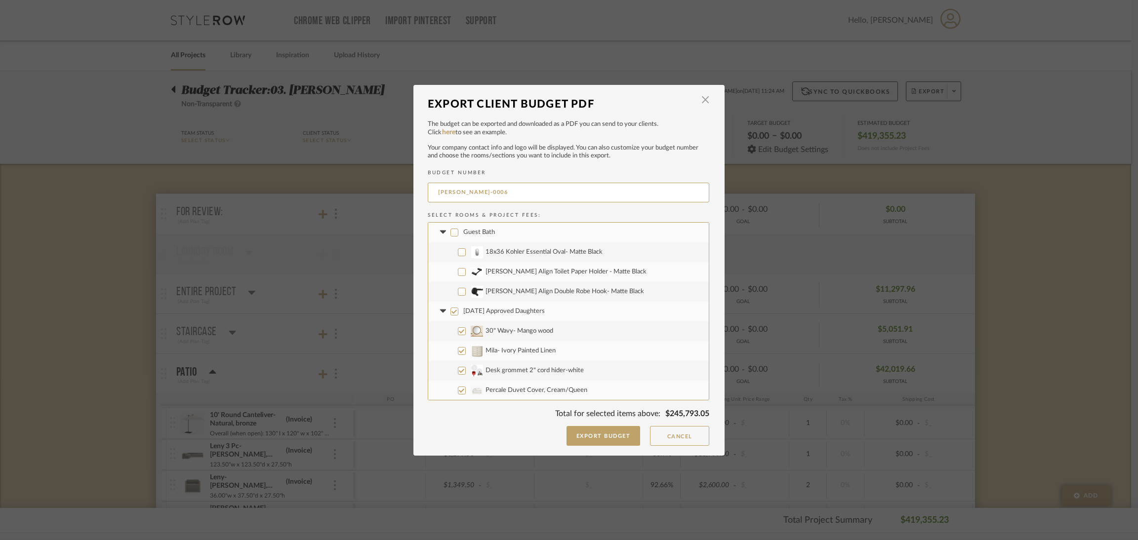
click at [508, 313] on span "[DATE] Approved Daughters" at bounding box center [503, 311] width 81 height 6
click at [458, 313] on input "[DATE] Approved Daughters" at bounding box center [454, 312] width 8 height 8
checkbox input "false"
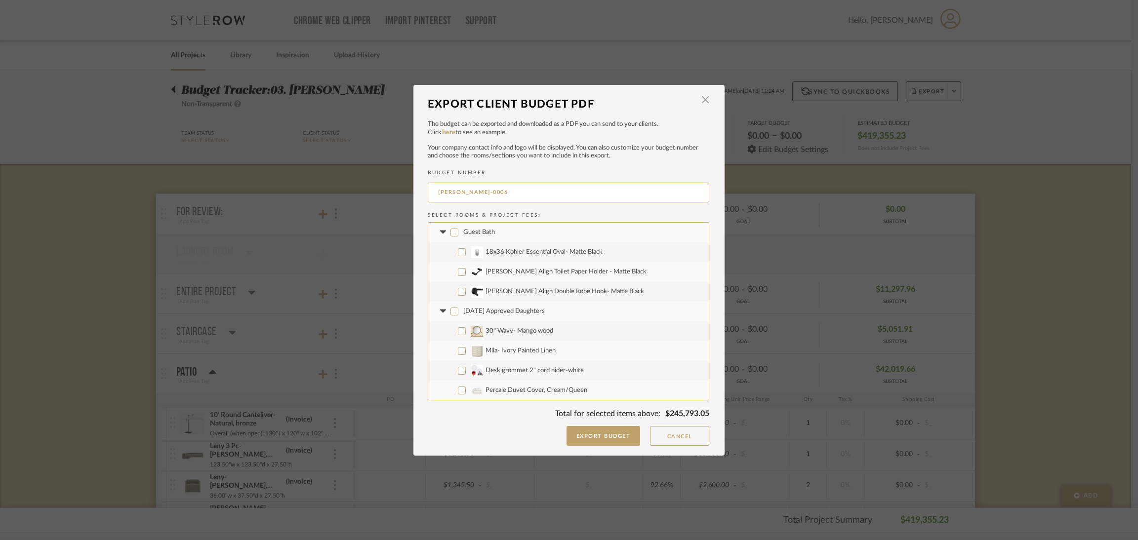
checkbox input "false"
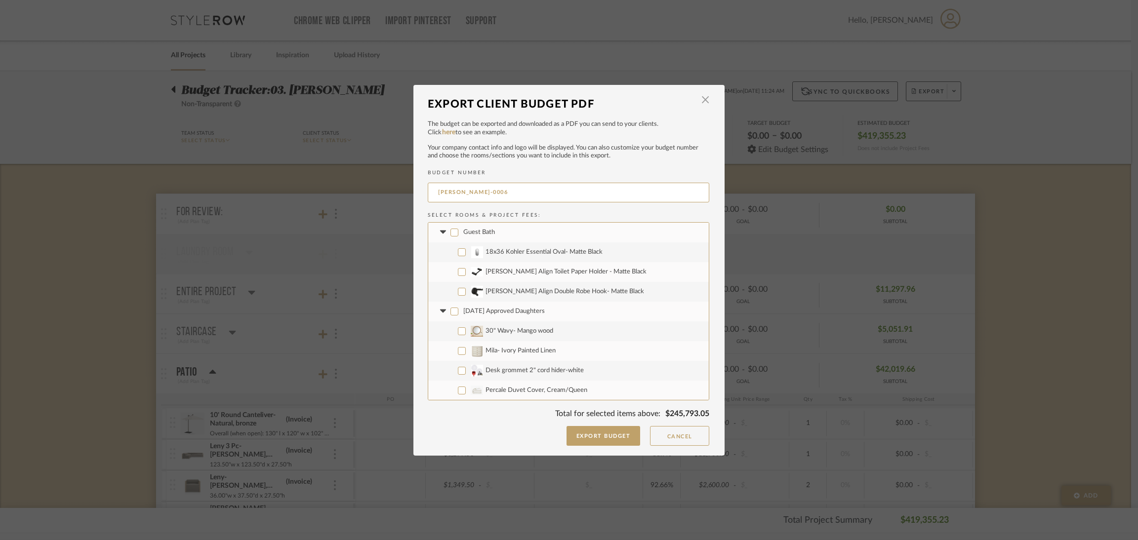
checkbox input "false"
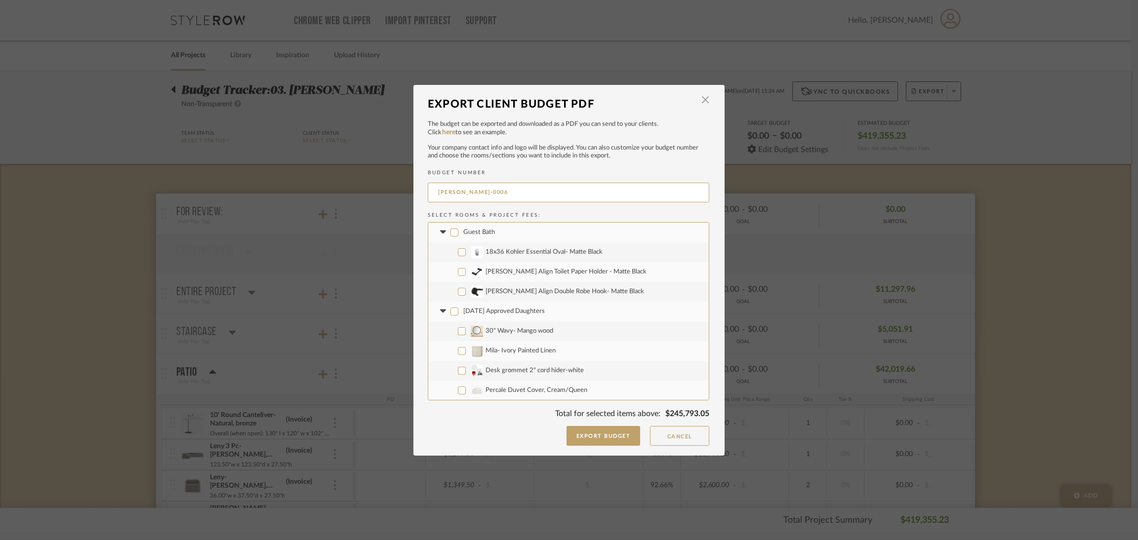
checkbox input "false"
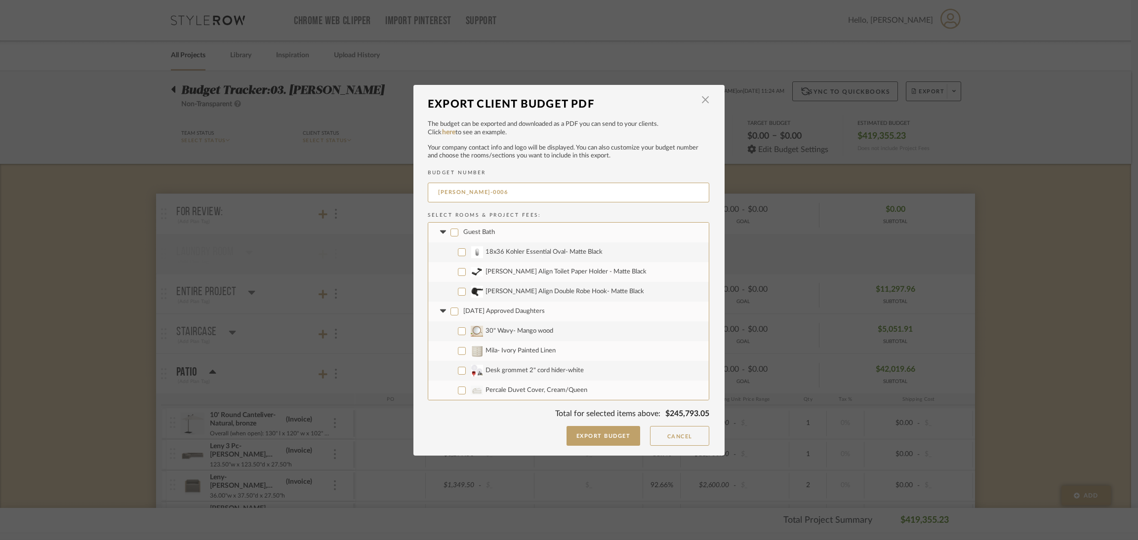
checkbox input "false"
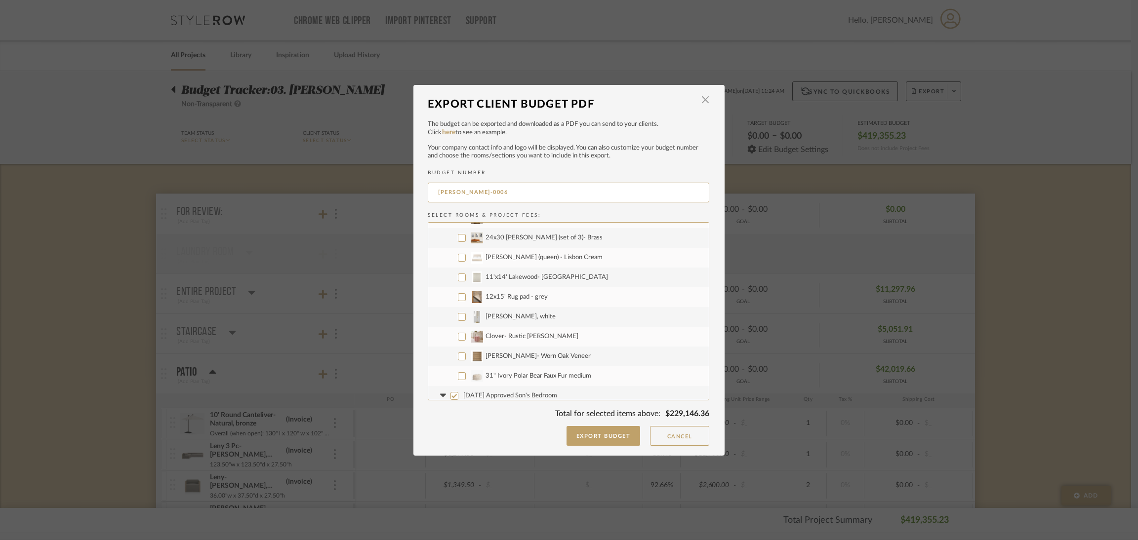
scroll to position [2815, 0]
click at [507, 319] on span "[DATE] Approved Son's Bedroom" at bounding box center [510, 322] width 94 height 6
click at [458, 319] on input "[DATE] Approved Son's Bedroom" at bounding box center [454, 322] width 8 height 8
checkbox input "false"
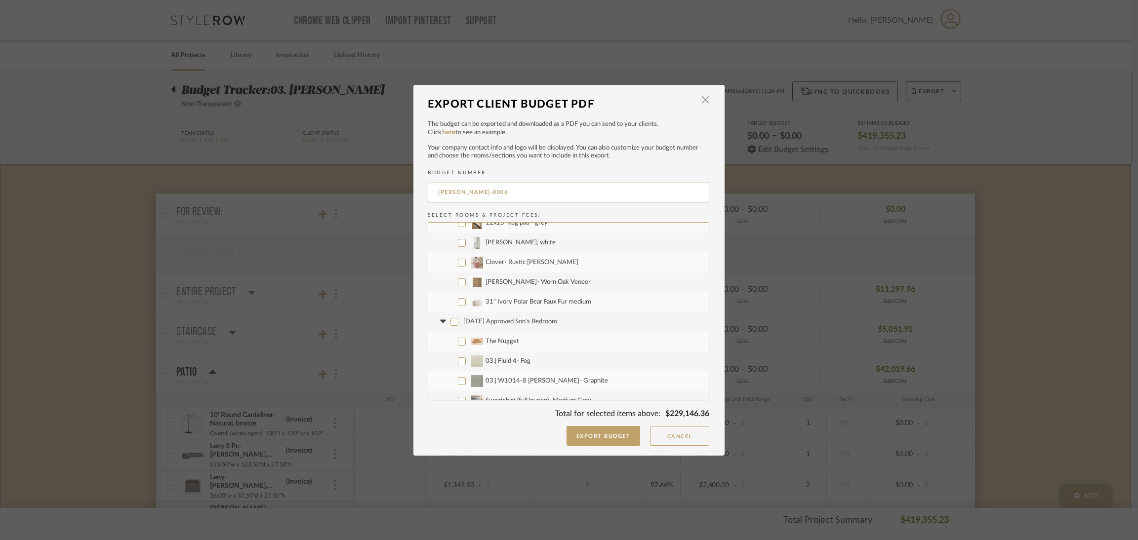
checkbox input "false"
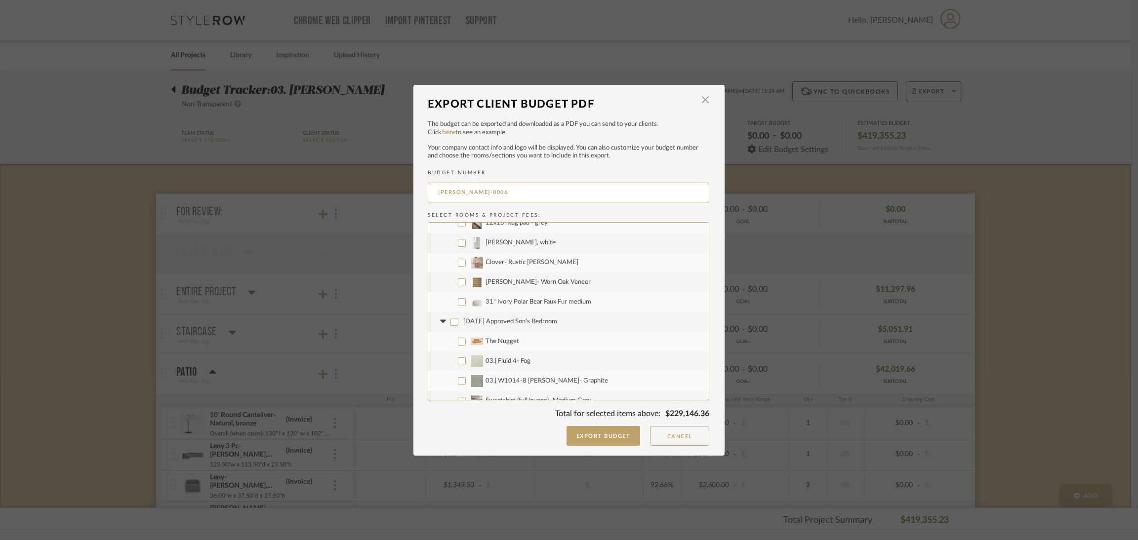
checkbox input "false"
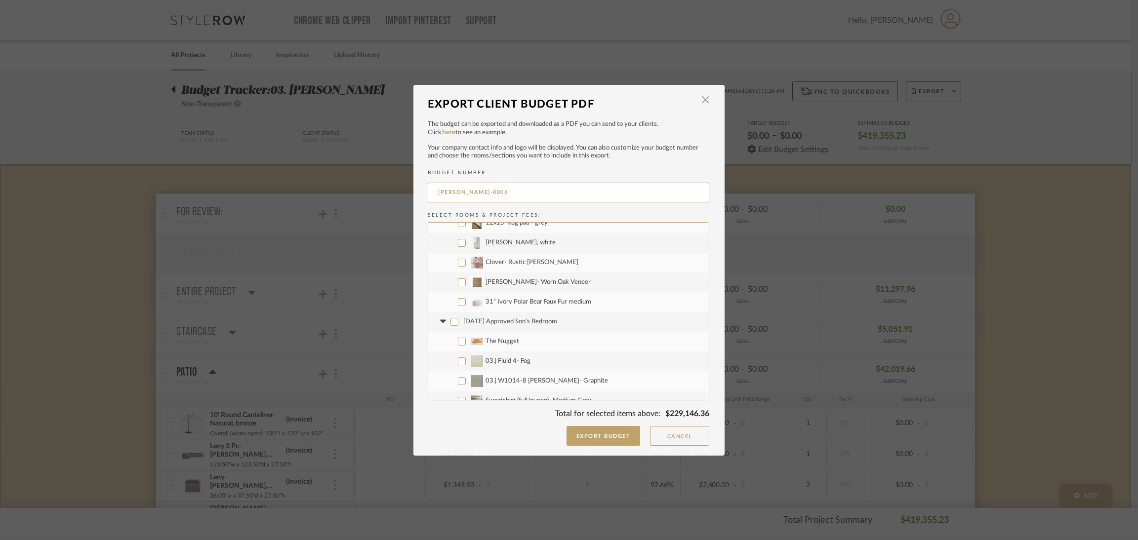
checkbox input "false"
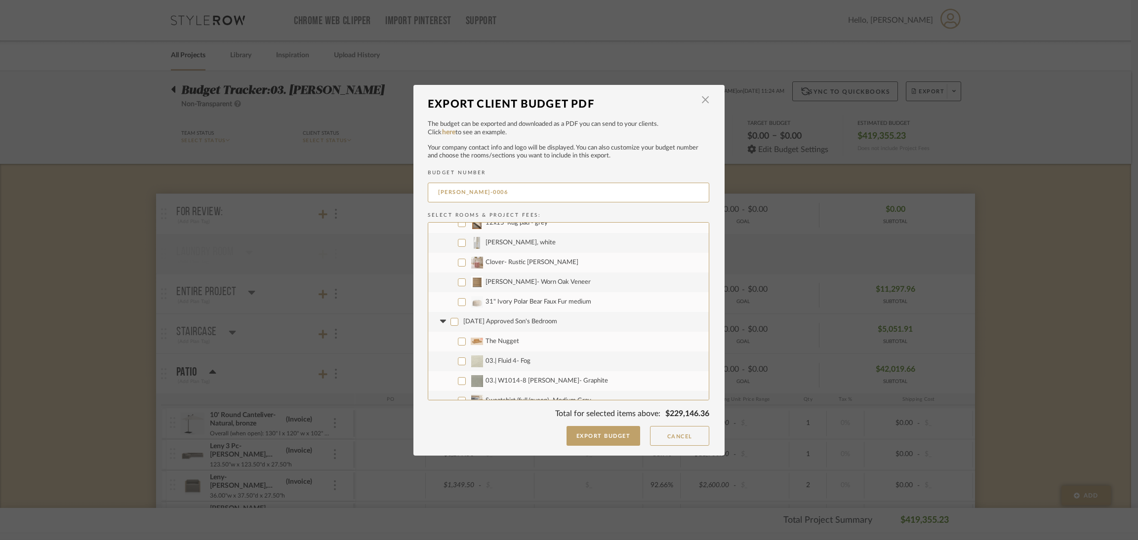
checkbox input "false"
click at [496, 338] on span "The Nugget" at bounding box center [502, 341] width 34 height 6
click at [466, 338] on input "The Nugget" at bounding box center [462, 342] width 8 height 8
checkbox input "true"
click at [501, 359] on span "03.| Fluid 4- Fog" at bounding box center [507, 361] width 45 height 6
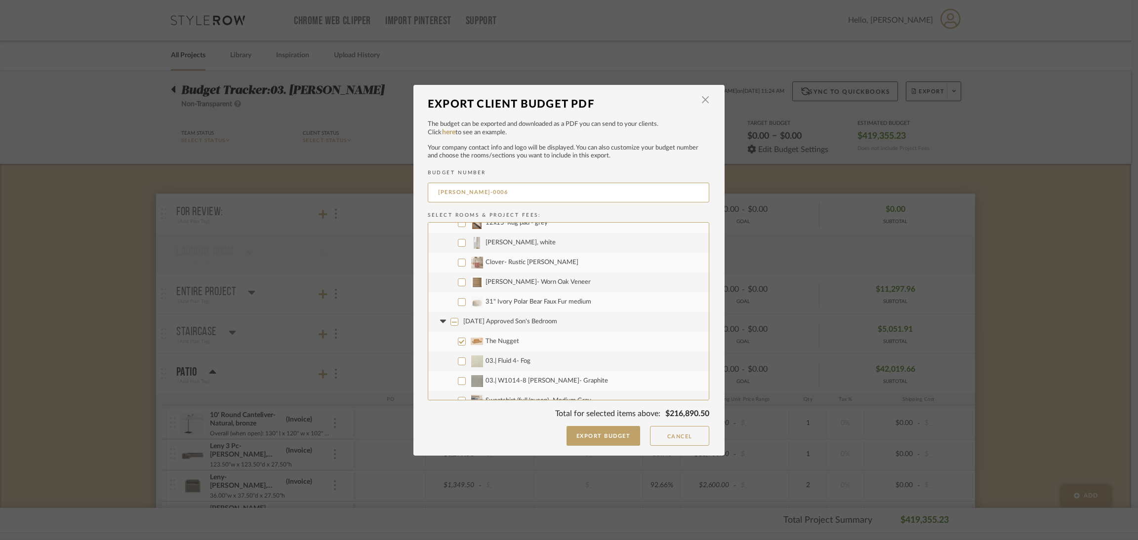
click at [466, 359] on input "03.| Fluid 4- Fog" at bounding box center [462, 362] width 8 height 8
checkbox input "true"
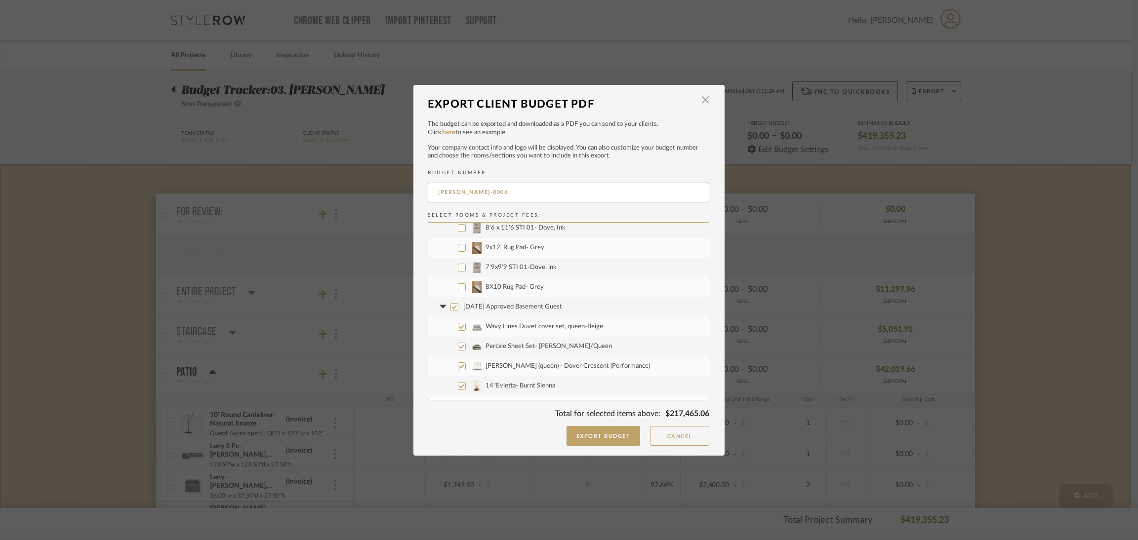
click at [528, 304] on span "[DATE] Approved Basement Guest" at bounding box center [512, 307] width 99 height 6
click at [458, 304] on input "[DATE] Approved Basement Guest" at bounding box center [454, 307] width 8 height 8
checkbox input "false"
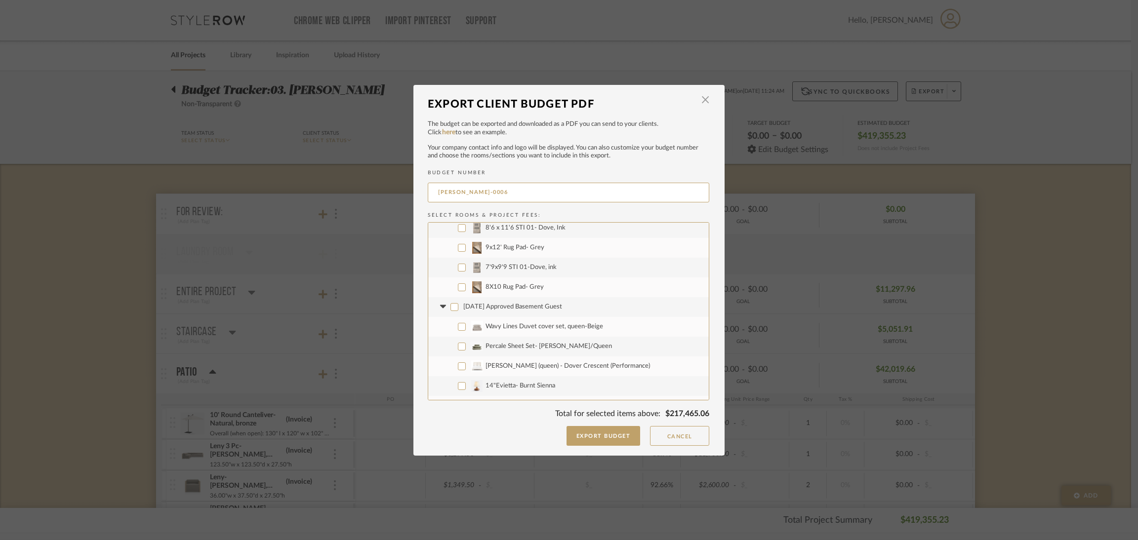
checkbox input "false"
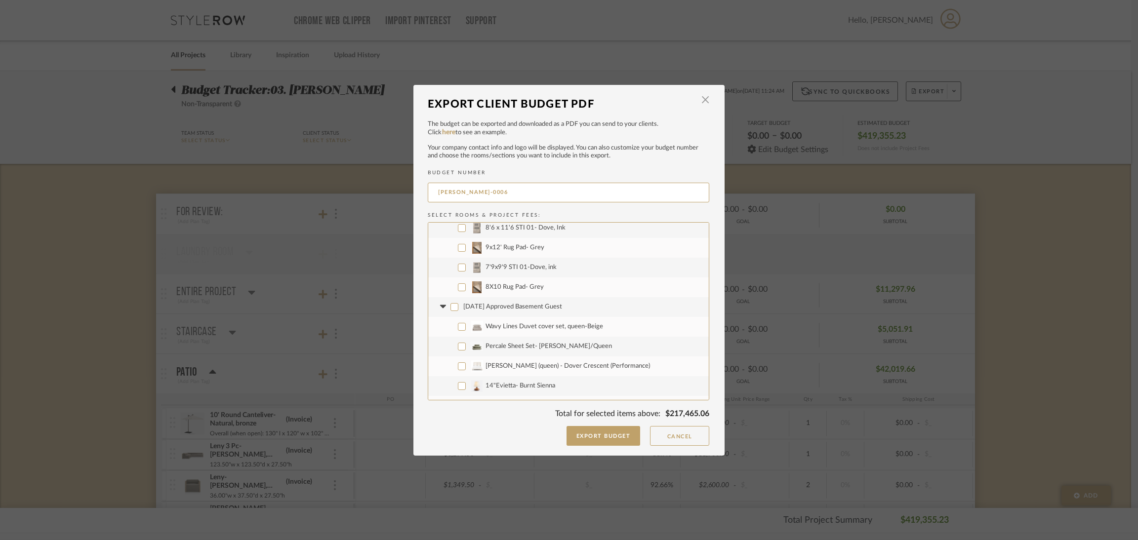
checkbox input "false"
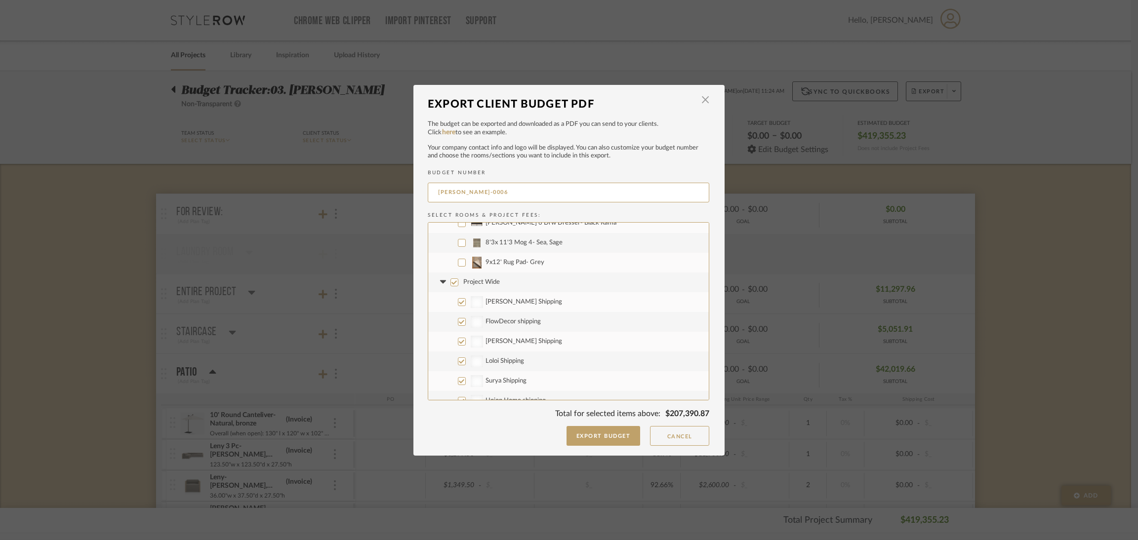
click at [488, 279] on span "Project Wide" at bounding box center [481, 282] width 37 height 6
click at [458, 279] on input "Project Wide" at bounding box center [454, 283] width 8 height 8
checkbox input "false"
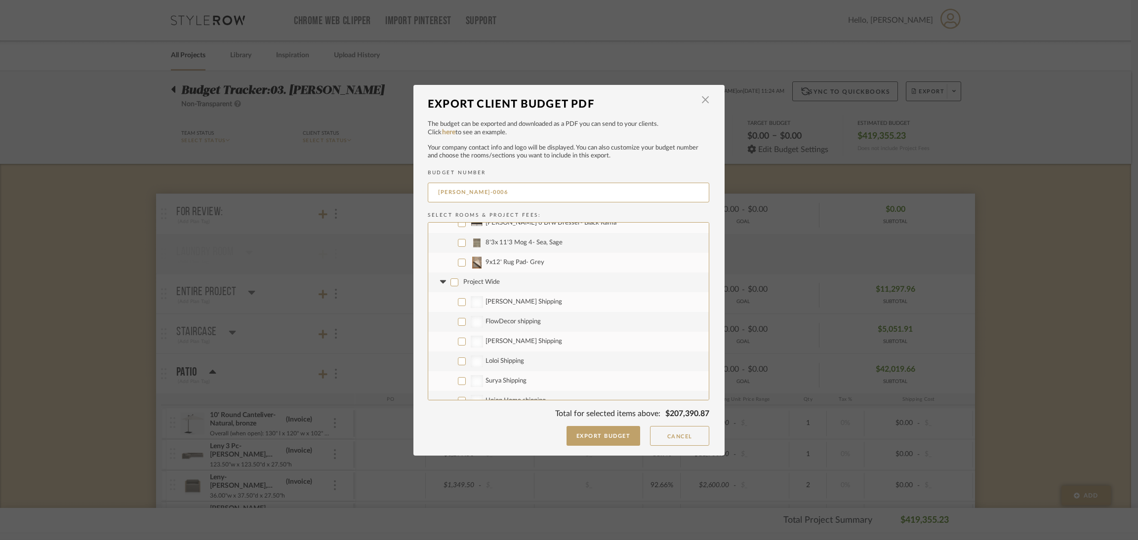
checkbox input "false"
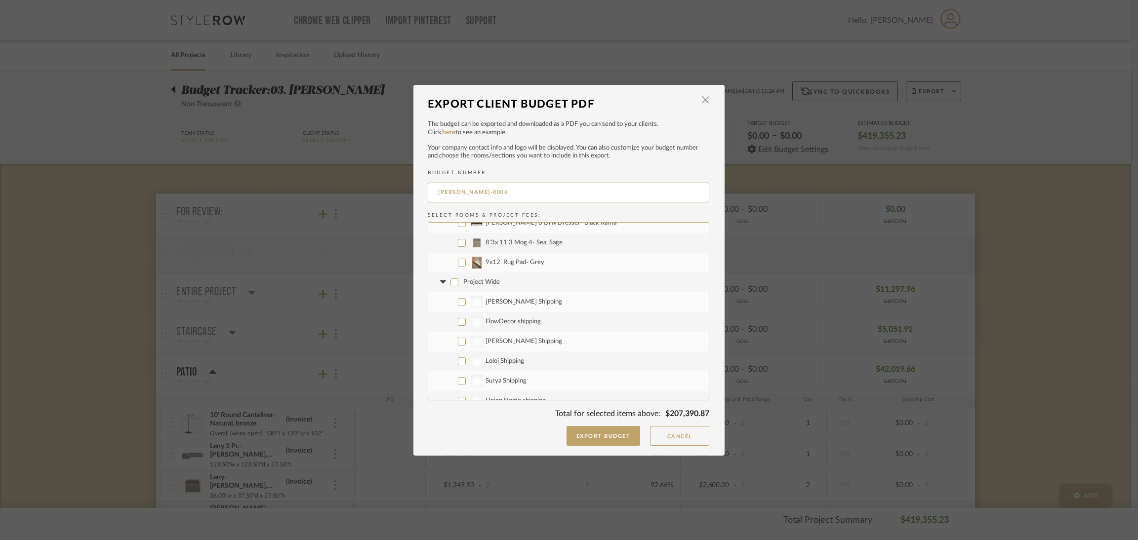
checkbox input "false"
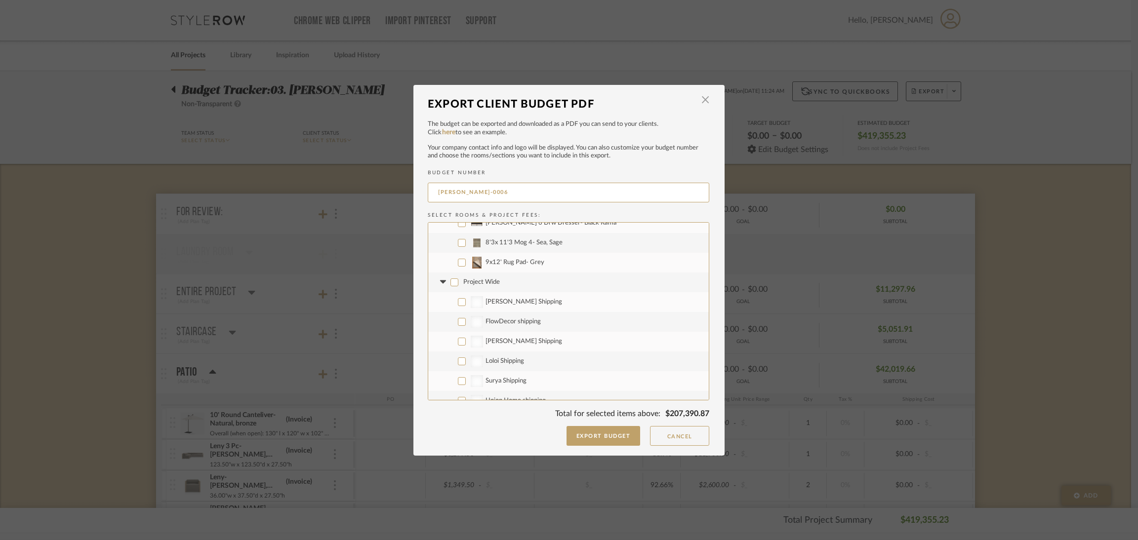
checkbox input "false"
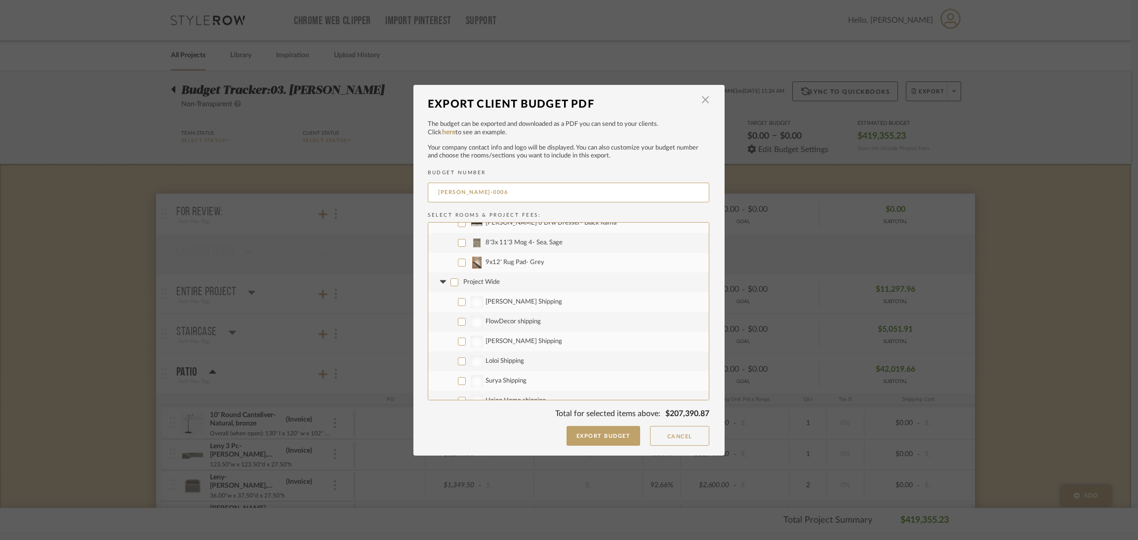
checkbox input "false"
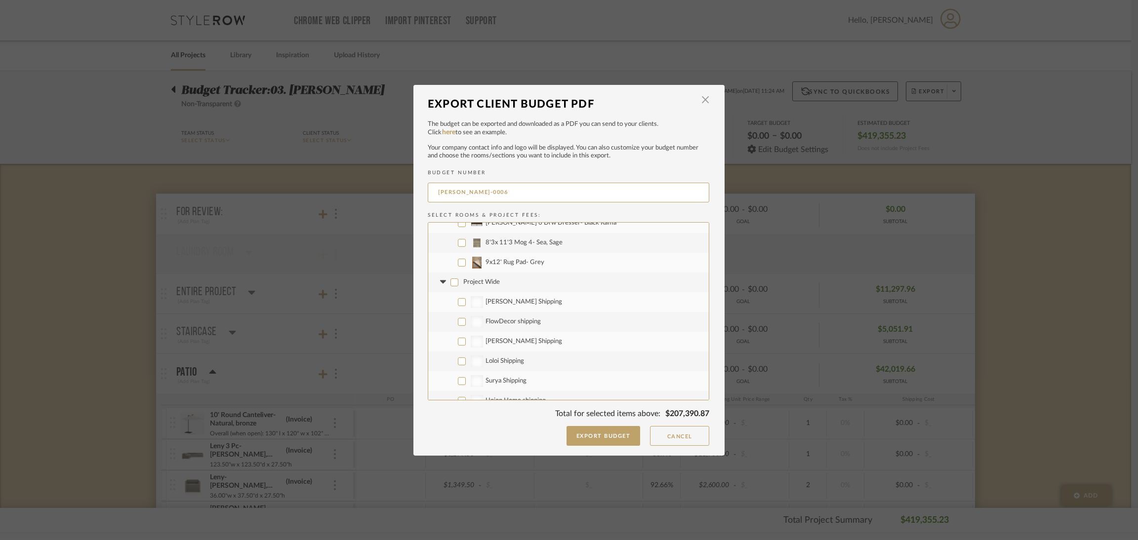
checkbox input "false"
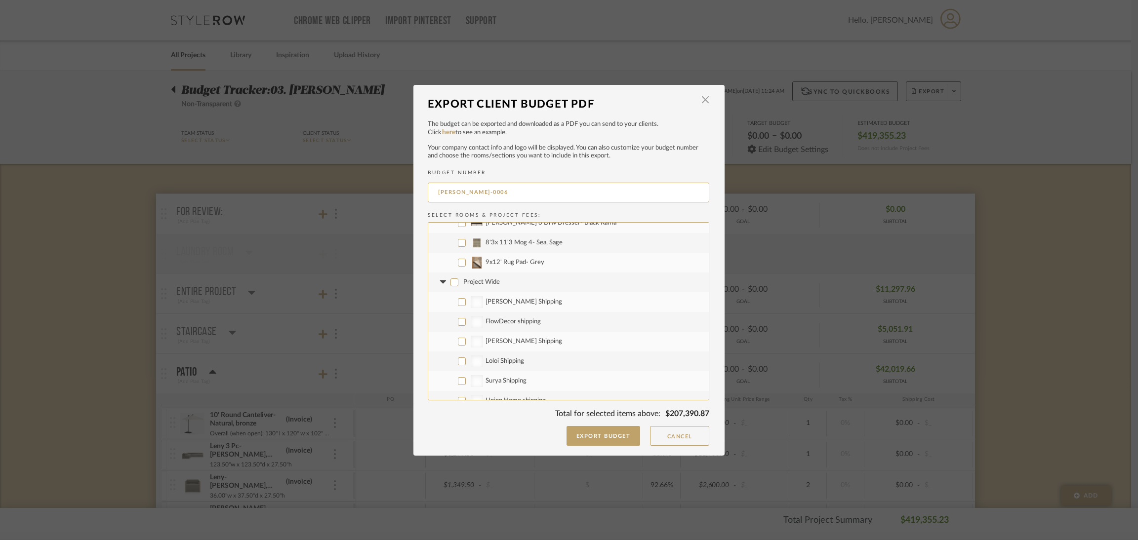
checkbox input "false"
click at [481, 368] on span "Project Fees" at bounding box center [480, 371] width 35 height 6
click at [458, 368] on input "Project Fees" at bounding box center [454, 371] width 8 height 8
click at [499, 269] on span "Shipping" at bounding box center [497, 272] width 24 height 6
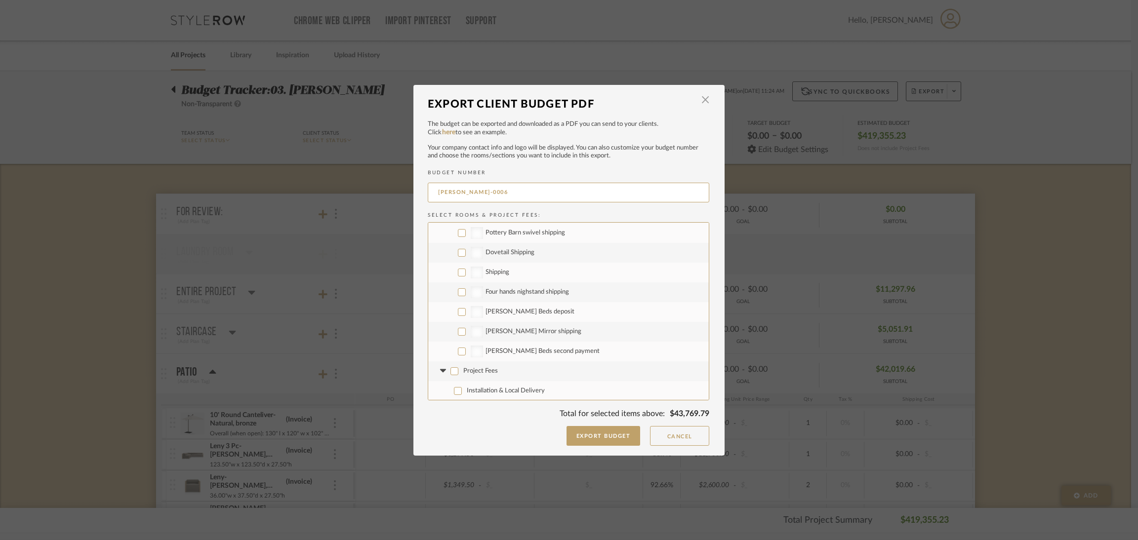
click at [466, 269] on input "Shipping" at bounding box center [462, 273] width 8 height 8
click at [543, 309] on span "Walter Bunk Beds deposit" at bounding box center [529, 312] width 89 height 6
click at [466, 309] on input "Walter Bunk Beds deposit" at bounding box center [462, 312] width 8 height 8
click at [503, 315] on label "Handyman" at bounding box center [568, 312] width 281 height 20
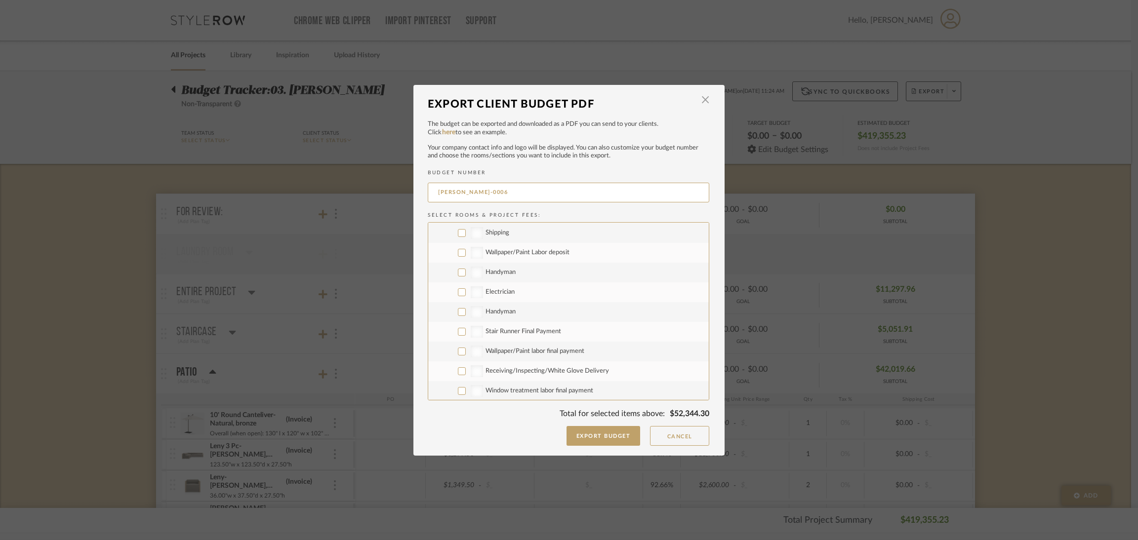
click at [466, 315] on input "Handyman" at bounding box center [462, 312] width 8 height 8
click at [509, 332] on span "Stair Runner Final Payment" at bounding box center [523, 331] width 76 height 6
click at [466, 332] on input "Stair Runner Final Payment" at bounding box center [462, 332] width 8 height 8
click at [517, 347] on label "Wallpaper/Paint labor final payment" at bounding box center [568, 352] width 281 height 20
click at [466, 348] on input "Wallpaper/Paint labor final payment" at bounding box center [462, 352] width 8 height 8
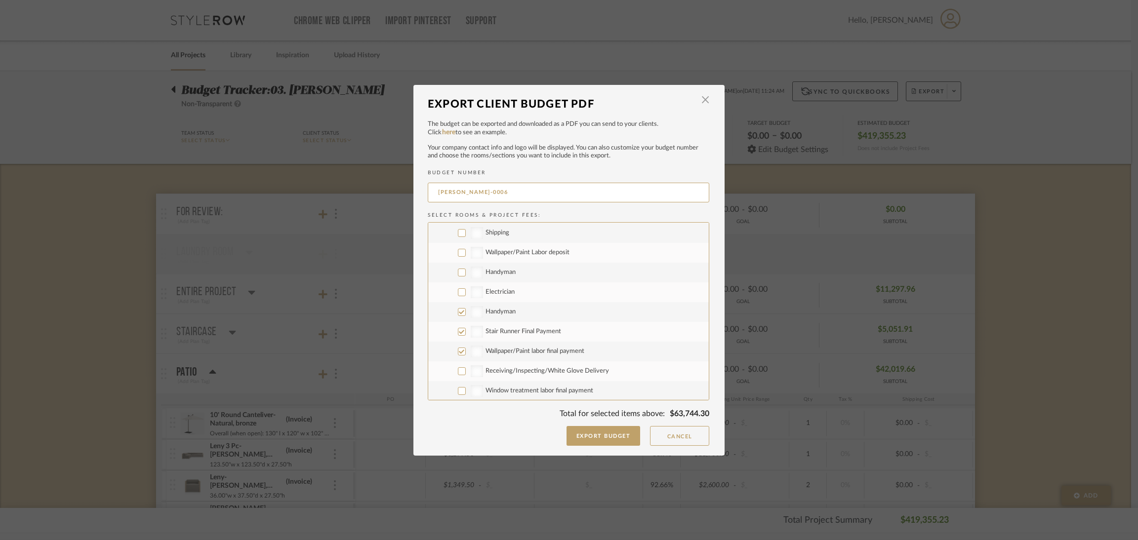
click at [527, 371] on span "Receiving/Inspecting/White Glove Delivery" at bounding box center [546, 371] width 123 height 6
click at [466, 371] on input "Receiving/Inspecting/White Glove Delivery" at bounding box center [462, 371] width 8 height 8
click at [531, 388] on span "Window treatment labor final payment" at bounding box center [539, 391] width 108 height 6
click at [466, 388] on input "Window treatment labor final payment" at bounding box center [462, 391] width 8 height 8
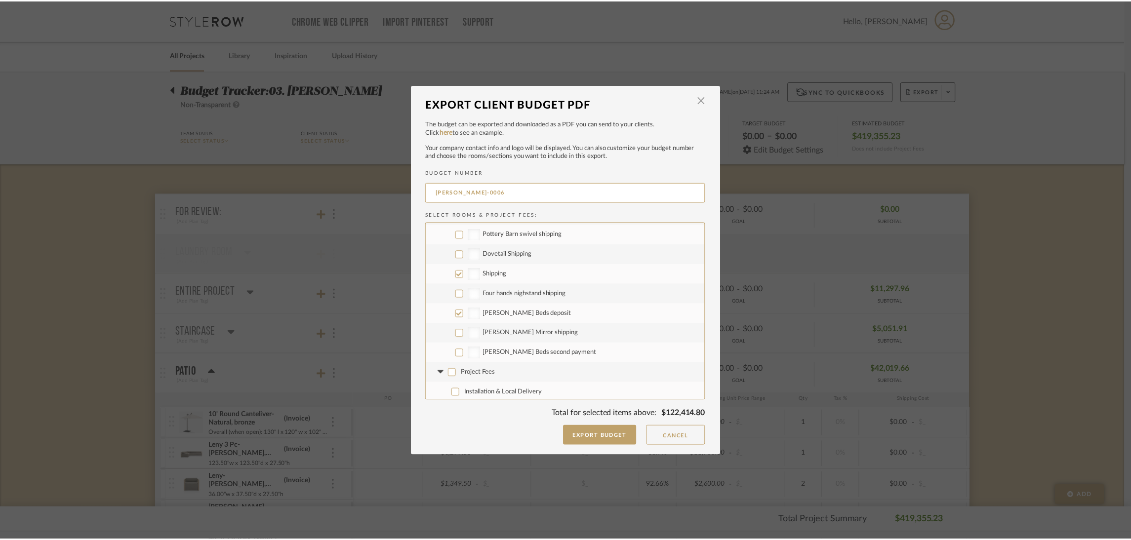
scroll to position [4662, 0]
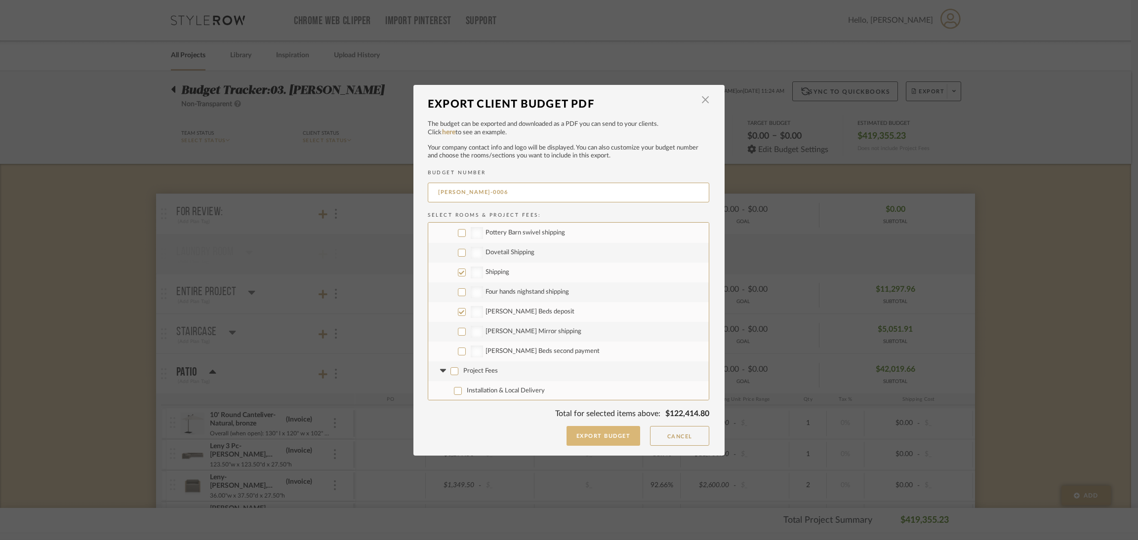
click at [601, 434] on button "Export Budget" at bounding box center [603, 436] width 74 height 20
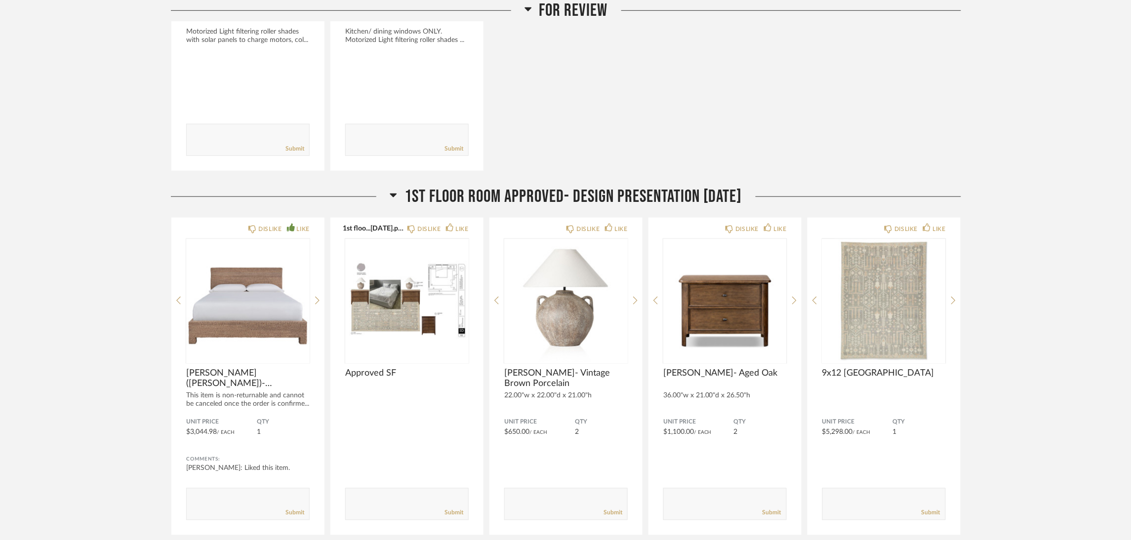
scroll to position [370, 0]
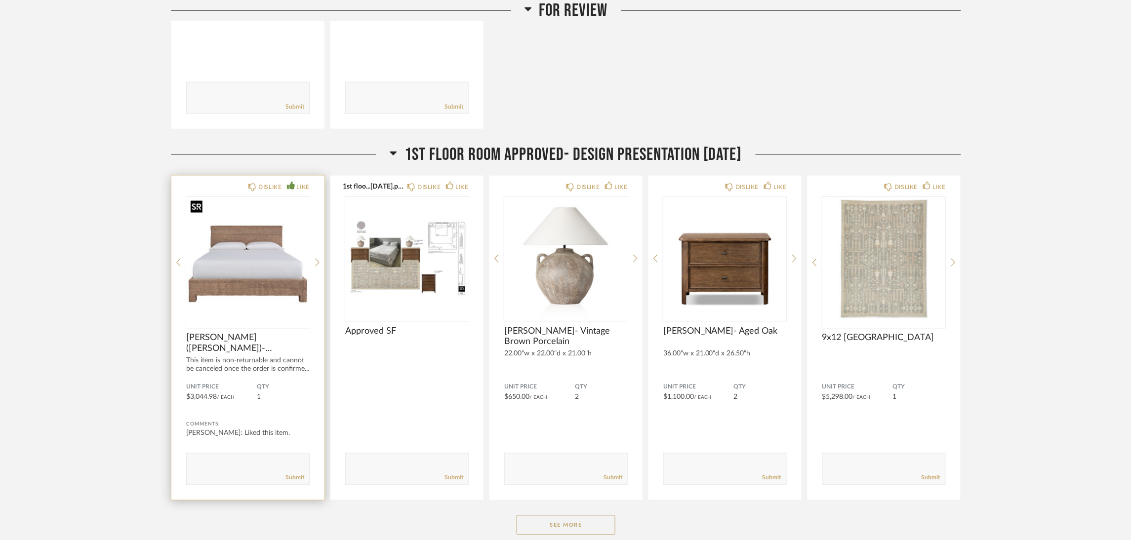
click at [0, 0] on img at bounding box center [0, 0] width 0 height 0
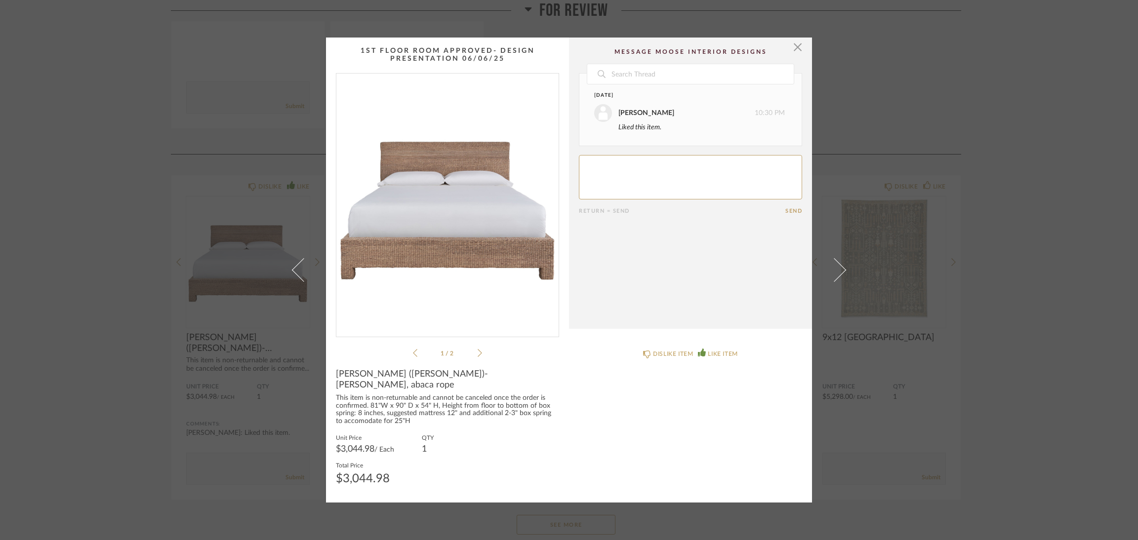
click at [1059, 270] on div "× 1 / 2 Date [DATE] [PERSON_NAME] 10:30 PM Liked this item. Return = Send Send …" at bounding box center [569, 270] width 1138 height 540
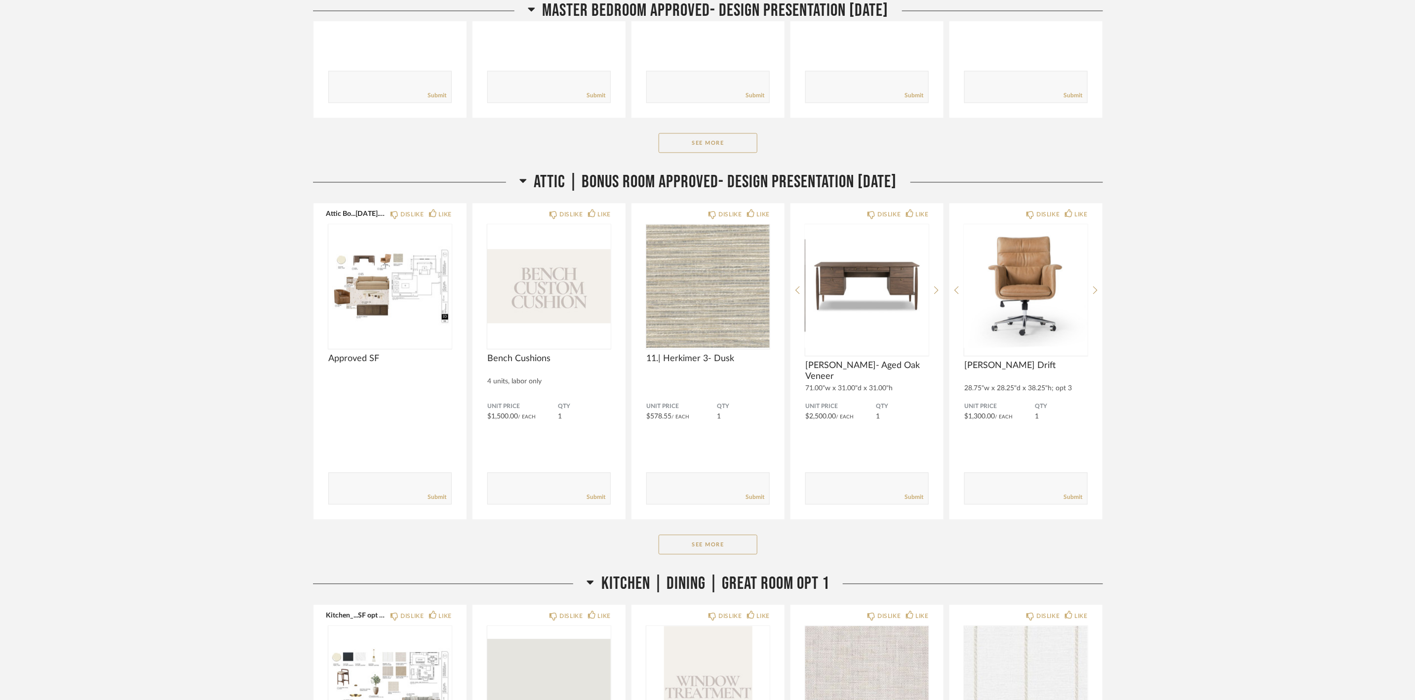
scroll to position [1556, 0]
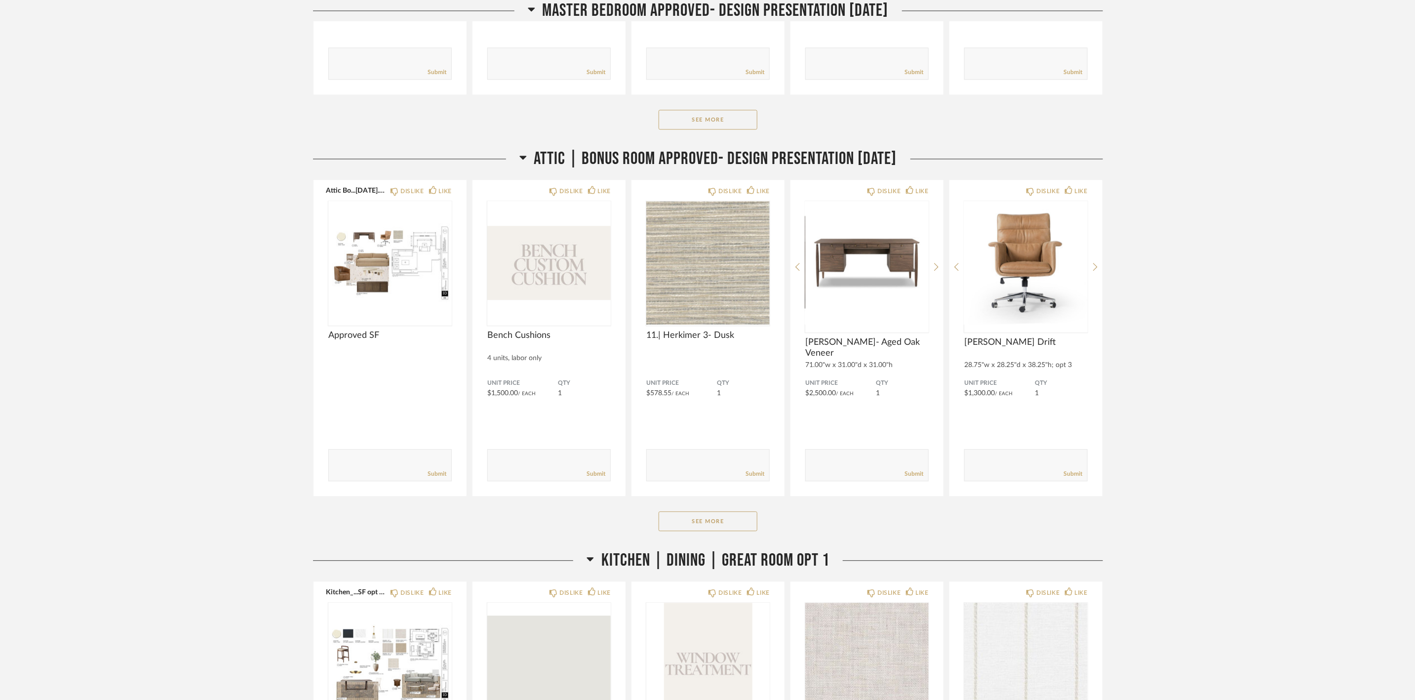
click at [802, 540] on span "Kitchen | Dining | Great Room Opt 1" at bounding box center [716, 560] width 228 height 21
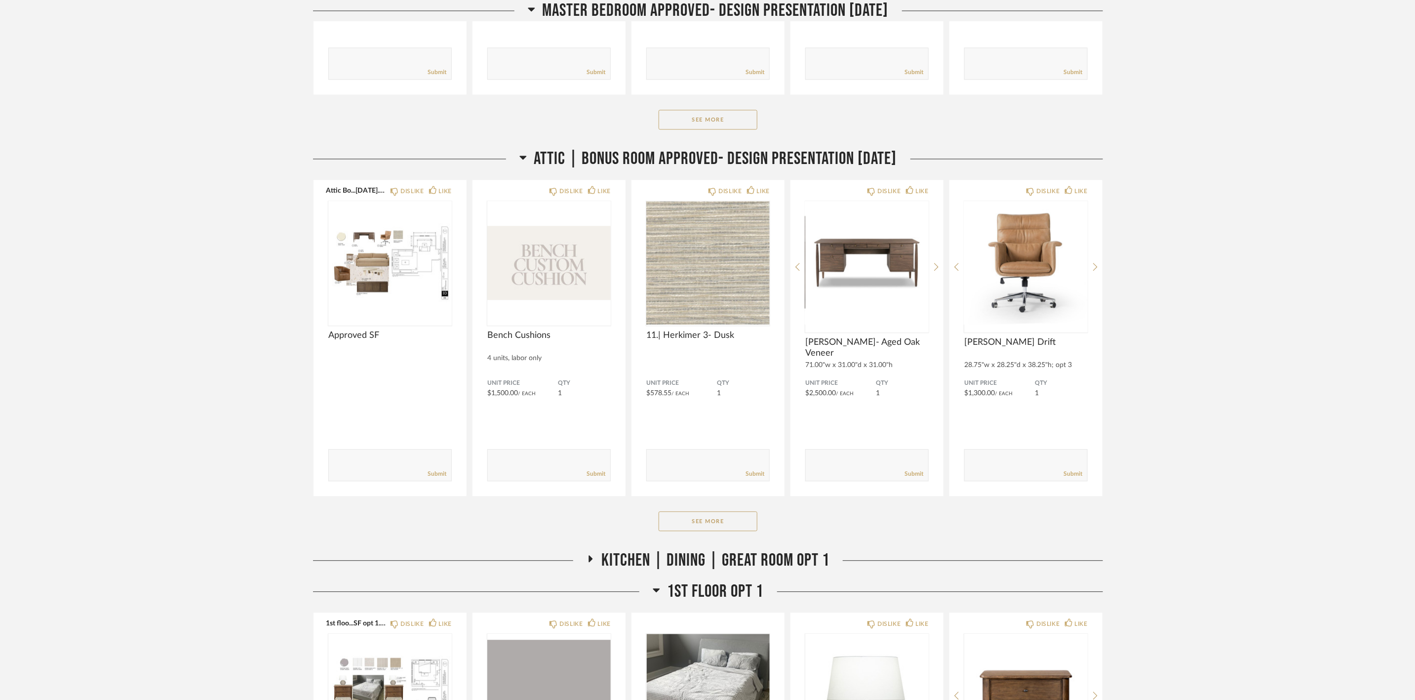
click at [758, 540] on span "1st Floor Opt 1" at bounding box center [716, 591] width 96 height 21
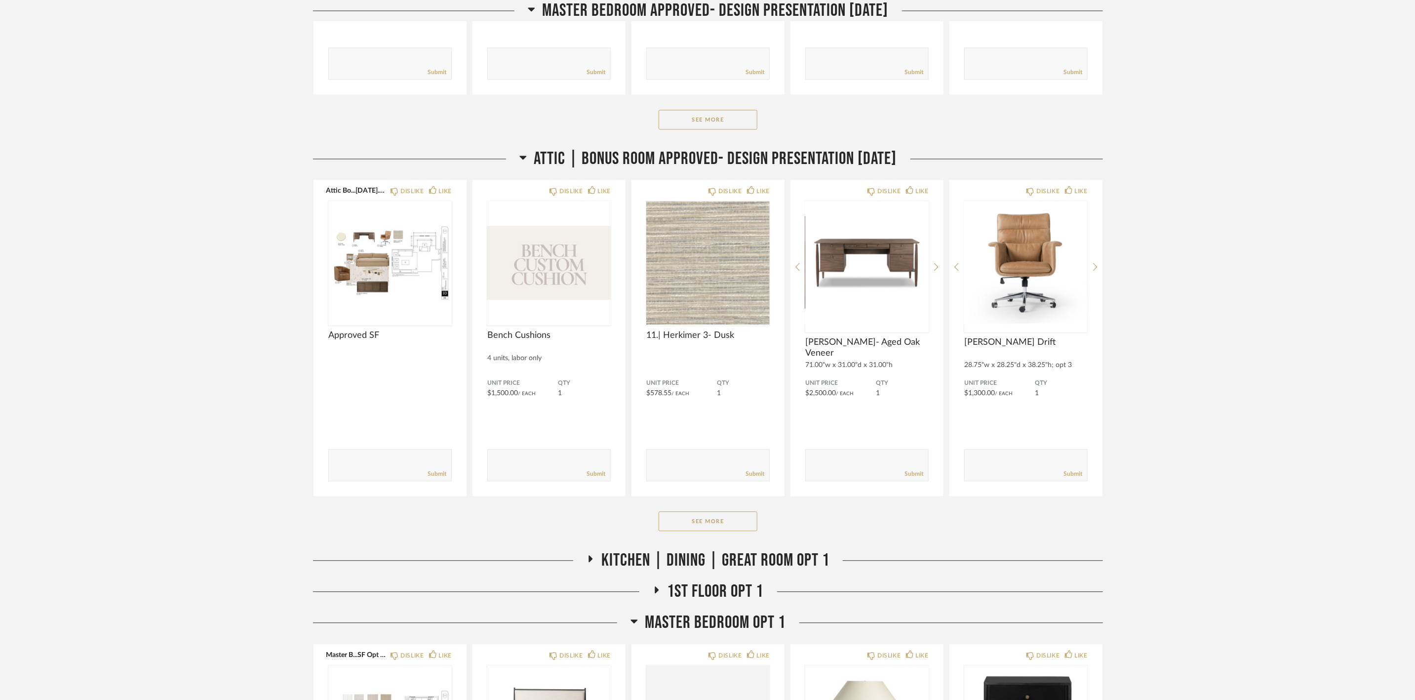
click at [768, 540] on span "Master Bedroom Opt 1" at bounding box center [715, 622] width 141 height 21
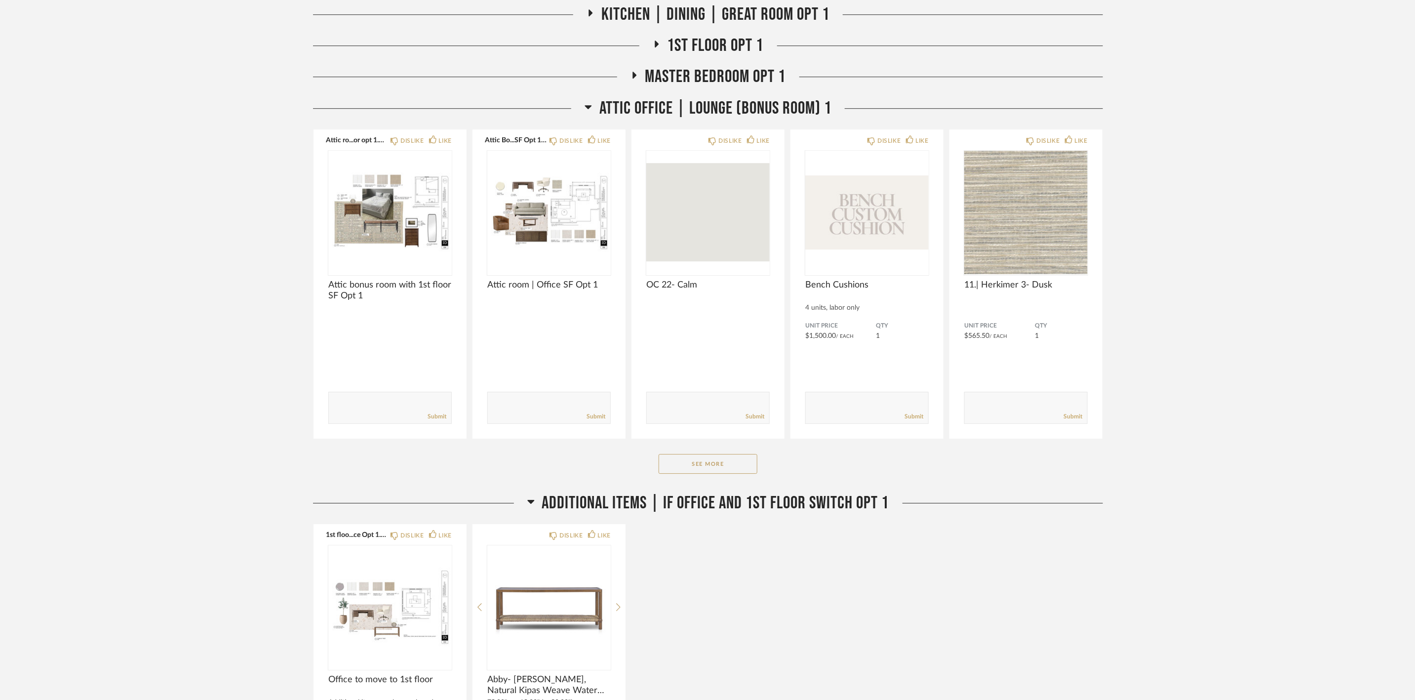
scroll to position [2148, 0]
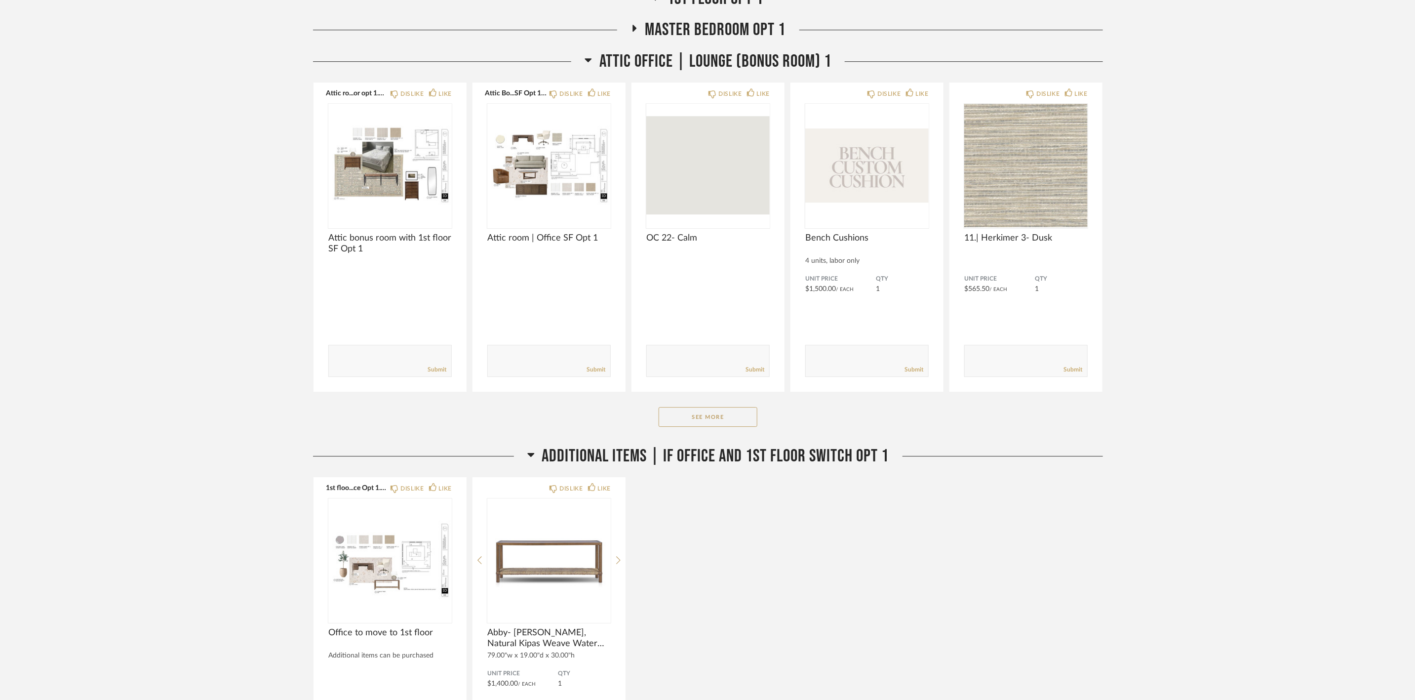
click at [764, 461] on span "Additional items | if office and 1st floor switch opt 1" at bounding box center [715, 455] width 347 height 21
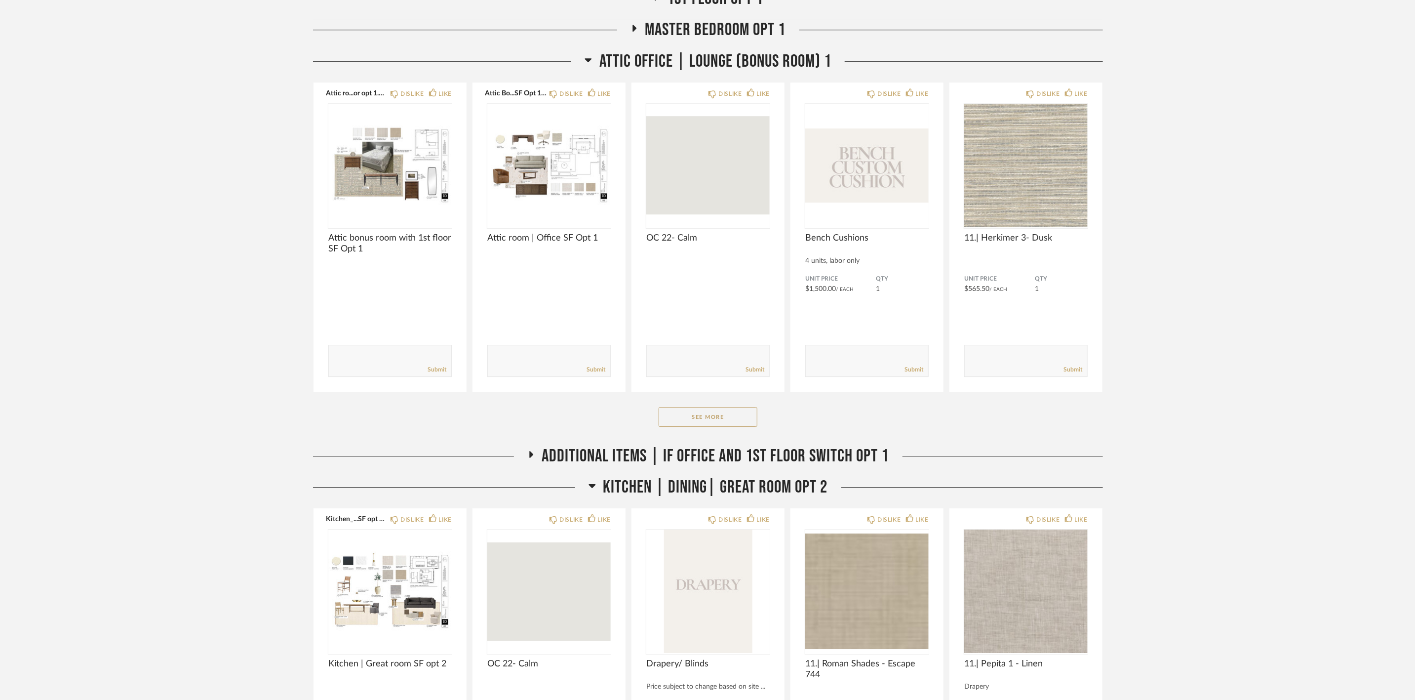
click at [738, 498] on span "Kitchen | Dining| Great Room opt 2" at bounding box center [716, 487] width 225 height 21
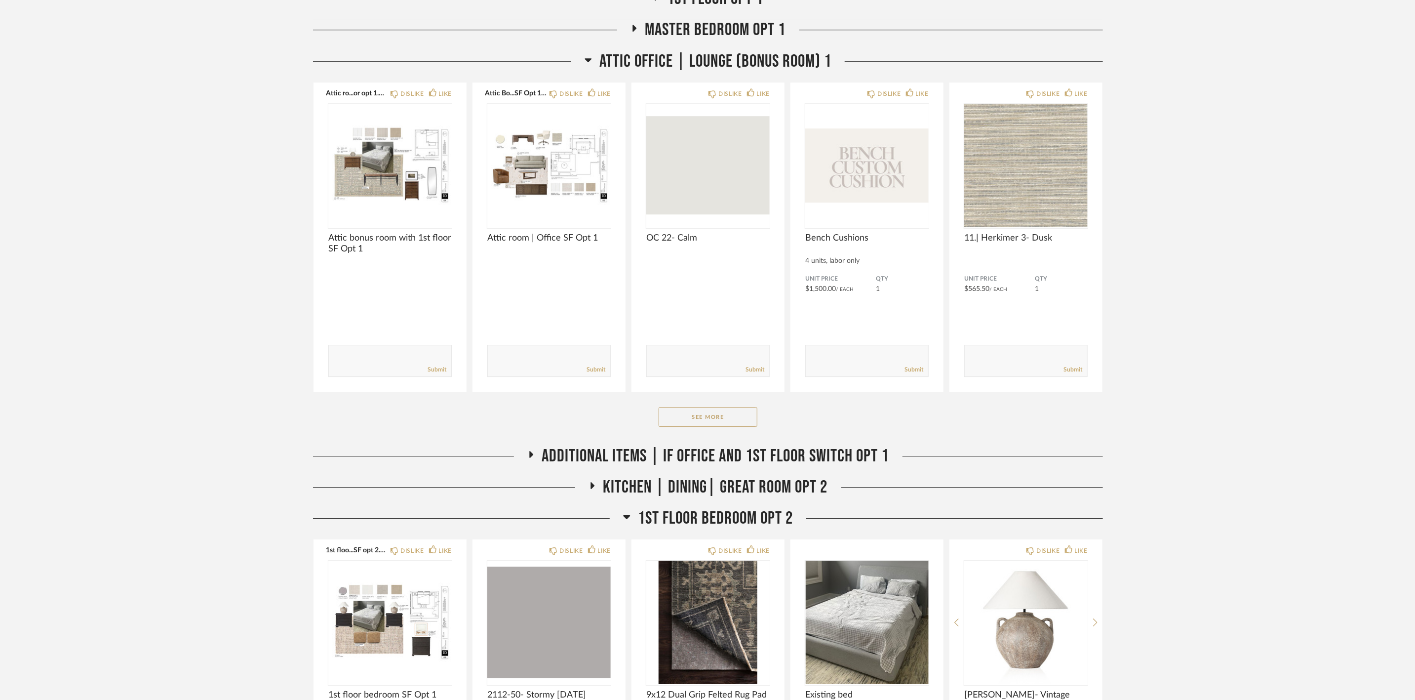
click at [713, 524] on span "1st Floor Bedroom Opt 2" at bounding box center [715, 518] width 155 height 21
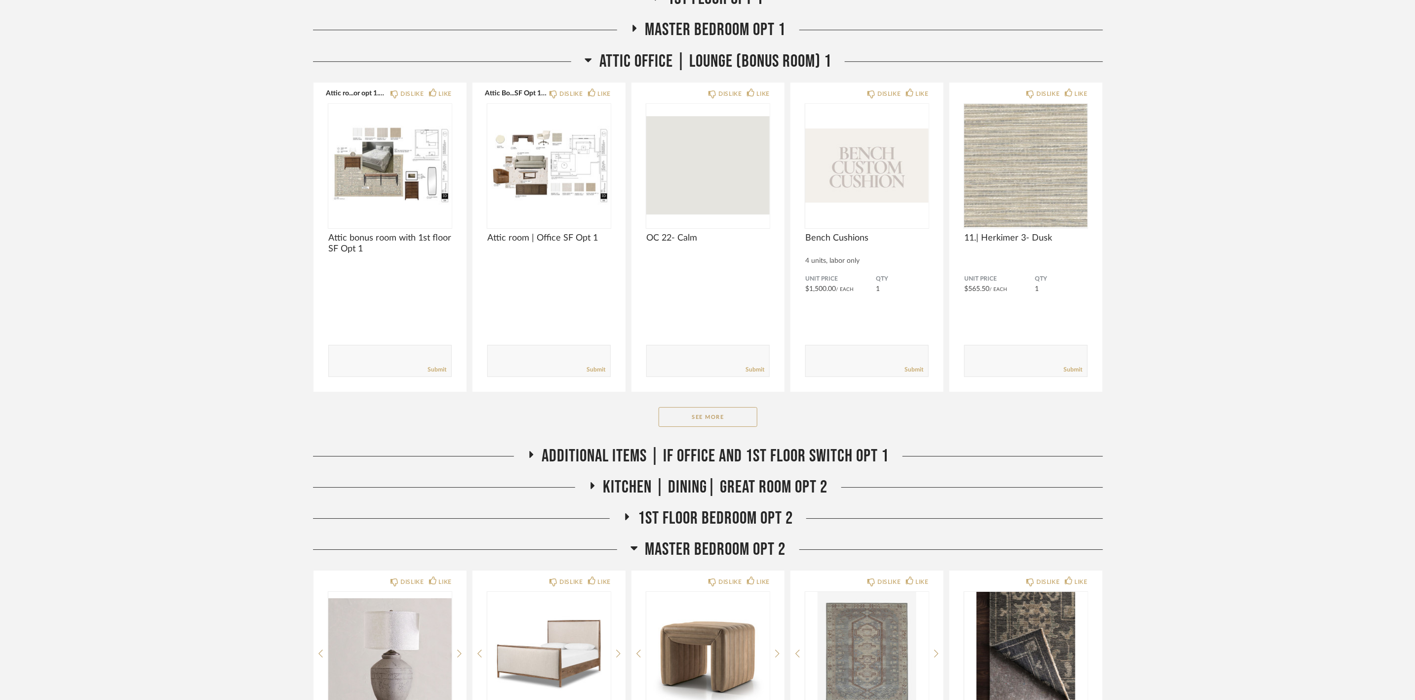
click at [765, 540] on span "Master Bedroom Opt 2" at bounding box center [715, 549] width 141 height 21
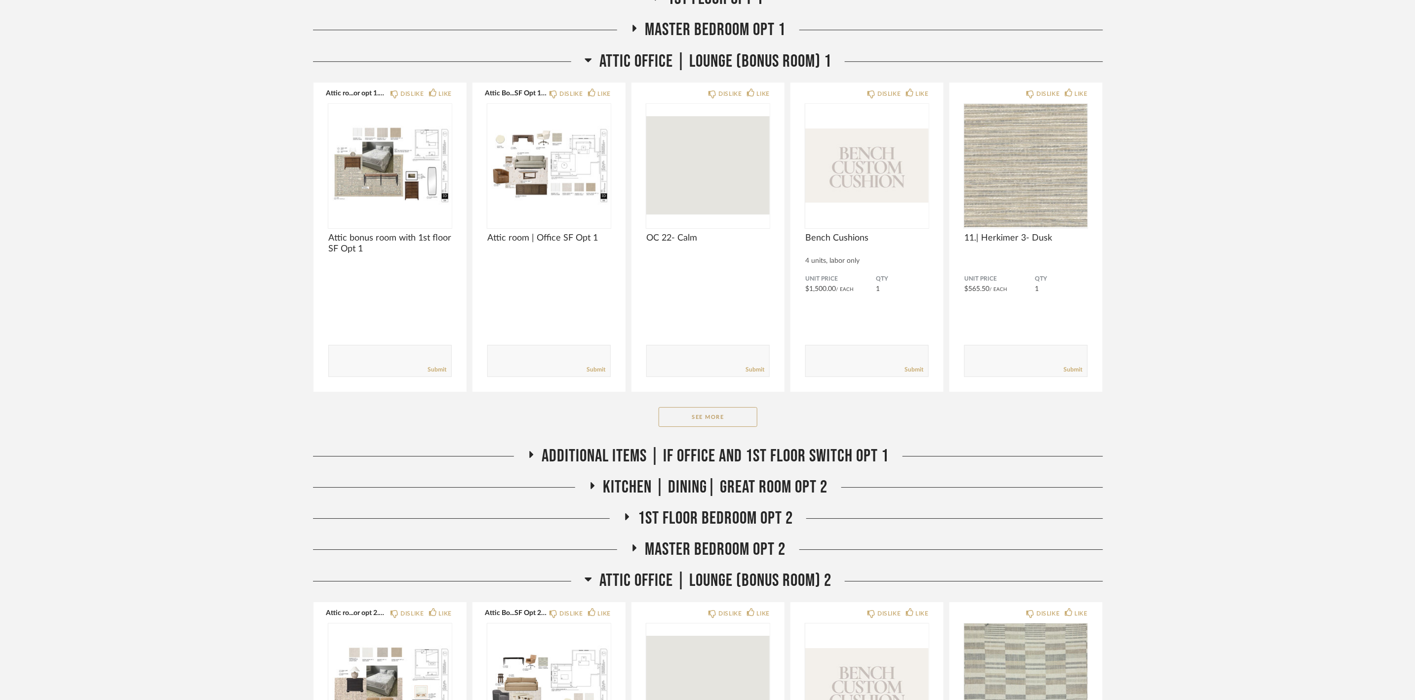
click at [786, 540] on span "Attic Office | Lounge (Bonus room) 2" at bounding box center [716, 580] width 232 height 21
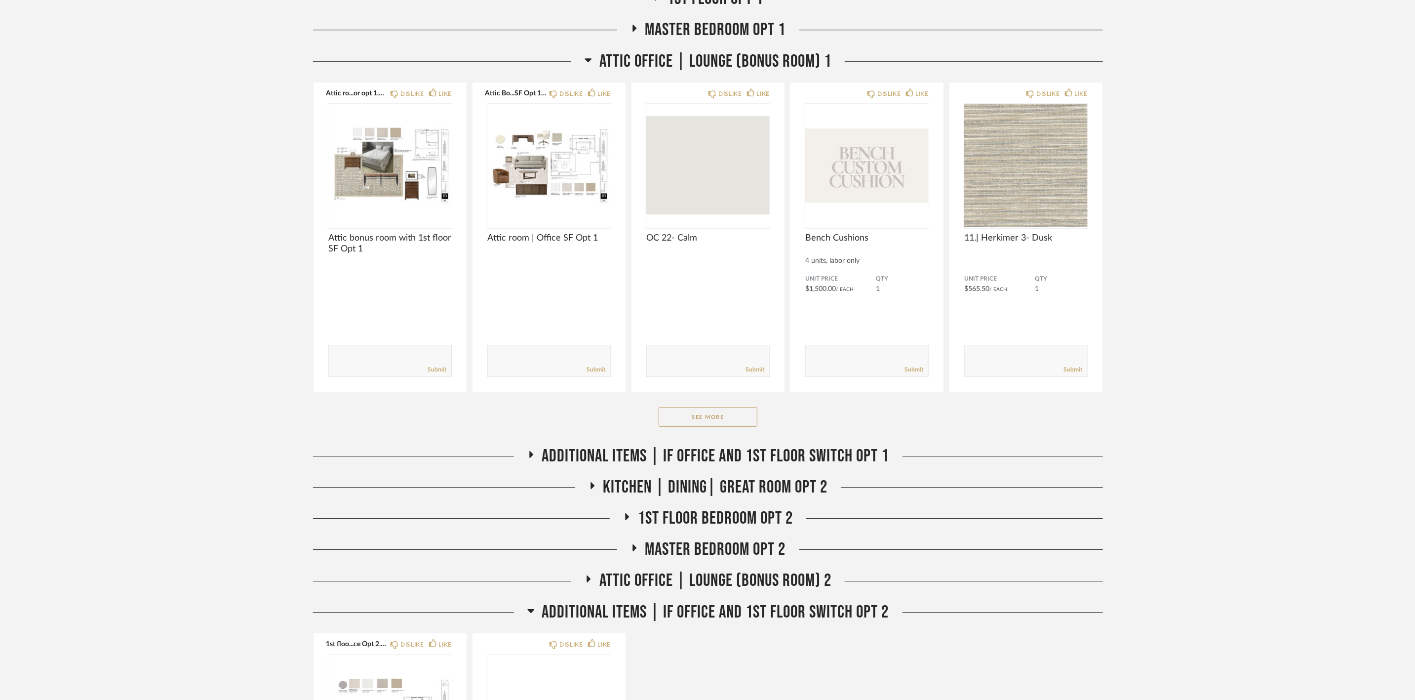
click at [805, 540] on span "Additional items | if office and 1st floor switch opt 2" at bounding box center [715, 612] width 347 height 21
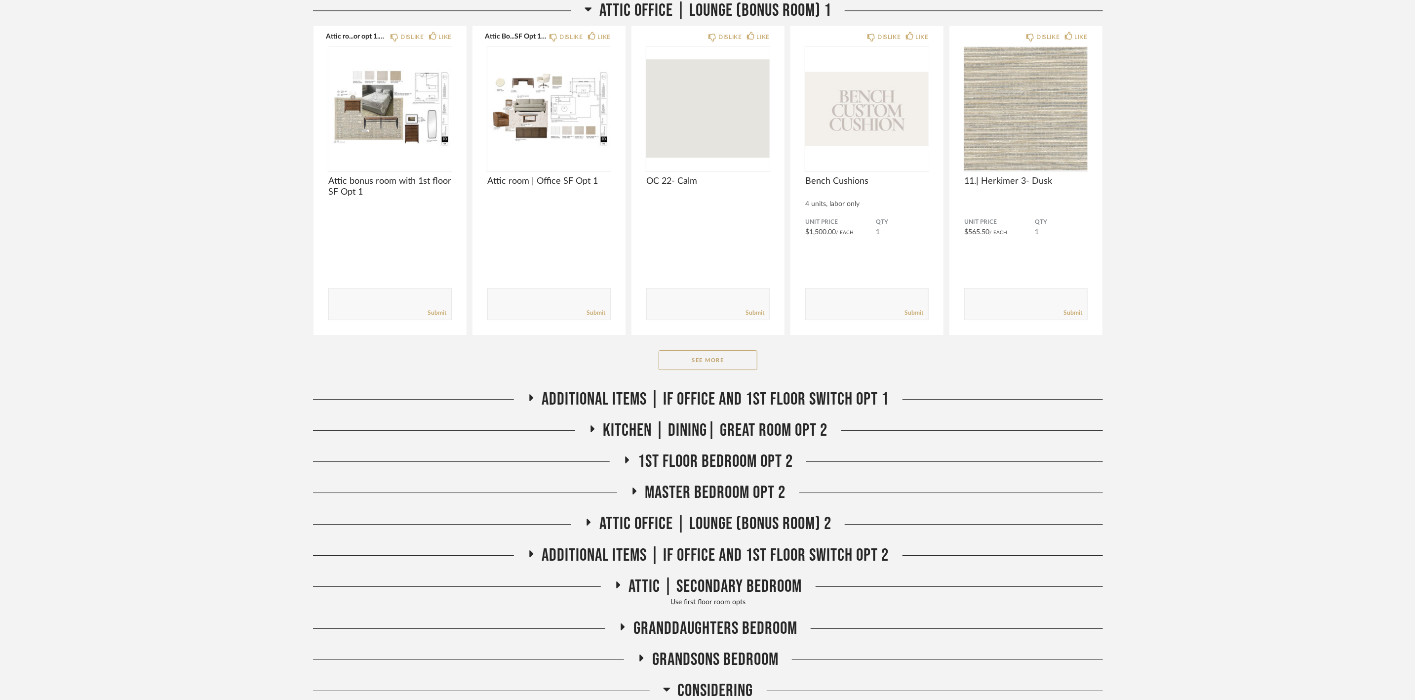
scroll to position [2593, 0]
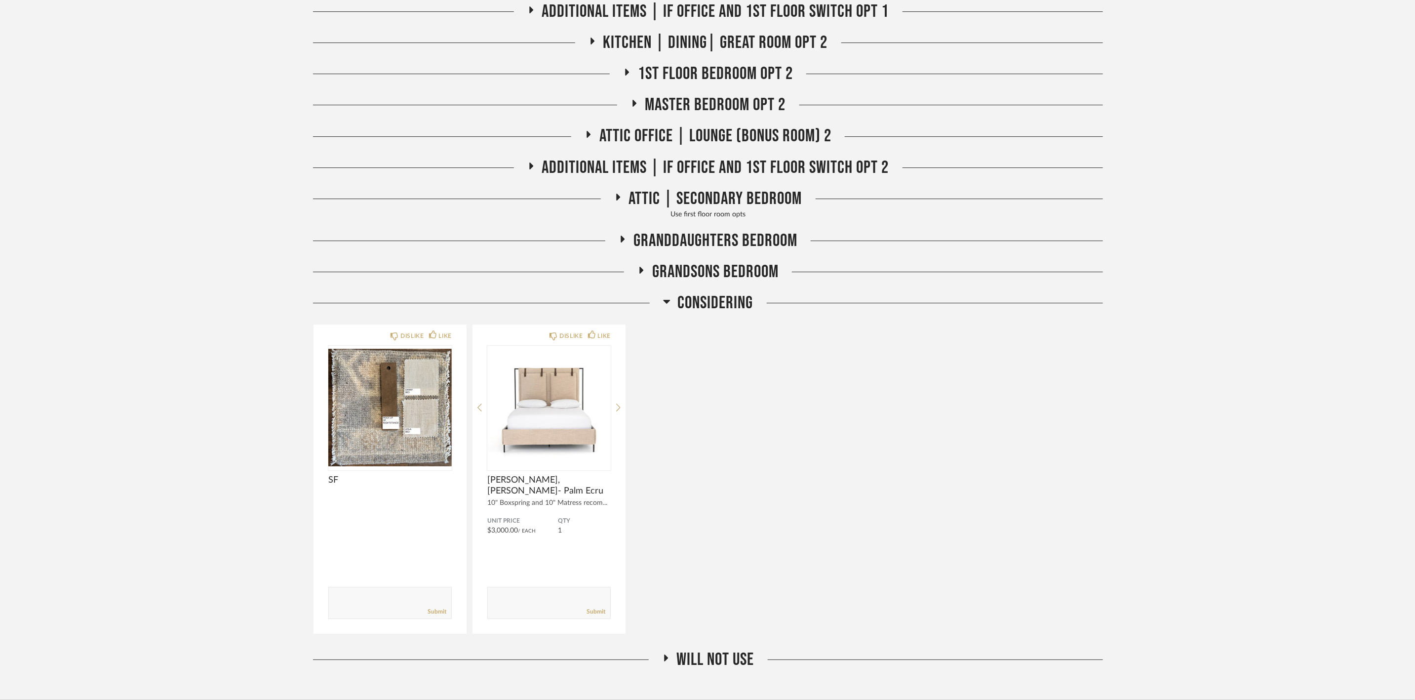
drag, startPoint x: 740, startPoint y: 302, endPoint x: 740, endPoint y: 310, distance: 7.4
click at [740, 310] on span "Considering" at bounding box center [716, 302] width 76 height 21
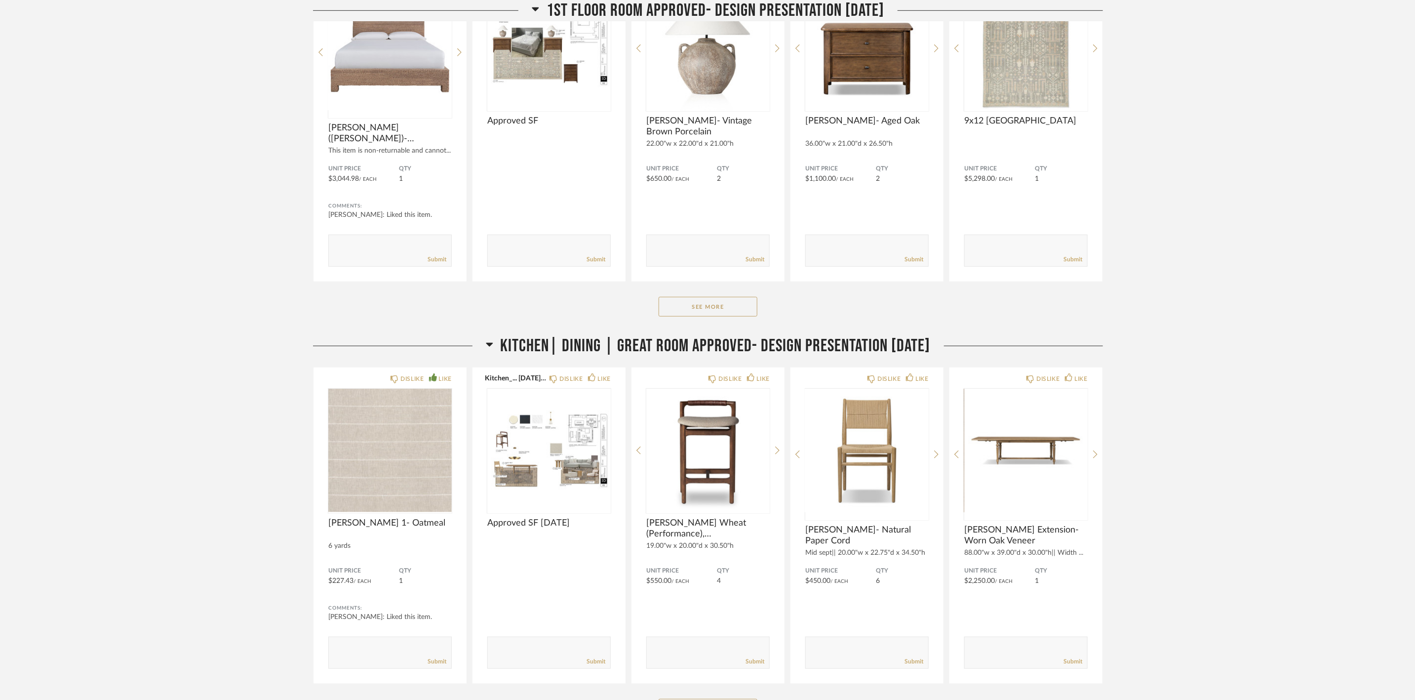
scroll to position [393, 0]
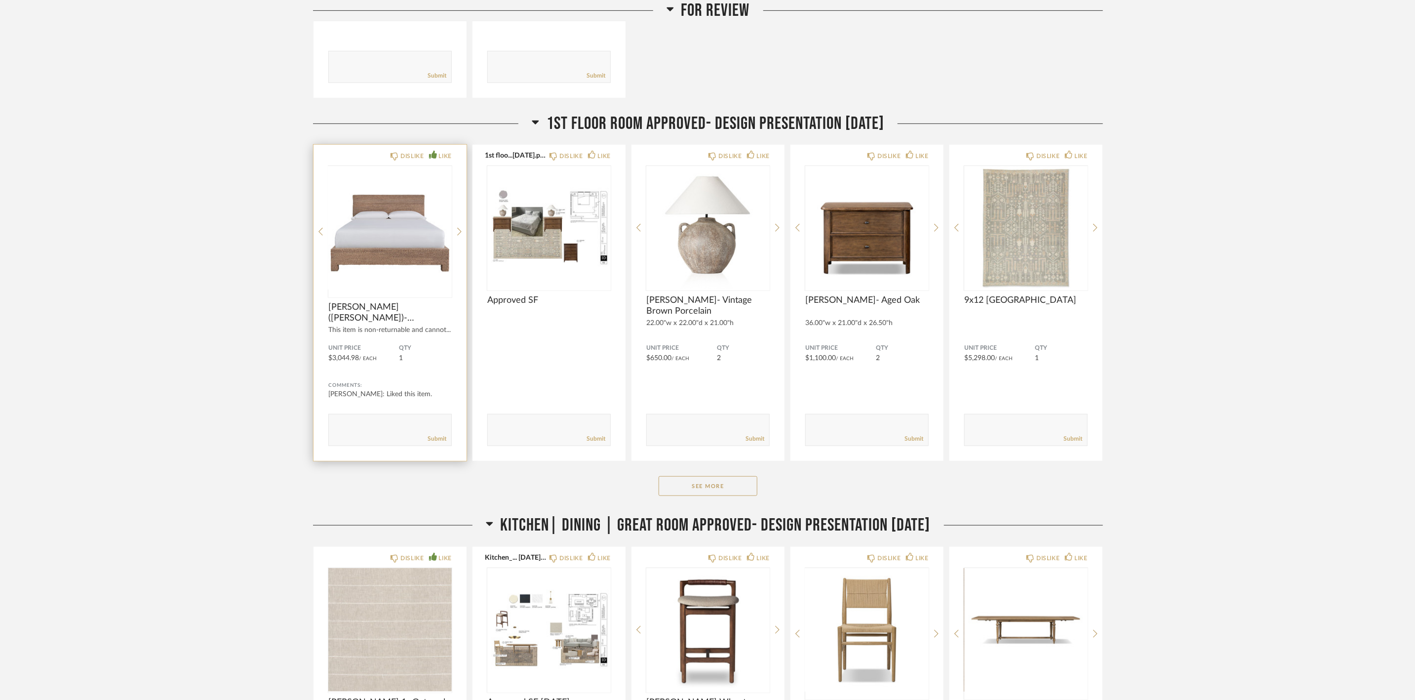
click at [429, 332] on div "This item is non-returnable and cannot..." at bounding box center [389, 330] width 123 height 8
click at [418, 258] on img "0" at bounding box center [389, 227] width 123 height 123
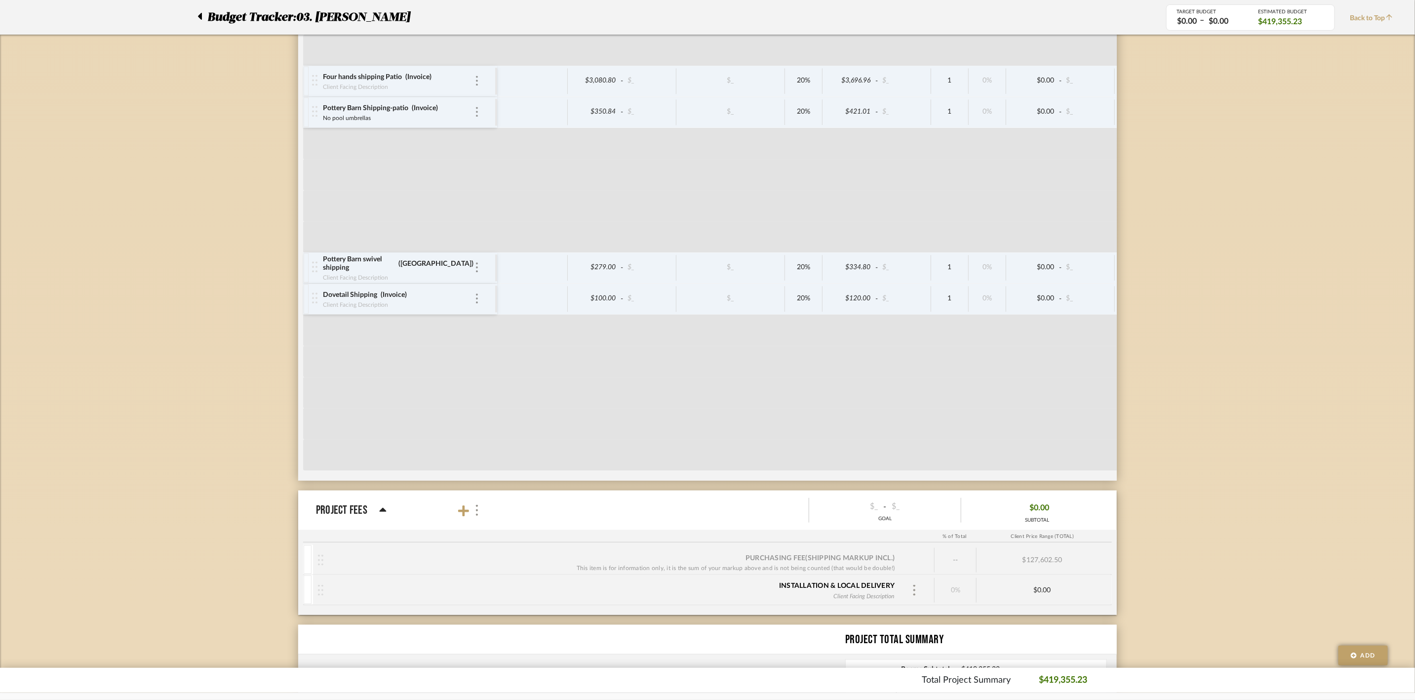
scroll to position [5940, 0]
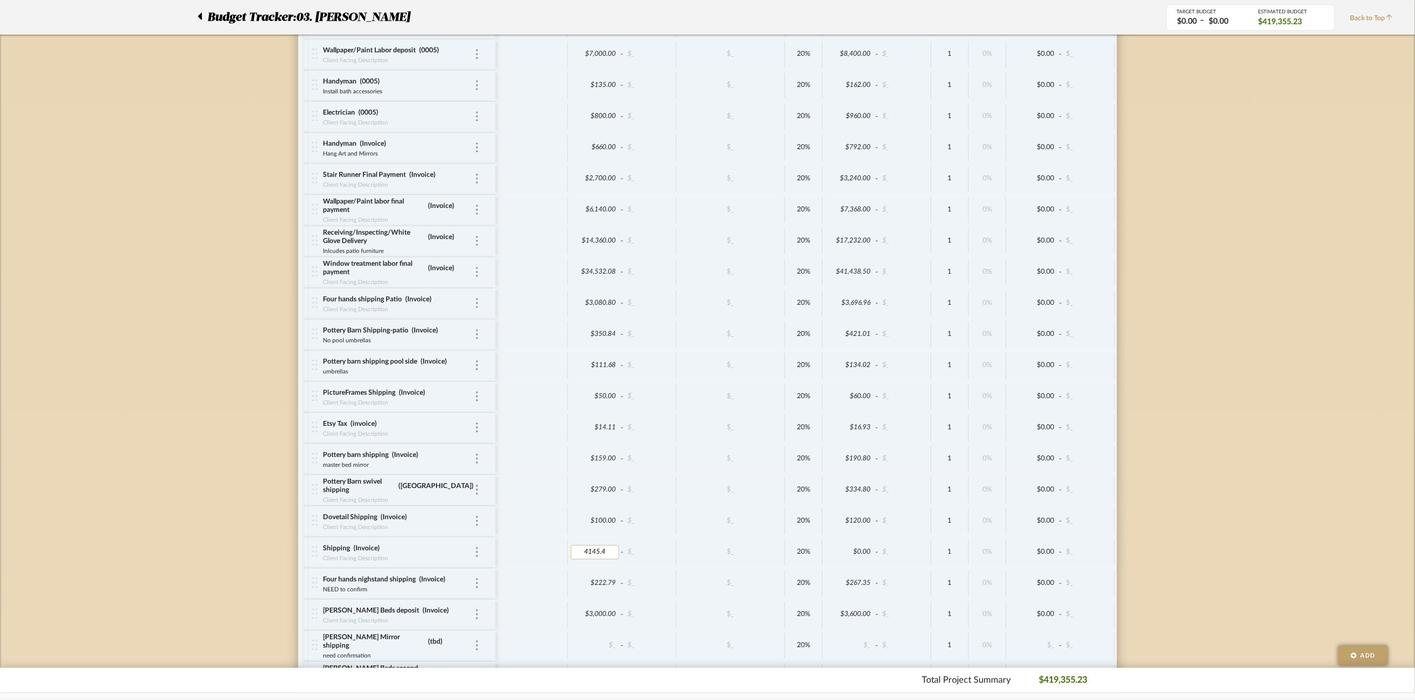
type input "4145.43"
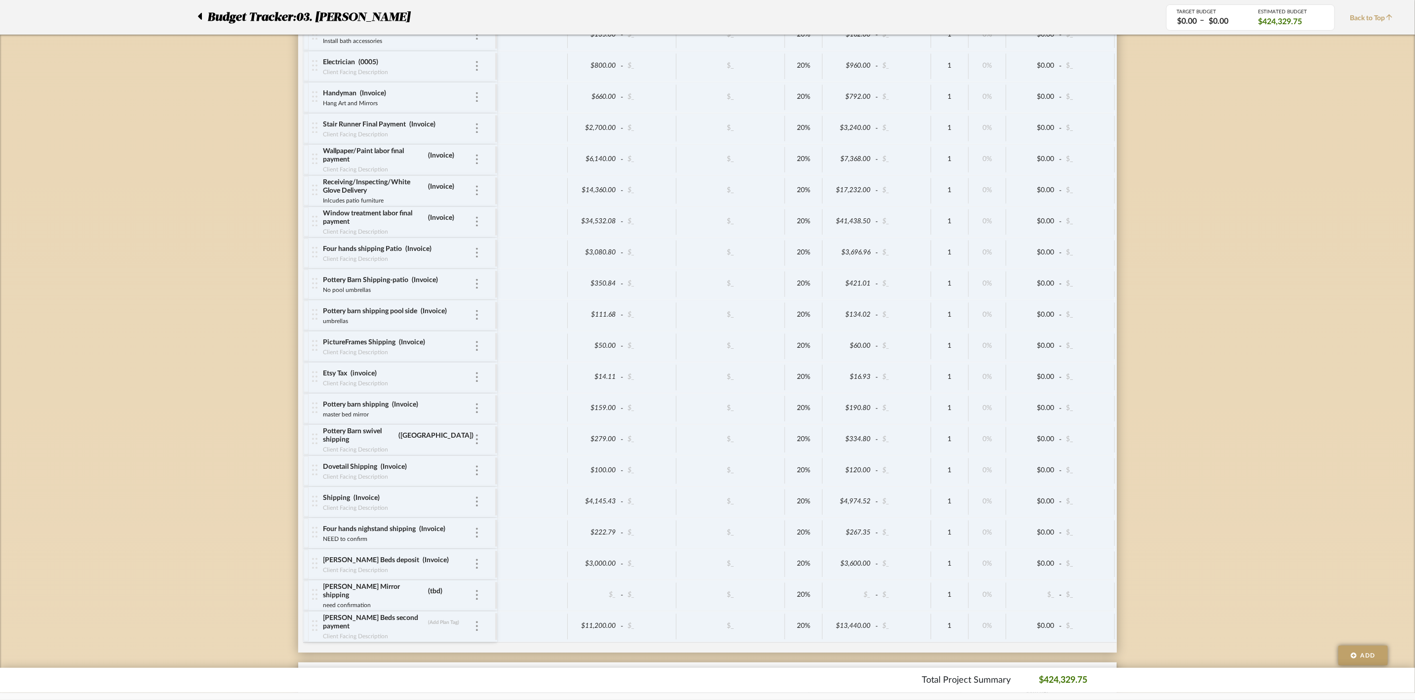
scroll to position [6014, 0]
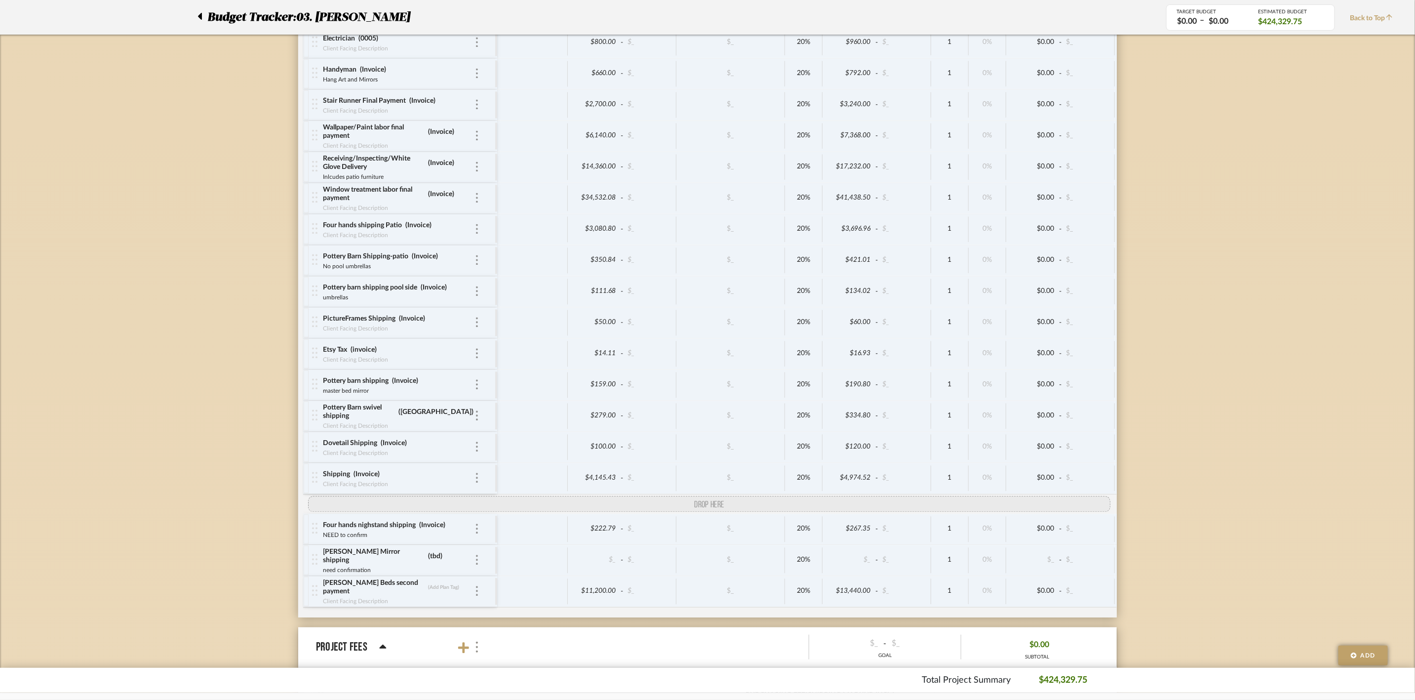
drag, startPoint x: 313, startPoint y: 581, endPoint x: 316, endPoint y: 538, distance: 42.5
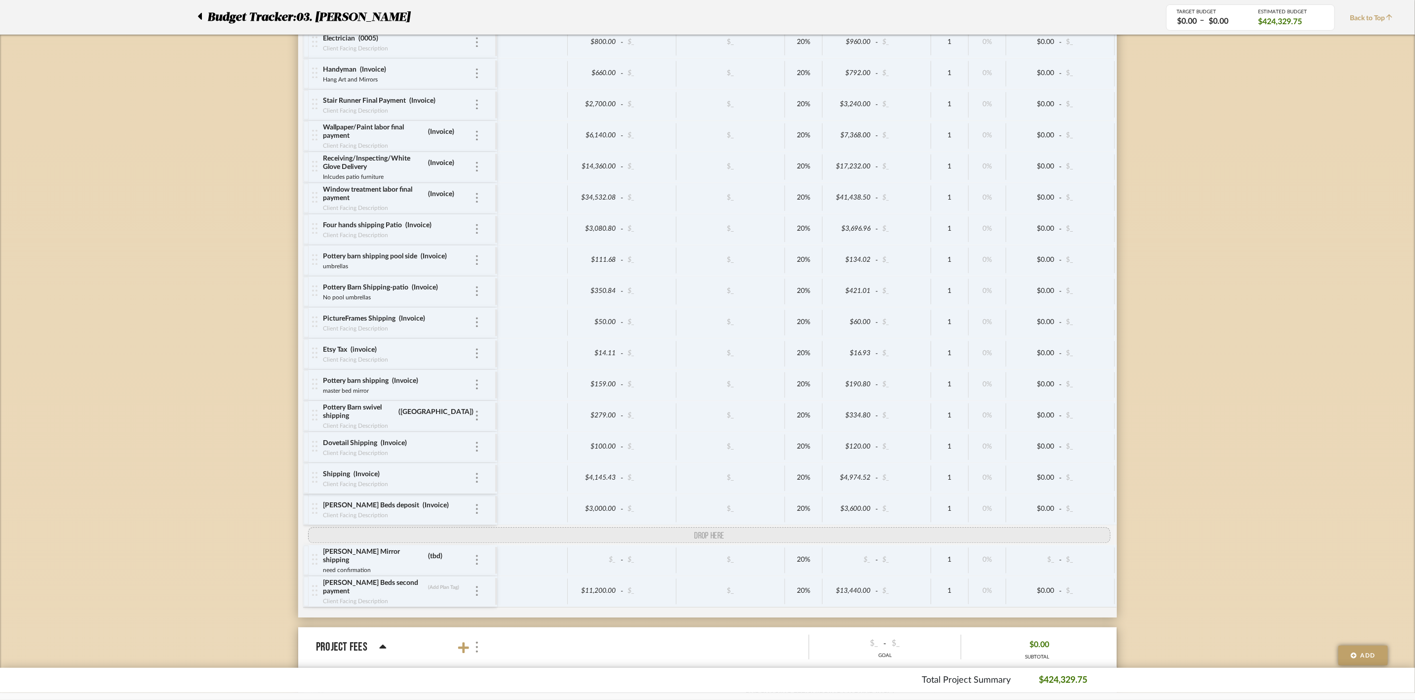
drag, startPoint x: 317, startPoint y: 547, endPoint x: 319, endPoint y: 580, distance: 32.6
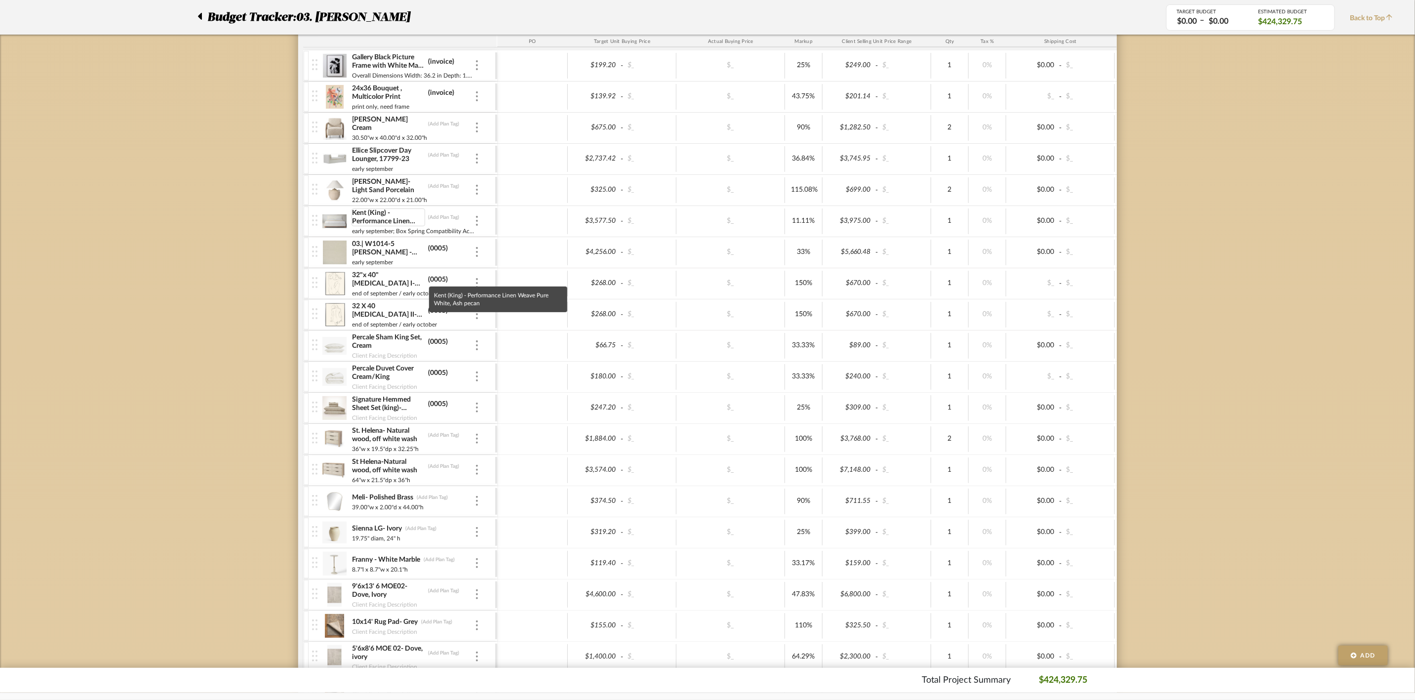
scroll to position [1111, 0]
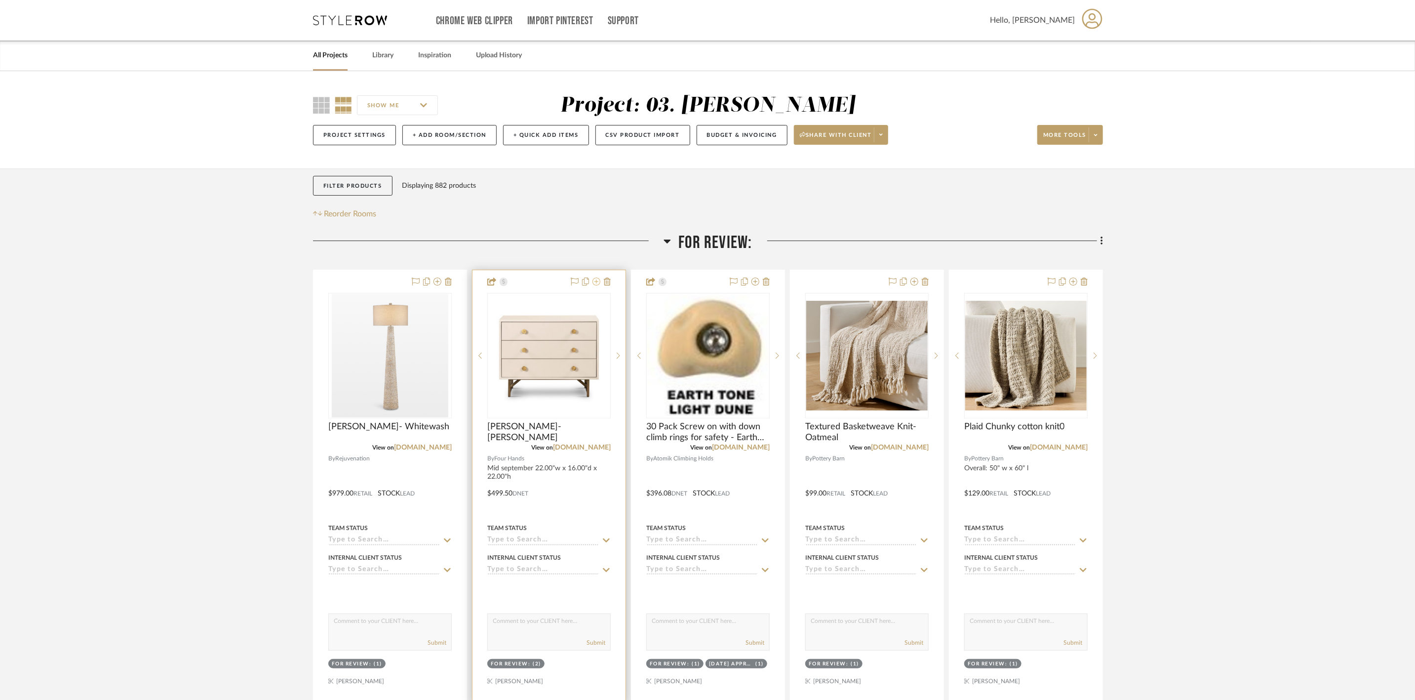
click at [596, 283] on icon at bounding box center [597, 282] width 8 height 8
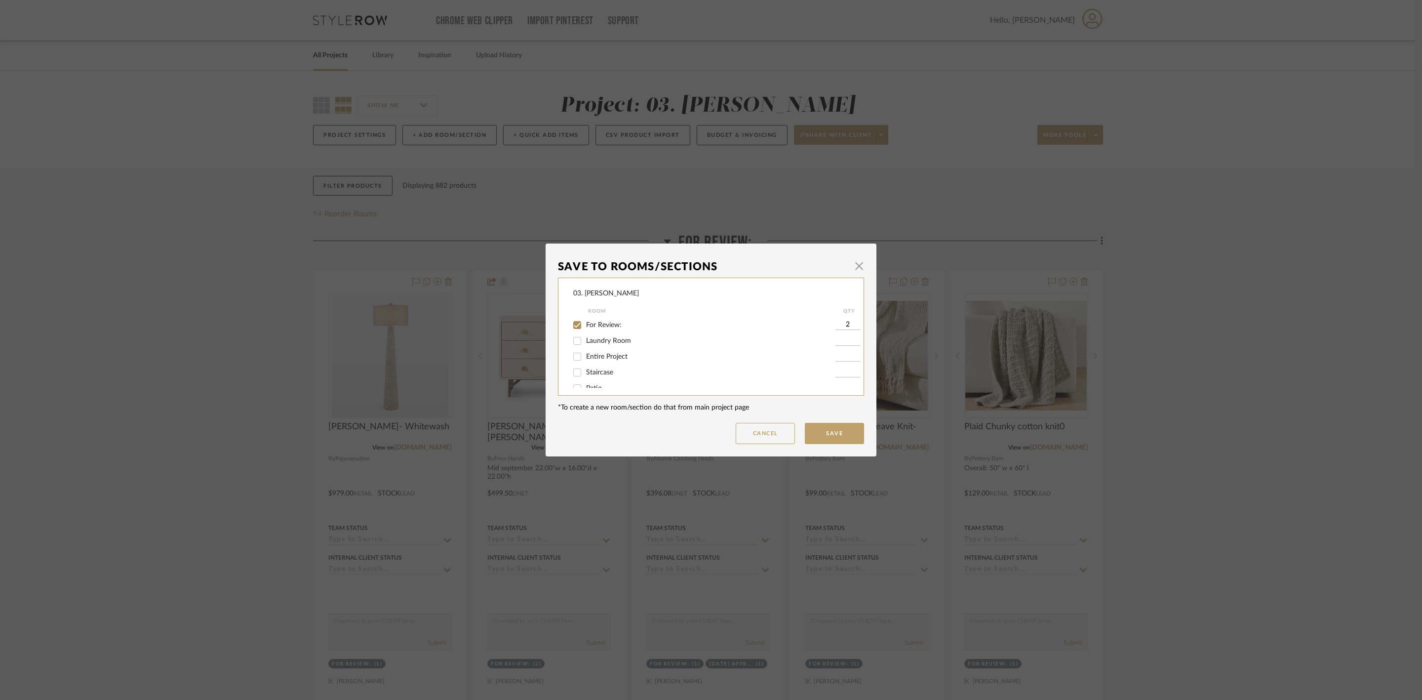
click at [588, 327] on span "For Review:" at bounding box center [604, 325] width 36 height 7
click at [585, 327] on input "For Review:" at bounding box center [577, 325] width 16 height 16
checkbox input "false"
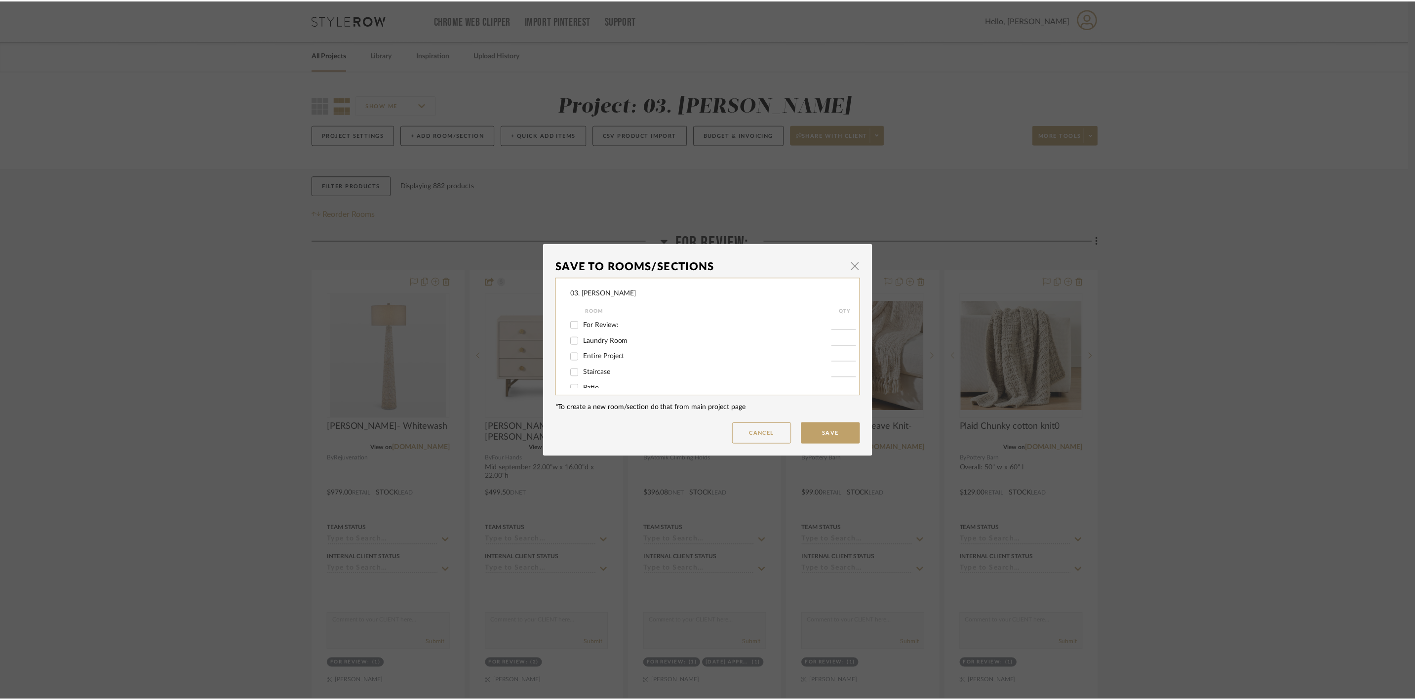
scroll to position [564, 0]
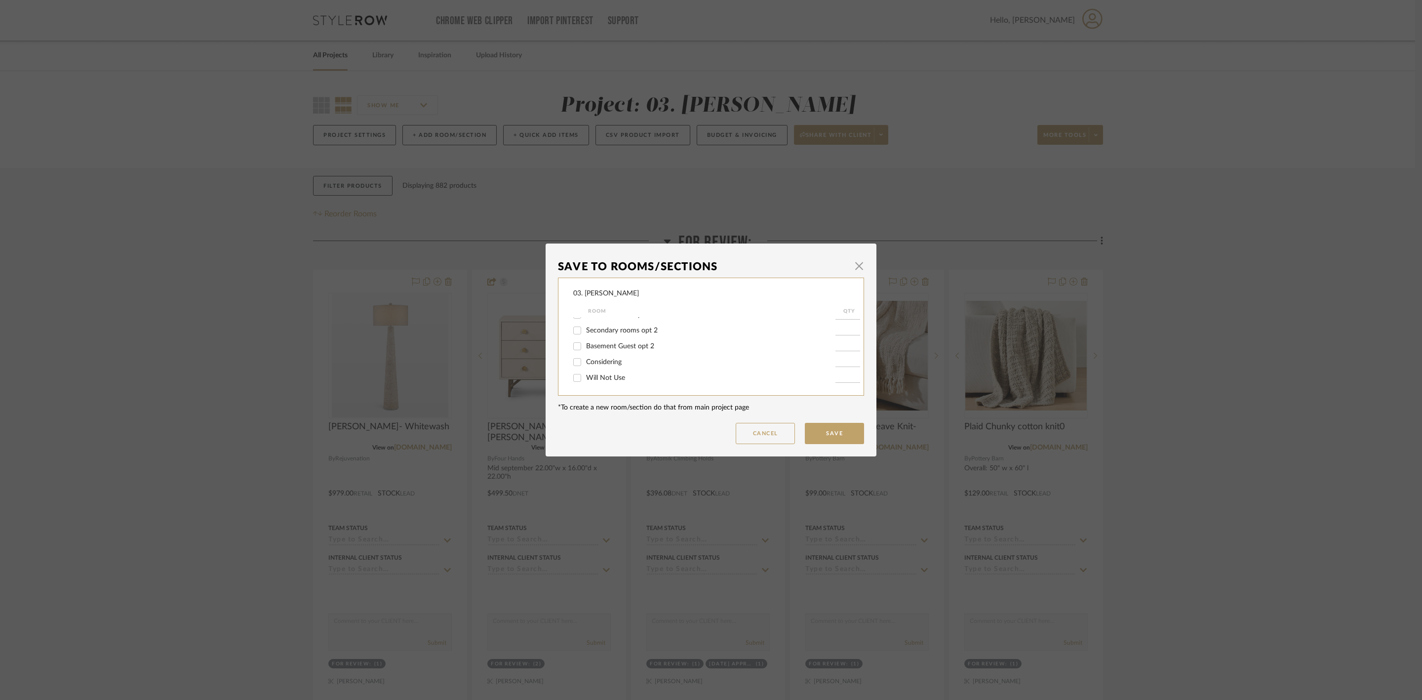
click at [592, 362] on span "Considering" at bounding box center [604, 362] width 36 height 7
click at [585, 362] on input "Considering" at bounding box center [577, 362] width 16 height 16
checkbox input "true"
type input "1"
click at [836, 433] on button "Save" at bounding box center [834, 433] width 59 height 21
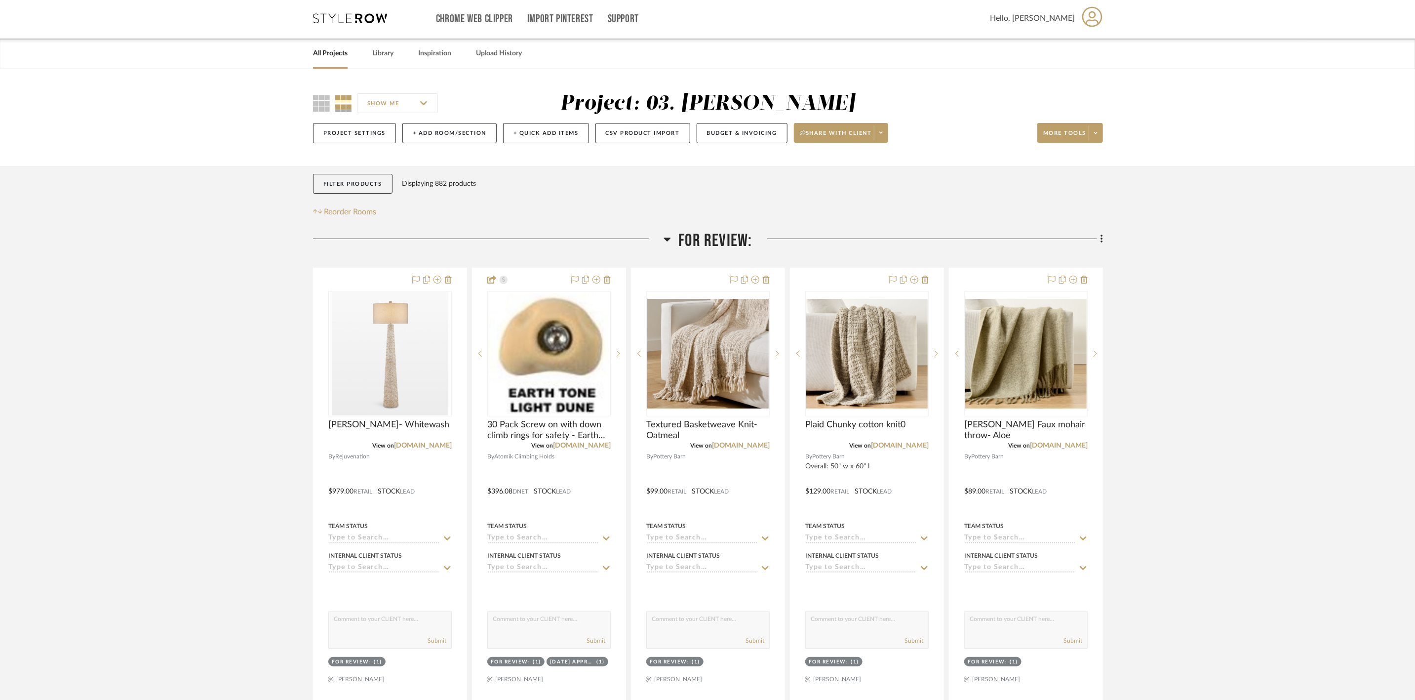
scroll to position [296, 0]
